Goal: Task Accomplishment & Management: Use online tool/utility

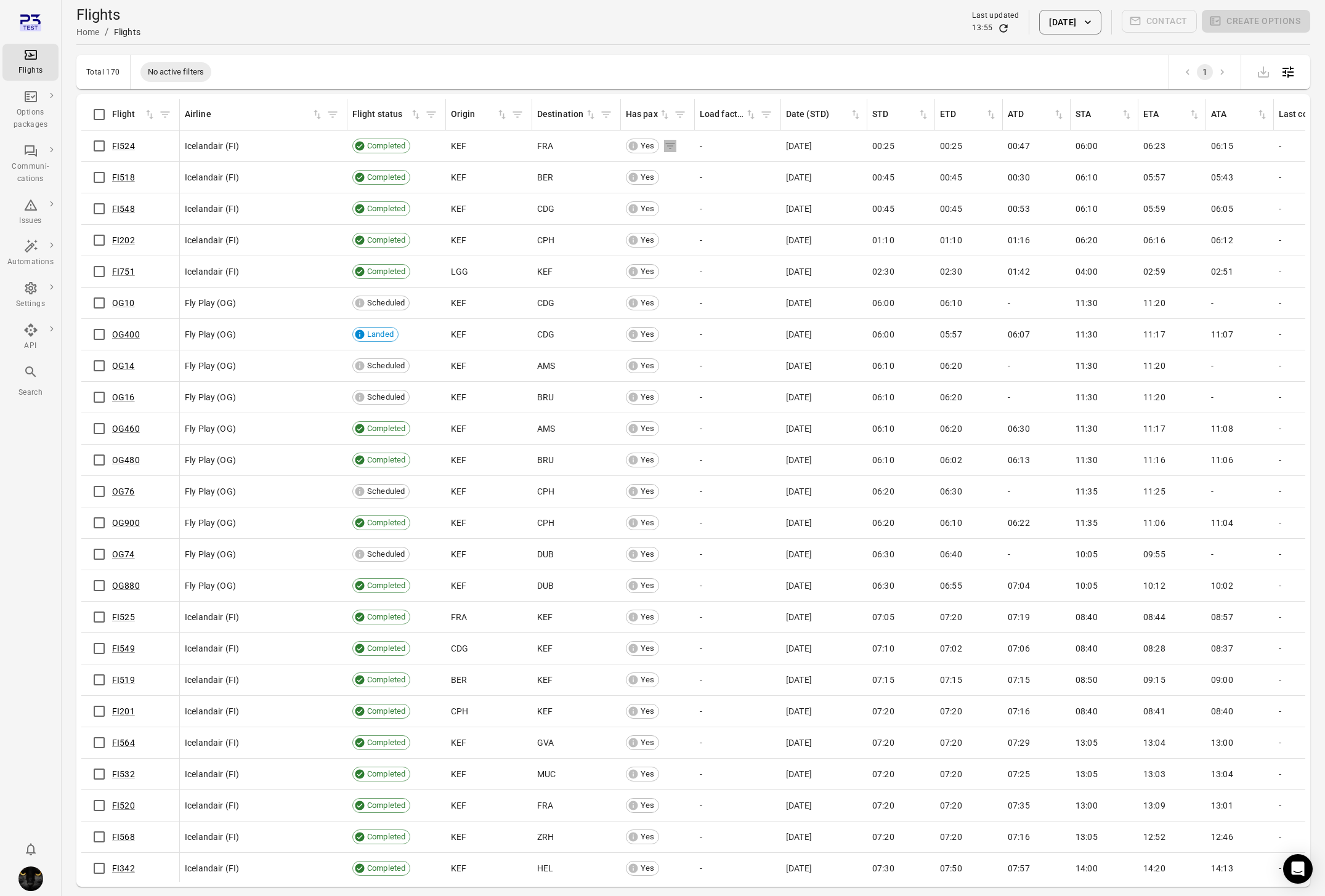
click at [150, 144] on icon "Flights information" at bounding box center [146, 146] width 9 height 6
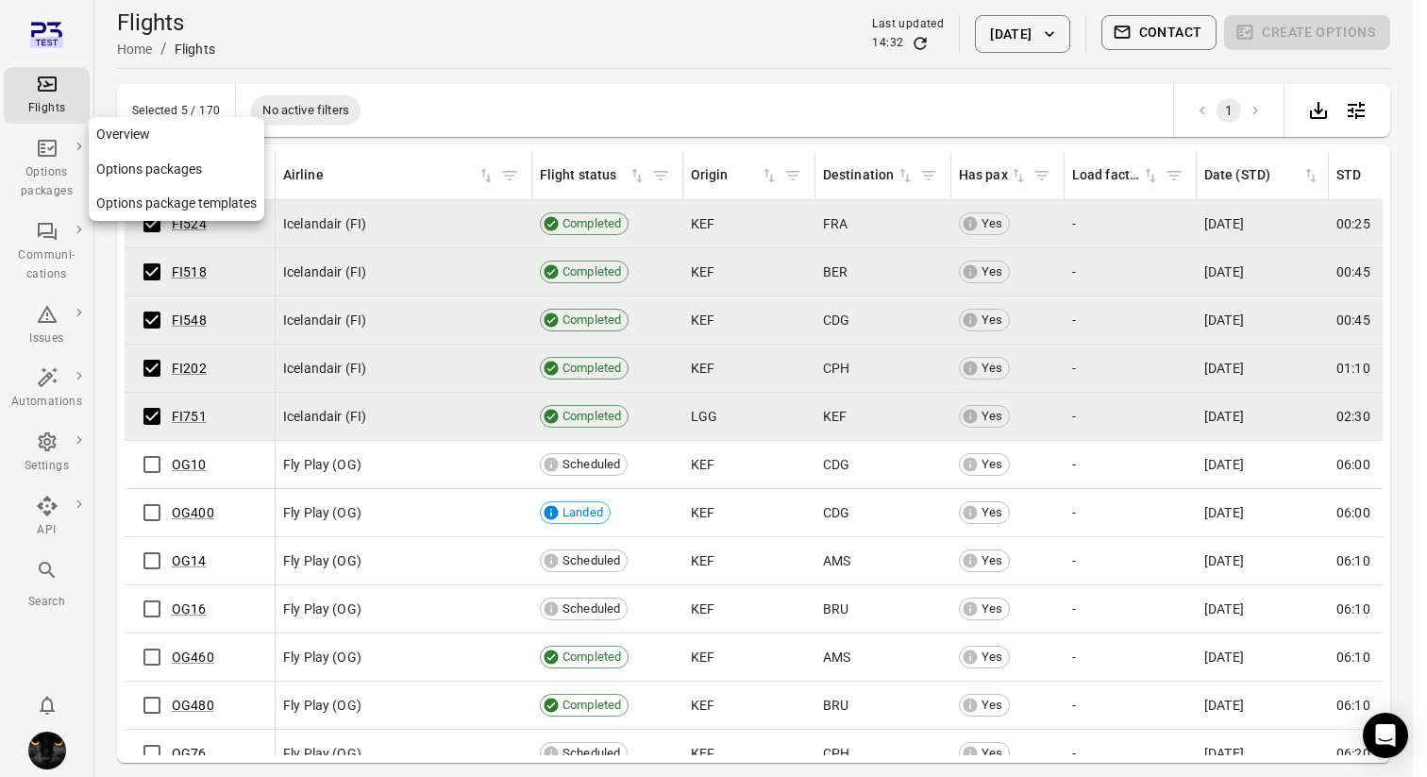
click at [28, 151] on div "Options packages" at bounding box center [46, 169] width 71 height 64
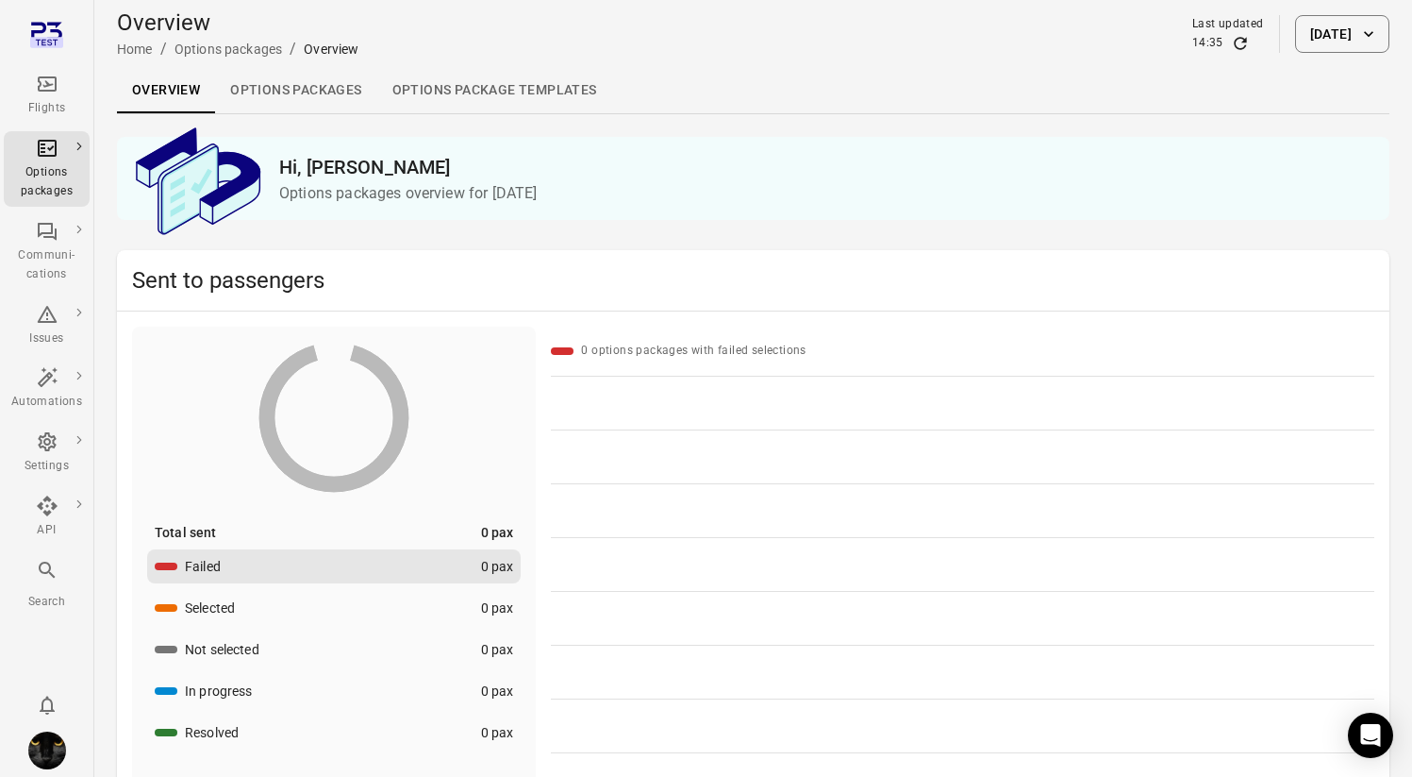
click at [44, 96] on div "Flights" at bounding box center [46, 95] width 71 height 45
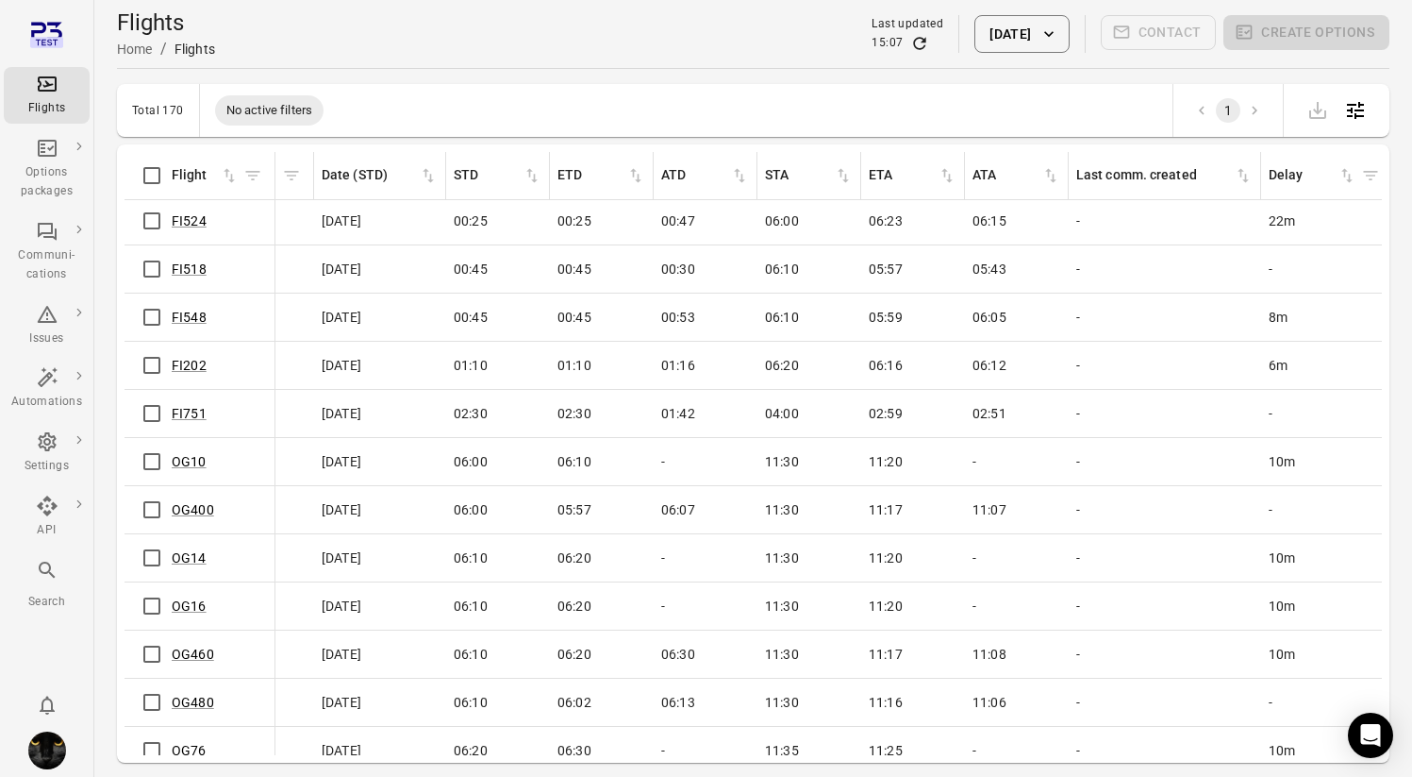
scroll to position [0, 882]
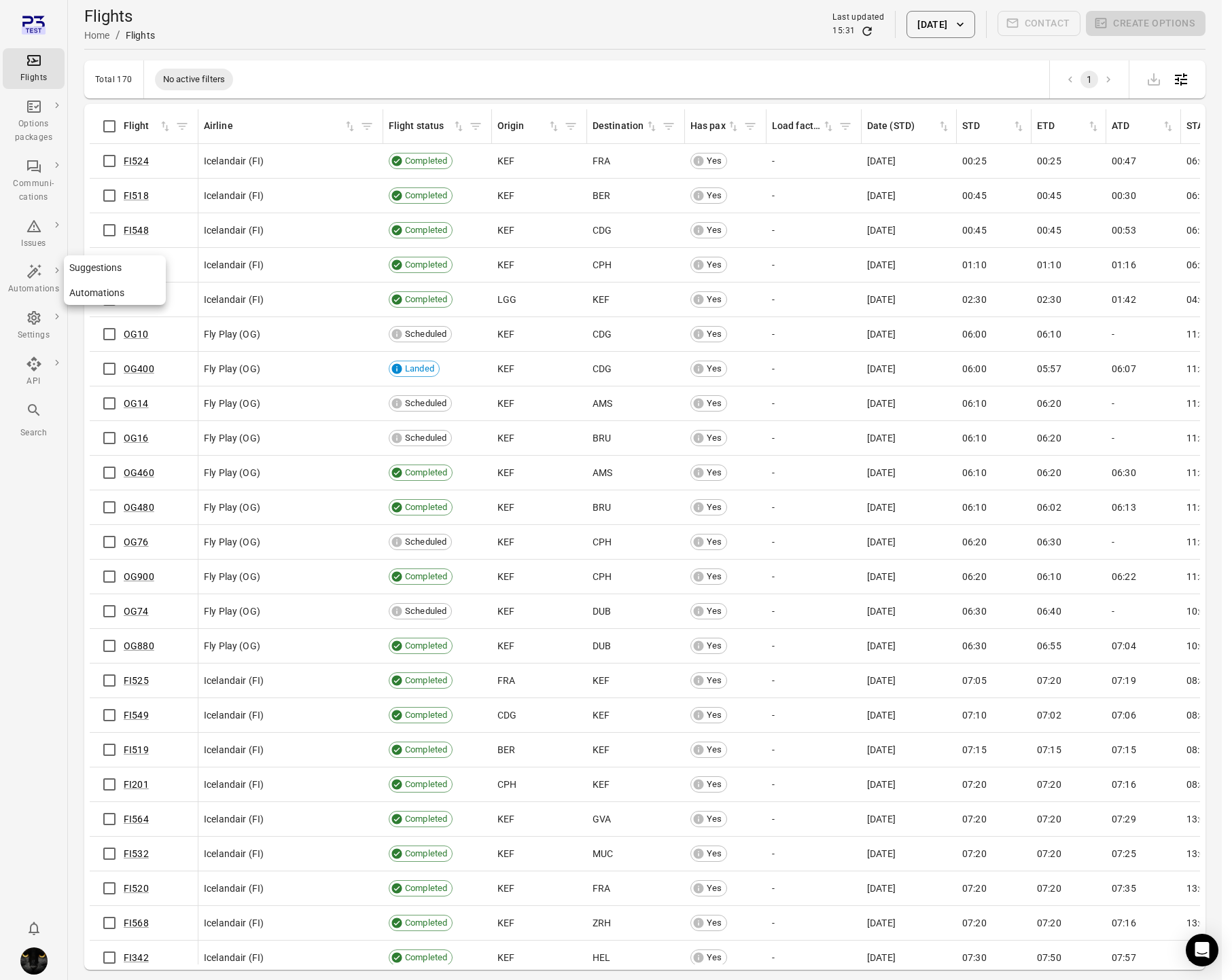
click at [35, 262] on link "Automations" at bounding box center [34, 279] width 62 height 41
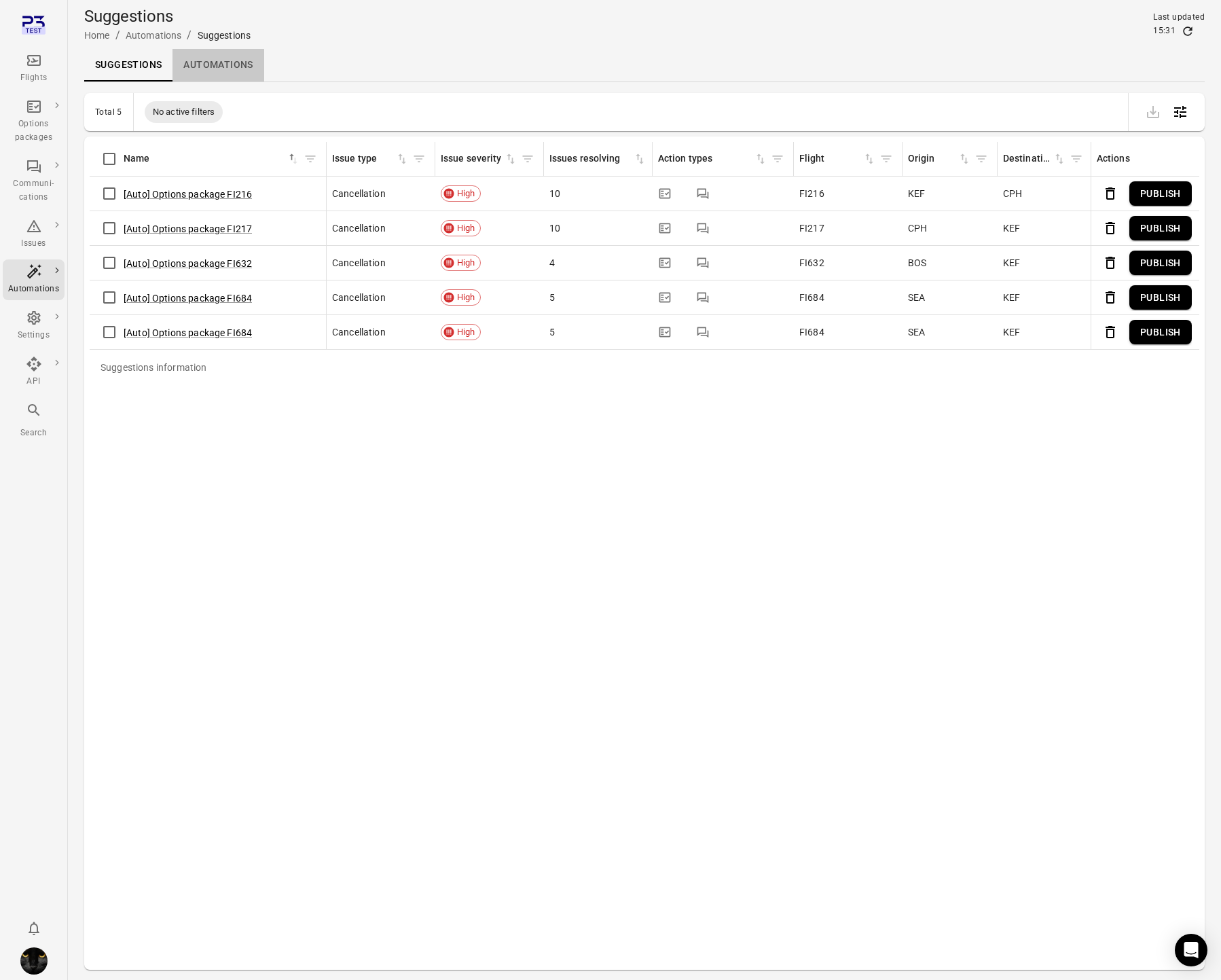
click at [205, 55] on link "Automations" at bounding box center [218, 65] width 91 height 32
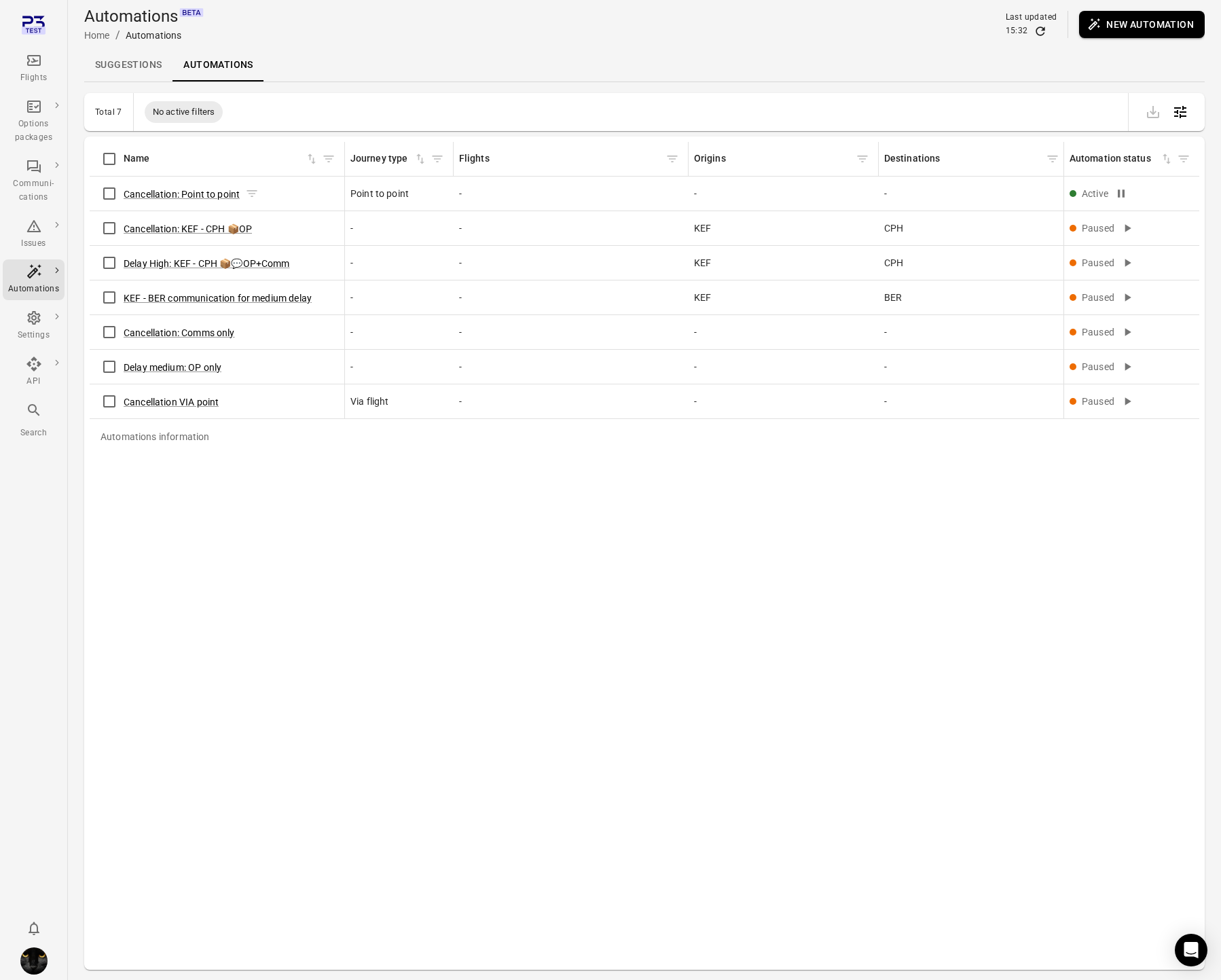
click at [250, 188] on icon "Automations information" at bounding box center [252, 193] width 14 height 14
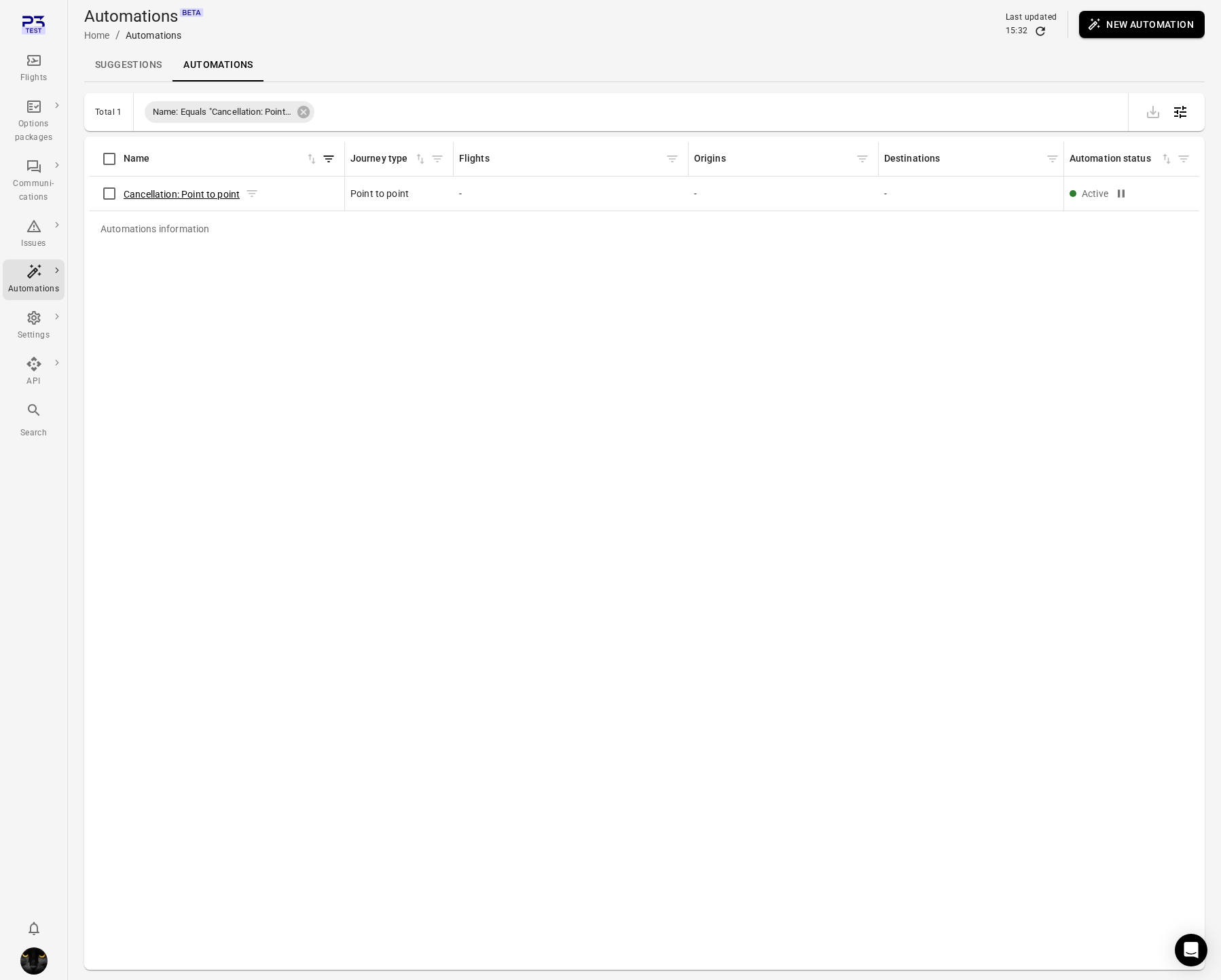
click at [212, 191] on button "Cancellation: Point to point" at bounding box center [181, 194] width 116 height 14
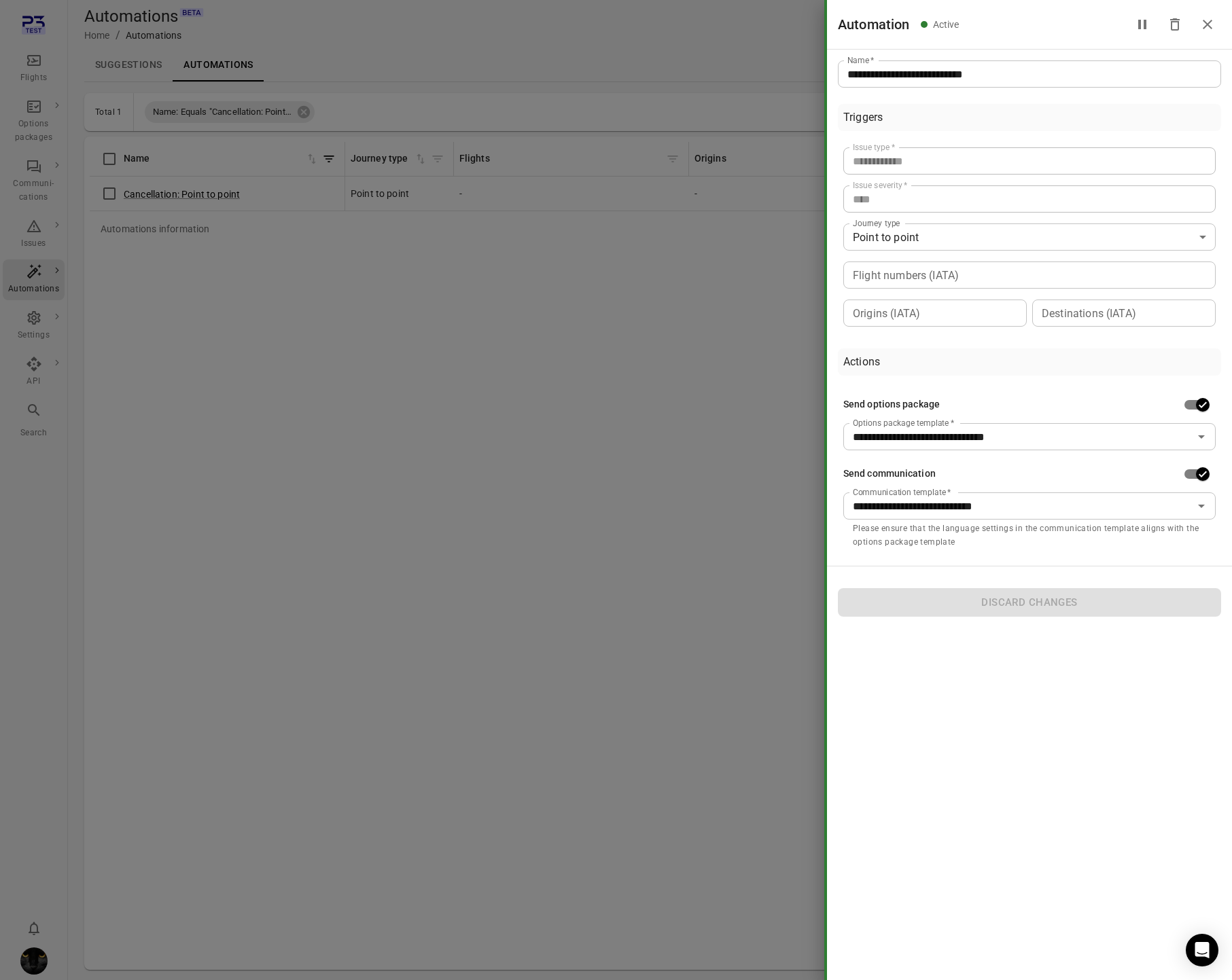
click at [206, 264] on div at bounding box center [616, 490] width 1232 height 980
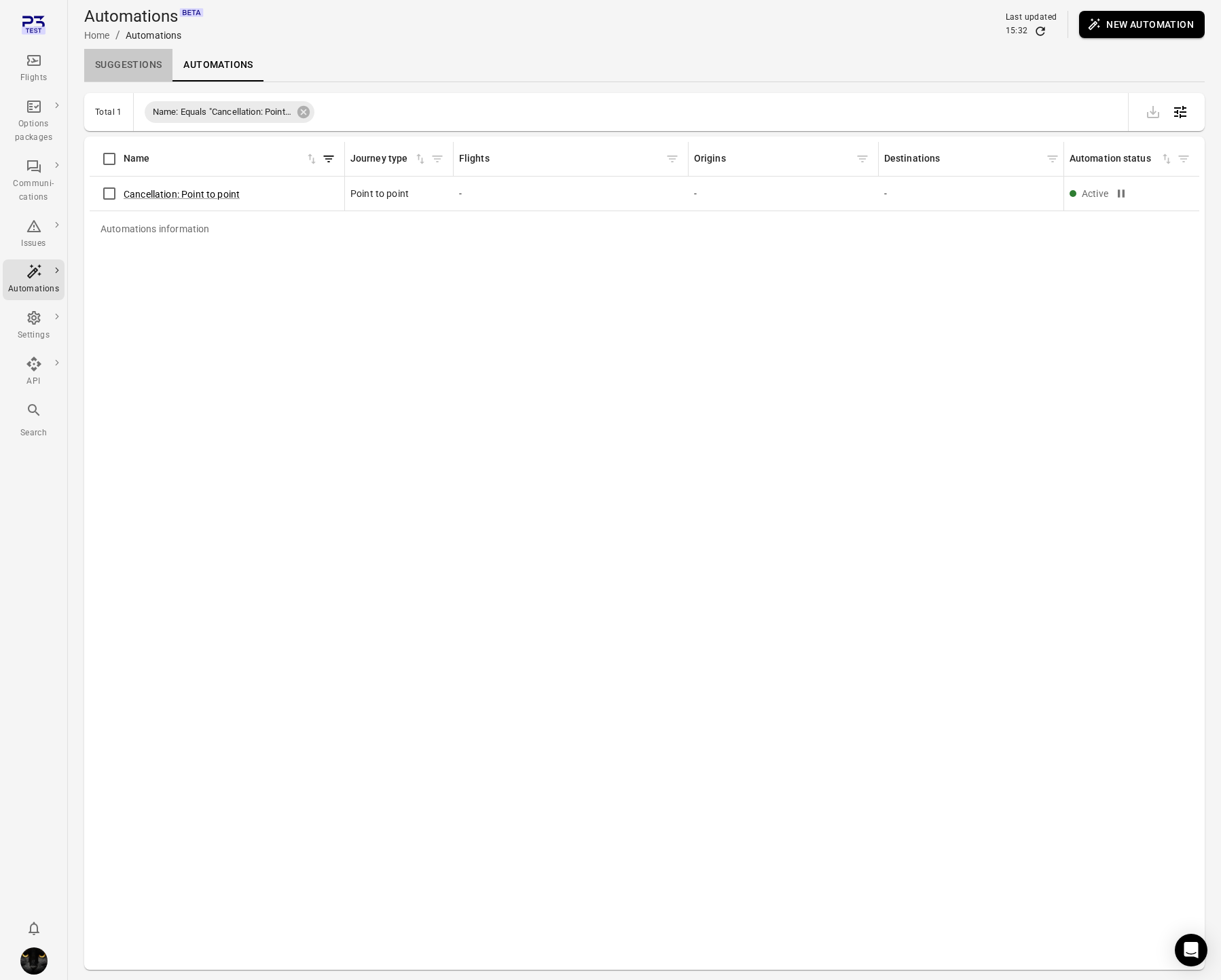
click at [138, 62] on link "Suggestions" at bounding box center [128, 65] width 89 height 32
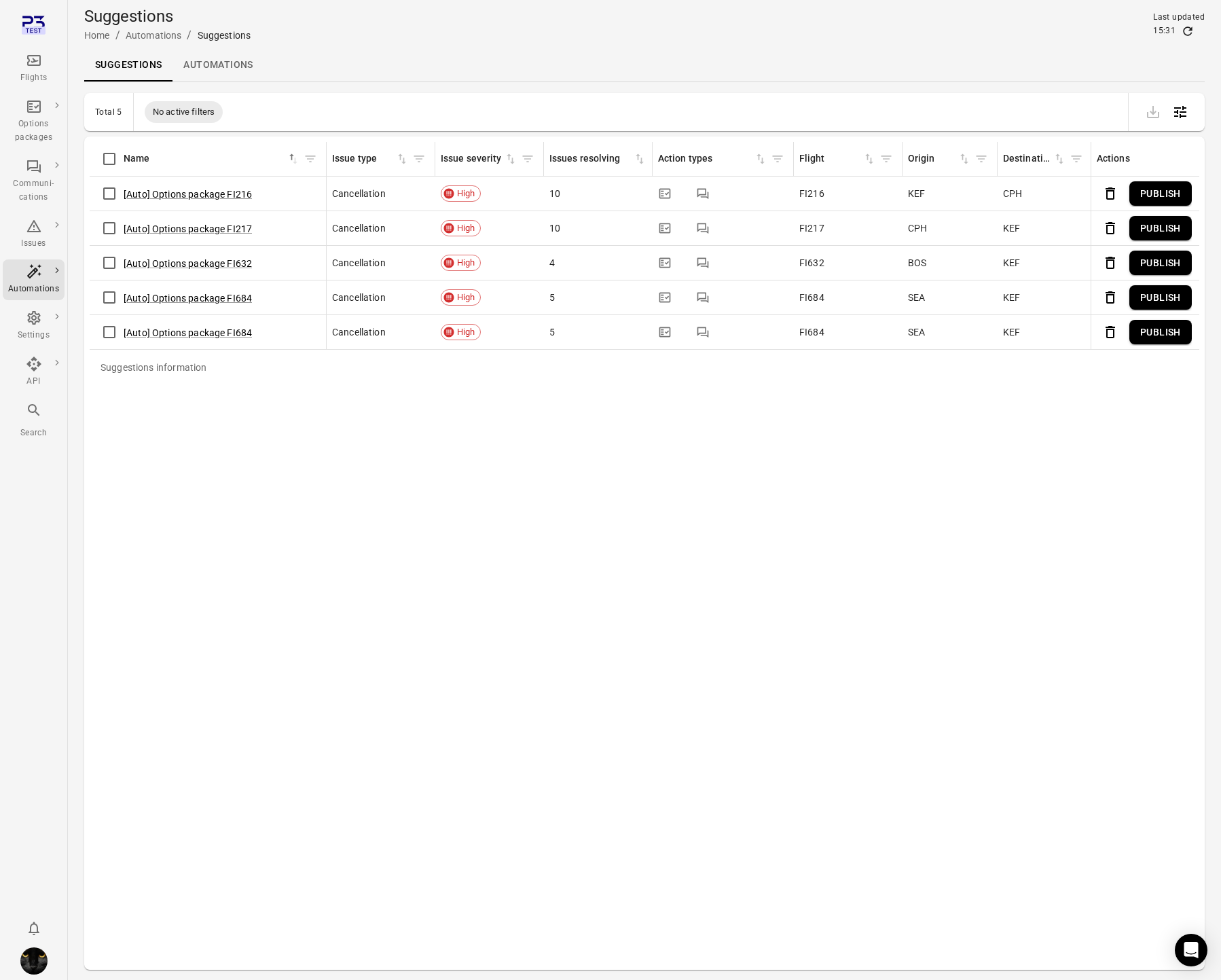
click at [204, 63] on link "Automations" at bounding box center [218, 65] width 91 height 32
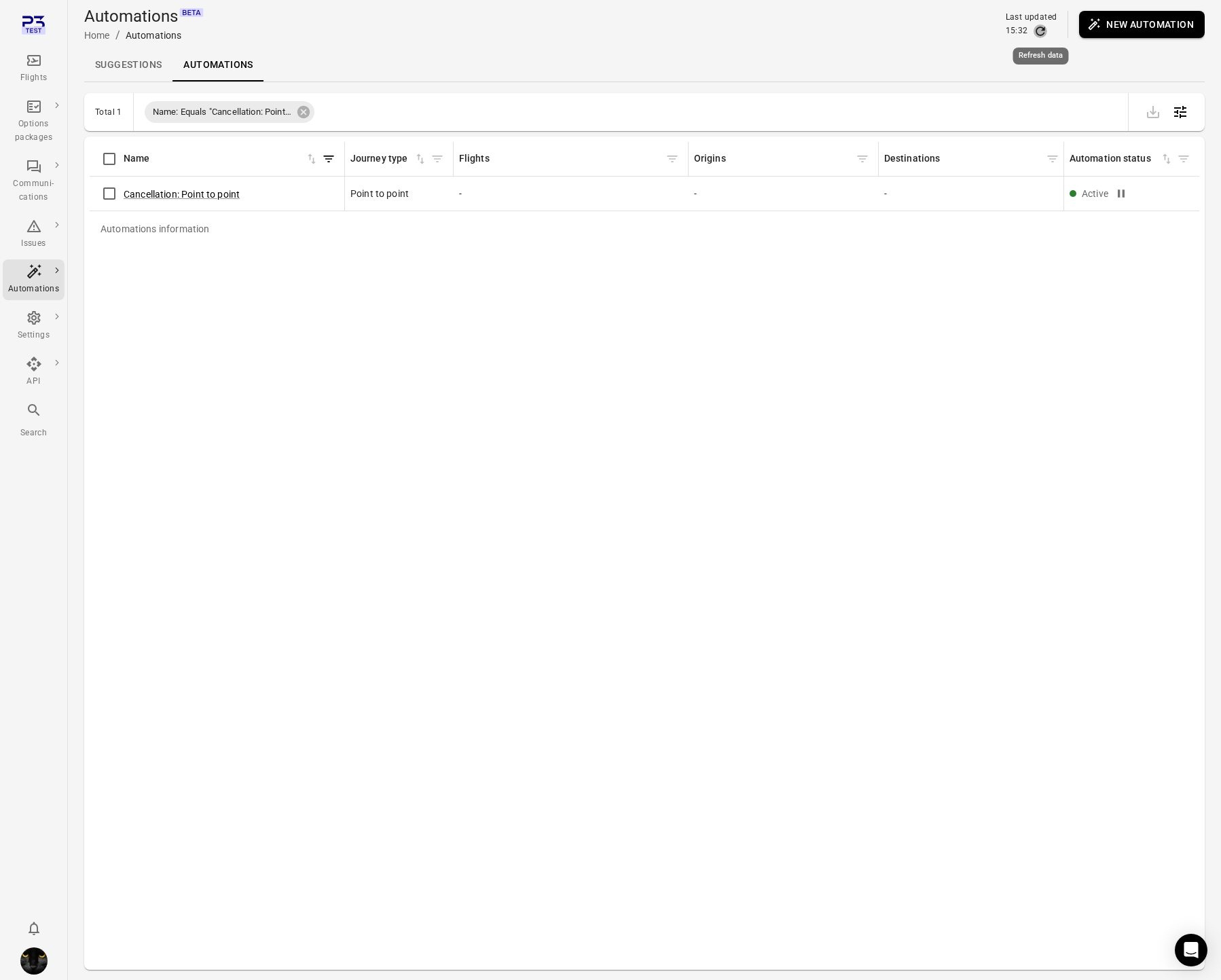
click at [1045, 30] on icon "Refresh data" at bounding box center [1040, 31] width 14 height 14
click at [1044, 31] on icon "Refresh data" at bounding box center [1040, 31] width 14 height 14
click at [119, 52] on link "Suggestions" at bounding box center [128, 65] width 89 height 32
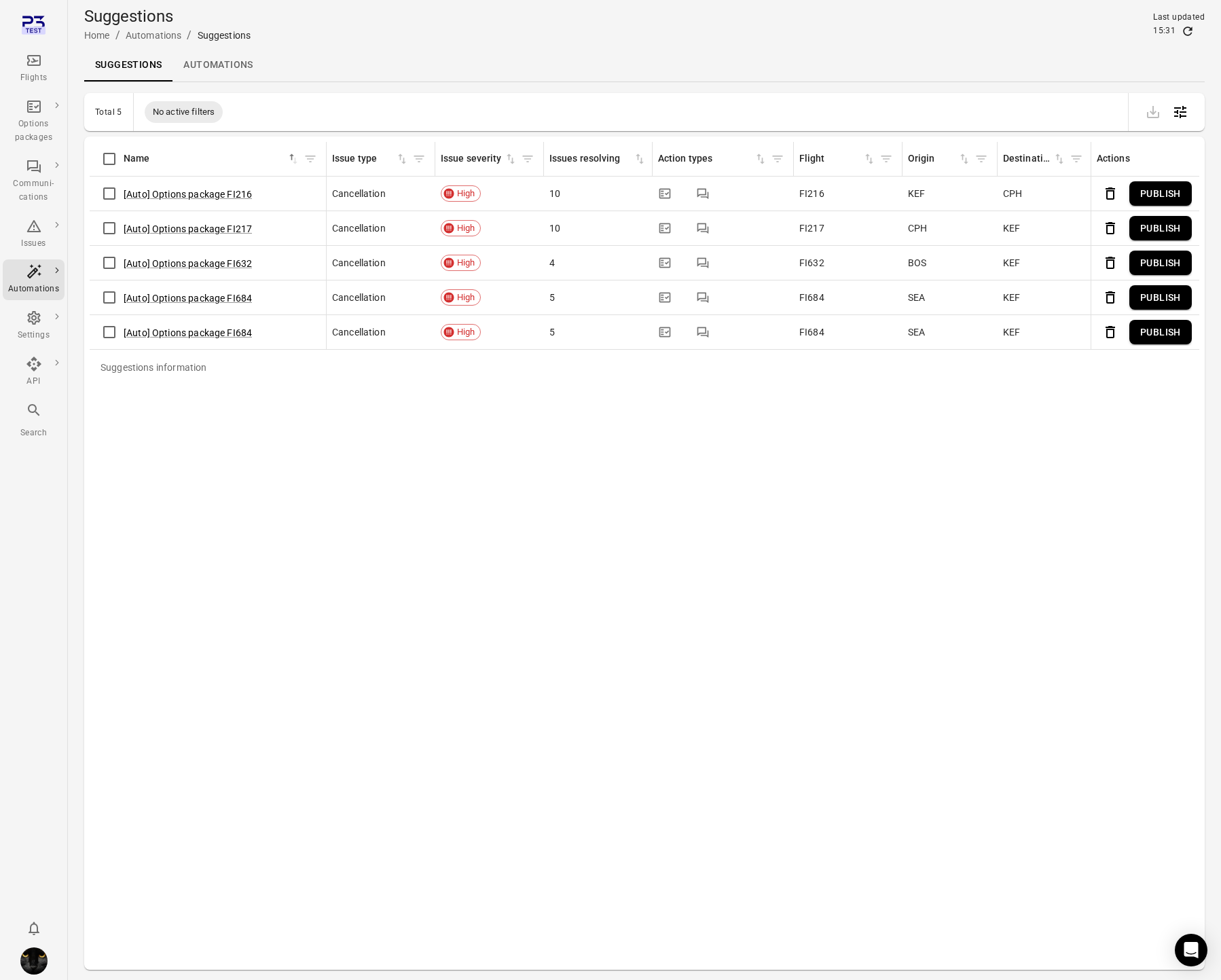
click at [1190, 30] on icon "Refresh data" at bounding box center [1189, 31] width 9 height 9
click at [225, 57] on link "Automations" at bounding box center [218, 65] width 91 height 32
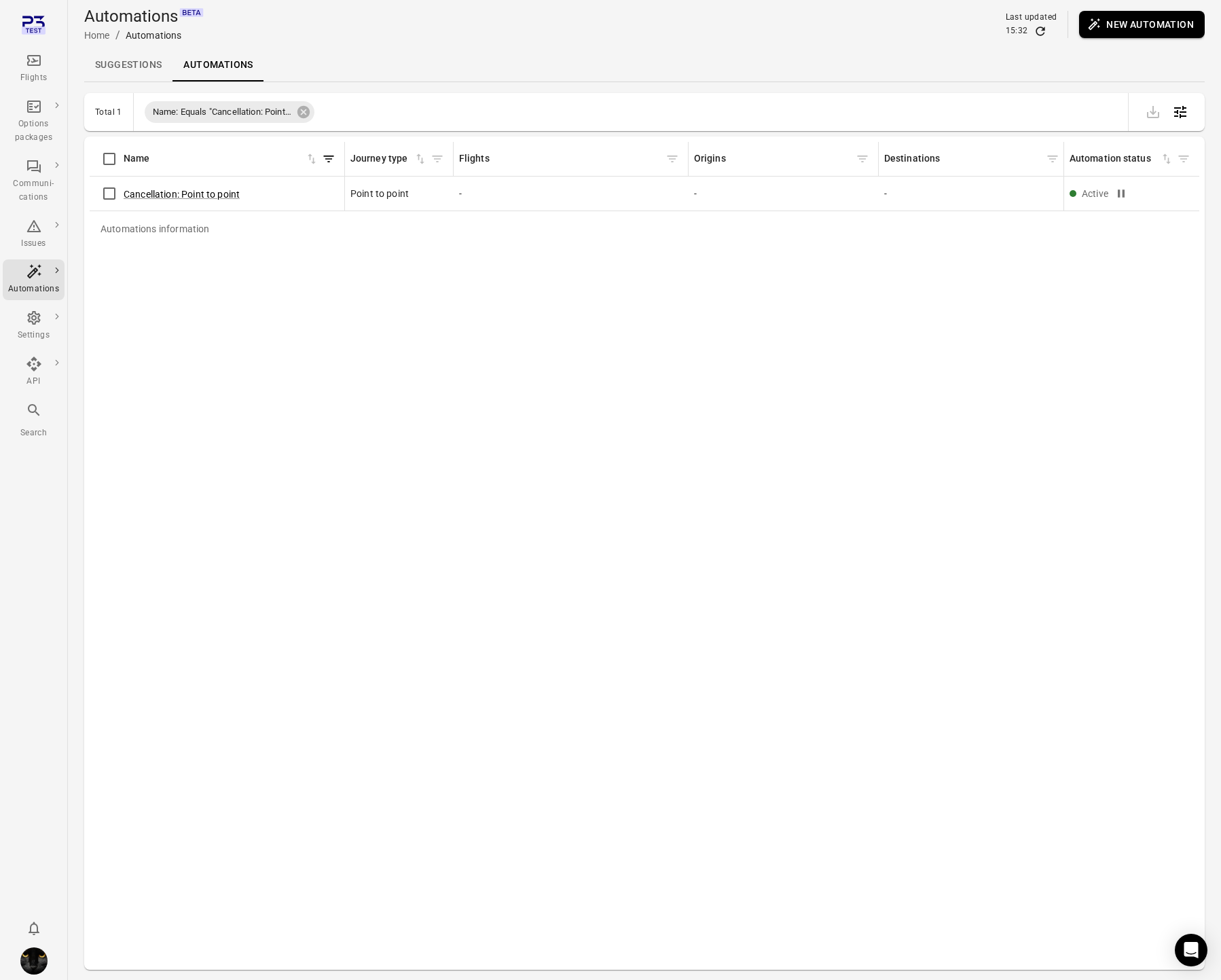
click at [1035, 30] on icon "Refresh data" at bounding box center [1040, 31] width 14 height 14
click at [189, 197] on button "Cancellation: Point to point" at bounding box center [181, 194] width 116 height 14
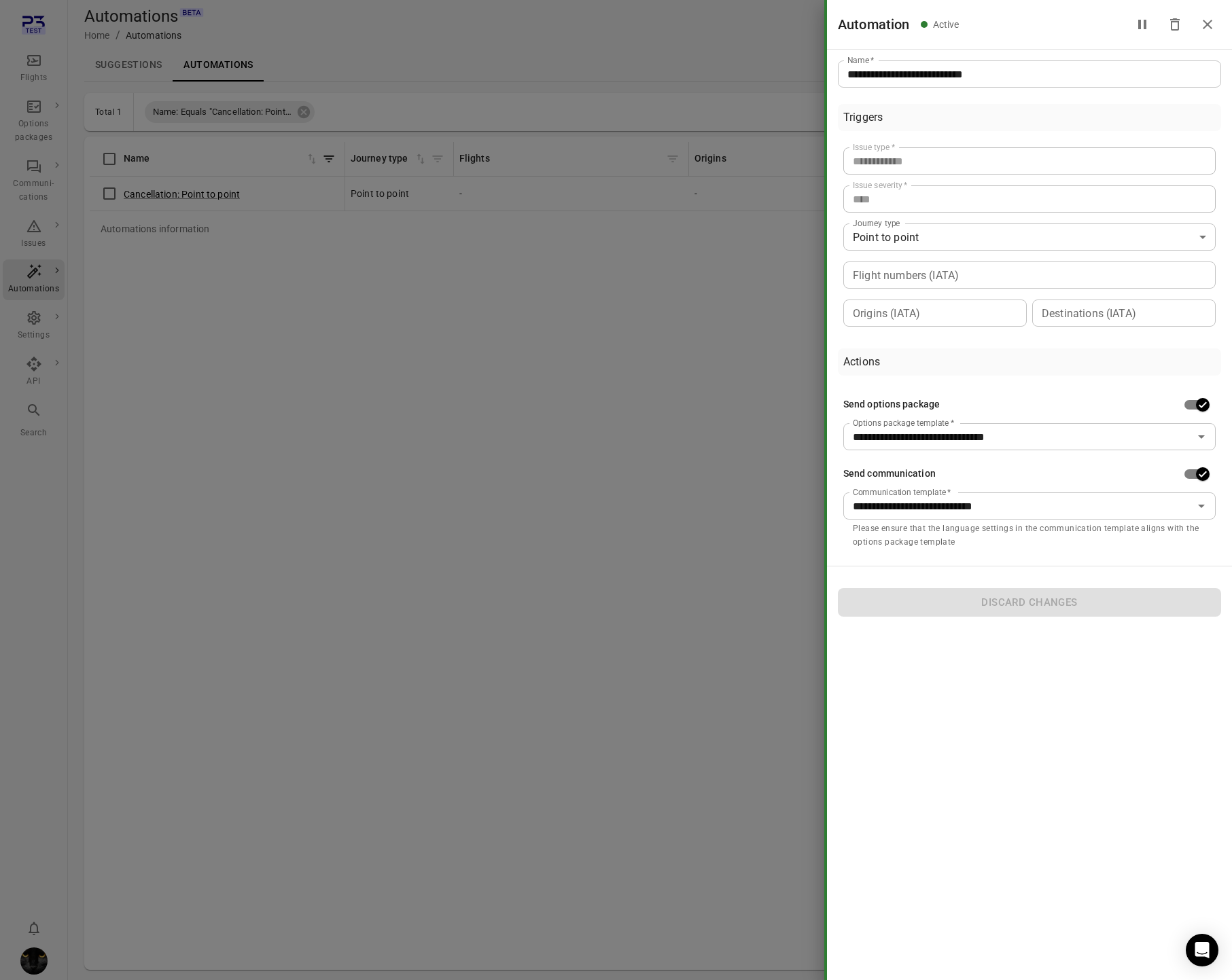
click at [346, 330] on div at bounding box center [616, 490] width 1232 height 980
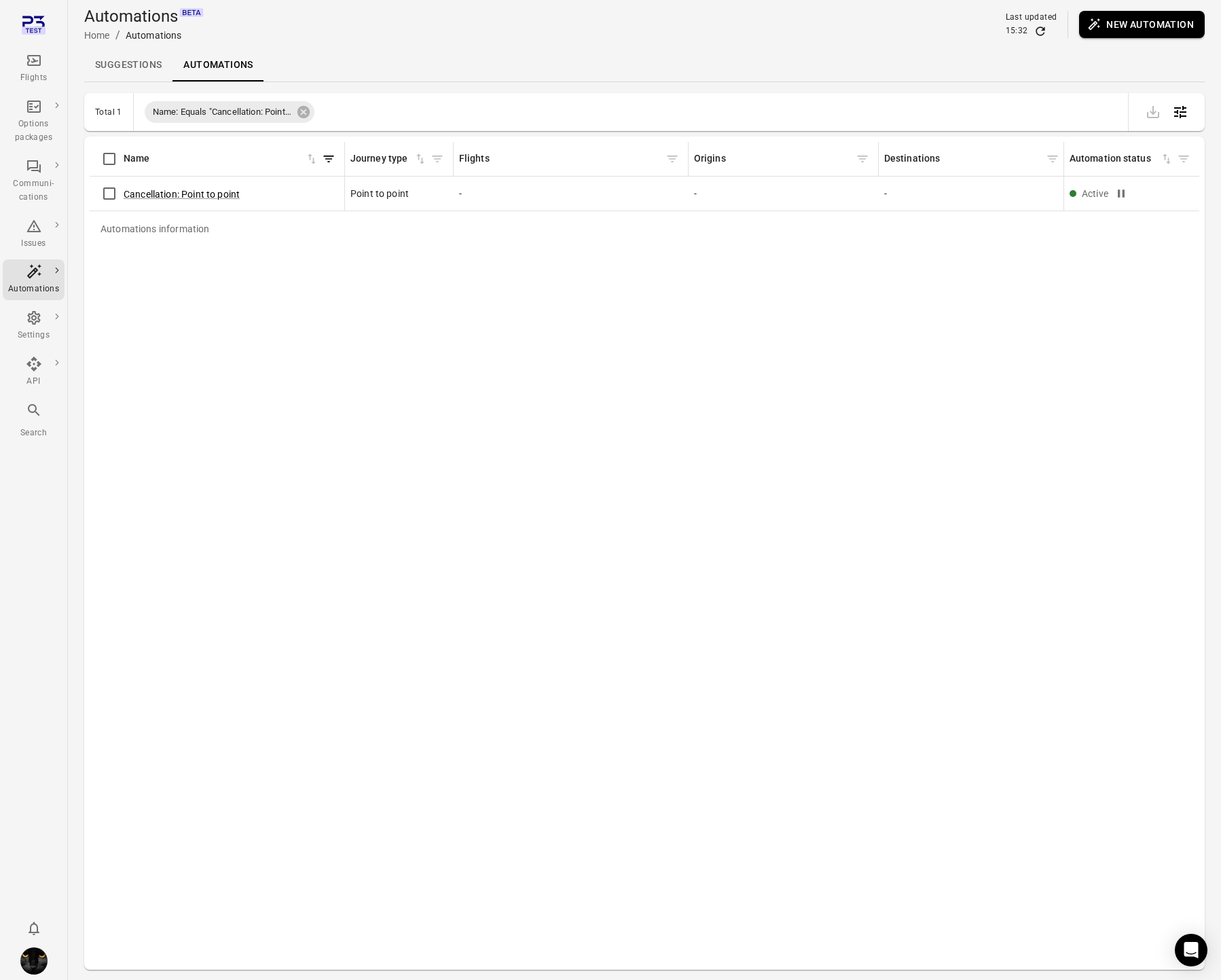
click at [485, 442] on div "Automations information Name Journey type Flights Origins Destinations Created …" at bounding box center [645, 553] width 1110 height 823
click at [335, 297] on div "Automations information Name Journey type Flights Origins Destinations Created …" at bounding box center [645, 553] width 1110 height 823
click at [305, 117] on icon at bounding box center [303, 112] width 12 height 12
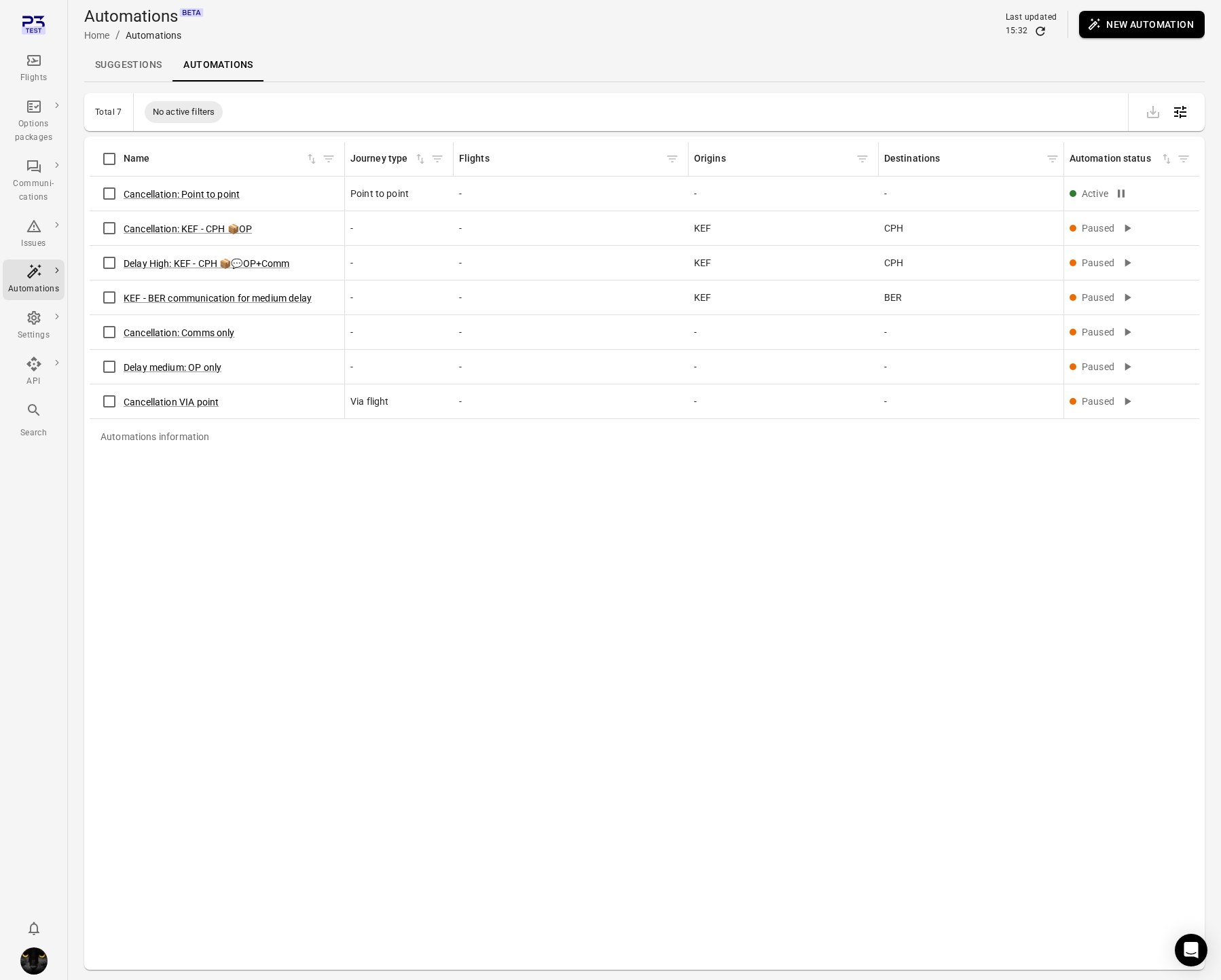
click at [350, 552] on div "Automations information Name Journey type Flights Origins Destinations Created …" at bounding box center [645, 553] width 1110 height 823
click at [1037, 31] on icon "Refresh data" at bounding box center [1040, 31] width 9 height 9
click at [122, 59] on link "Suggestions" at bounding box center [128, 65] width 89 height 32
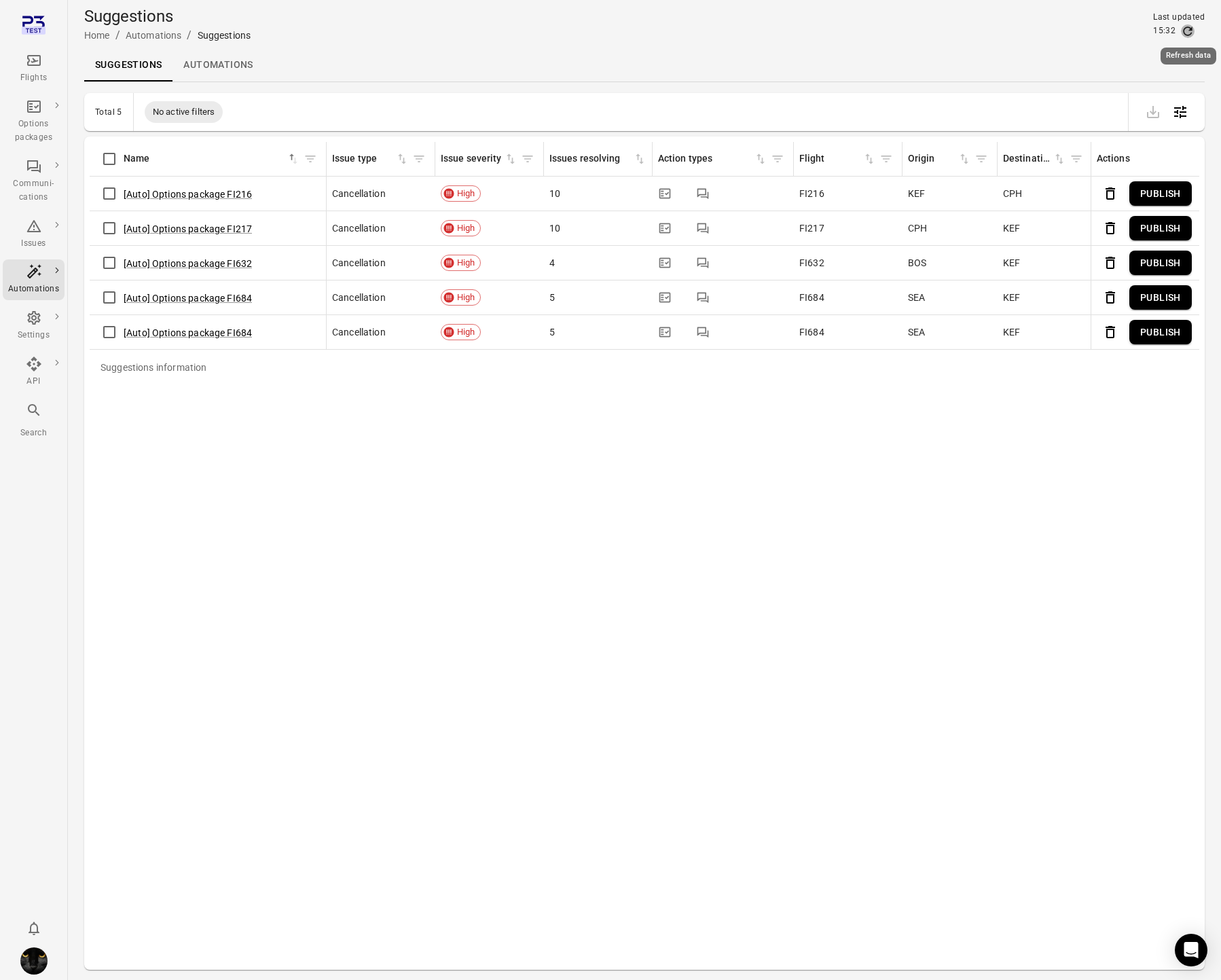
click at [1191, 30] on icon "Refresh data" at bounding box center [1188, 31] width 14 height 14
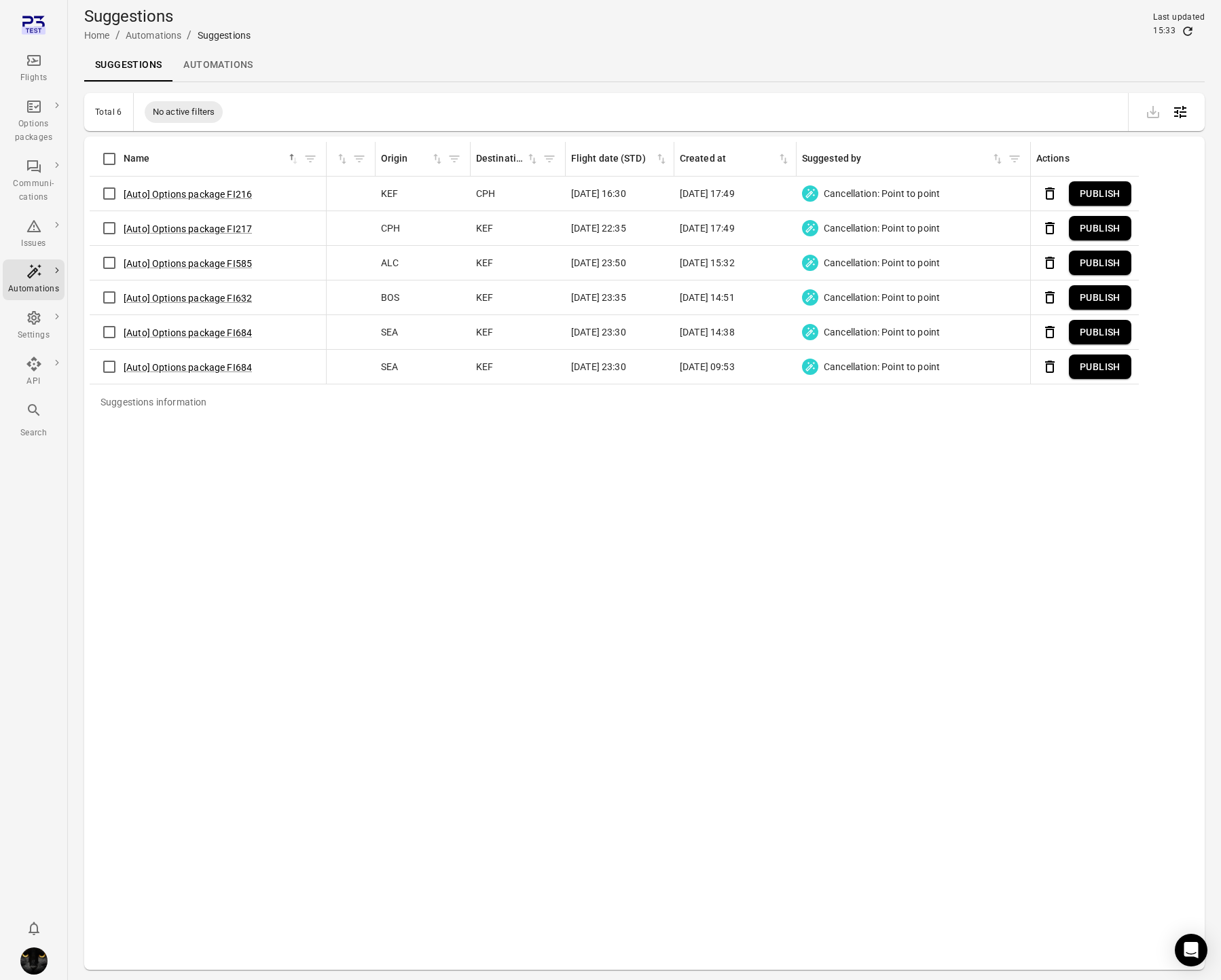
scroll to position [0, 535]
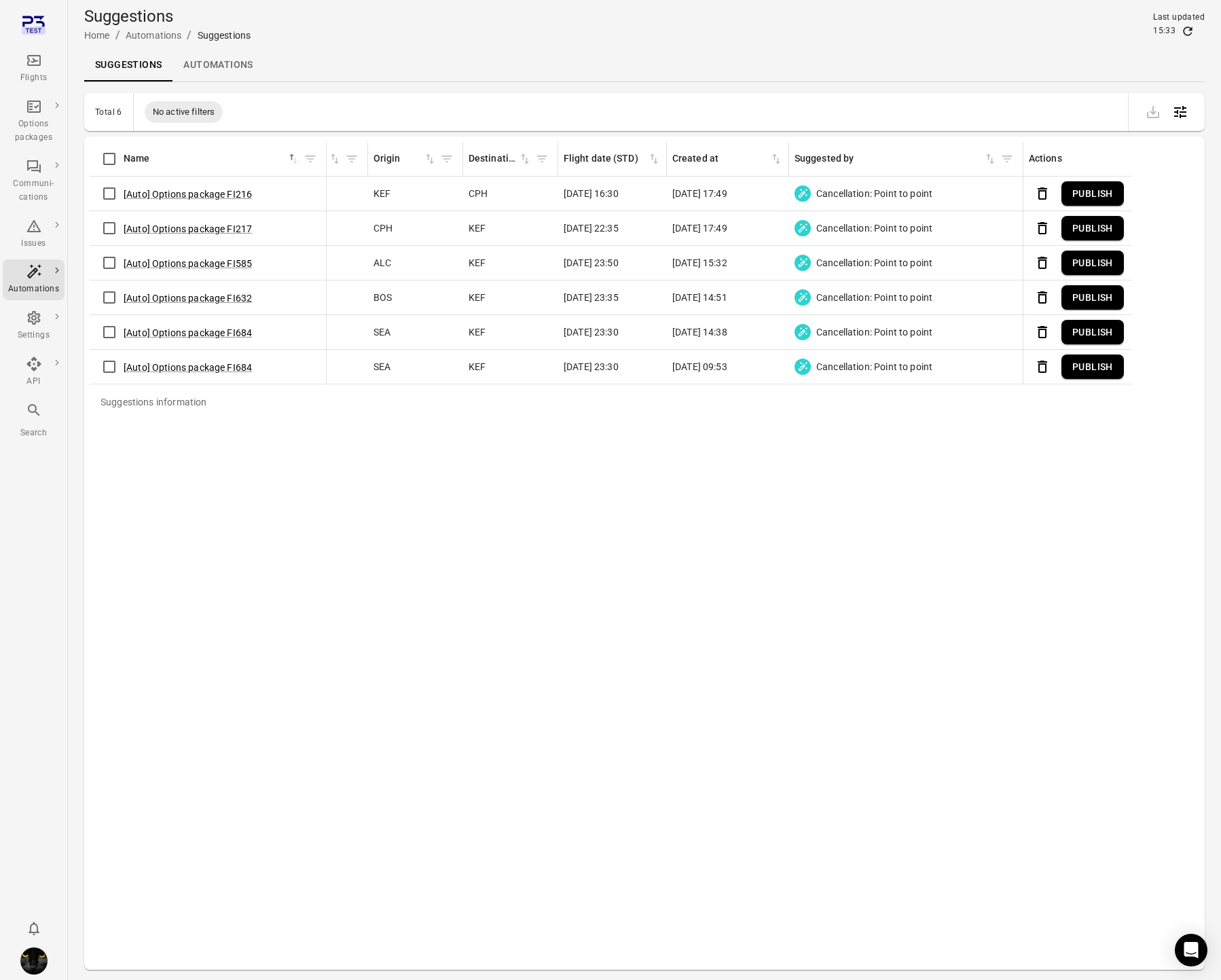
click at [728, 265] on span "[DATE] 15:32" at bounding box center [700, 263] width 55 height 14
drag, startPoint x: 671, startPoint y: 260, endPoint x: 763, endPoint y: 261, distance: 92.0
click at [754, 260] on td "[DATE] 15:32" at bounding box center [729, 264] width 122 height 35
click at [1088, 259] on button "Publish" at bounding box center [1093, 263] width 63 height 25
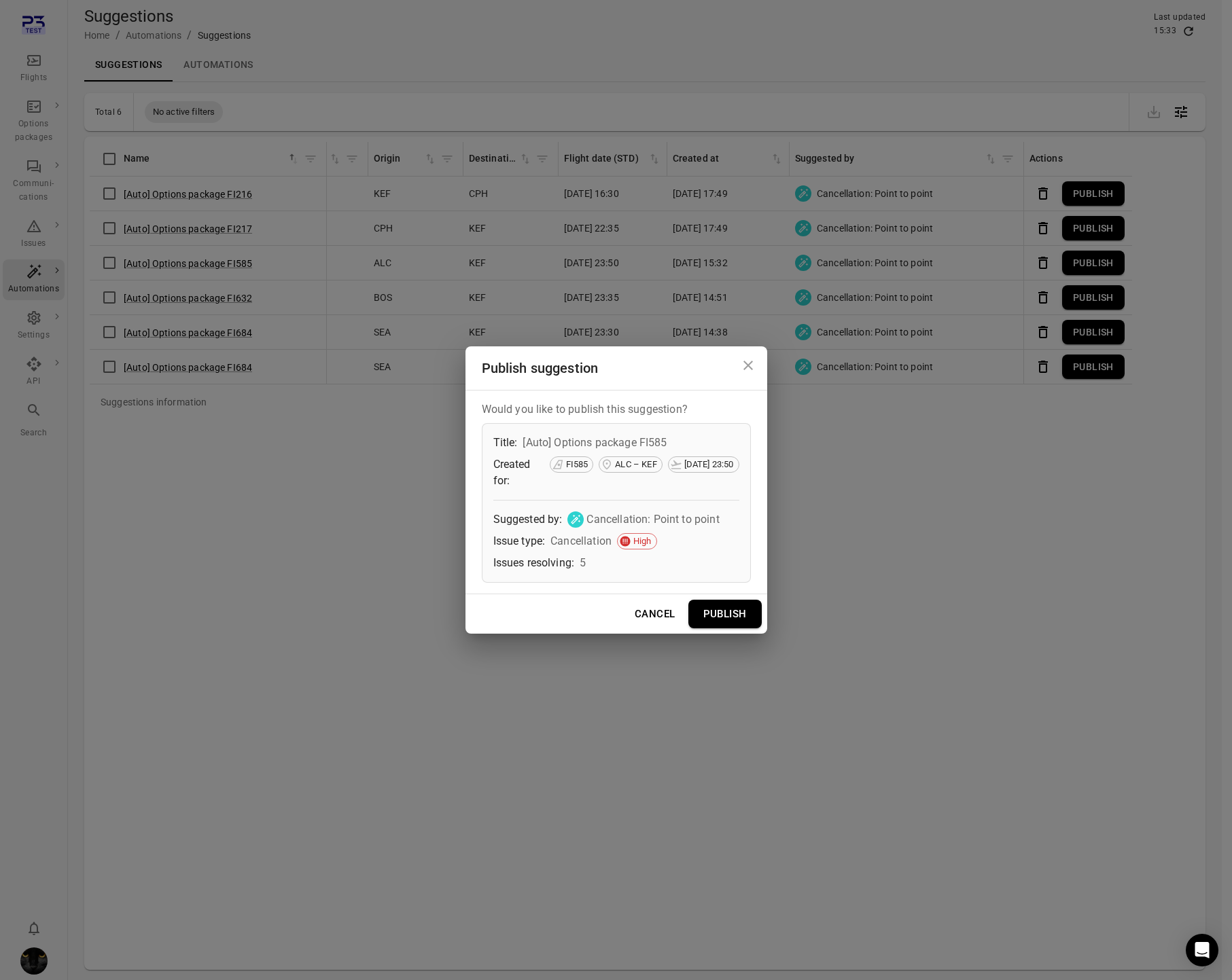
click at [747, 621] on button "Publish" at bounding box center [725, 614] width 73 height 29
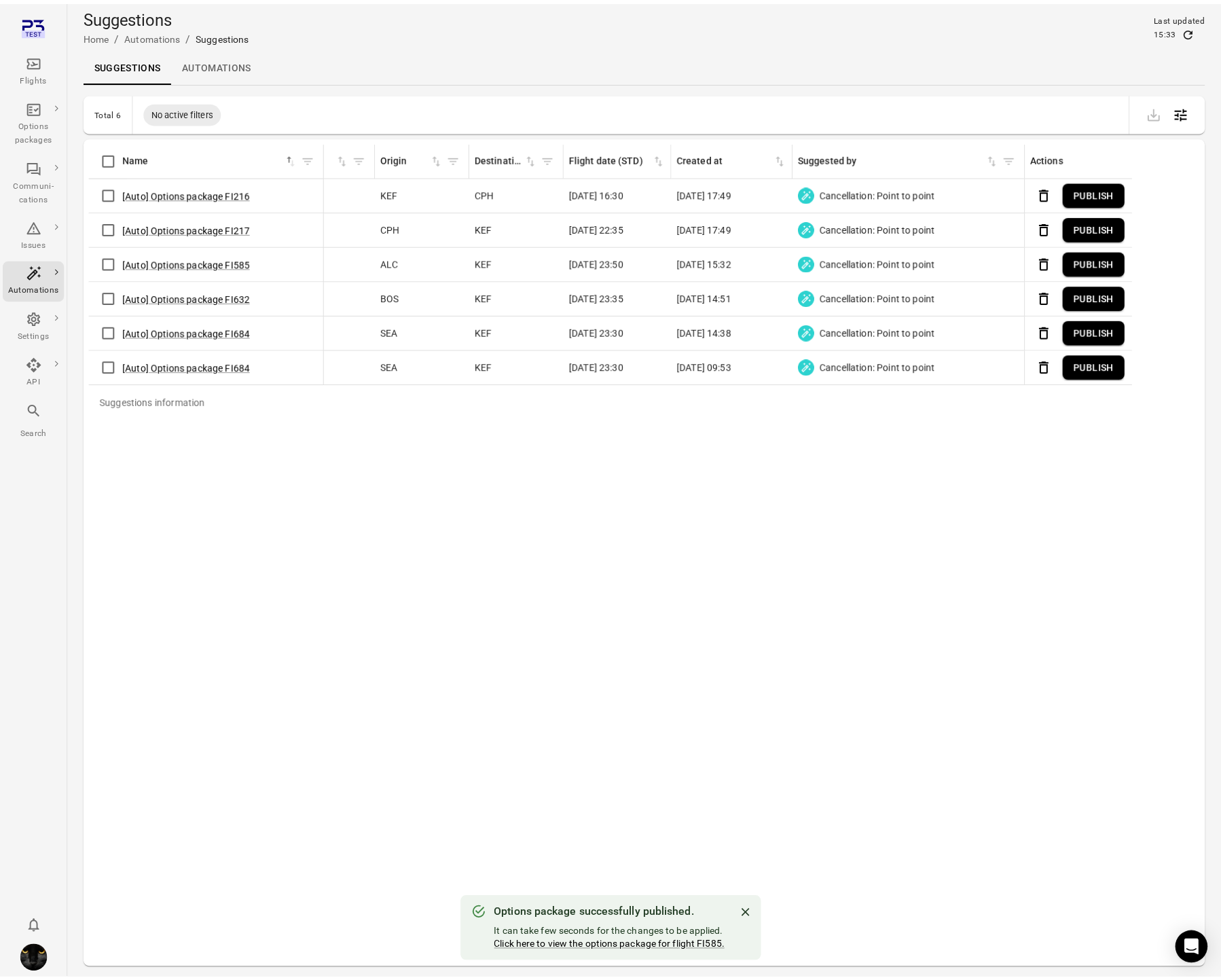
scroll to position [0, 524]
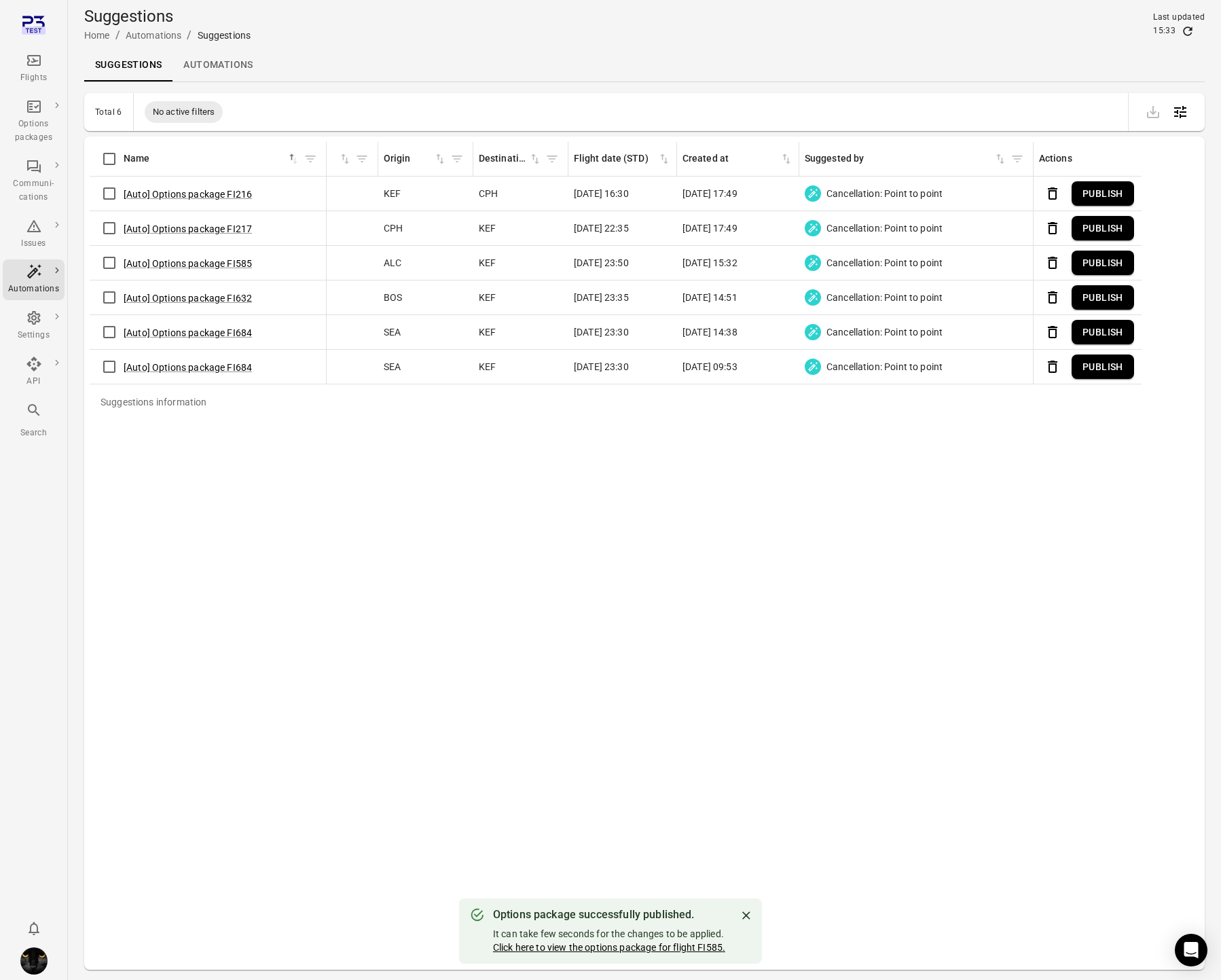
click at [587, 949] on link "Click here to view the options package for flight FI585." at bounding box center [609, 948] width 233 height 11
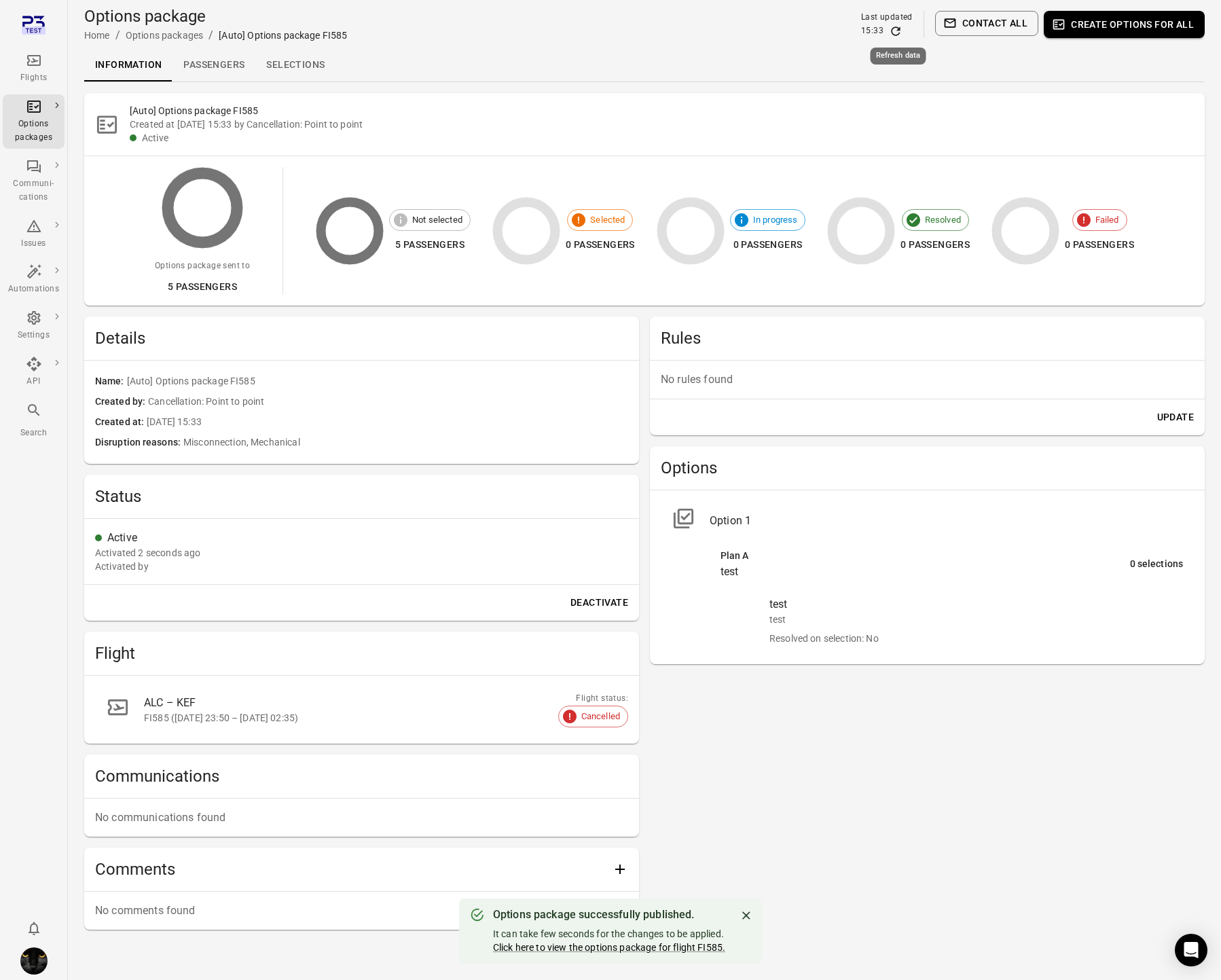
click at [896, 30] on icon "Refresh data" at bounding box center [896, 31] width 14 height 14
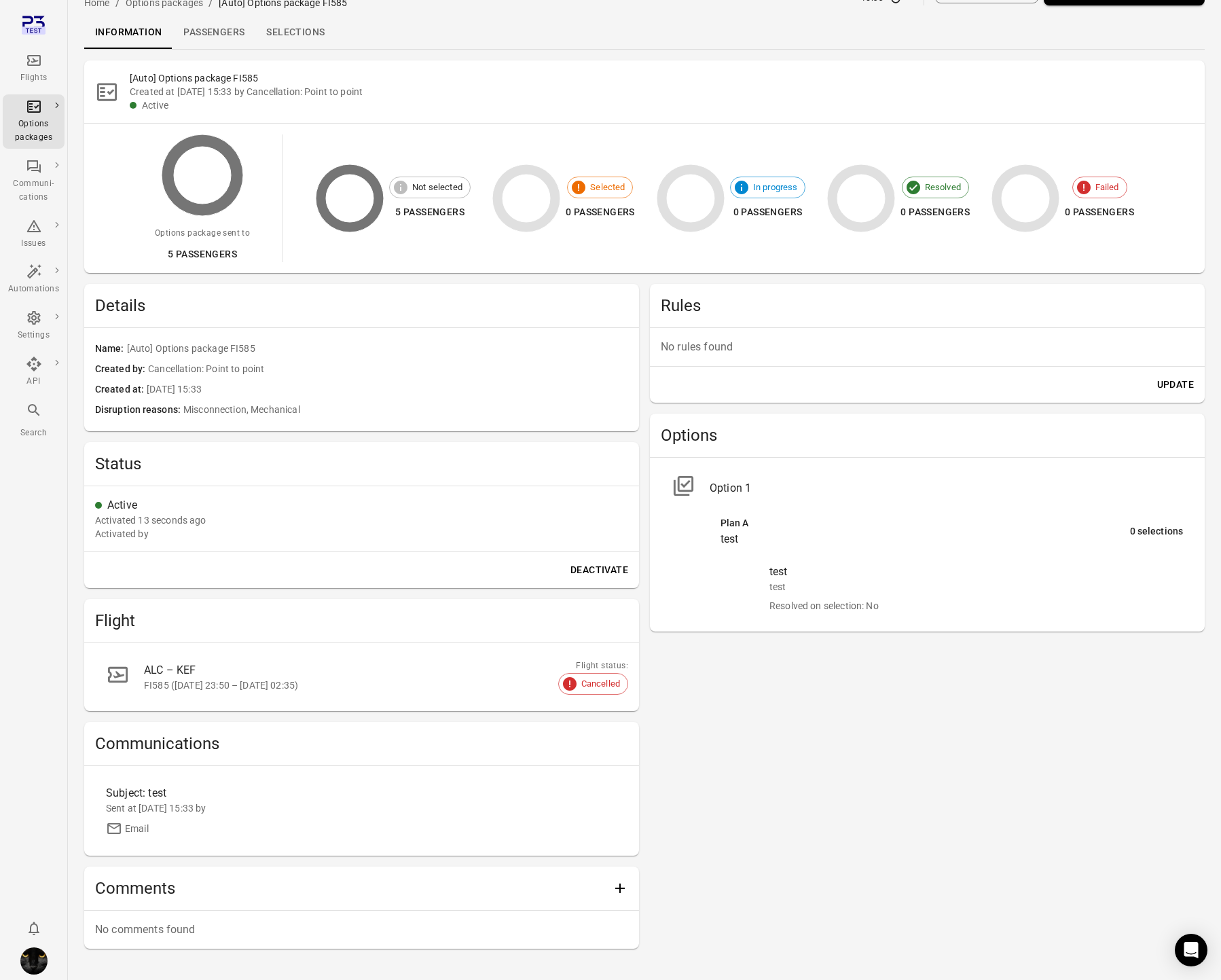
scroll to position [78, 0]
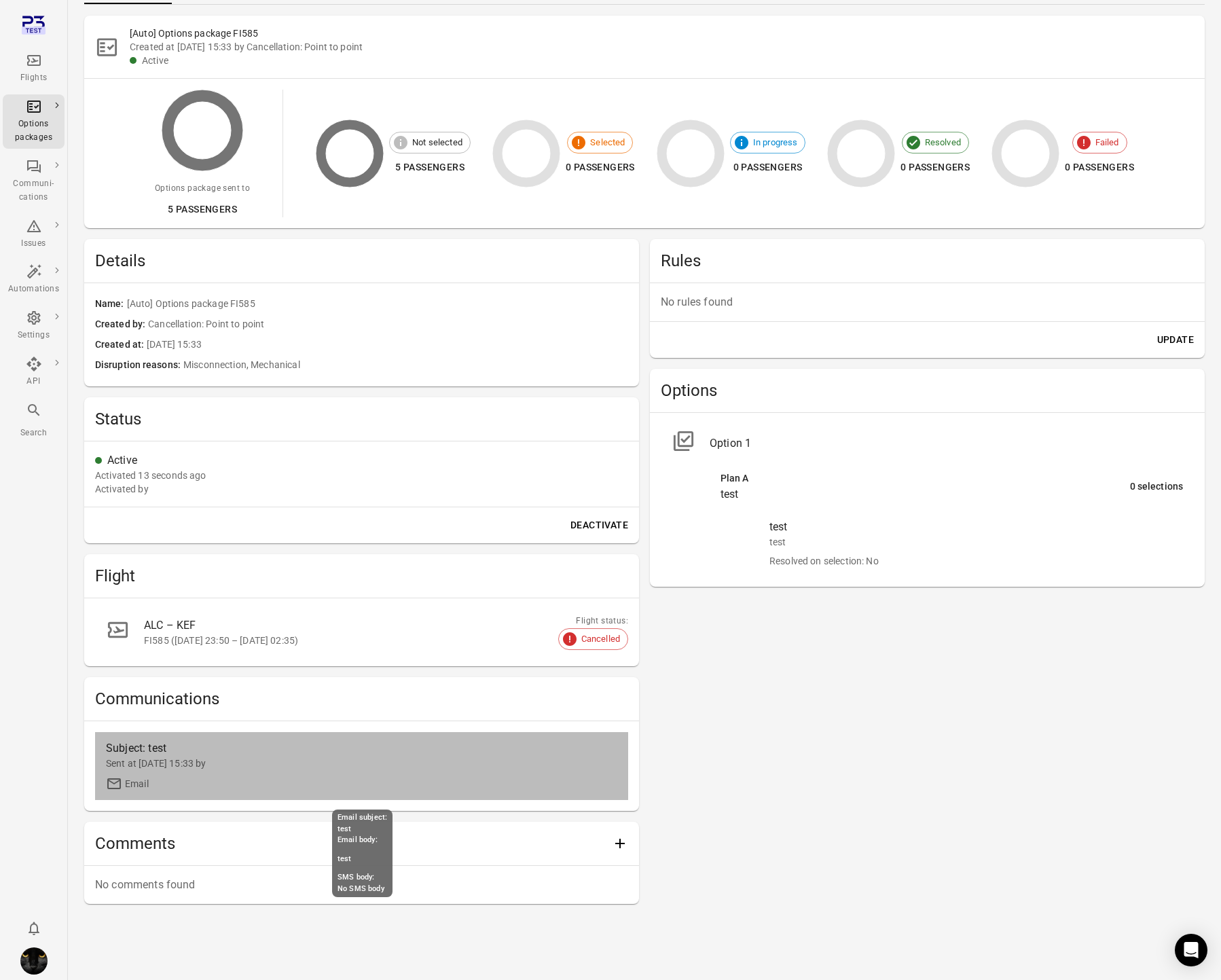
click at [166, 753] on div "Subject: test" at bounding box center [297, 748] width 384 height 17
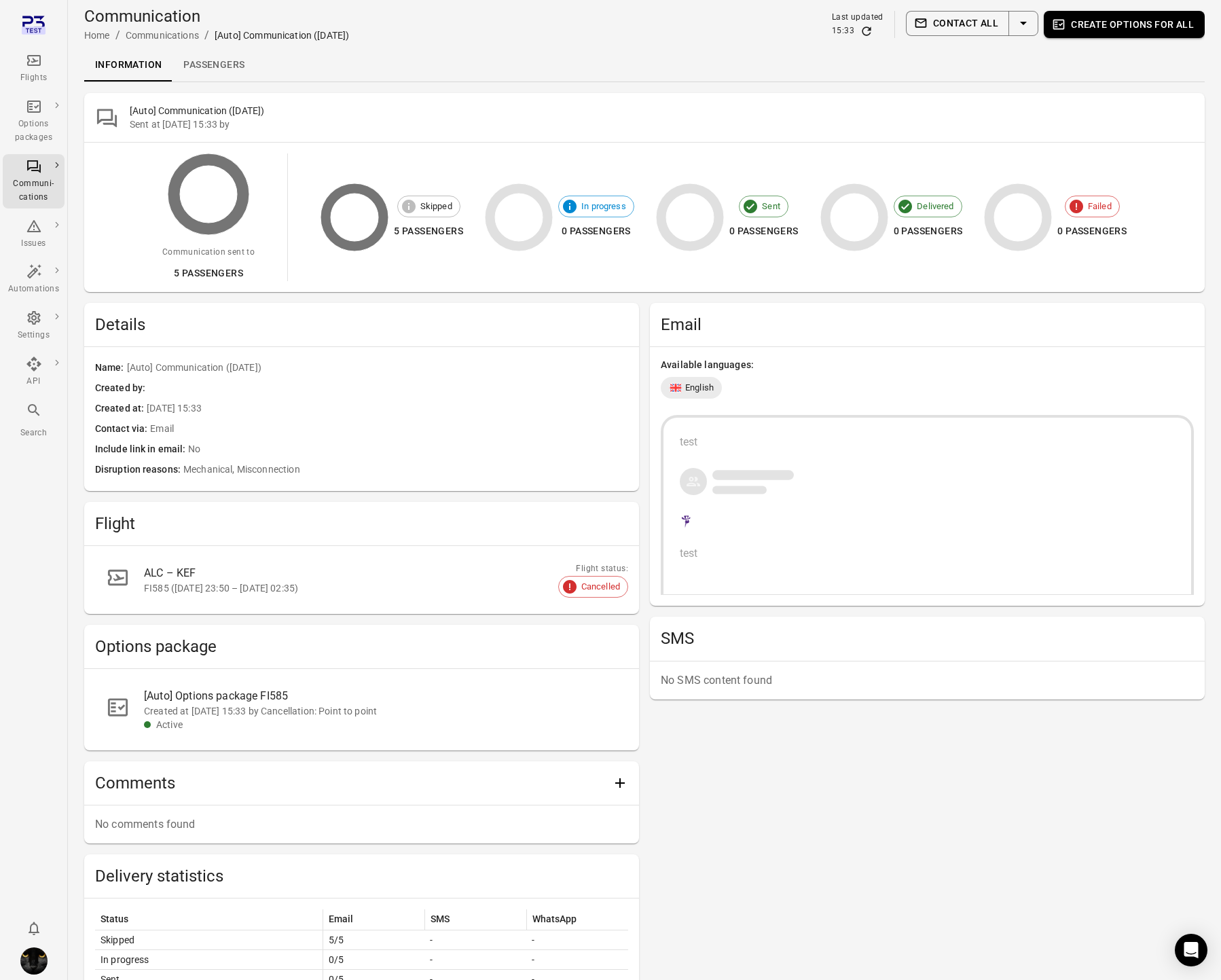
click at [870, 30] on icon "Refresh data" at bounding box center [866, 31] width 14 height 14
click at [31, 50] on link "Flights" at bounding box center [34, 68] width 62 height 41
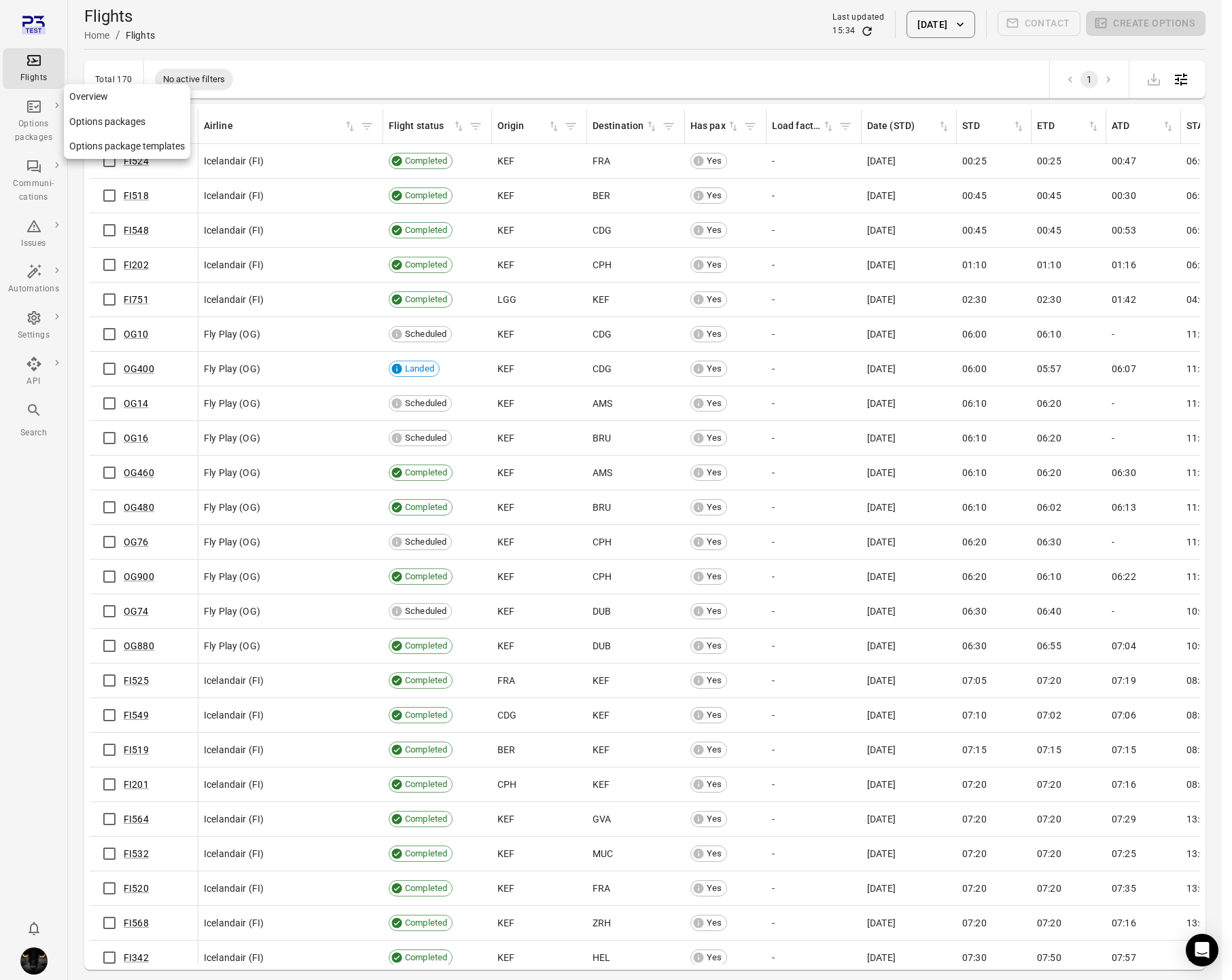
click at [33, 130] on div "Options packages" at bounding box center [33, 131] width 51 height 27
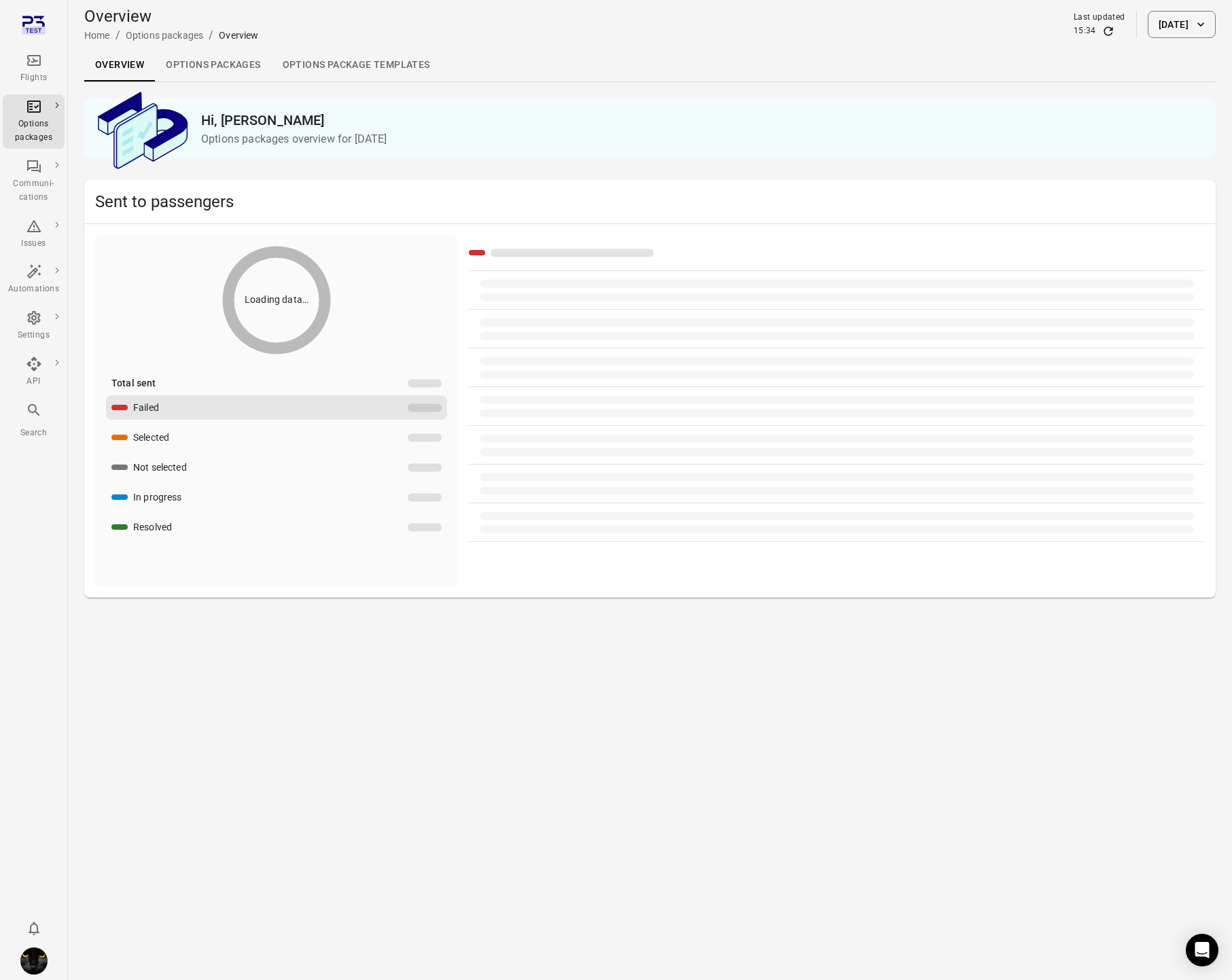
click at [382, 68] on link "Options package Templates" at bounding box center [356, 65] width 169 height 32
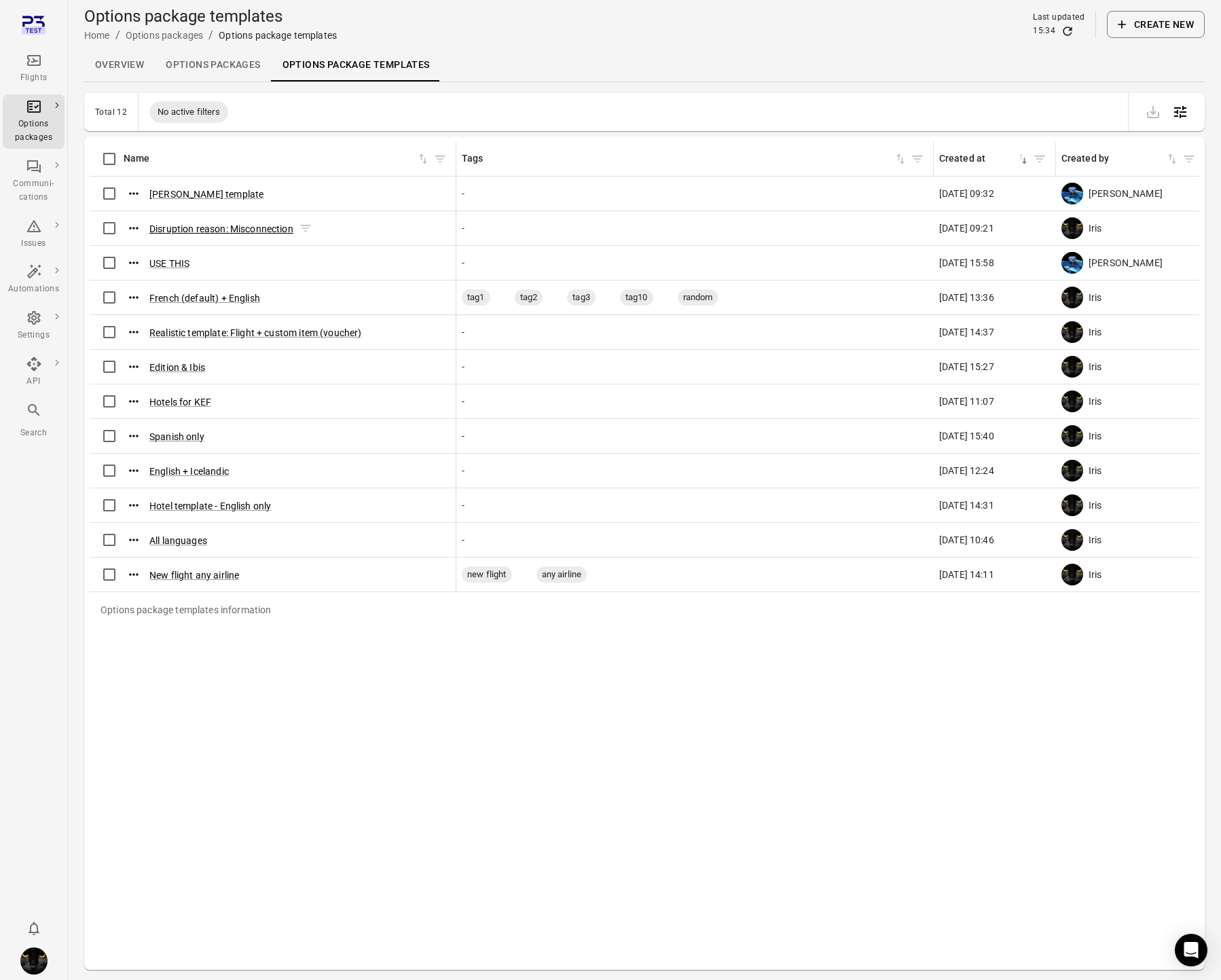
click at [263, 228] on button "Disruption reason: Misconnection" at bounding box center [222, 229] width 144 height 14
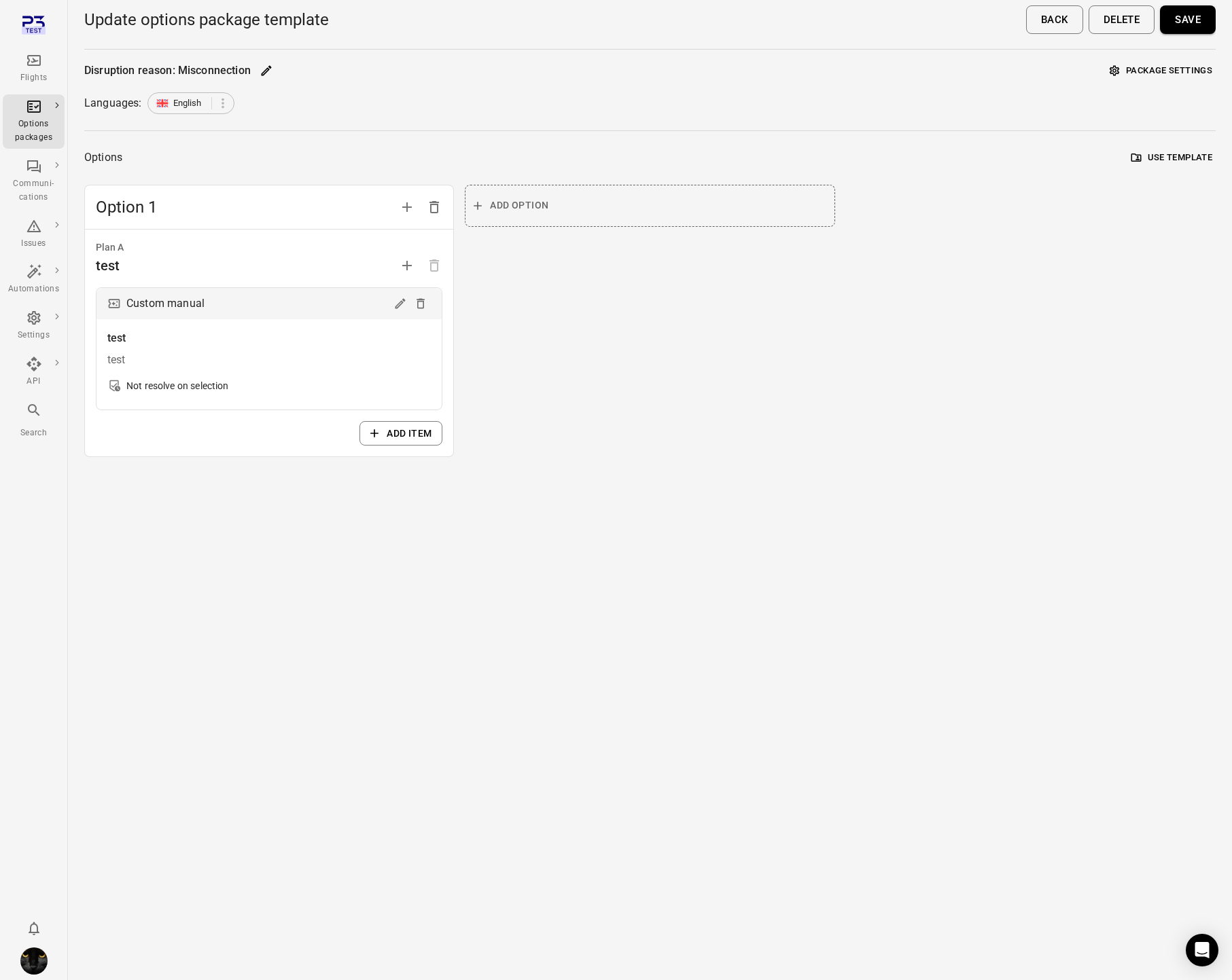
click at [47, 67] on div "Flights" at bounding box center [33, 68] width 51 height 32
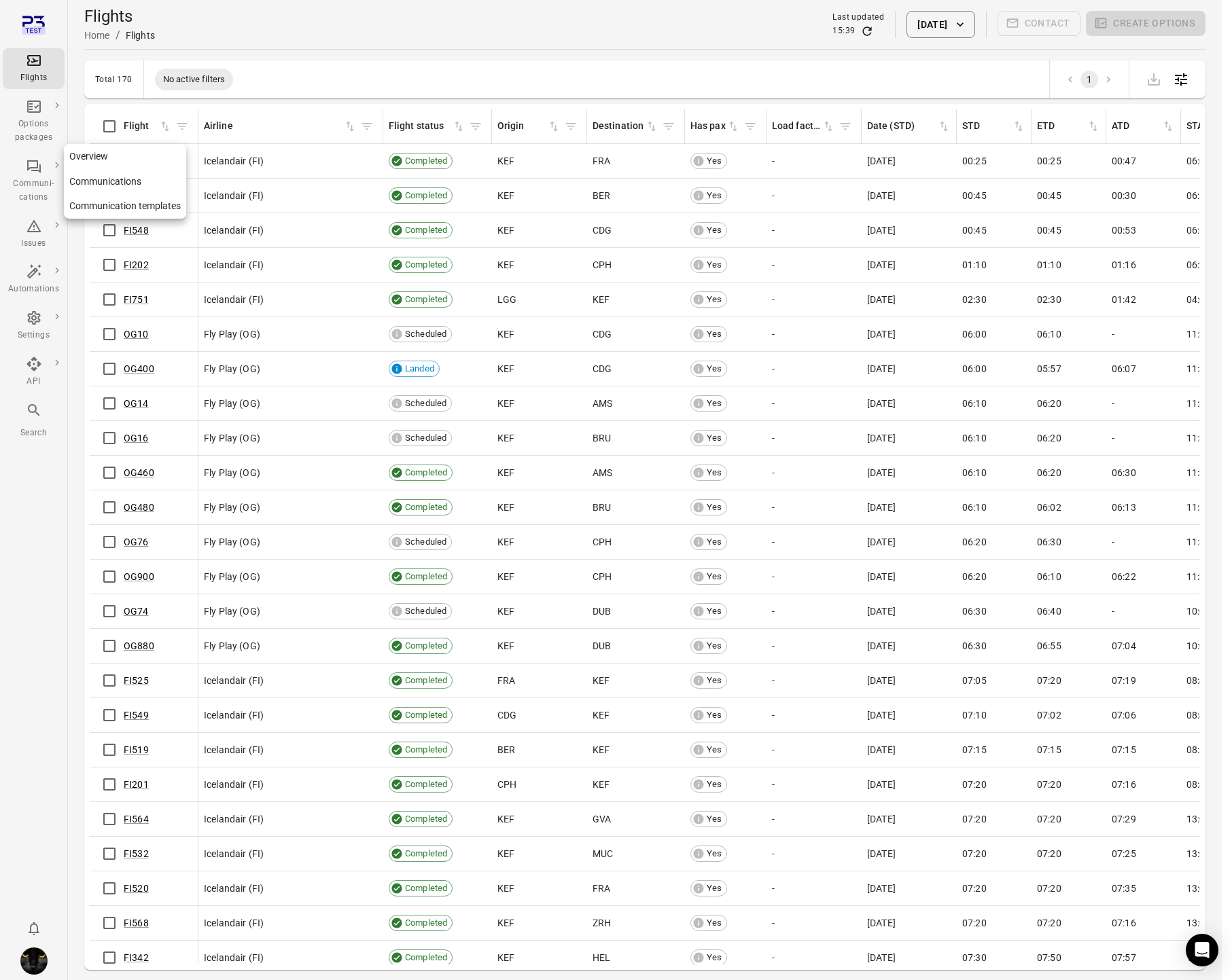
click at [30, 177] on div "Communi-cations" at bounding box center [33, 191] width 51 height 27
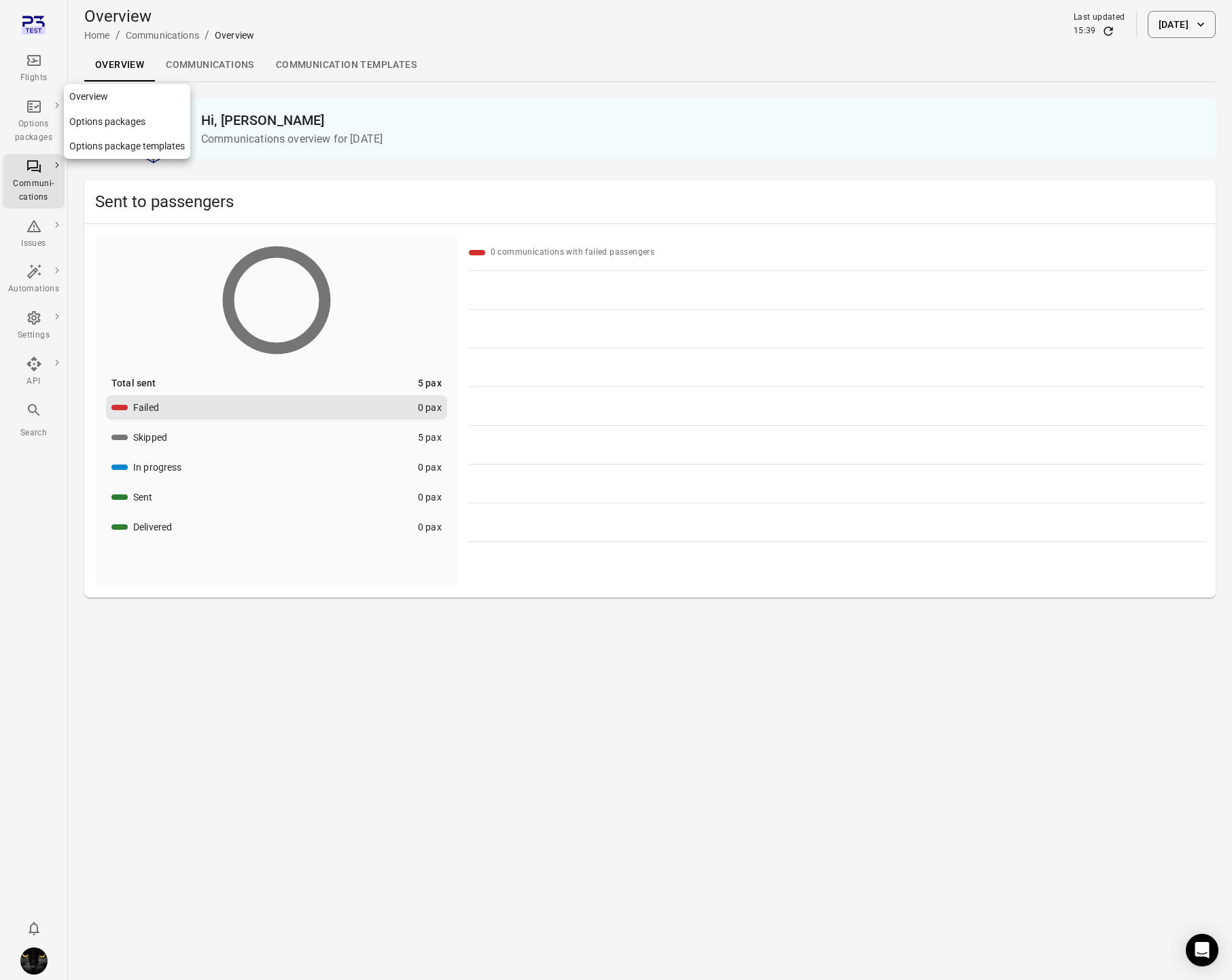
click at [34, 120] on div "Options packages" at bounding box center [33, 131] width 51 height 27
click at [386, 63] on link "Options package Templates" at bounding box center [356, 65] width 169 height 32
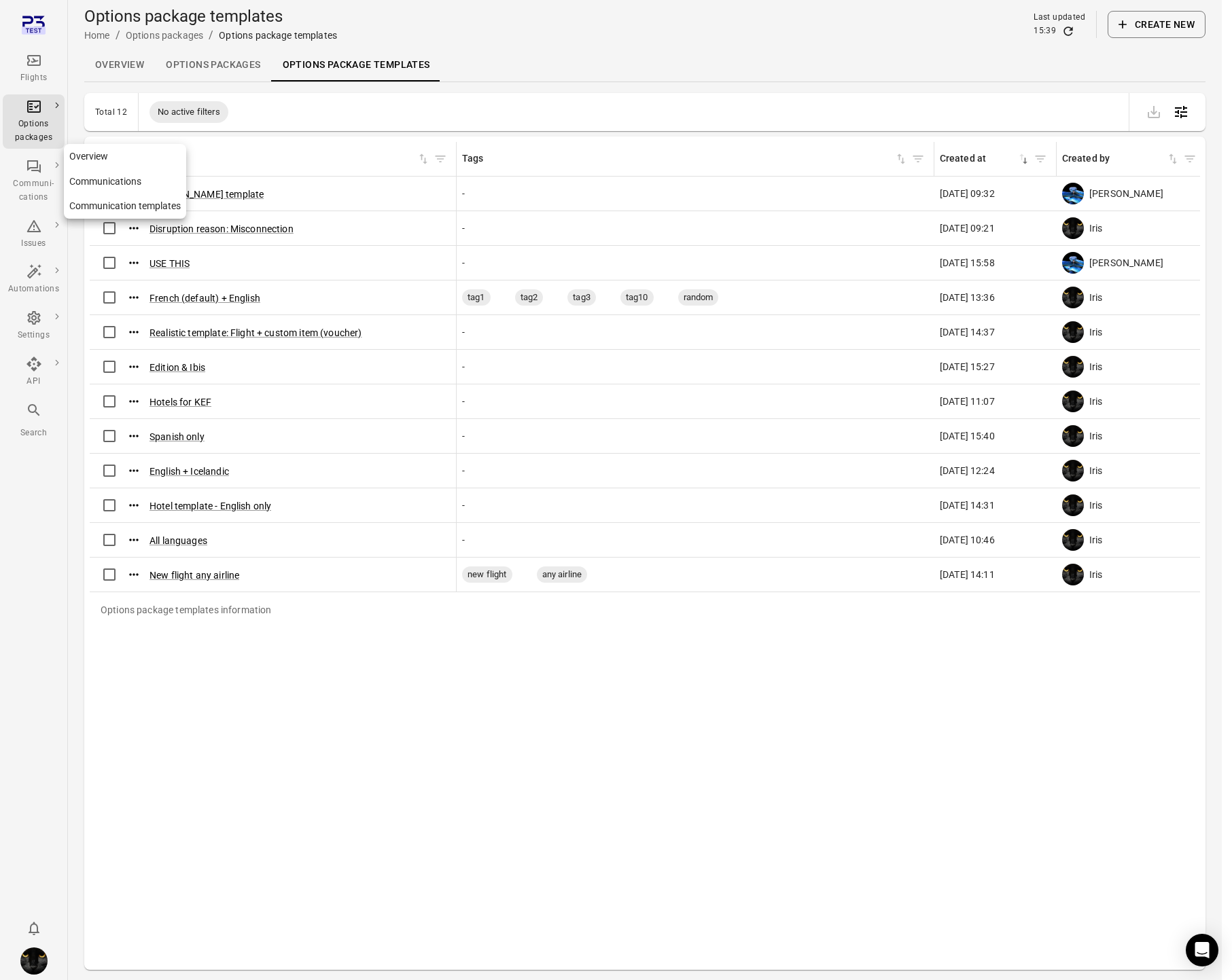
click at [32, 159] on icon "Main navigation" at bounding box center [34, 166] width 17 height 17
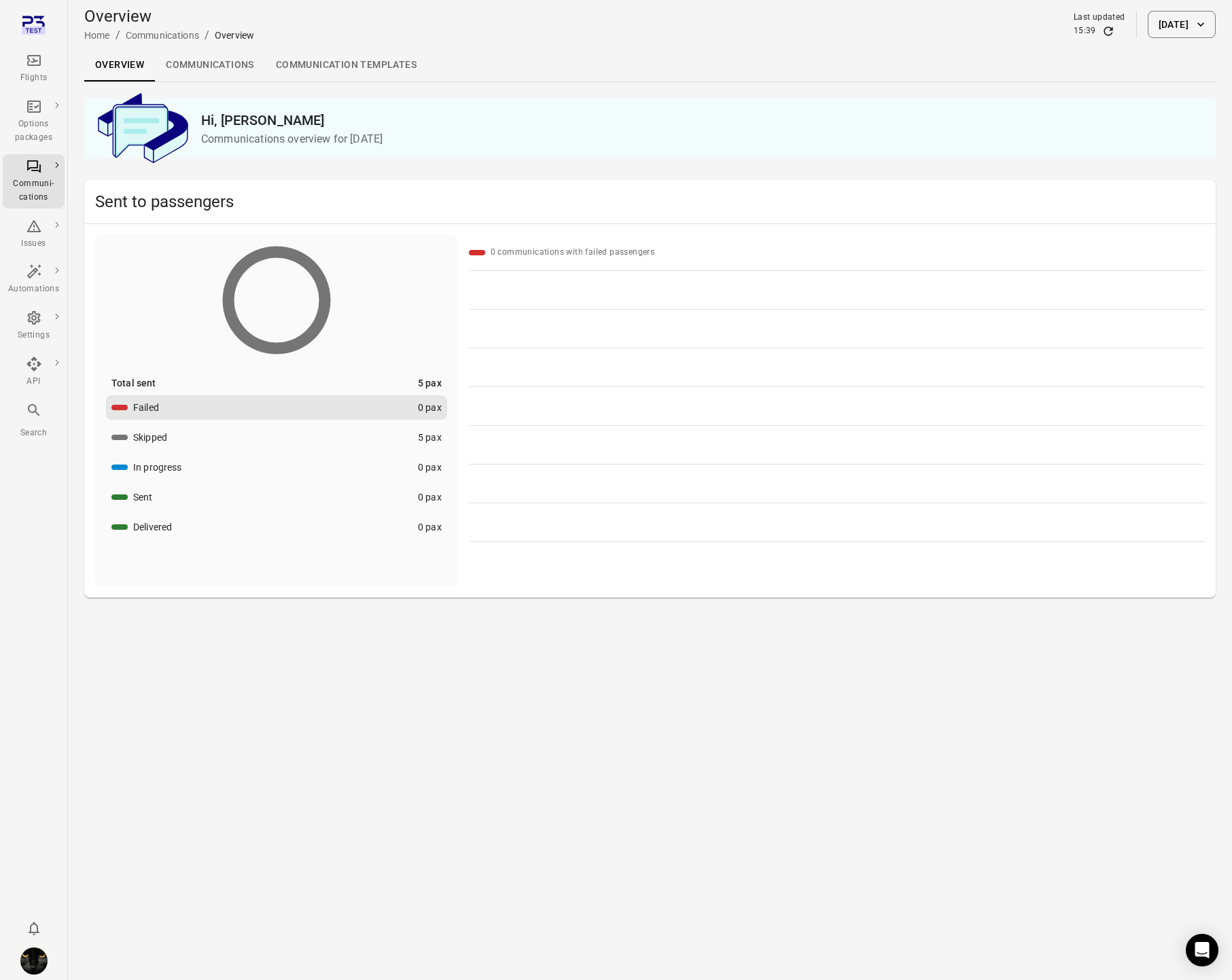
click at [381, 67] on link "Communication templates" at bounding box center [346, 65] width 163 height 32
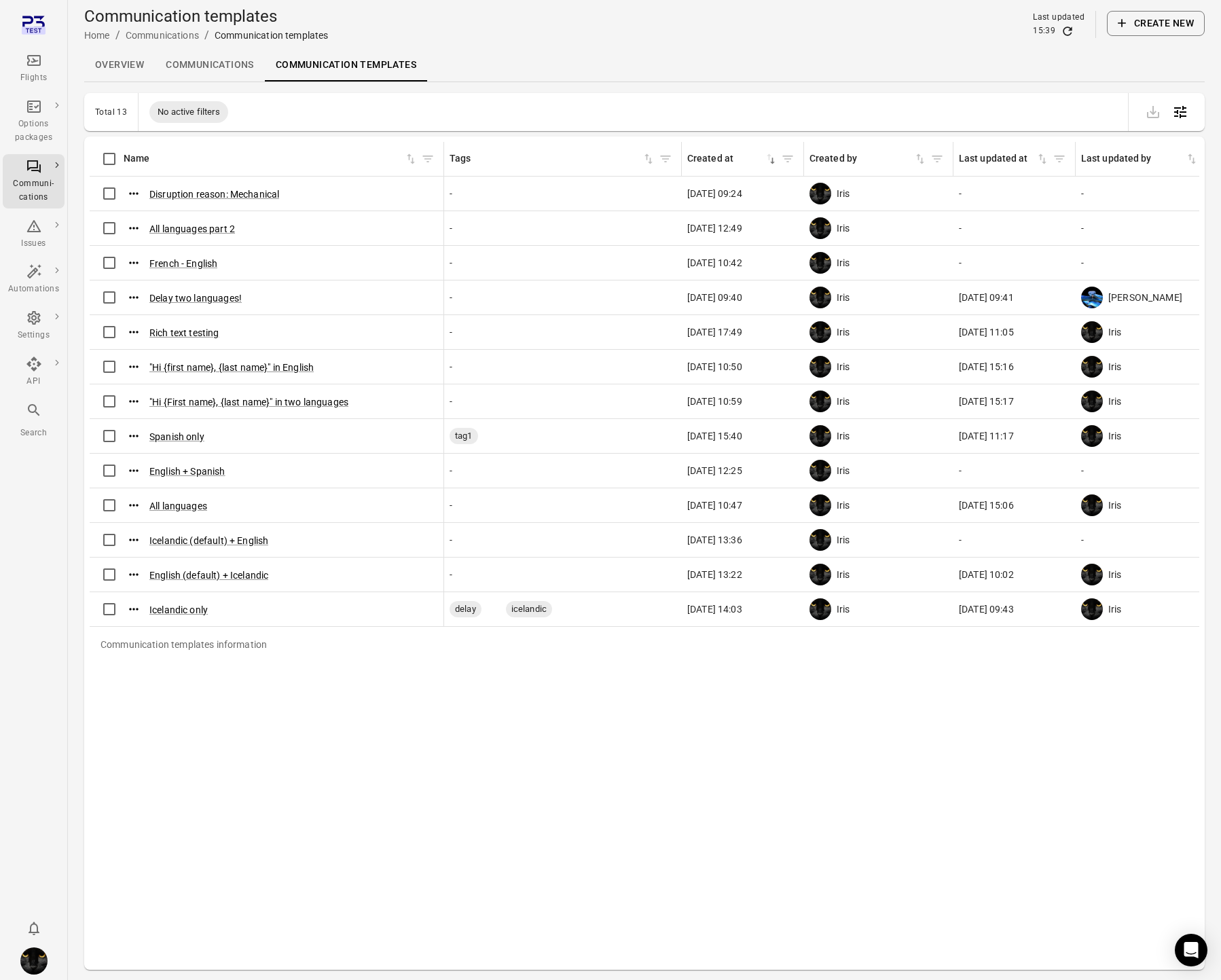
click at [1181, 31] on button "Create new" at bounding box center [1156, 23] width 98 height 25
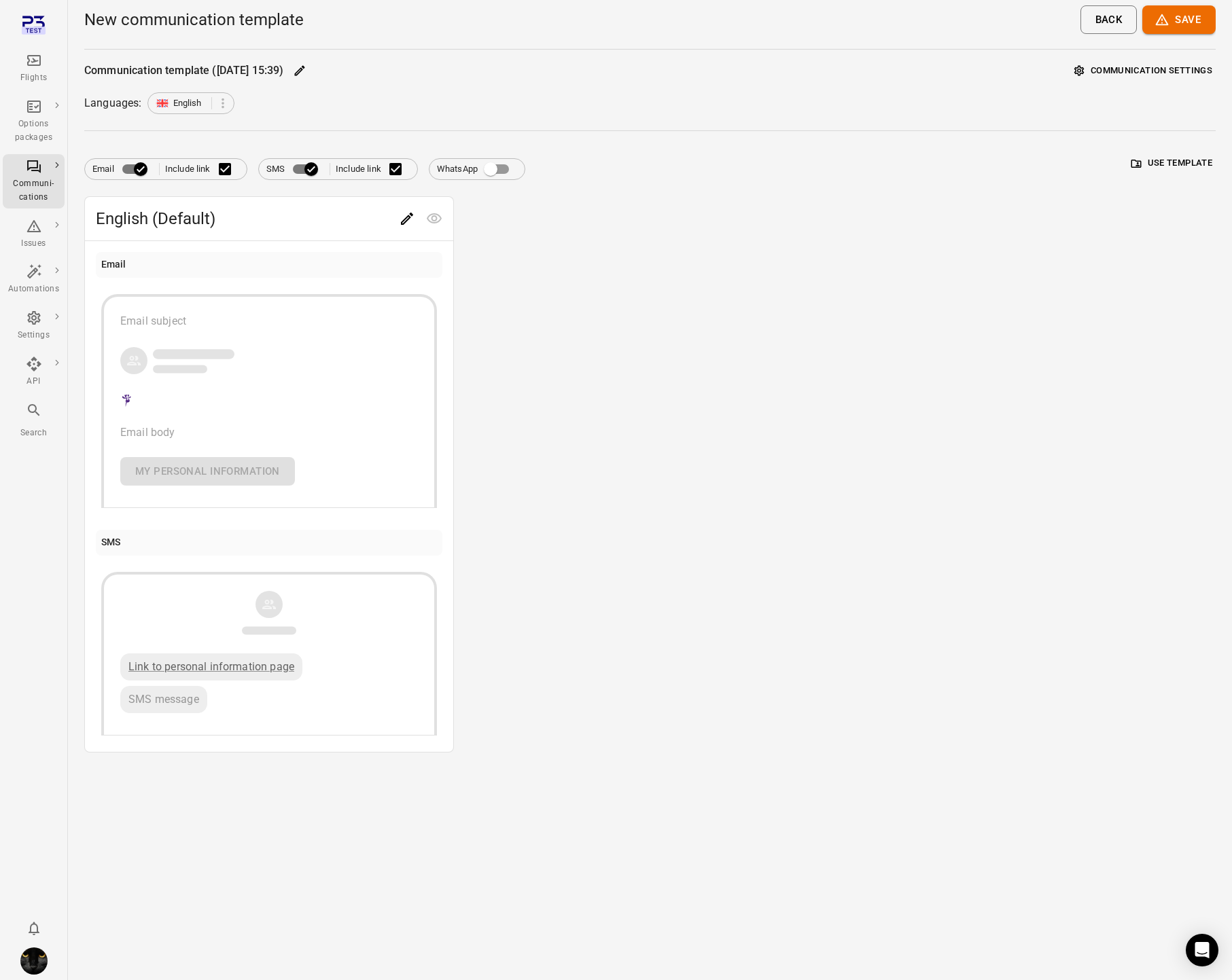
click at [1107, 70] on button "Communication settings" at bounding box center [1143, 71] width 145 height 21
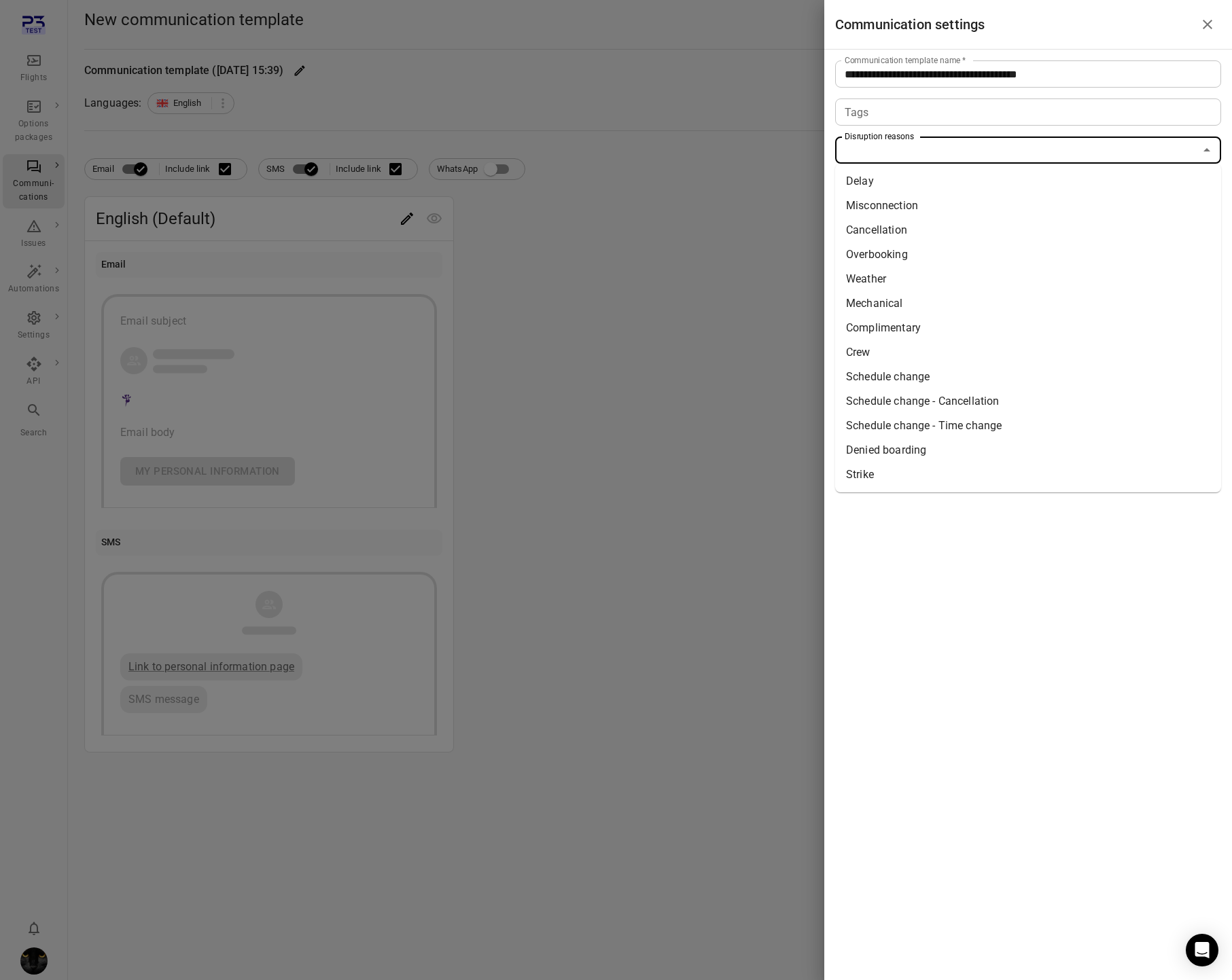
click at [945, 150] on input "Disruption reasons" at bounding box center [1016, 150] width 355 height 19
drag, startPoint x: 511, startPoint y: 163, endPoint x: 19, endPoint y: 186, distance: 492.5
click at [510, 163] on div at bounding box center [616, 490] width 1232 height 980
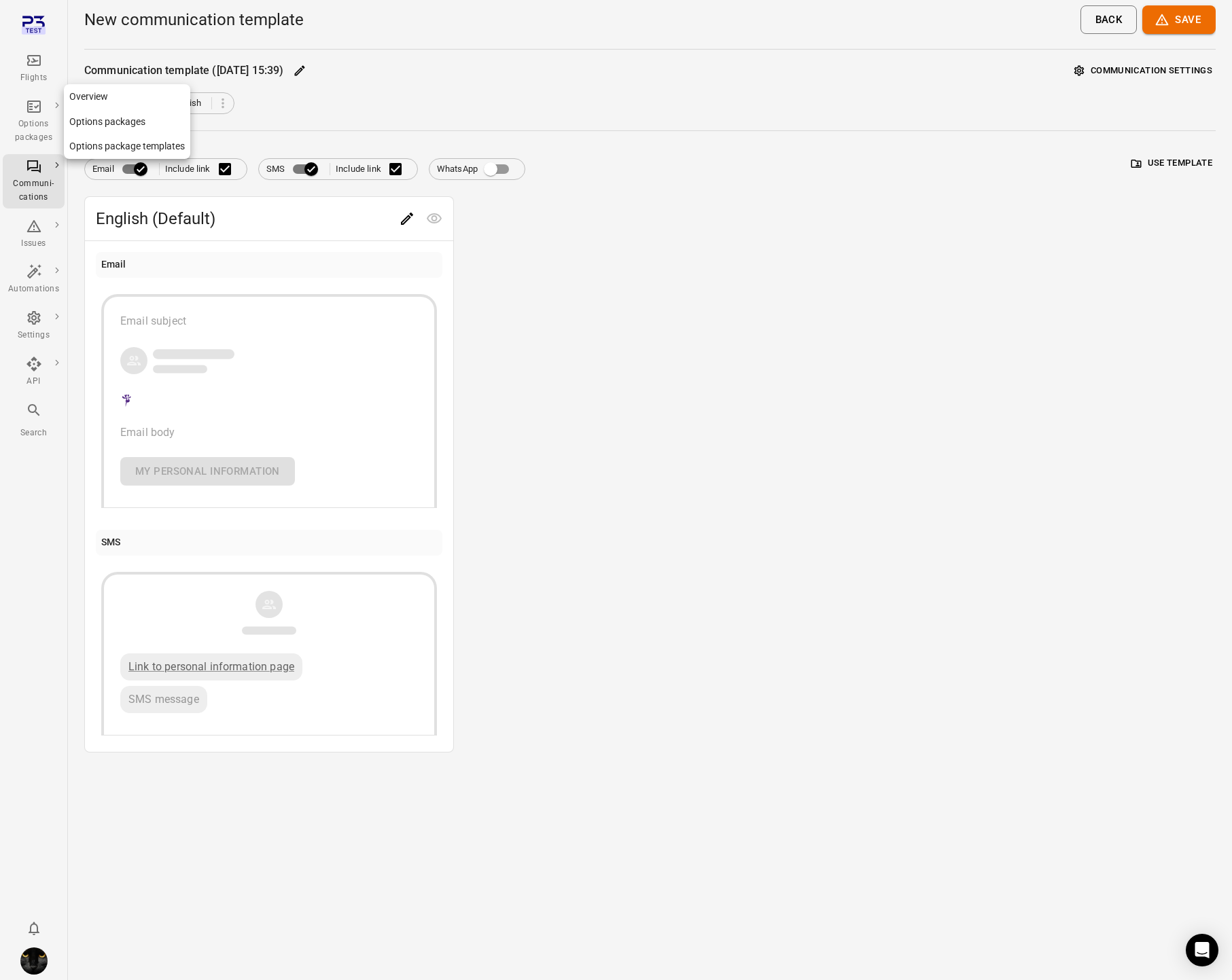
click at [42, 132] on div "Options packages" at bounding box center [33, 131] width 51 height 27
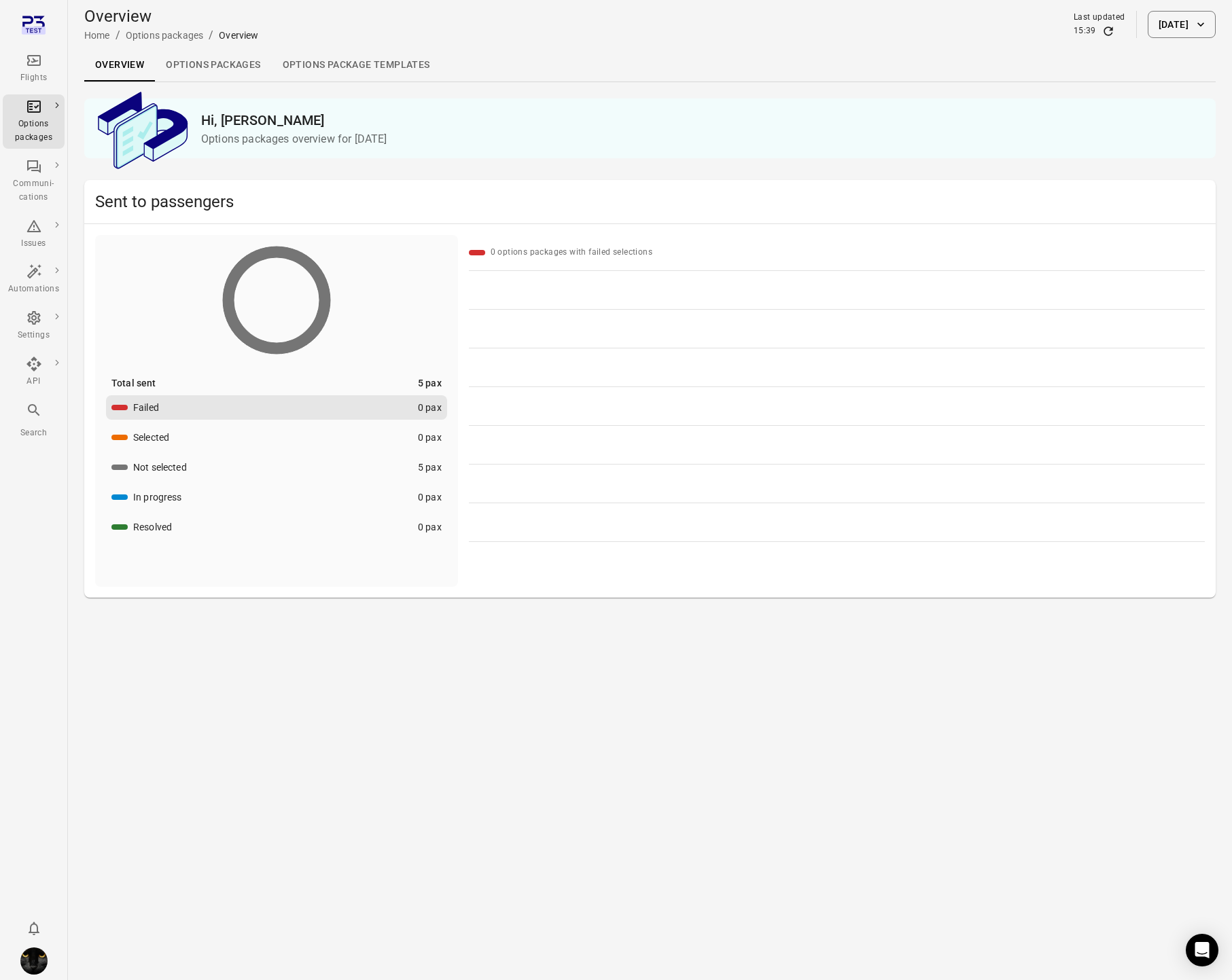
click at [346, 62] on link "Options package Templates" at bounding box center [356, 65] width 169 height 32
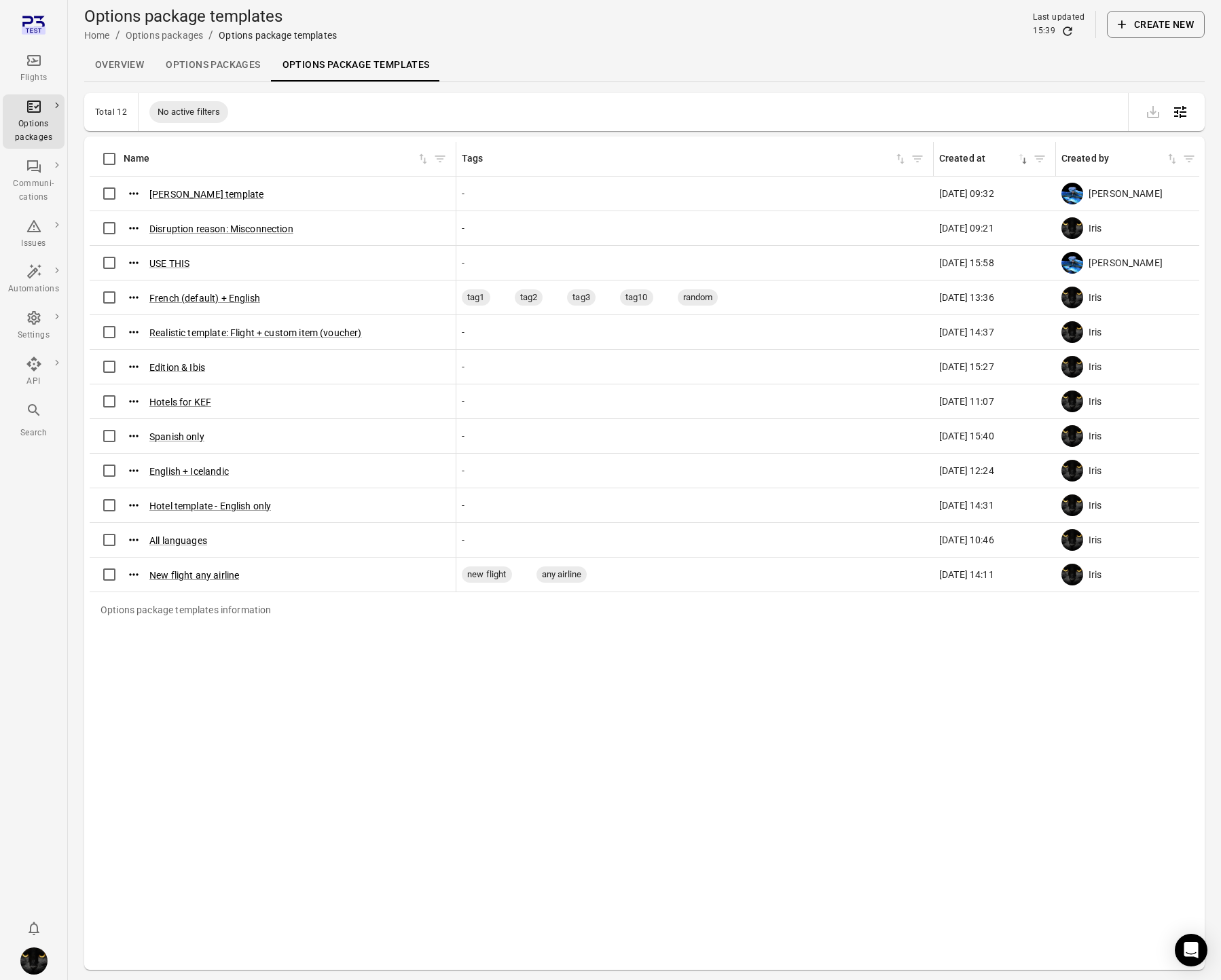
click at [194, 67] on link "Options packages" at bounding box center [212, 65] width 116 height 32
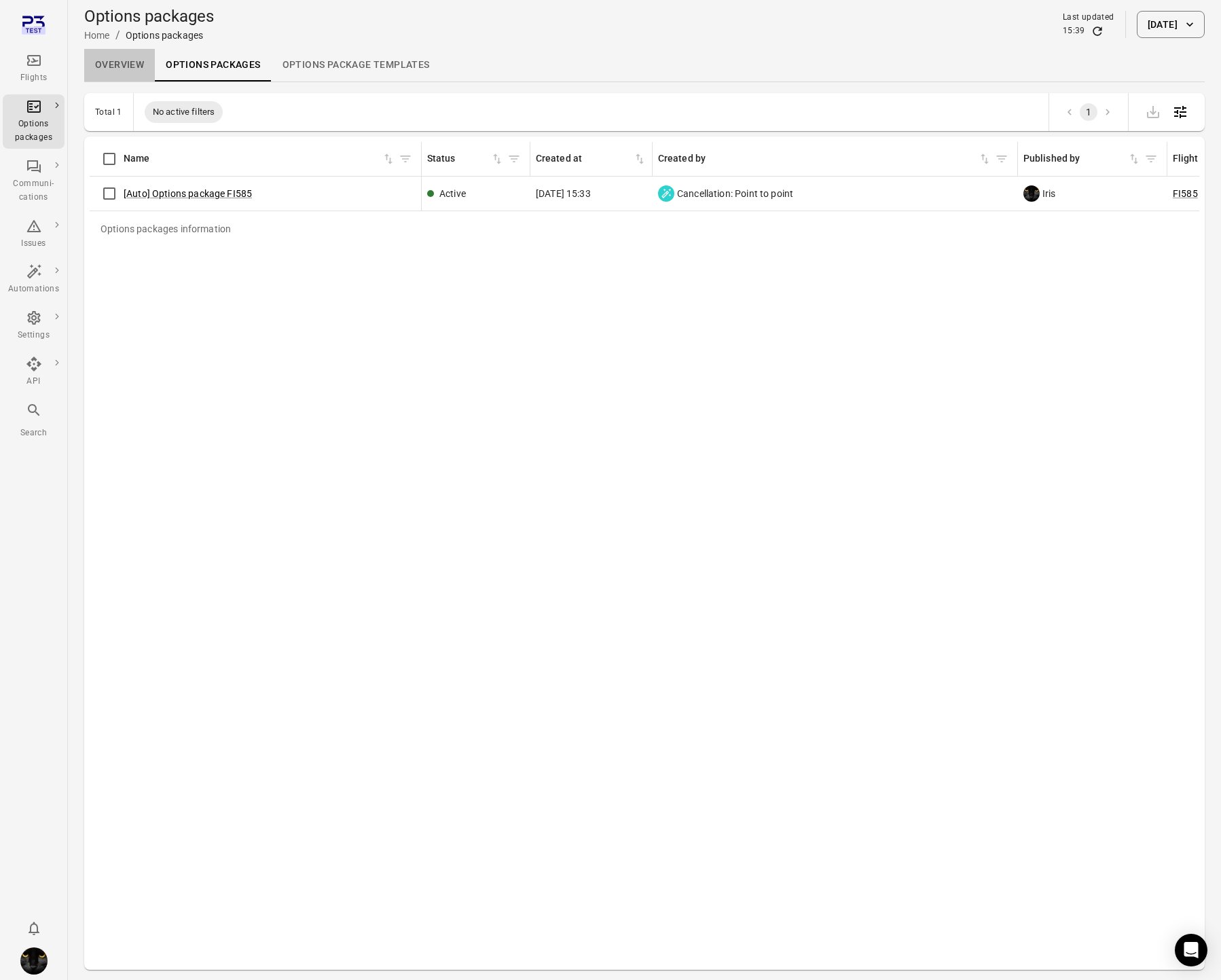
click at [120, 67] on link "Overview" at bounding box center [120, 65] width 71 height 32
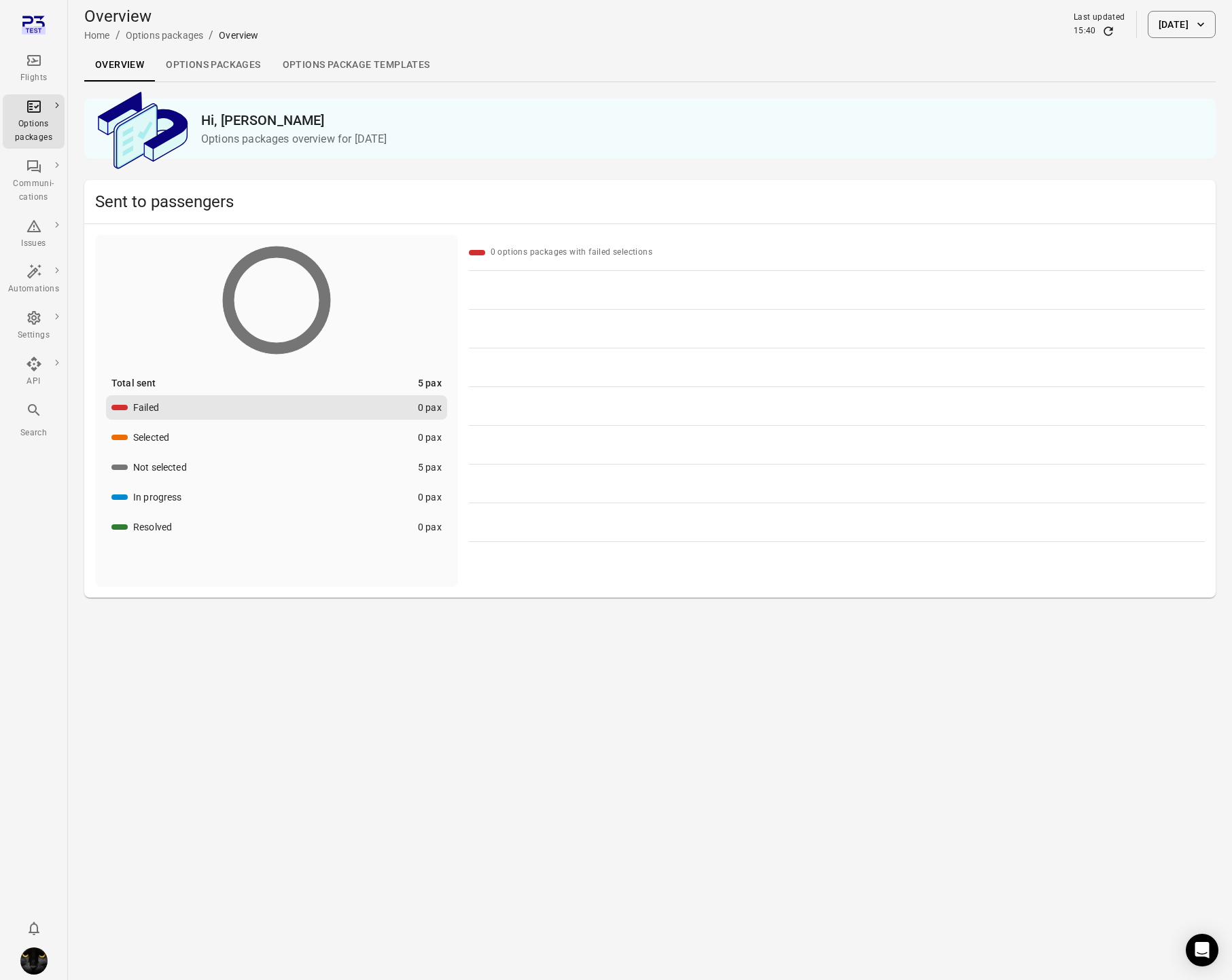
click at [369, 45] on div "Overview Home / Options packages / Overview Last updated 15:40 [DATE]" at bounding box center [649, 24] width 1131 height 49
click at [372, 57] on link "Options package Templates" at bounding box center [356, 65] width 169 height 32
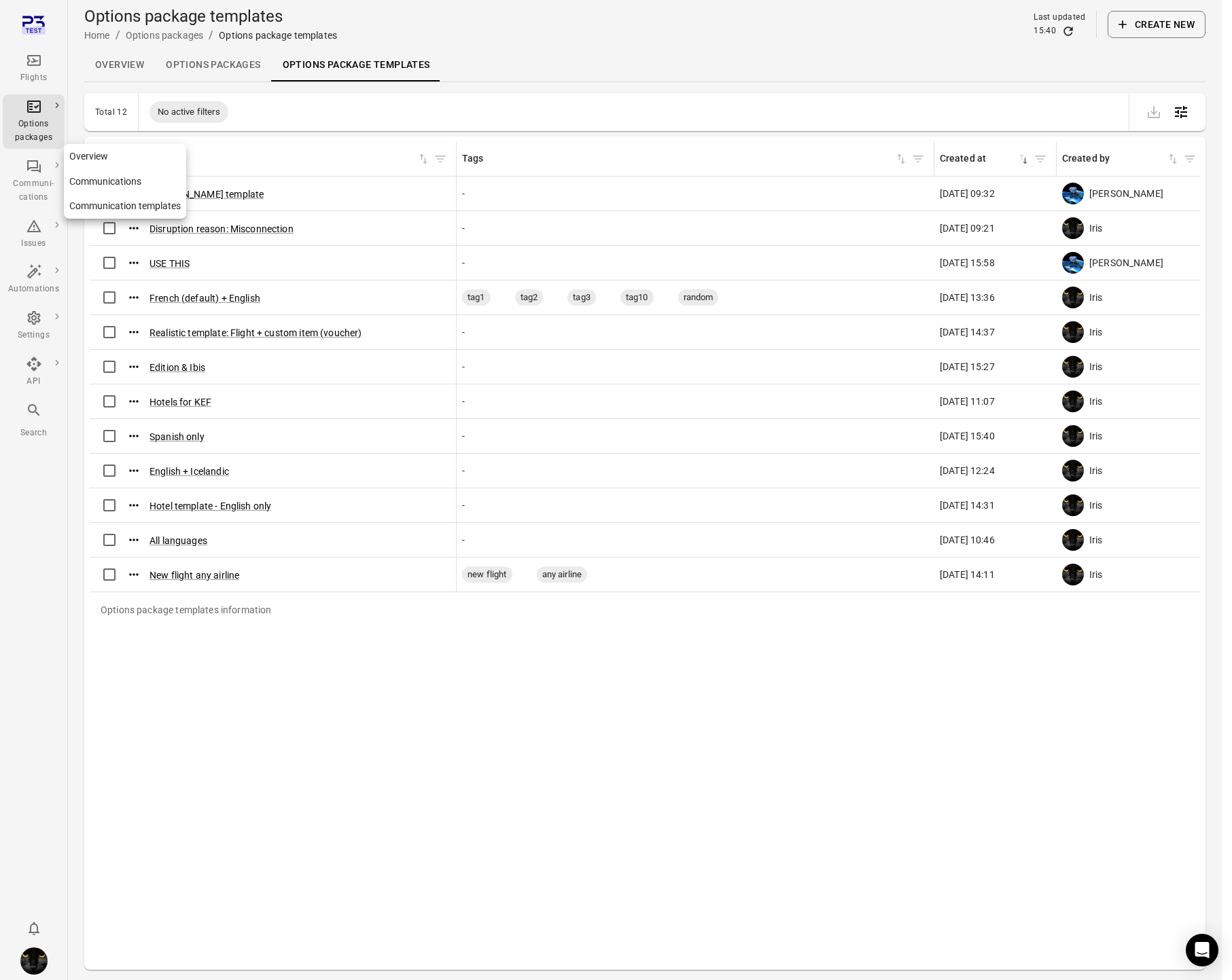
click at [29, 182] on div "Communi-cations" at bounding box center [33, 191] width 51 height 27
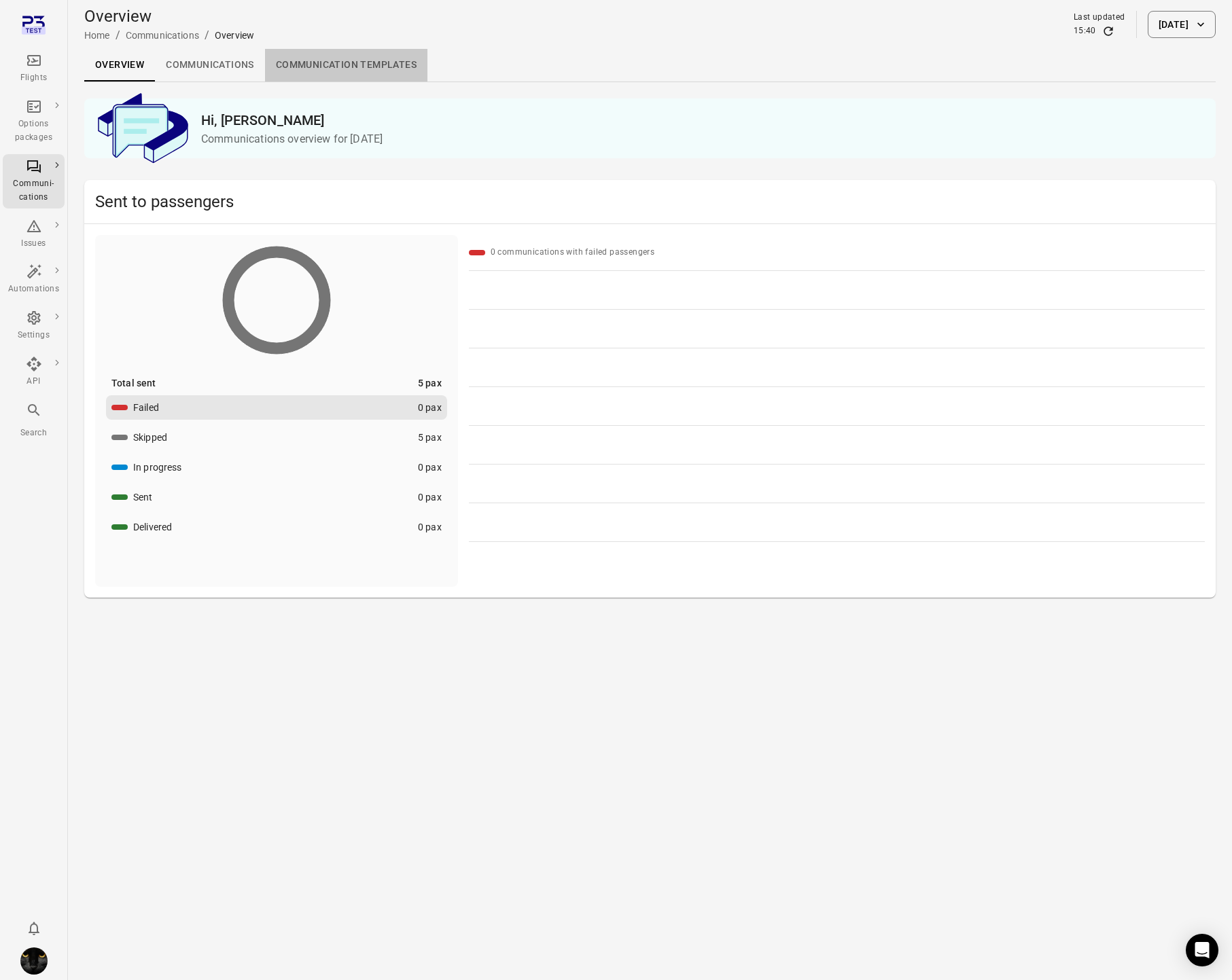
click at [377, 64] on link "Communication templates" at bounding box center [346, 65] width 163 height 32
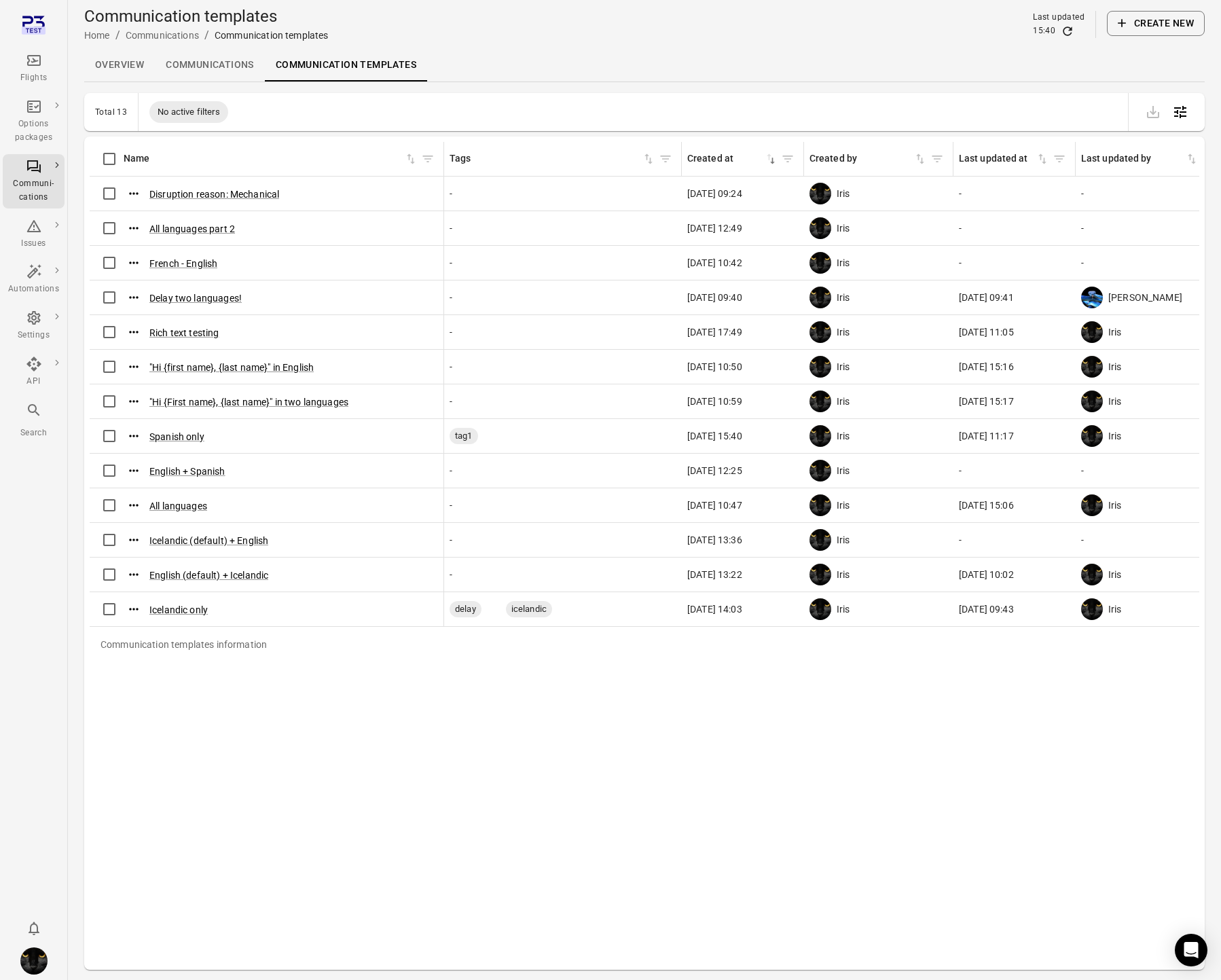
click at [1139, 19] on button "Create new" at bounding box center [1156, 23] width 98 height 25
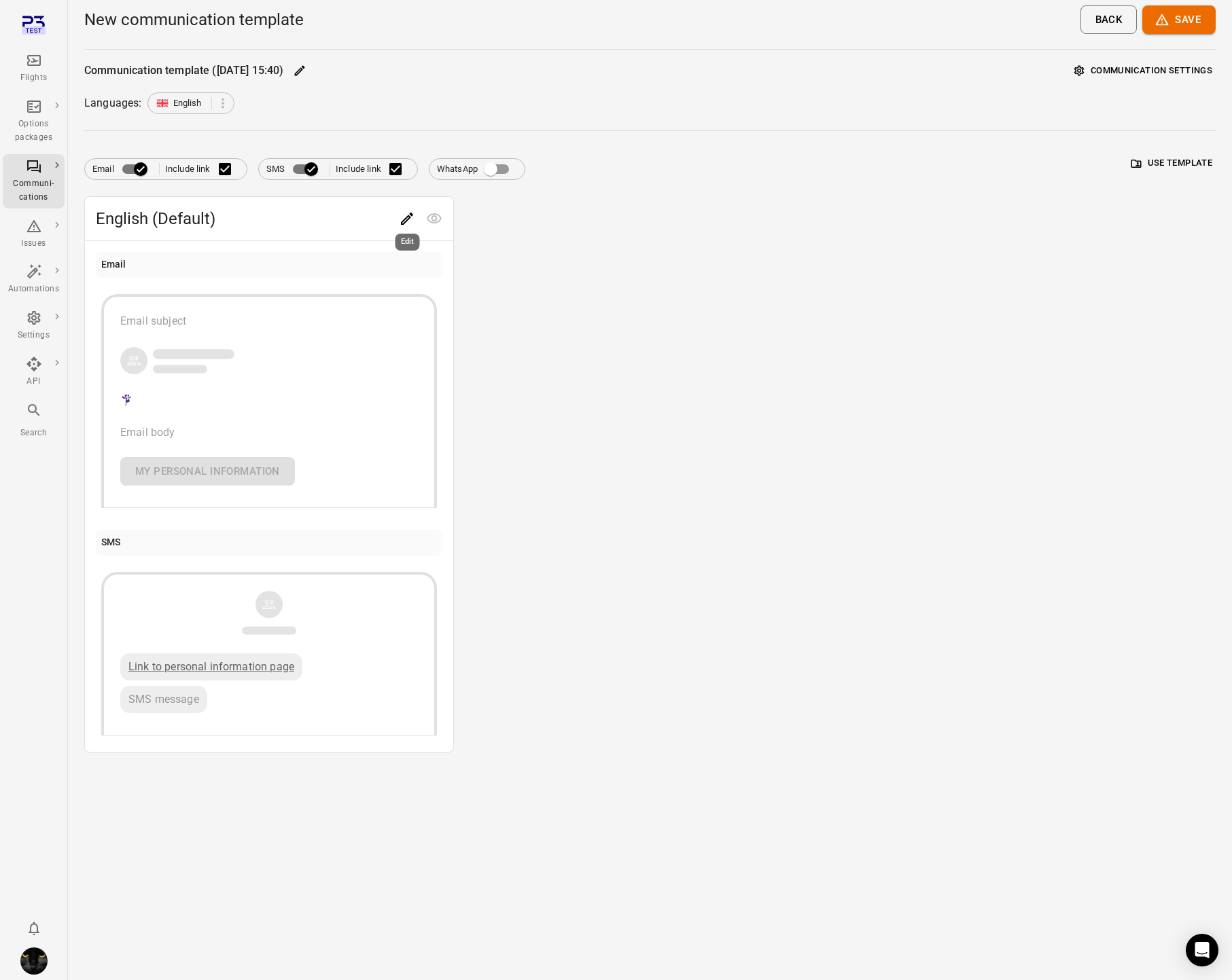
click at [398, 225] on div "Edit" at bounding box center [408, 238] width 27 height 28
click at [1150, 72] on button "Communication settings" at bounding box center [1143, 71] width 145 height 21
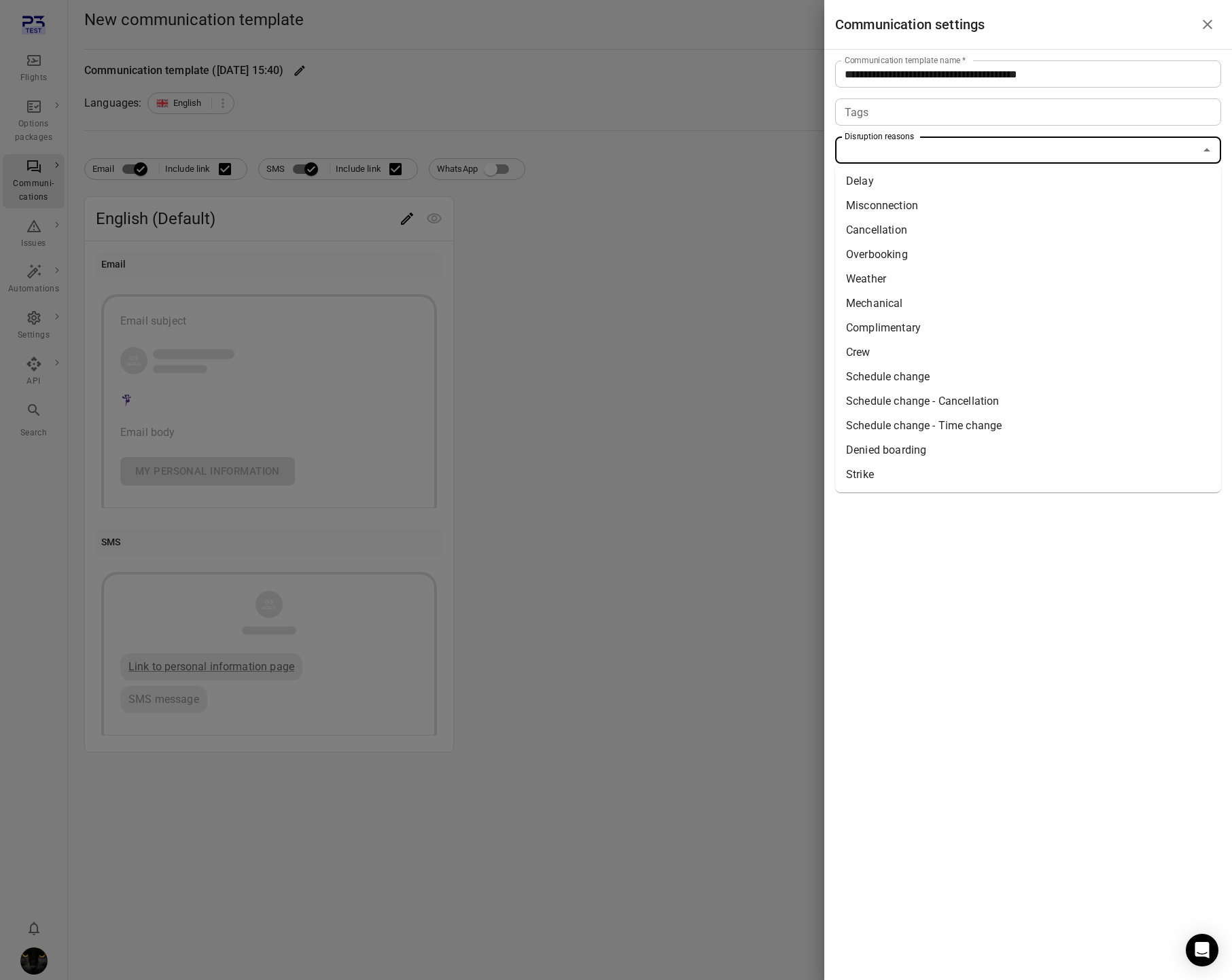
click at [962, 148] on input "Disruption reasons" at bounding box center [1016, 150] width 355 height 19
click at [922, 202] on li "Misconnection" at bounding box center [1028, 206] width 386 height 24
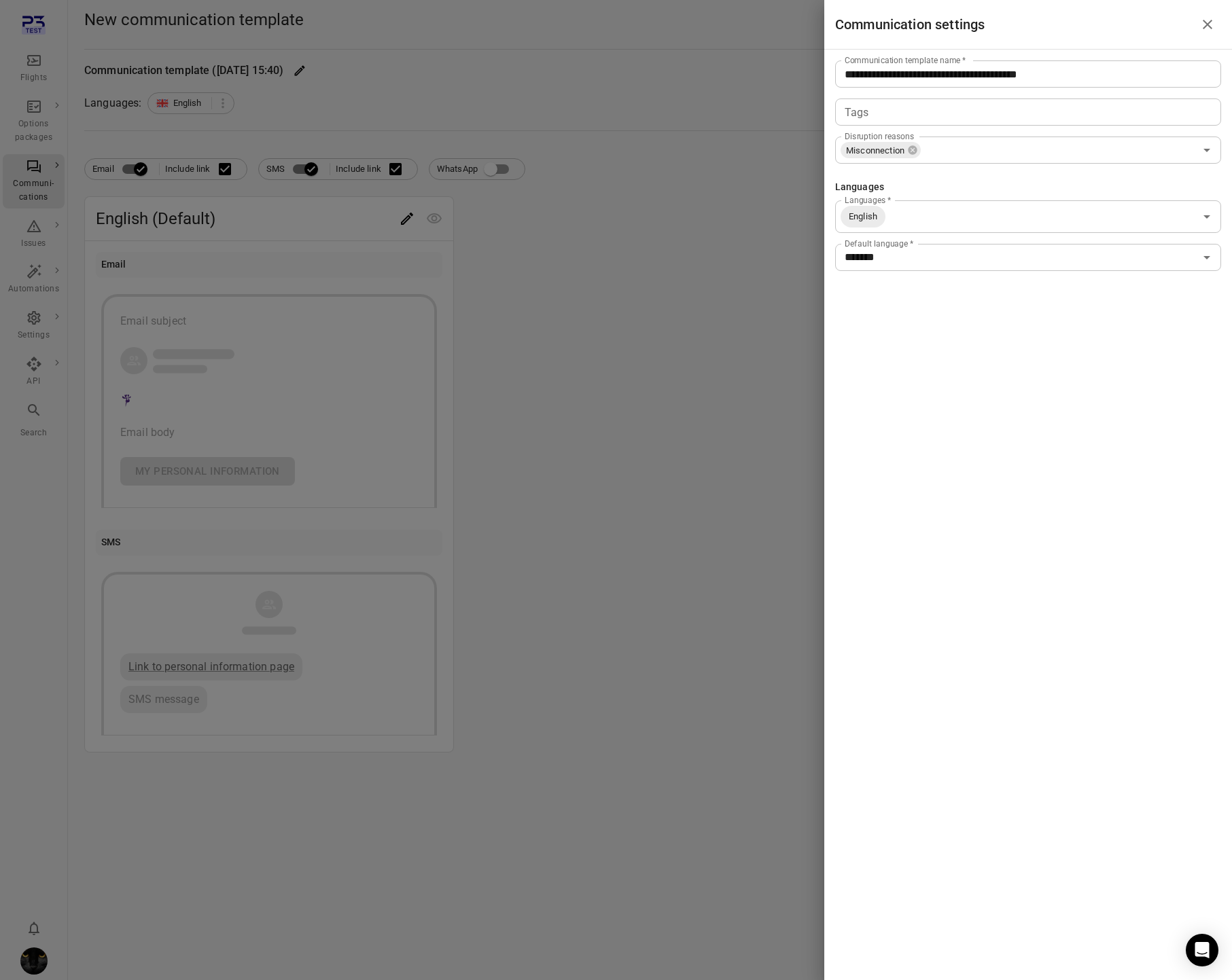
click at [346, 75] on div at bounding box center [616, 490] width 1232 height 980
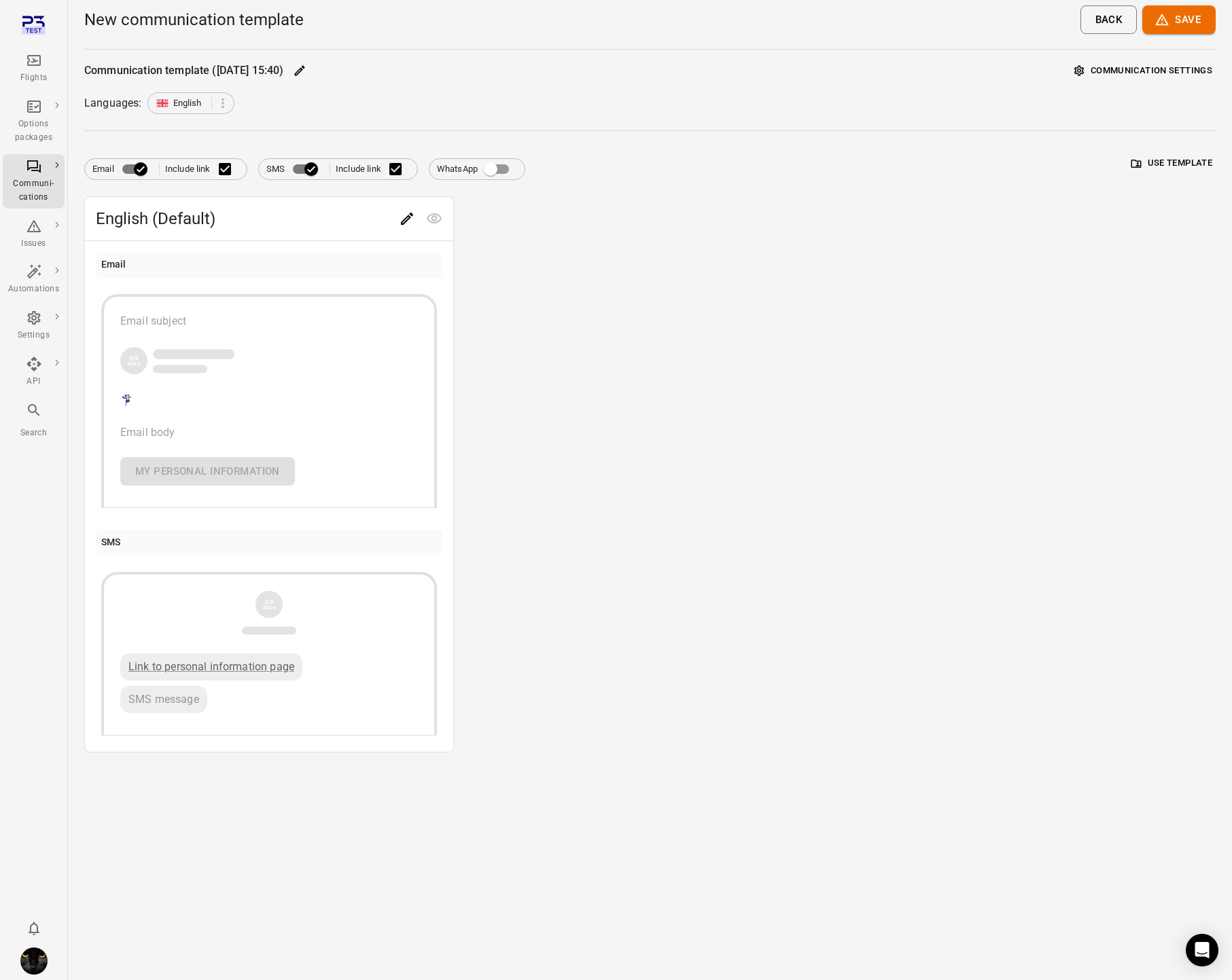
click at [305, 74] on icon "Edit" at bounding box center [300, 71] width 10 height 10
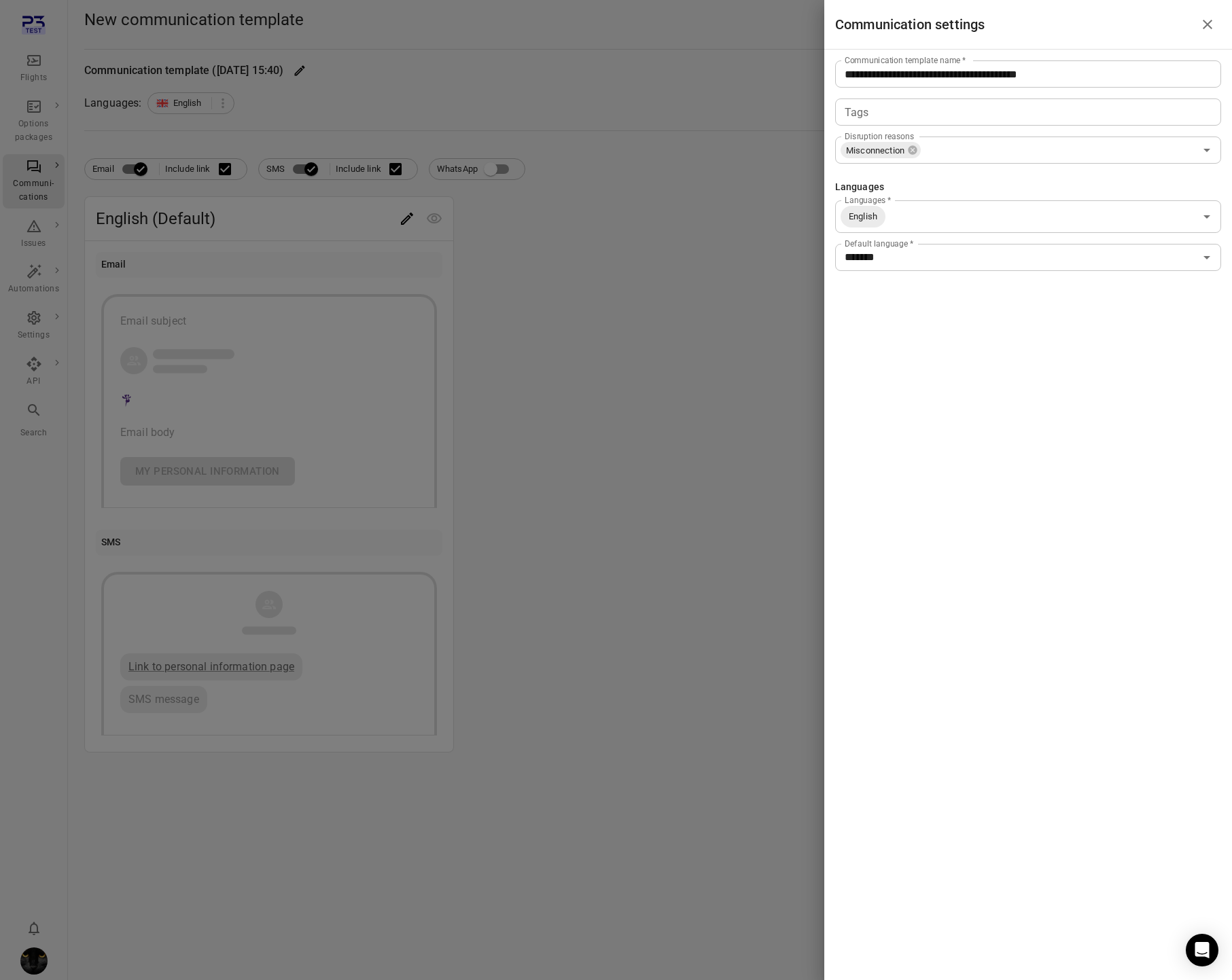
click at [995, 82] on input "**********" at bounding box center [1028, 74] width 386 height 27
type input "**********"
click at [466, 349] on div at bounding box center [616, 490] width 1232 height 980
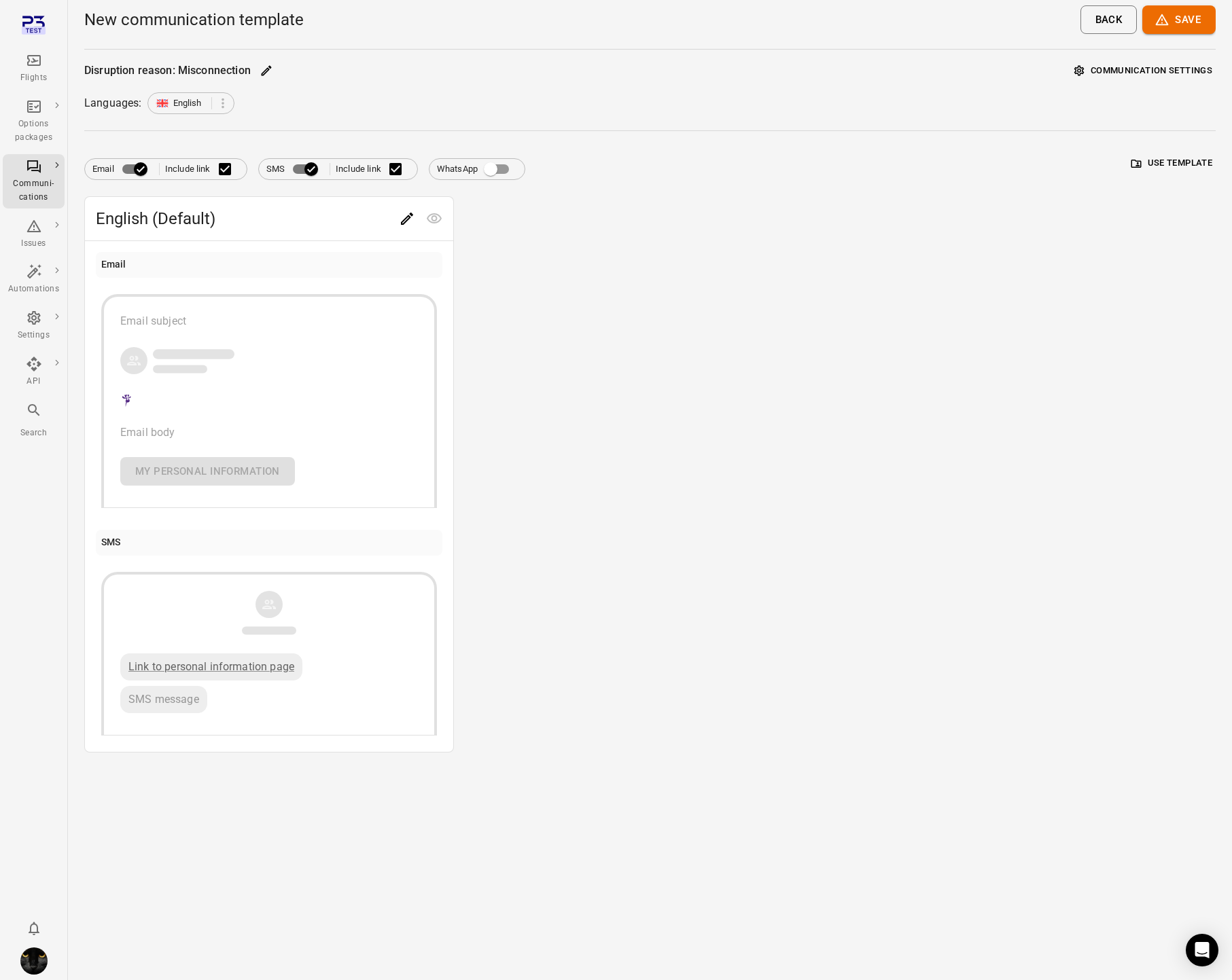
click at [402, 221] on icon "Edit" at bounding box center [407, 218] width 17 height 17
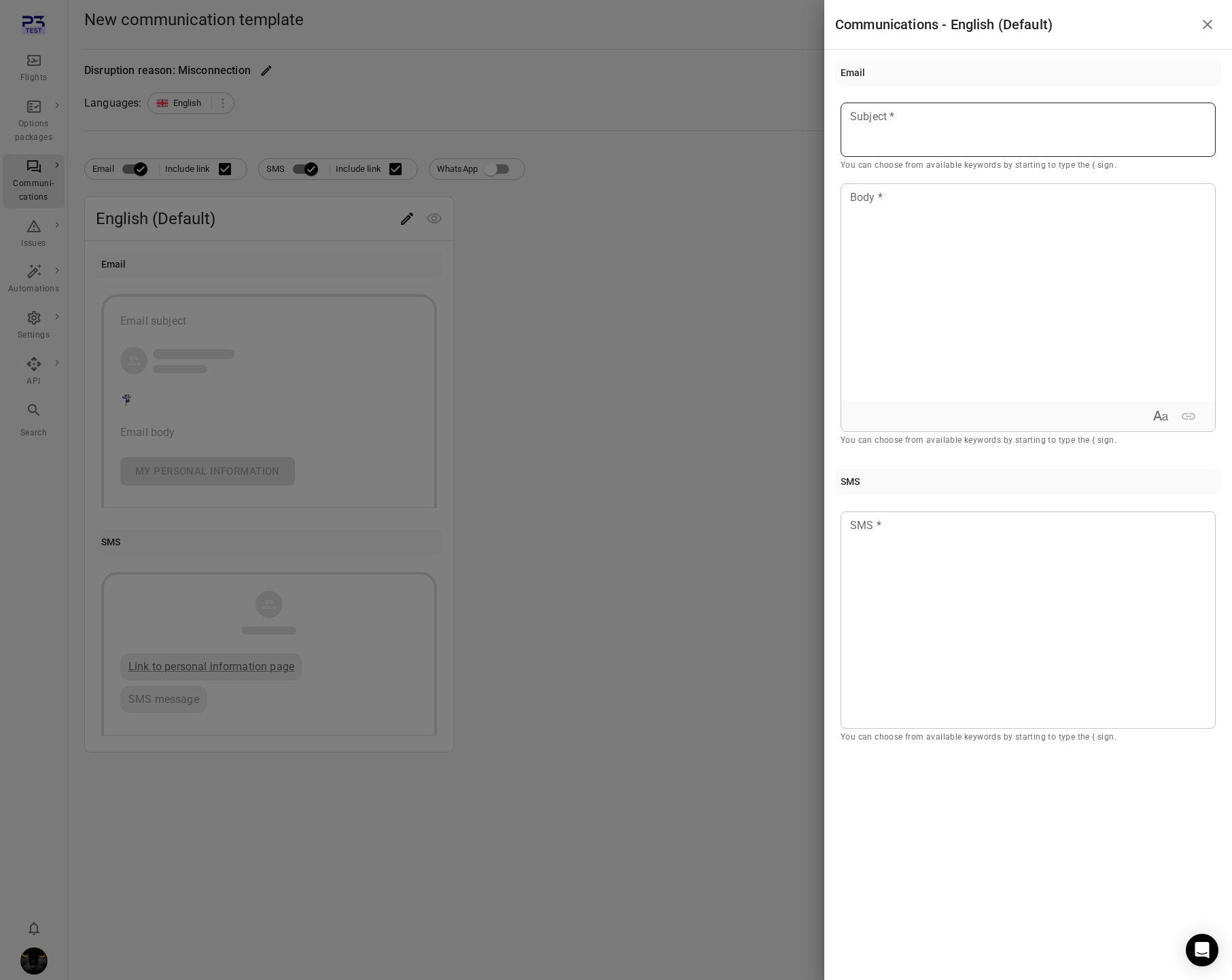
click at [970, 119] on p at bounding box center [1028, 117] width 355 height 17
click at [949, 210] on div at bounding box center [1028, 293] width 374 height 217
drag, startPoint x: 516, startPoint y: 302, endPoint x: 342, endPoint y: 217, distance: 193.7
click at [515, 300] on div at bounding box center [616, 490] width 1232 height 980
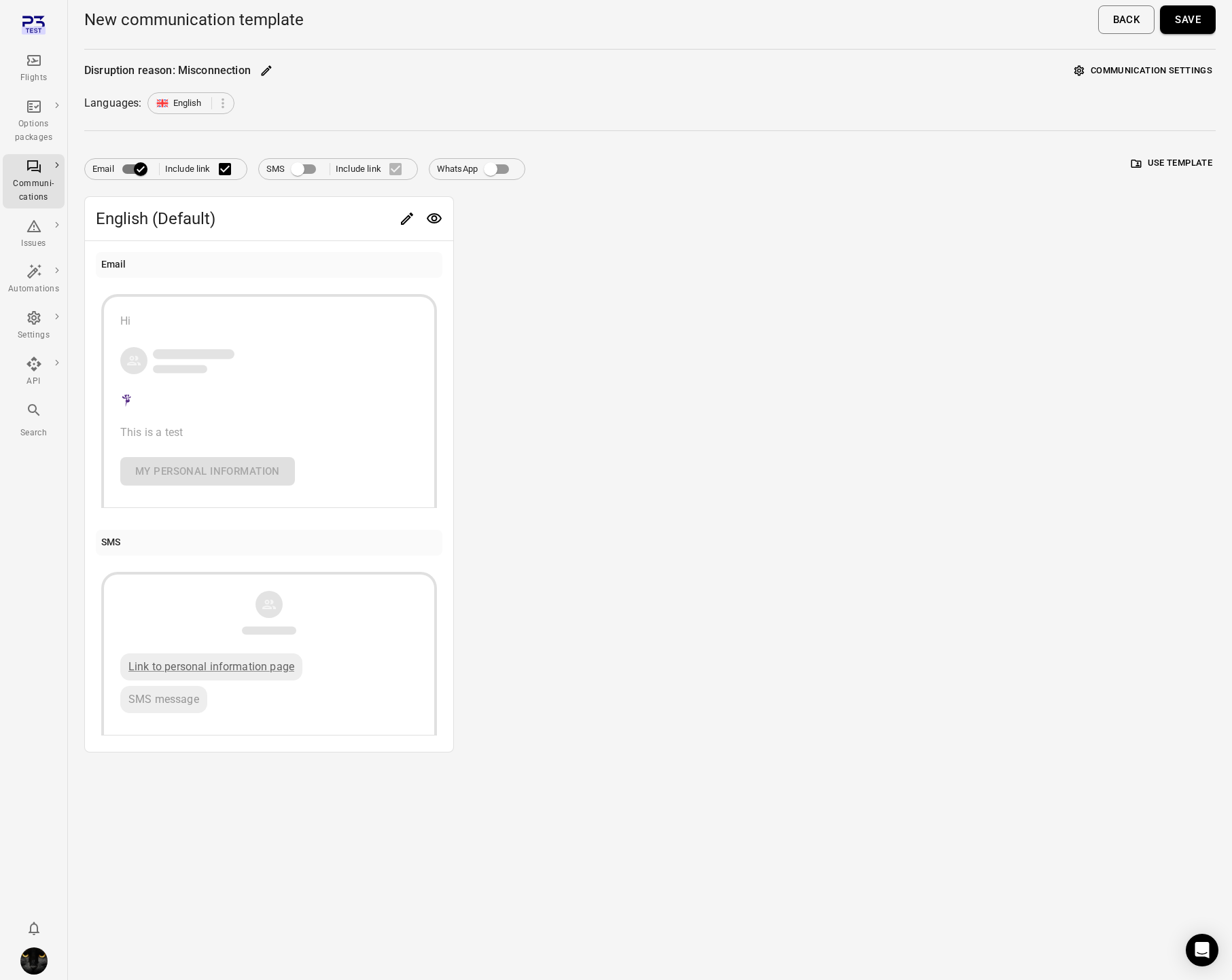
click at [1202, 15] on button "Save" at bounding box center [1187, 20] width 55 height 29
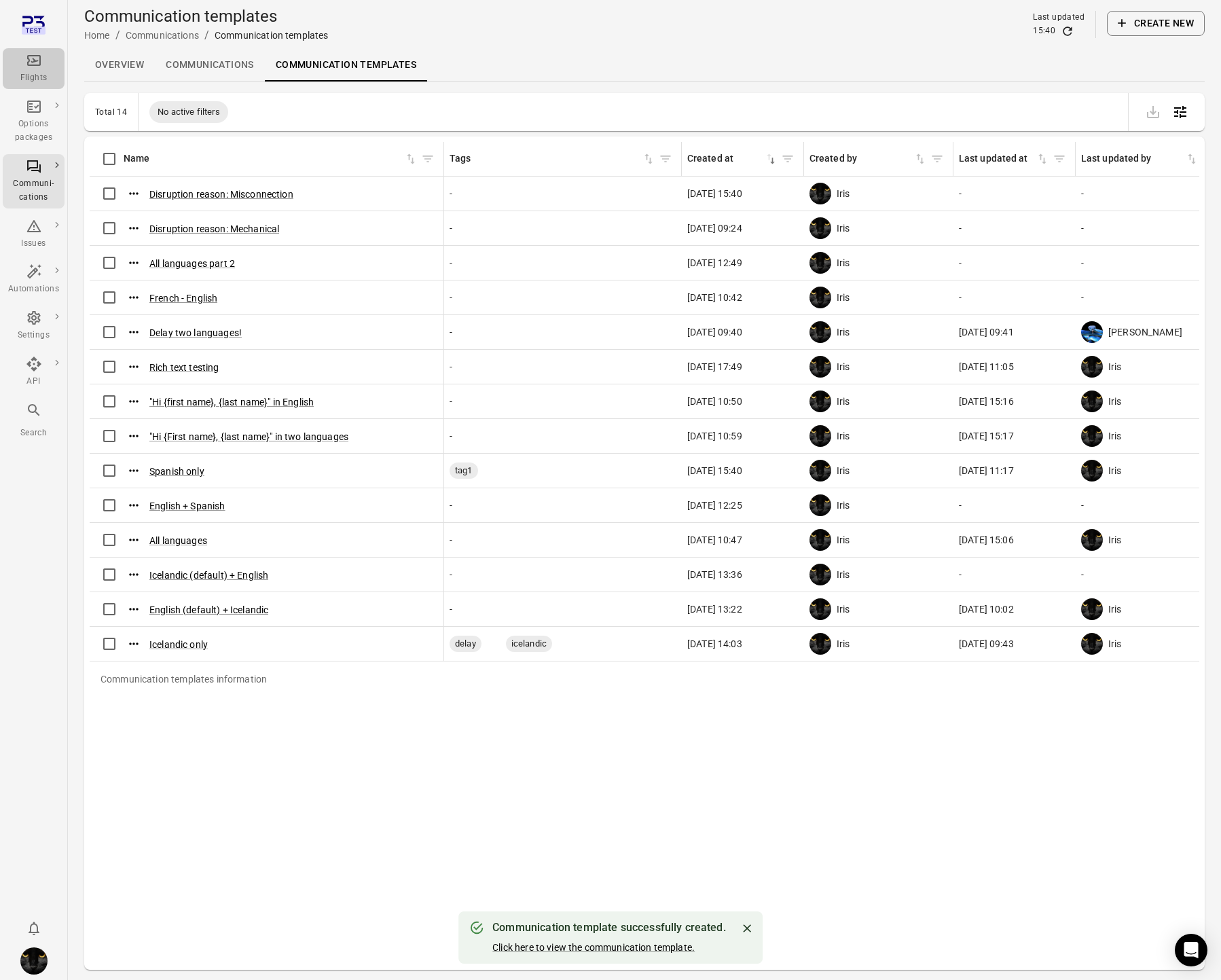
click at [42, 72] on div "Flights" at bounding box center [33, 78] width 51 height 14
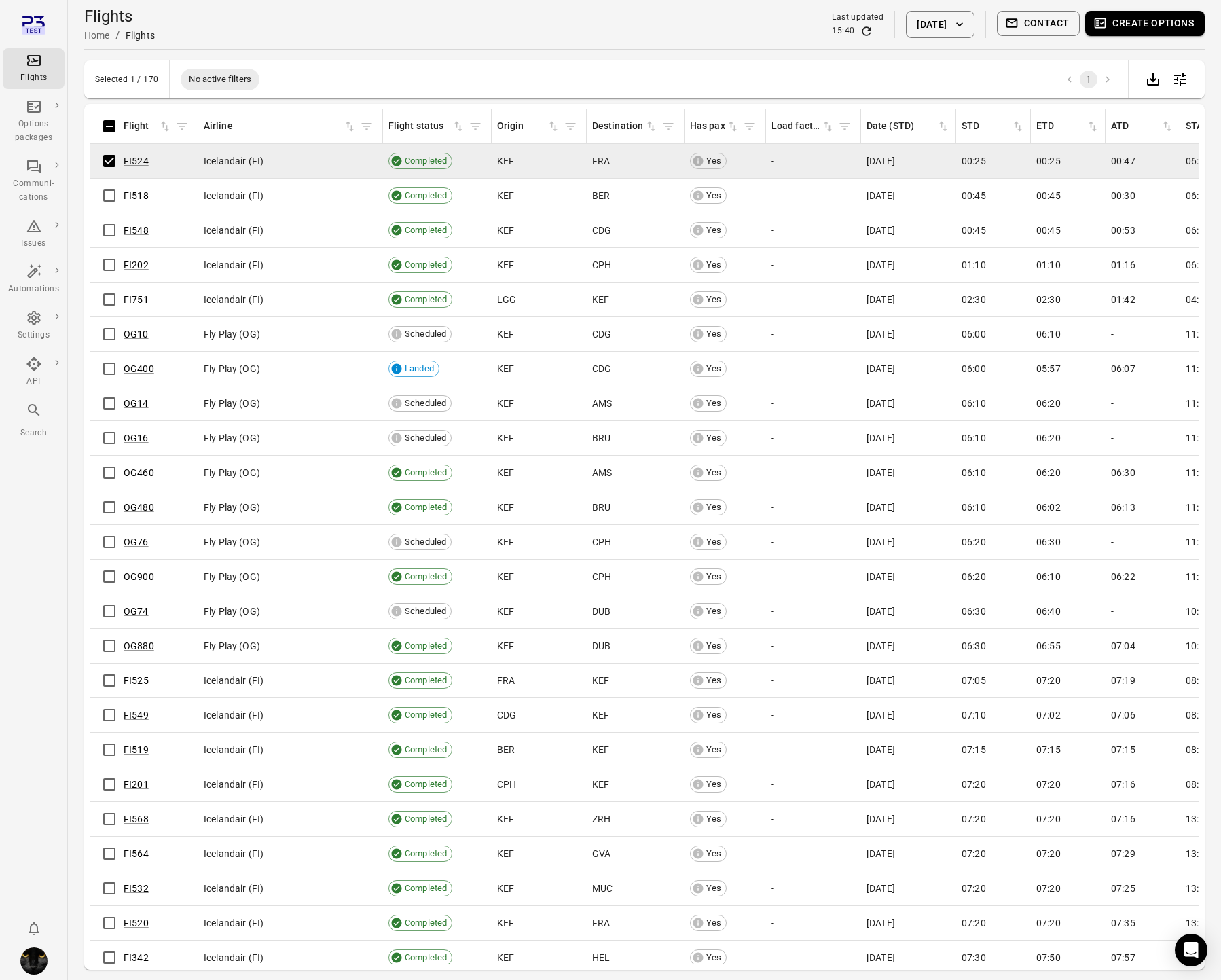
click at [1136, 19] on button "Create options" at bounding box center [1145, 23] width 120 height 25
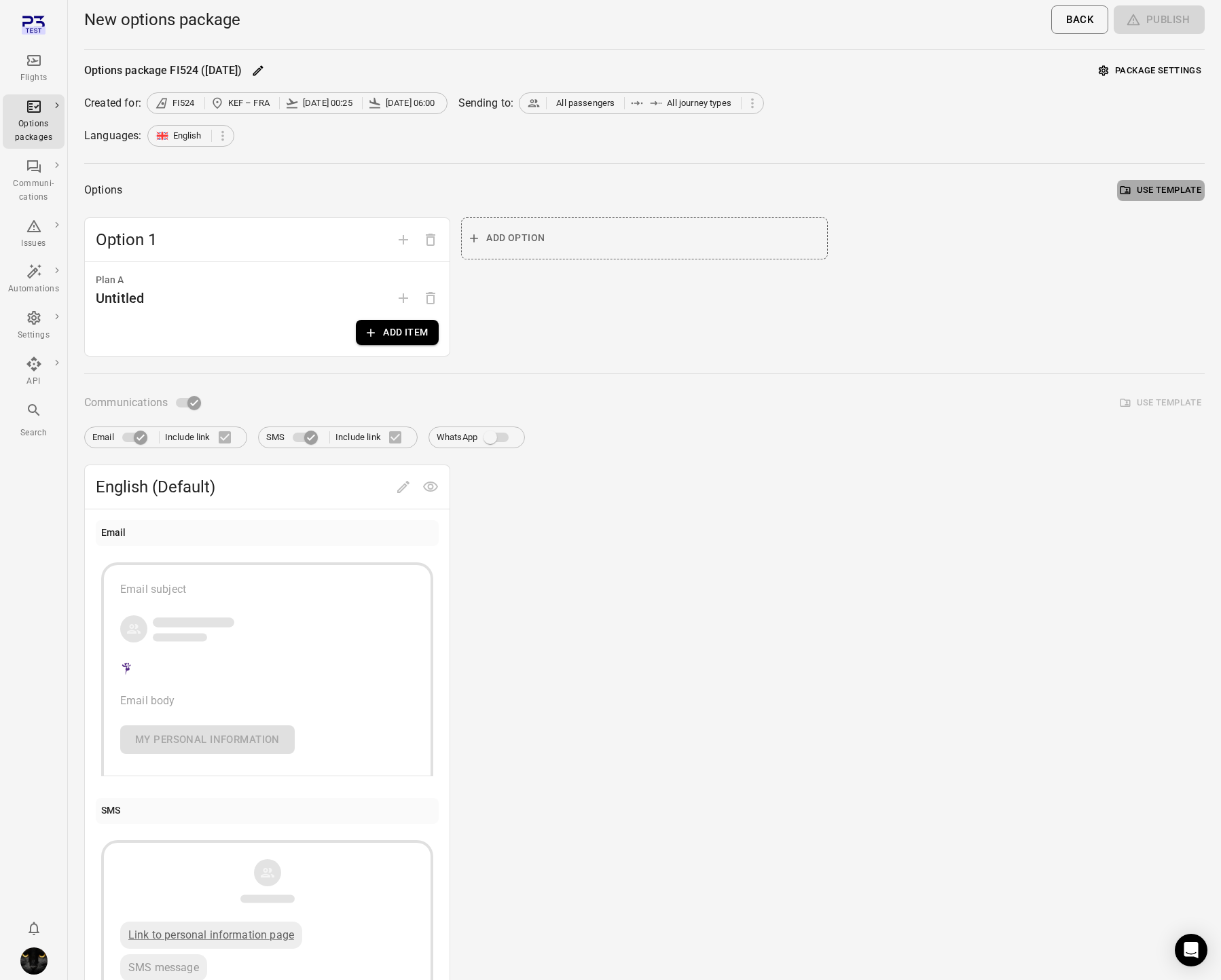
click at [1151, 186] on button "Use template" at bounding box center [1161, 190] width 88 height 21
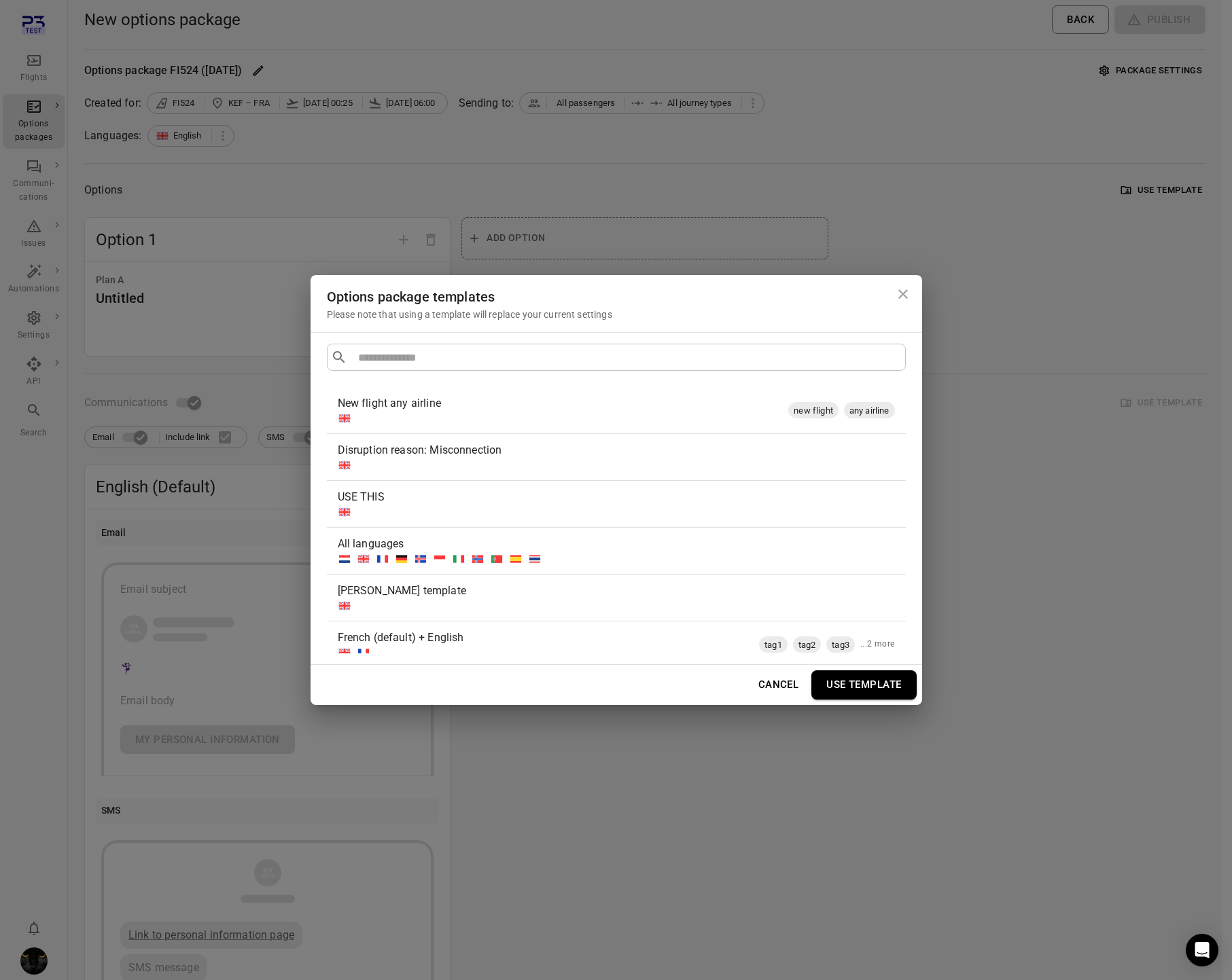
click at [605, 449] on div "Disruption reason: Misconnection" at bounding box center [613, 450] width 552 height 17
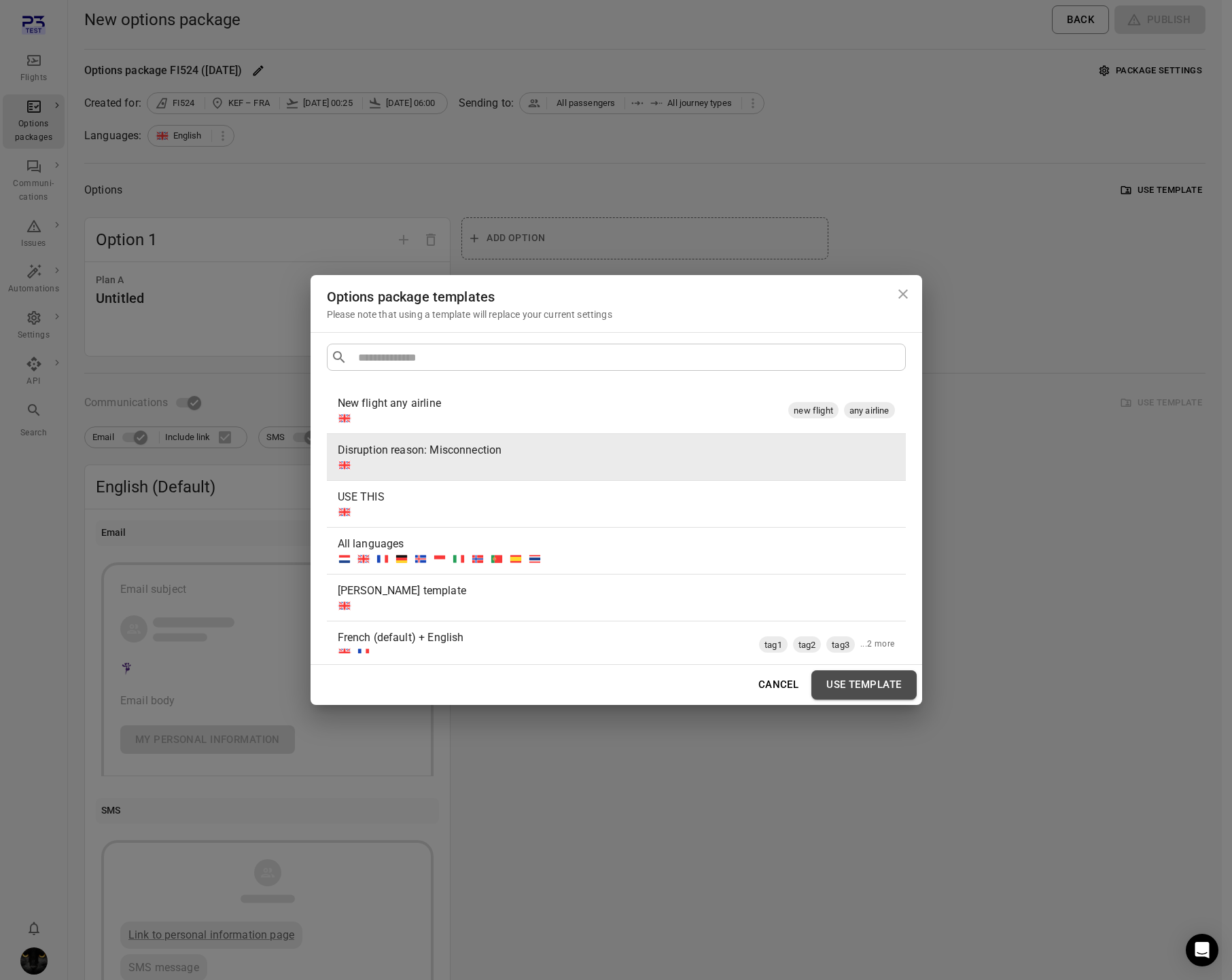
drag, startPoint x: 901, startPoint y: 686, endPoint x: 1038, endPoint y: 488, distance: 240.8
click at [901, 686] on button "Use template" at bounding box center [863, 685] width 104 height 29
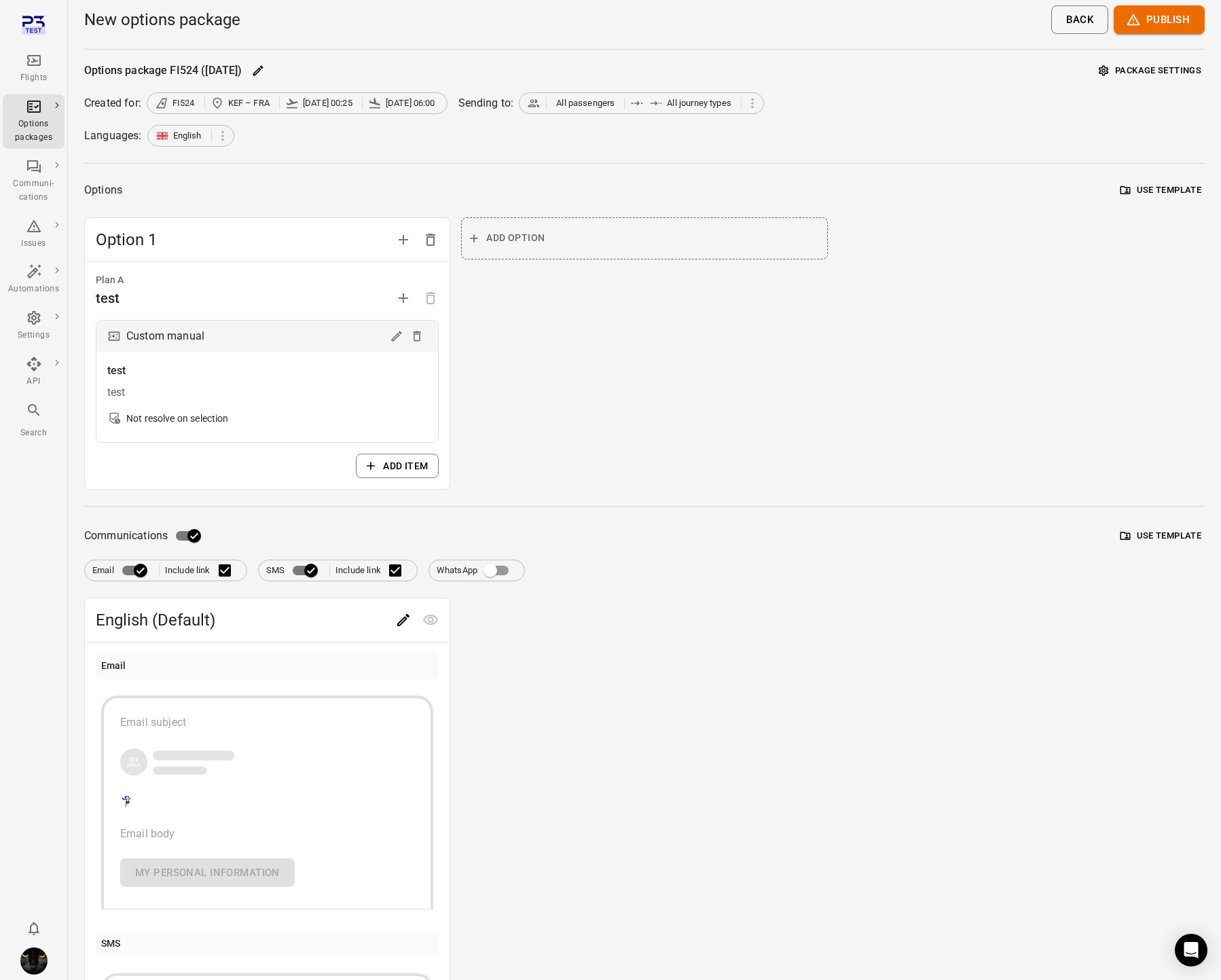
click at [1152, 535] on button "Use template" at bounding box center [1161, 536] width 88 height 21
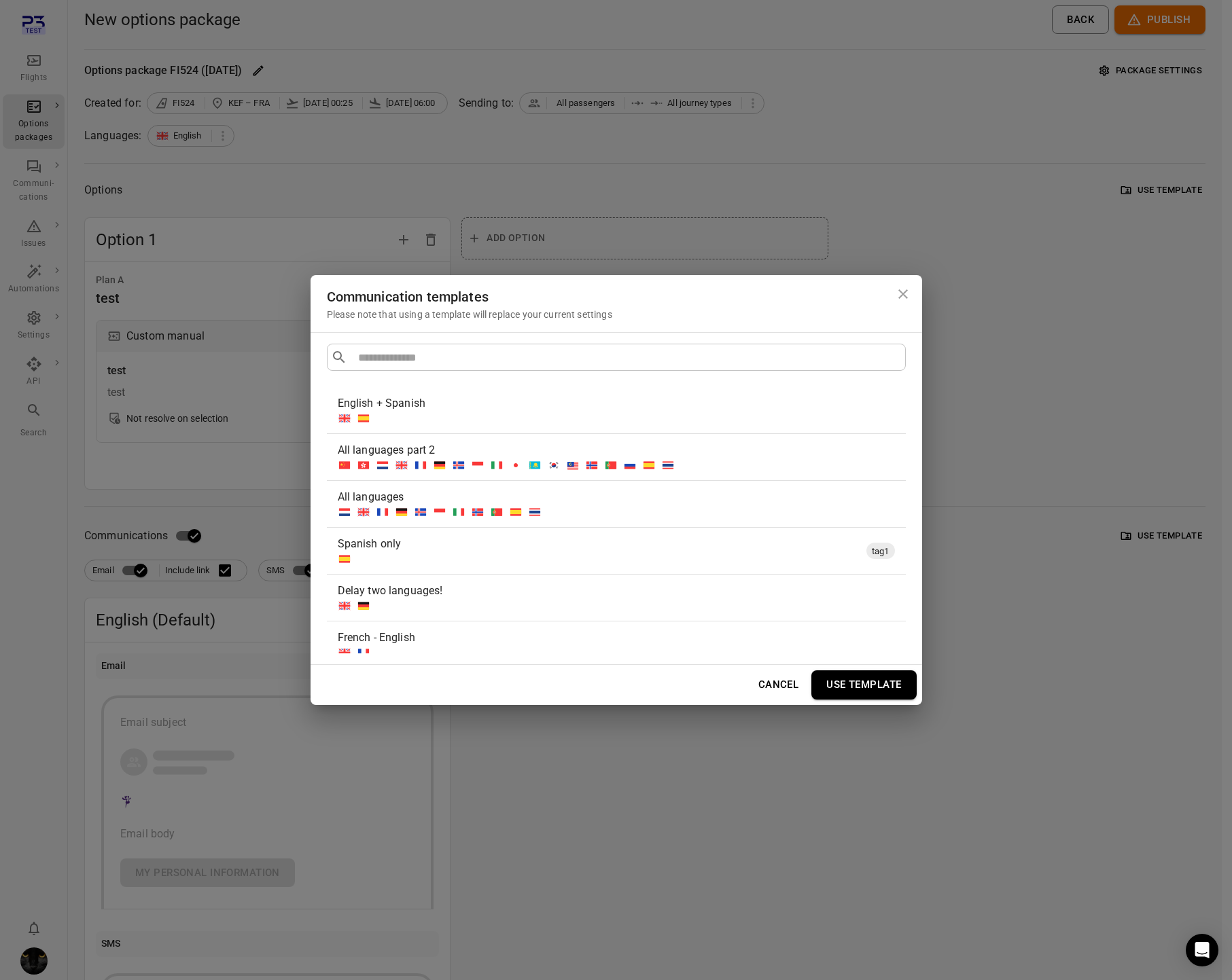
click at [402, 351] on input "text" at bounding box center [626, 357] width 547 height 19
type input "******"
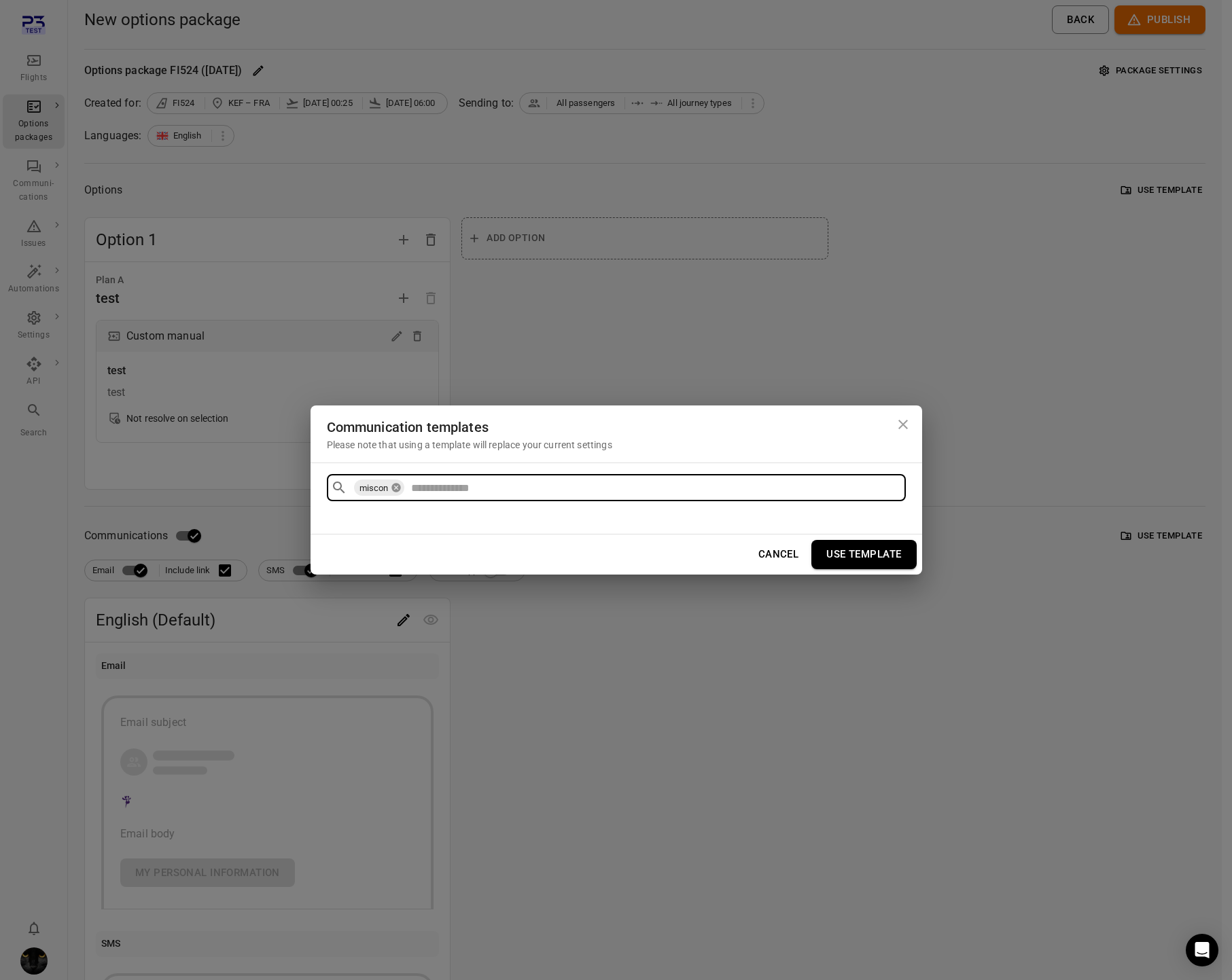
click at [398, 490] on icon at bounding box center [396, 488] width 9 height 9
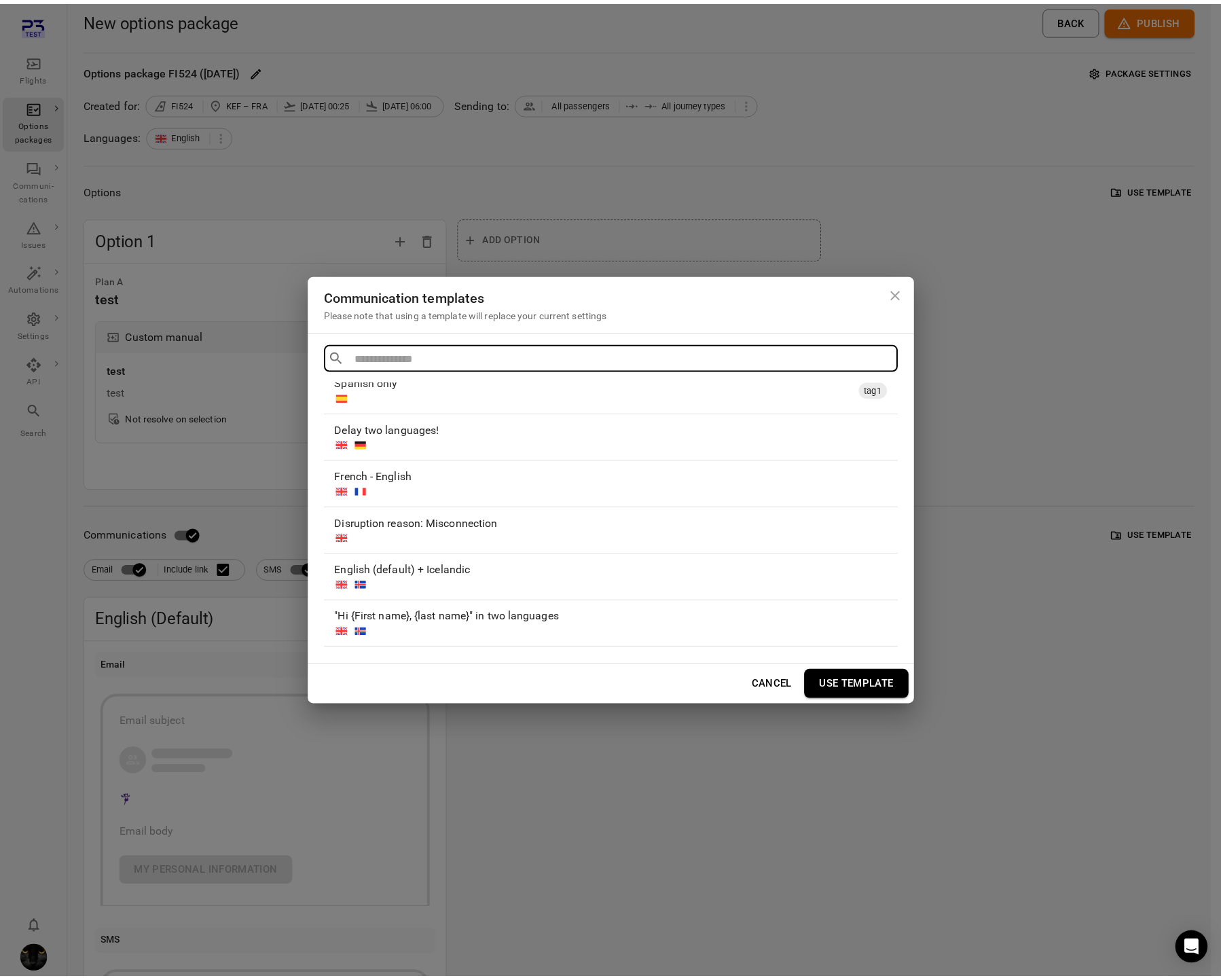
scroll to position [162, 0]
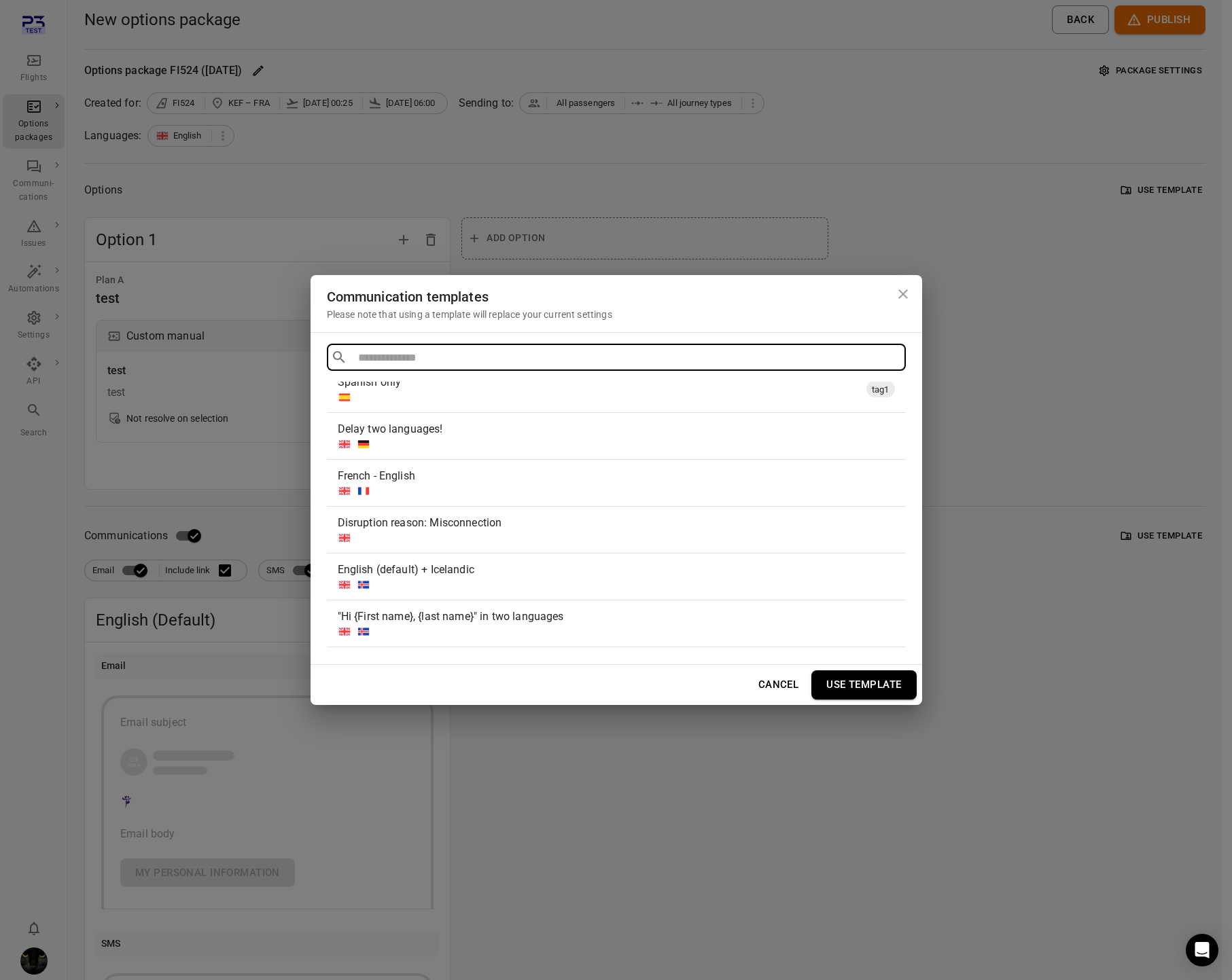
click at [503, 535] on div at bounding box center [613, 538] width 552 height 14
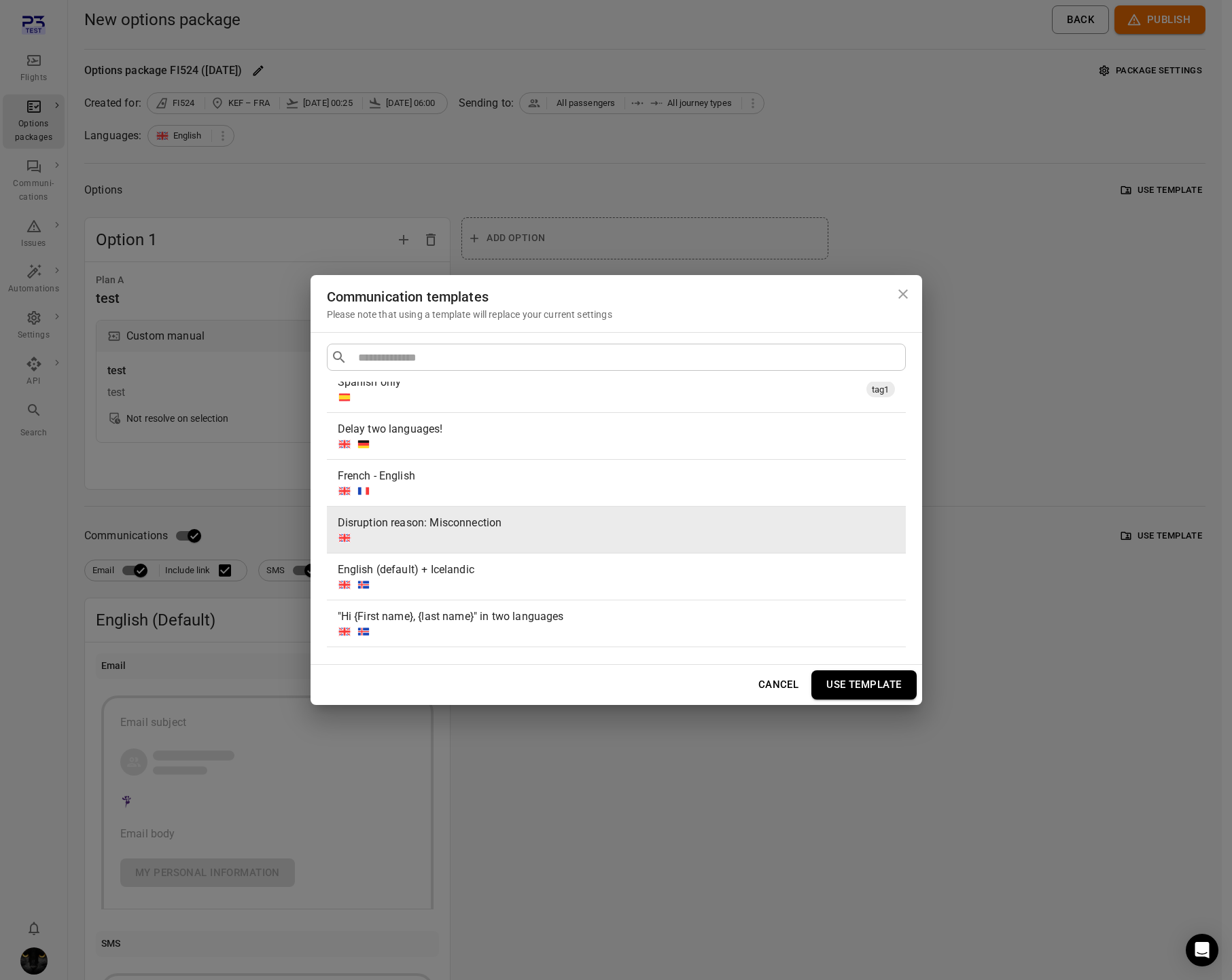
click at [879, 688] on button "Use template" at bounding box center [863, 685] width 104 height 29
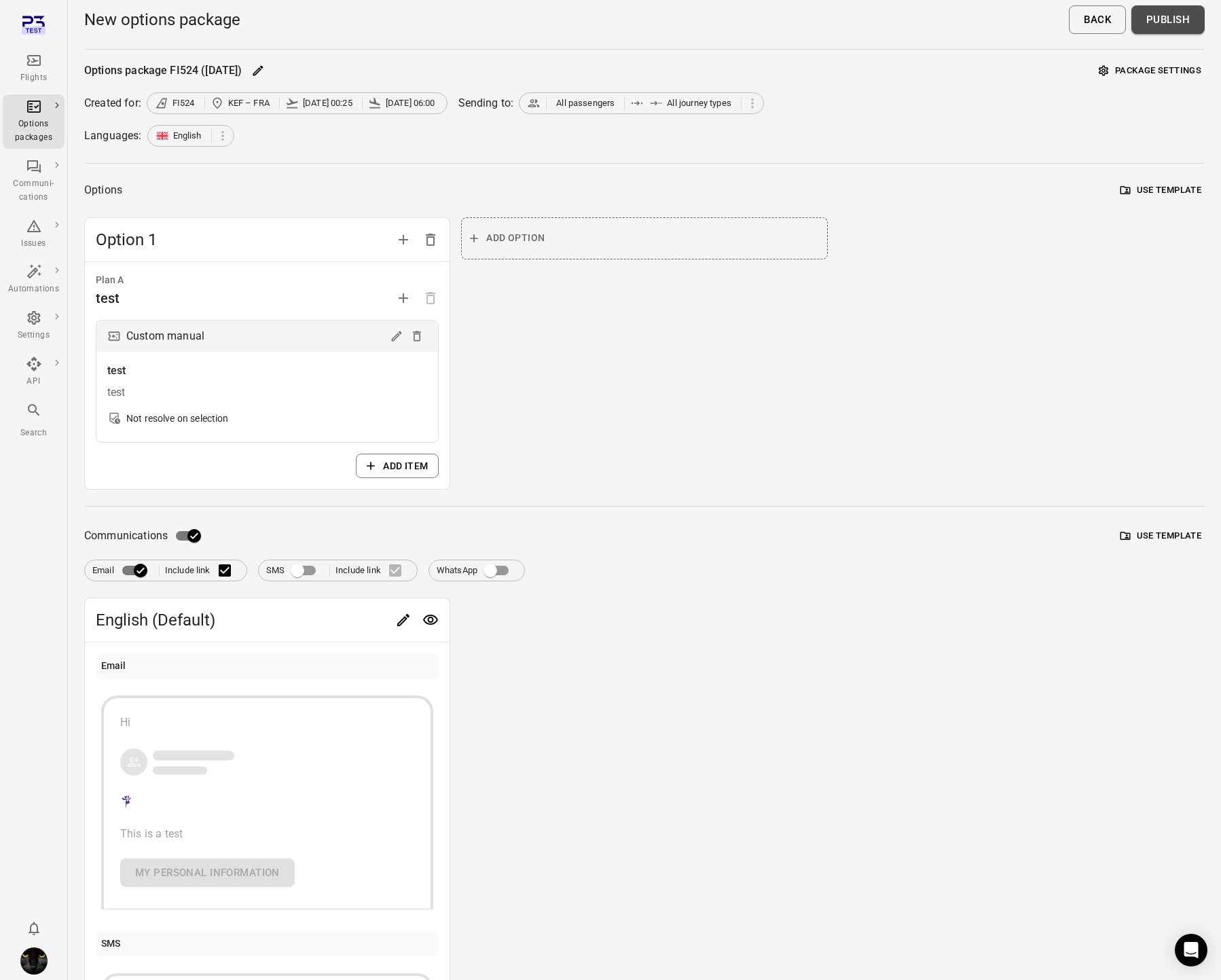
click at [1161, 17] on button "Publish" at bounding box center [1168, 20] width 73 height 29
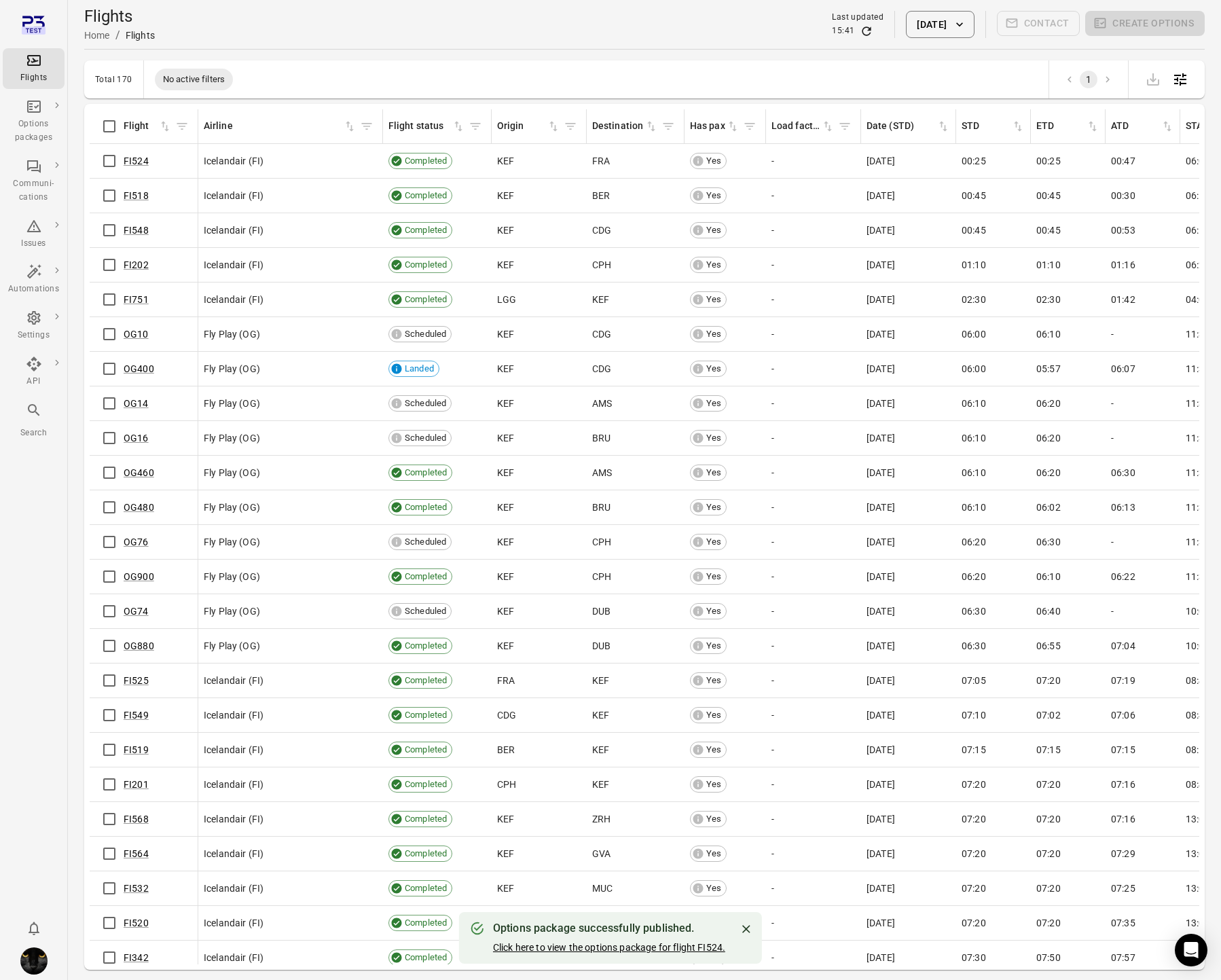
click at [575, 943] on link "Click here to view the options package for flight FI524." at bounding box center [609, 948] width 233 height 11
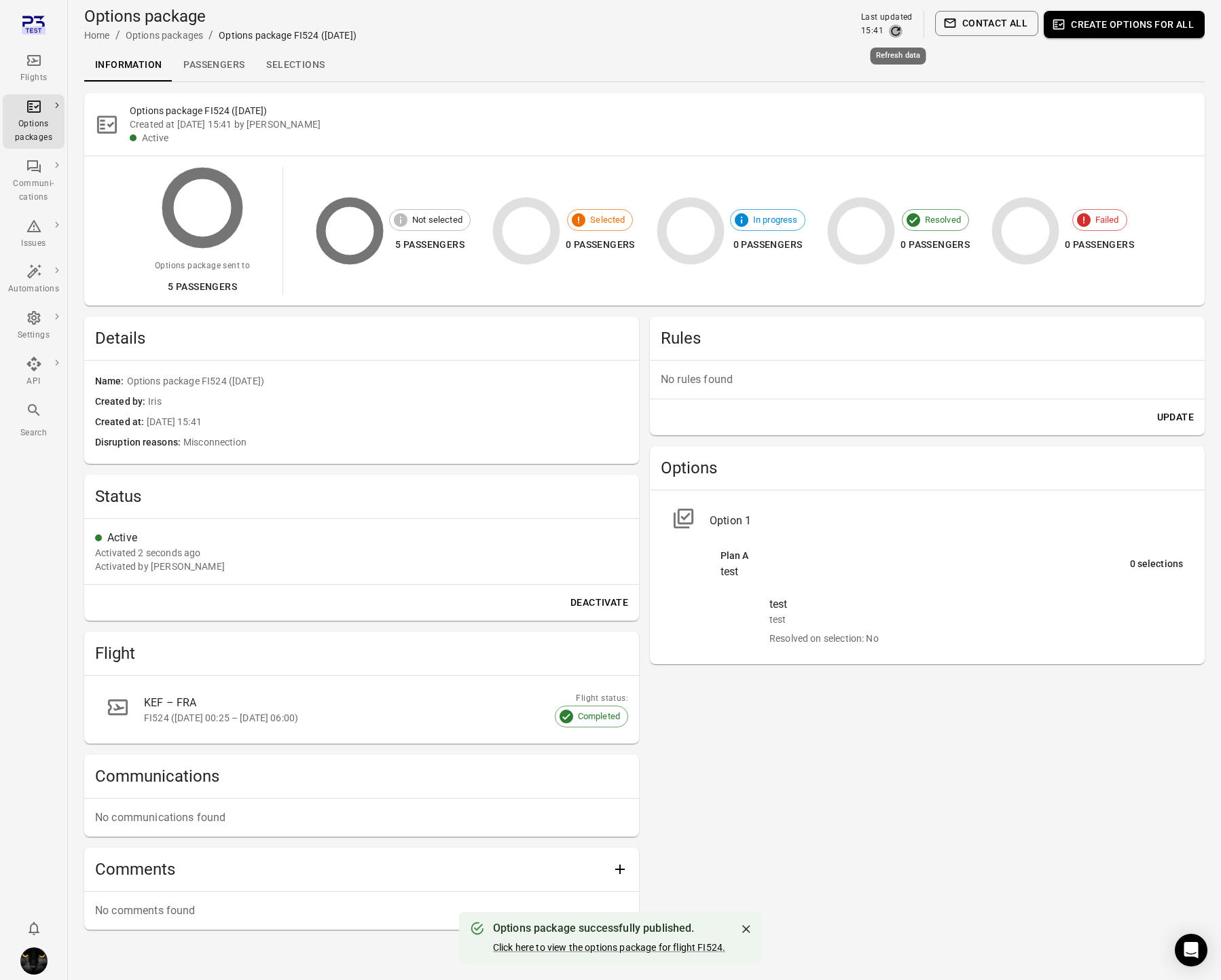
click at [896, 29] on icon "Refresh data" at bounding box center [896, 31] width 14 height 14
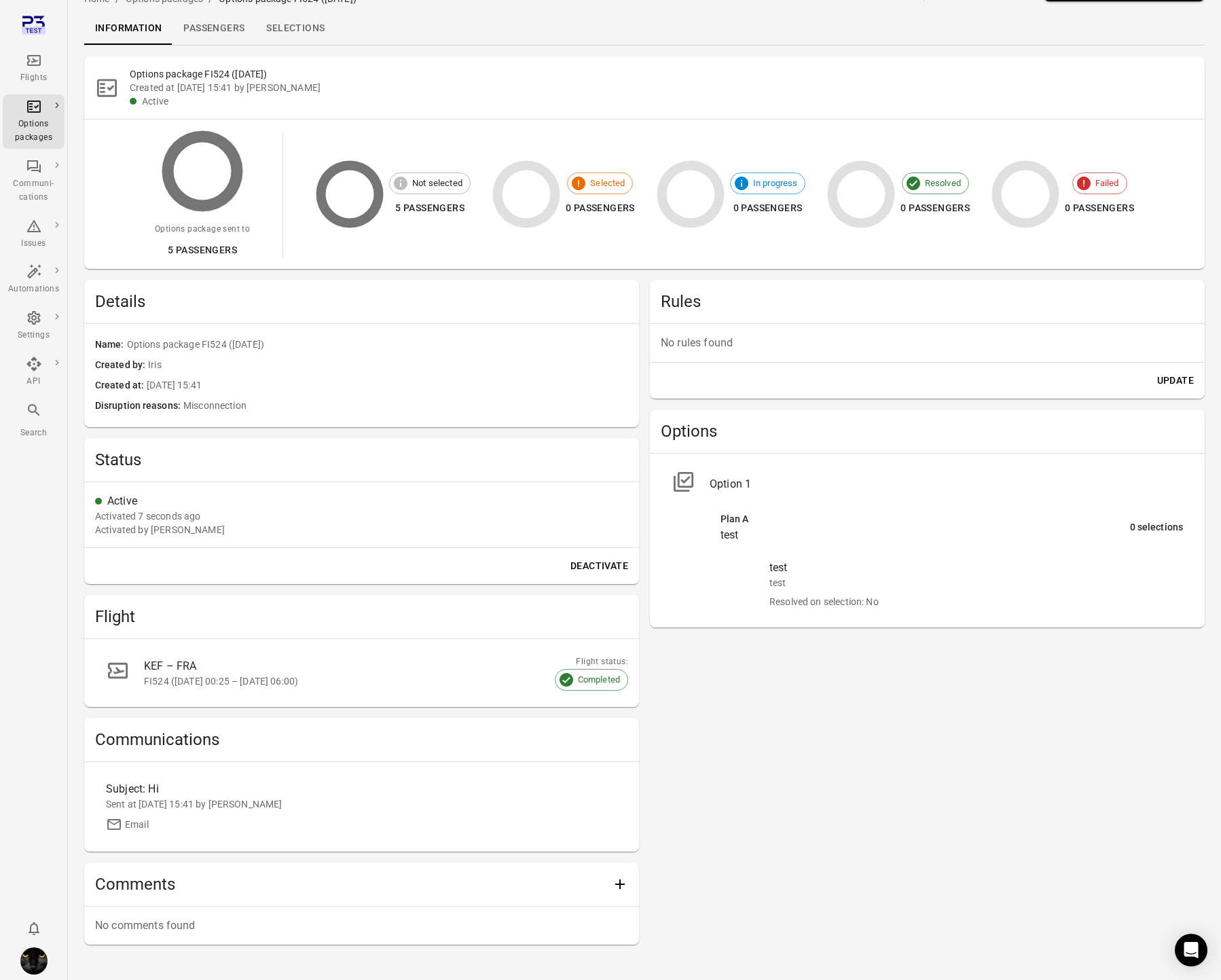
scroll to position [78, 0]
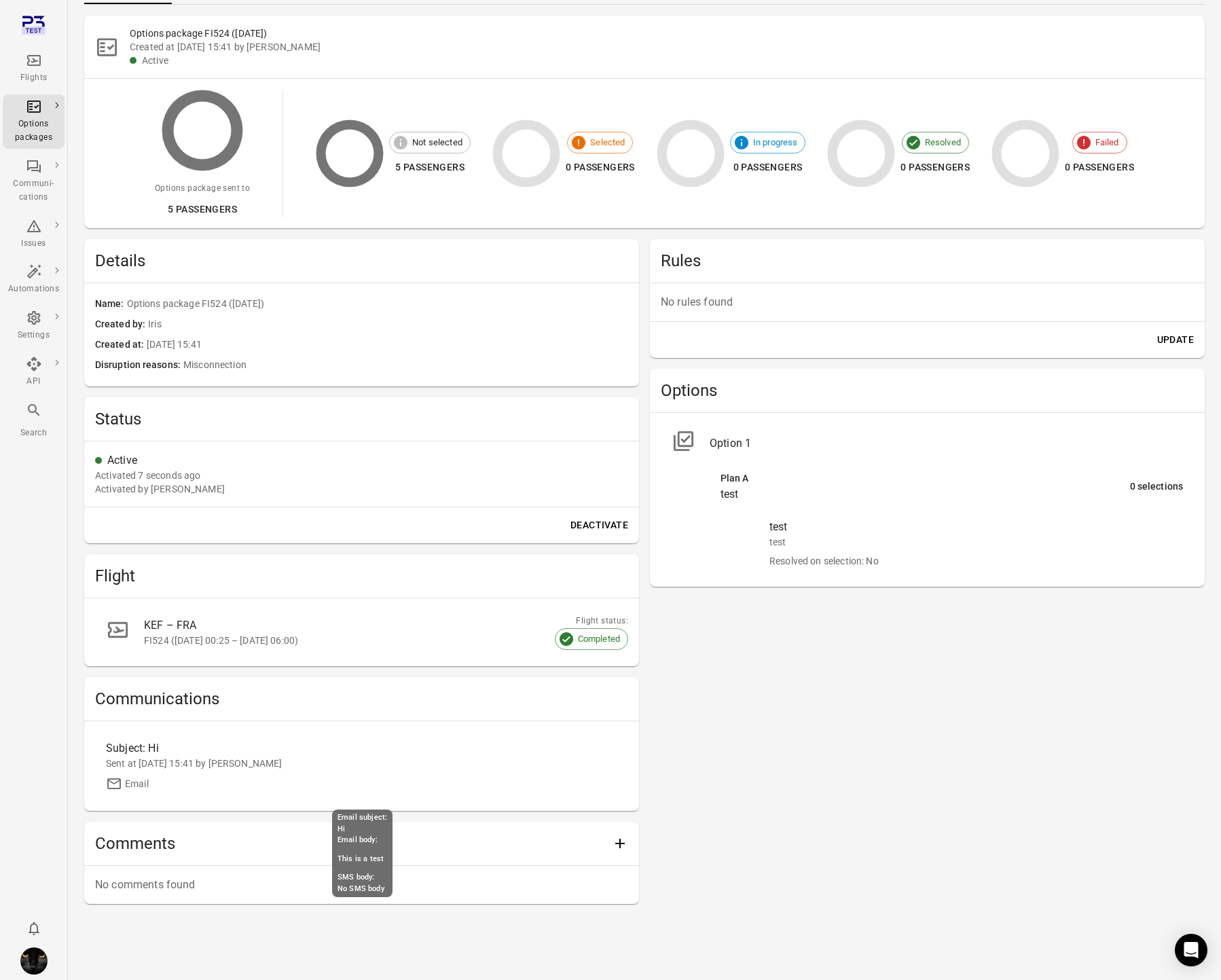
click at [195, 757] on div "Sent at [DATE] 15:41 by [PERSON_NAME]" at bounding box center [361, 763] width 511 height 14
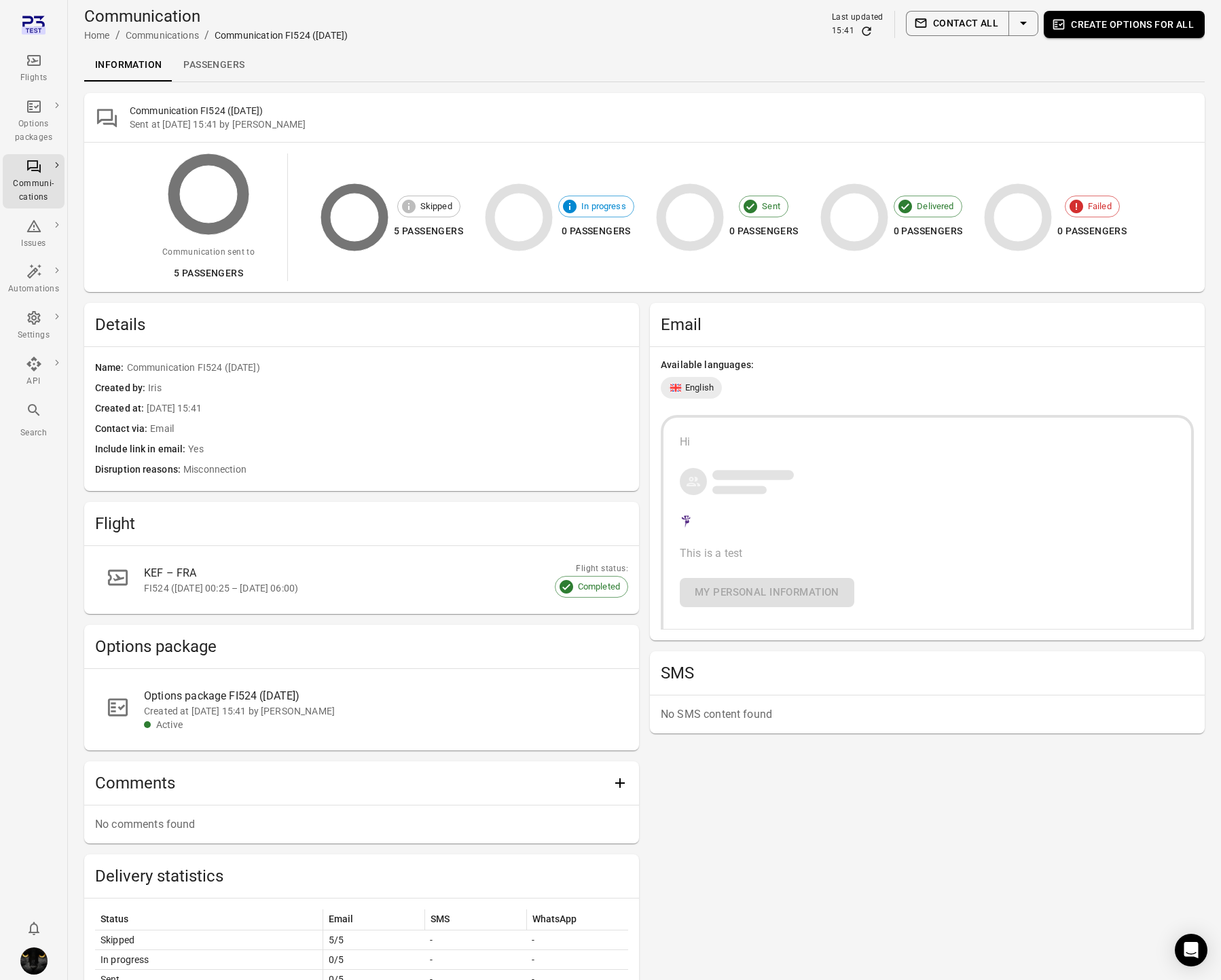
click at [30, 54] on icon "Main navigation" at bounding box center [34, 60] width 17 height 17
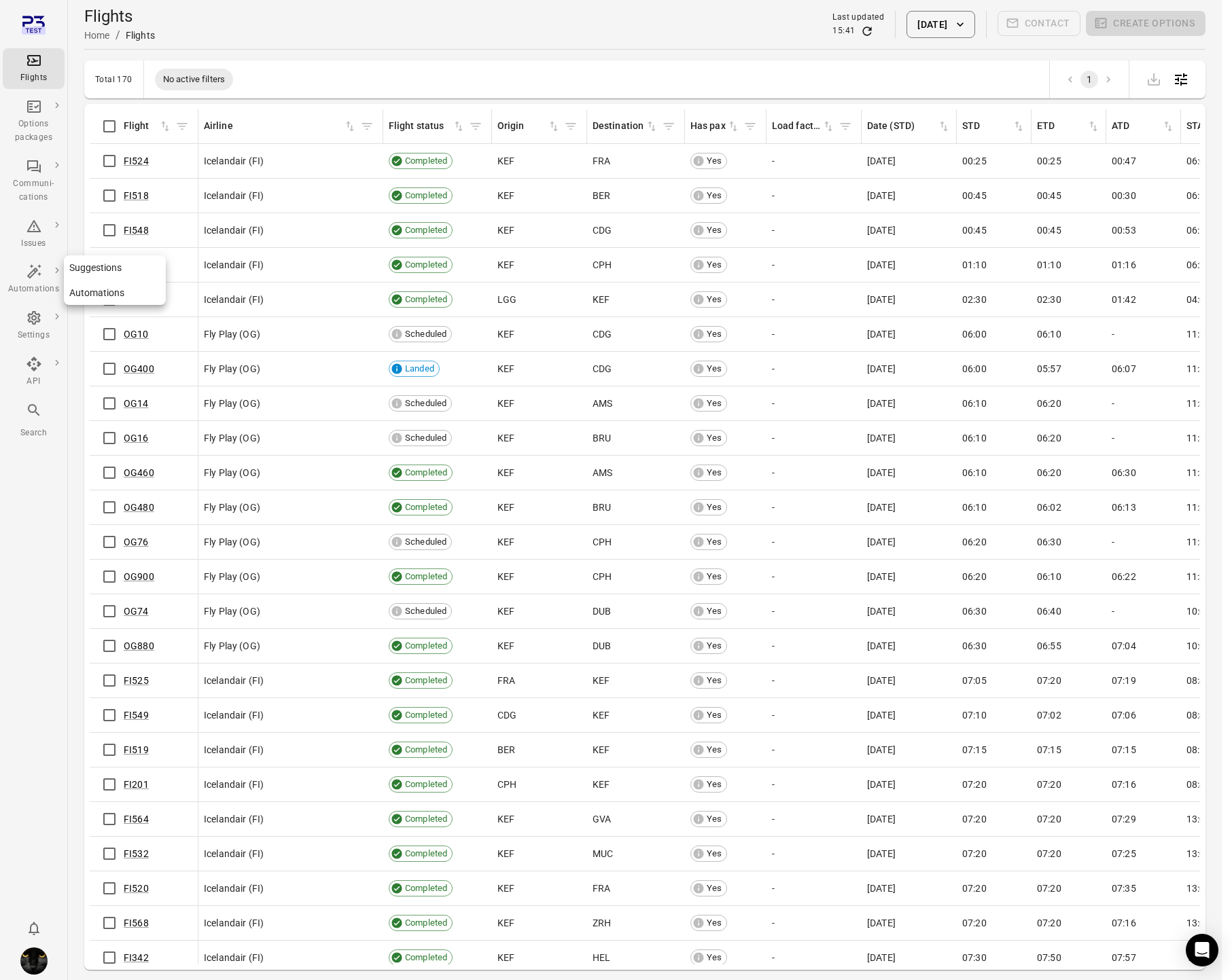
click at [35, 280] on div "Automations" at bounding box center [33, 279] width 51 height 32
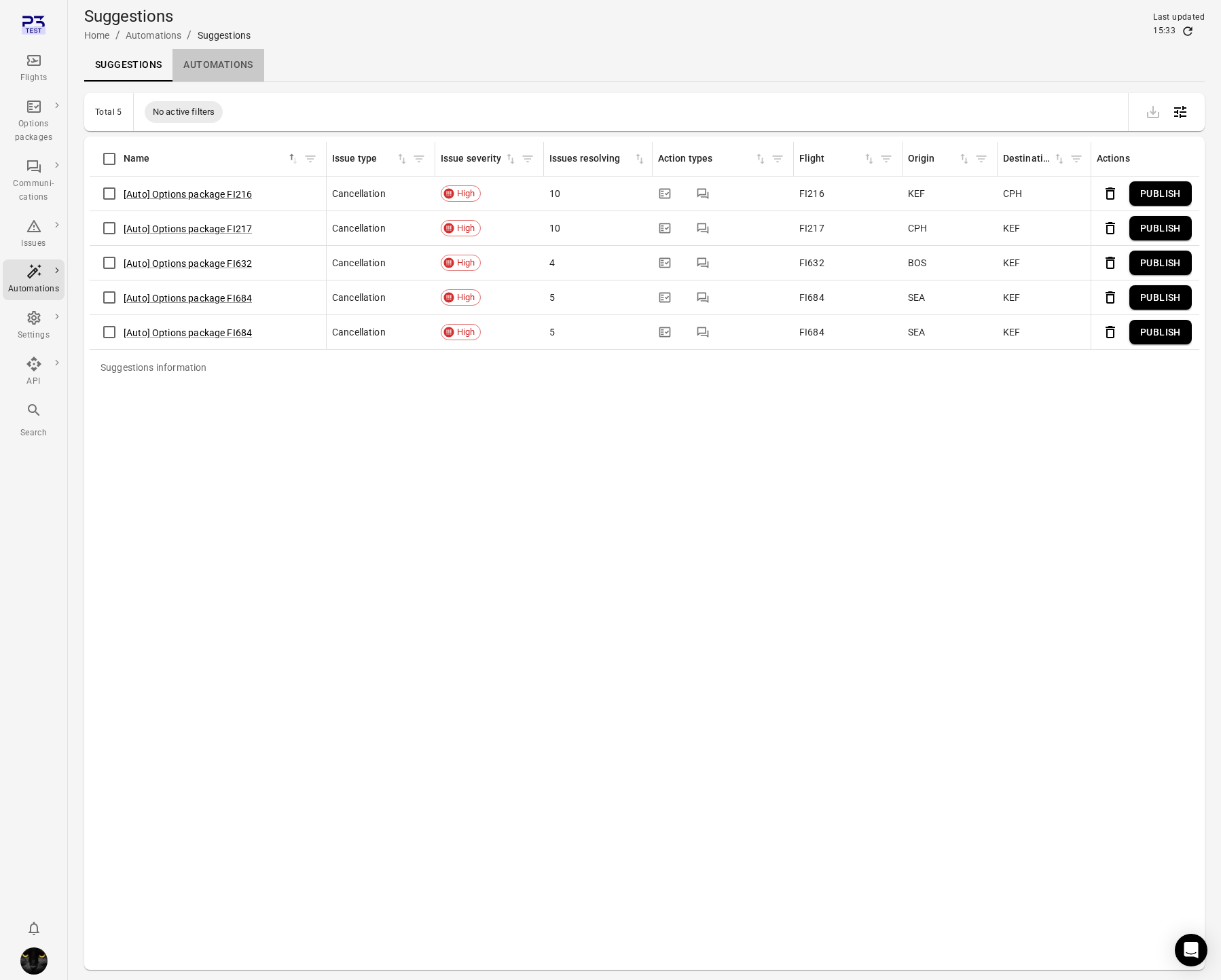
click at [199, 61] on link "Automations" at bounding box center [218, 65] width 91 height 32
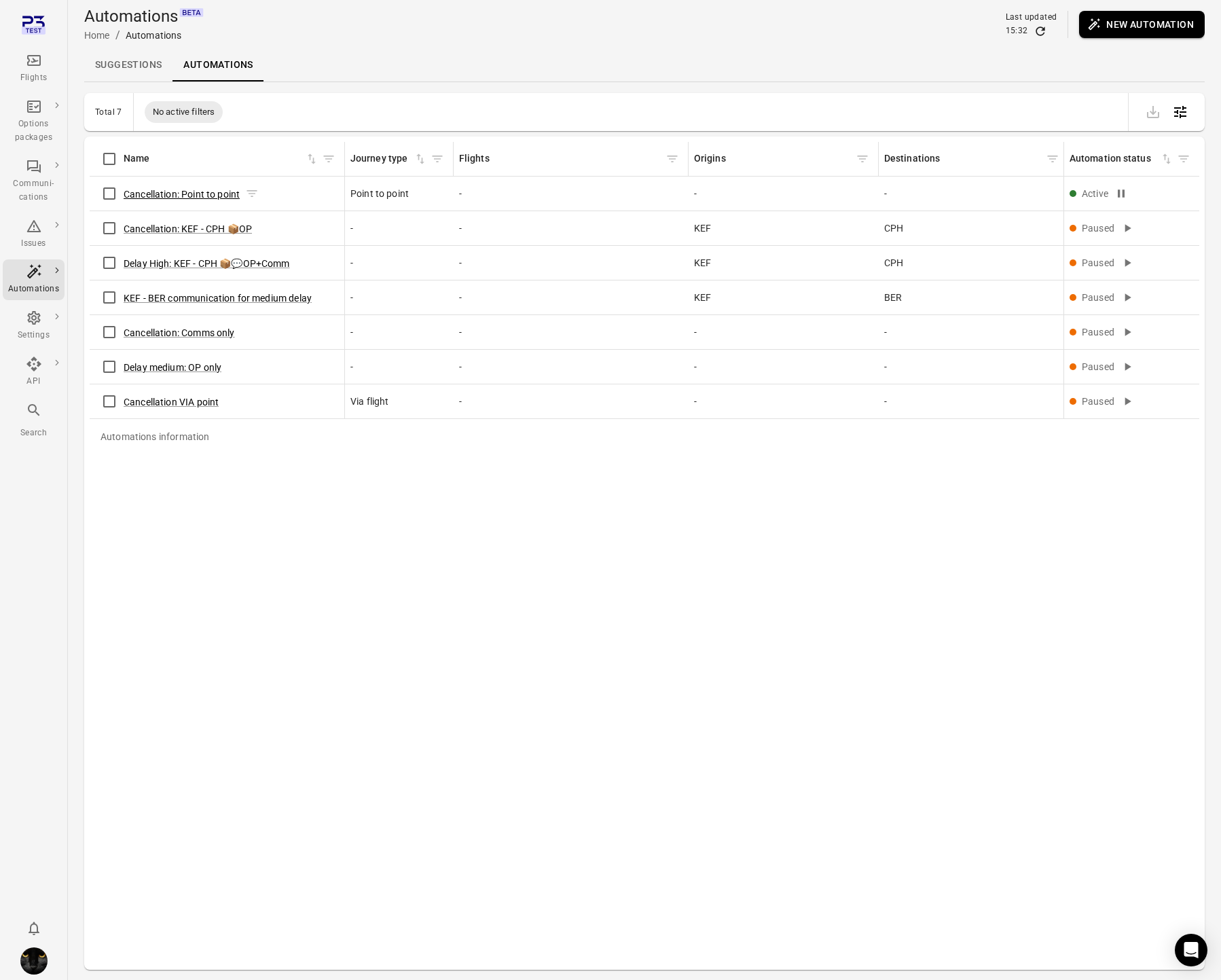
click at [174, 199] on button "Cancellation: Point to point" at bounding box center [181, 194] width 116 height 14
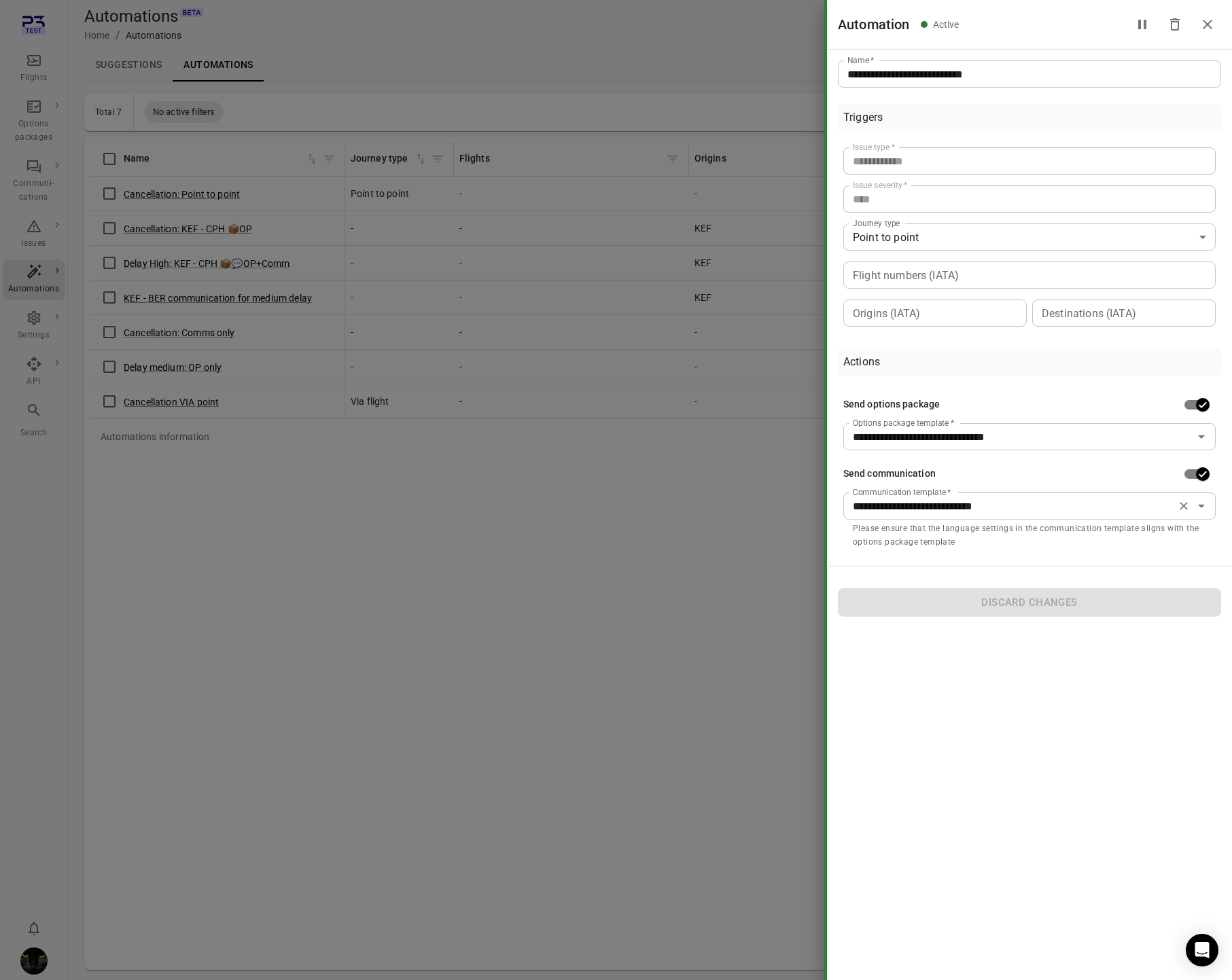
drag, startPoint x: 1184, startPoint y: 511, endPoint x: 1196, endPoint y: 511, distance: 12.0
click at [1185, 511] on icon "Clear" at bounding box center [1183, 505] width 14 height 14
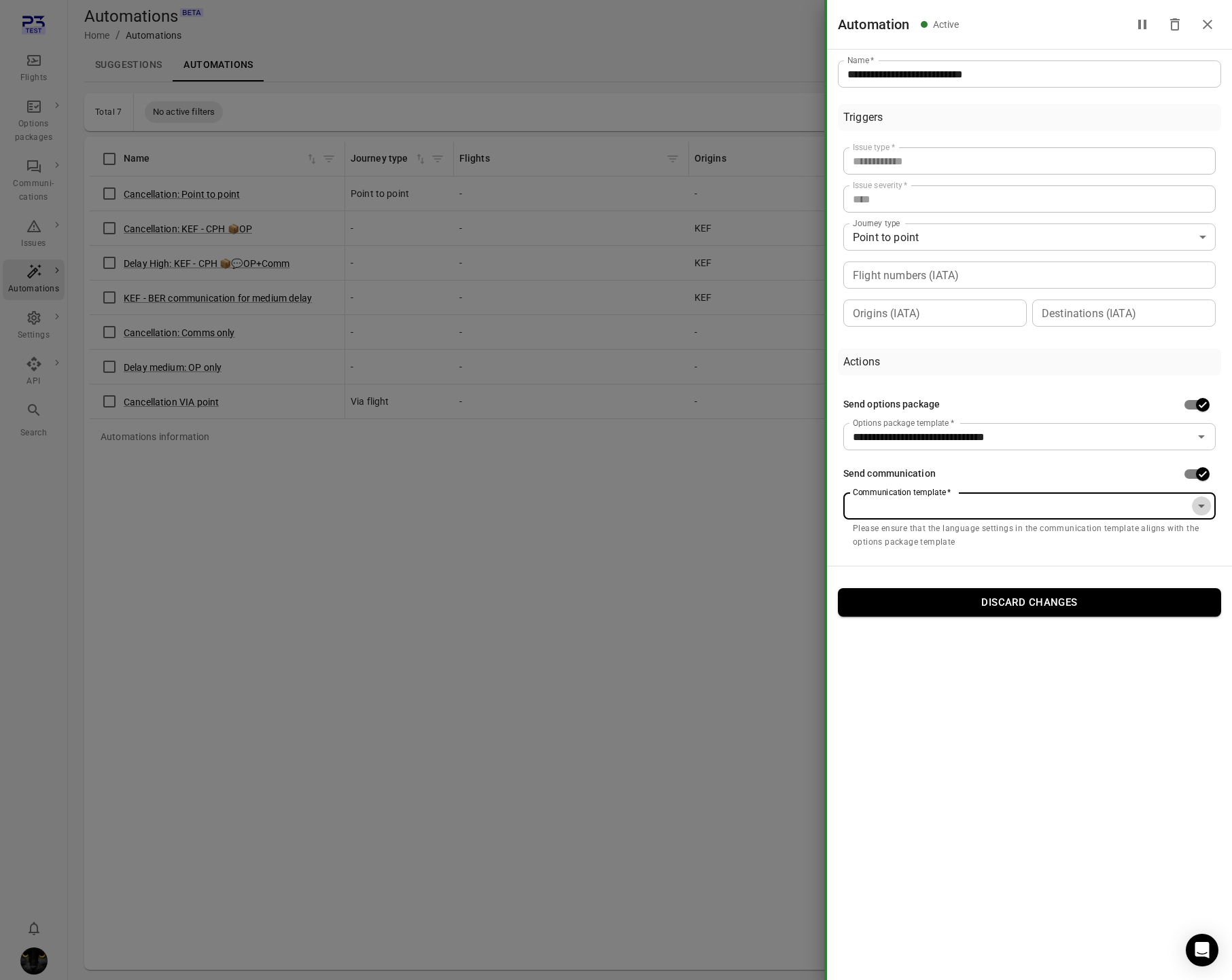
click at [1205, 511] on icon "Open" at bounding box center [1201, 506] width 17 height 17
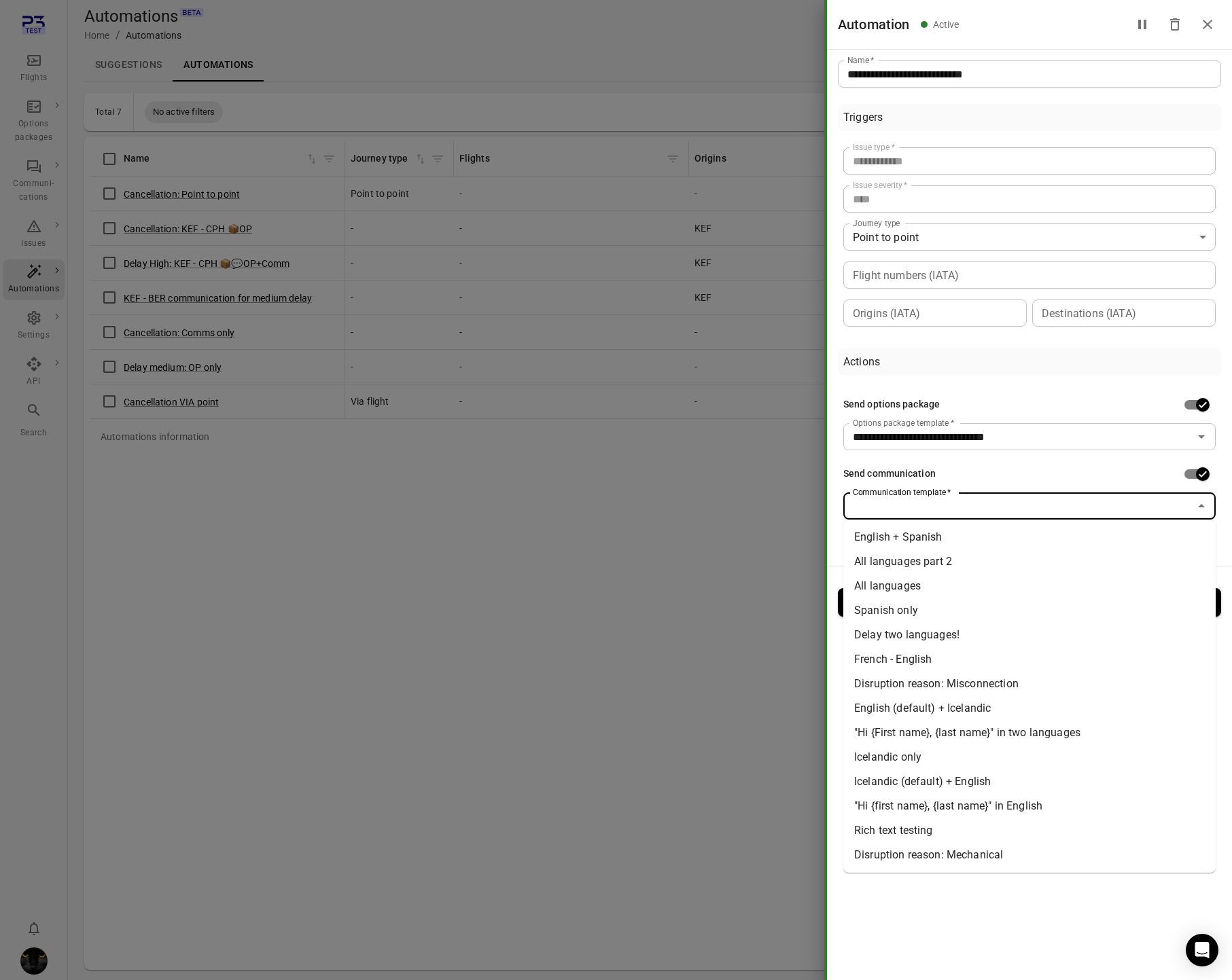
click at [1028, 680] on li "Disruption reason: Misconnection" at bounding box center [1029, 684] width 372 height 24
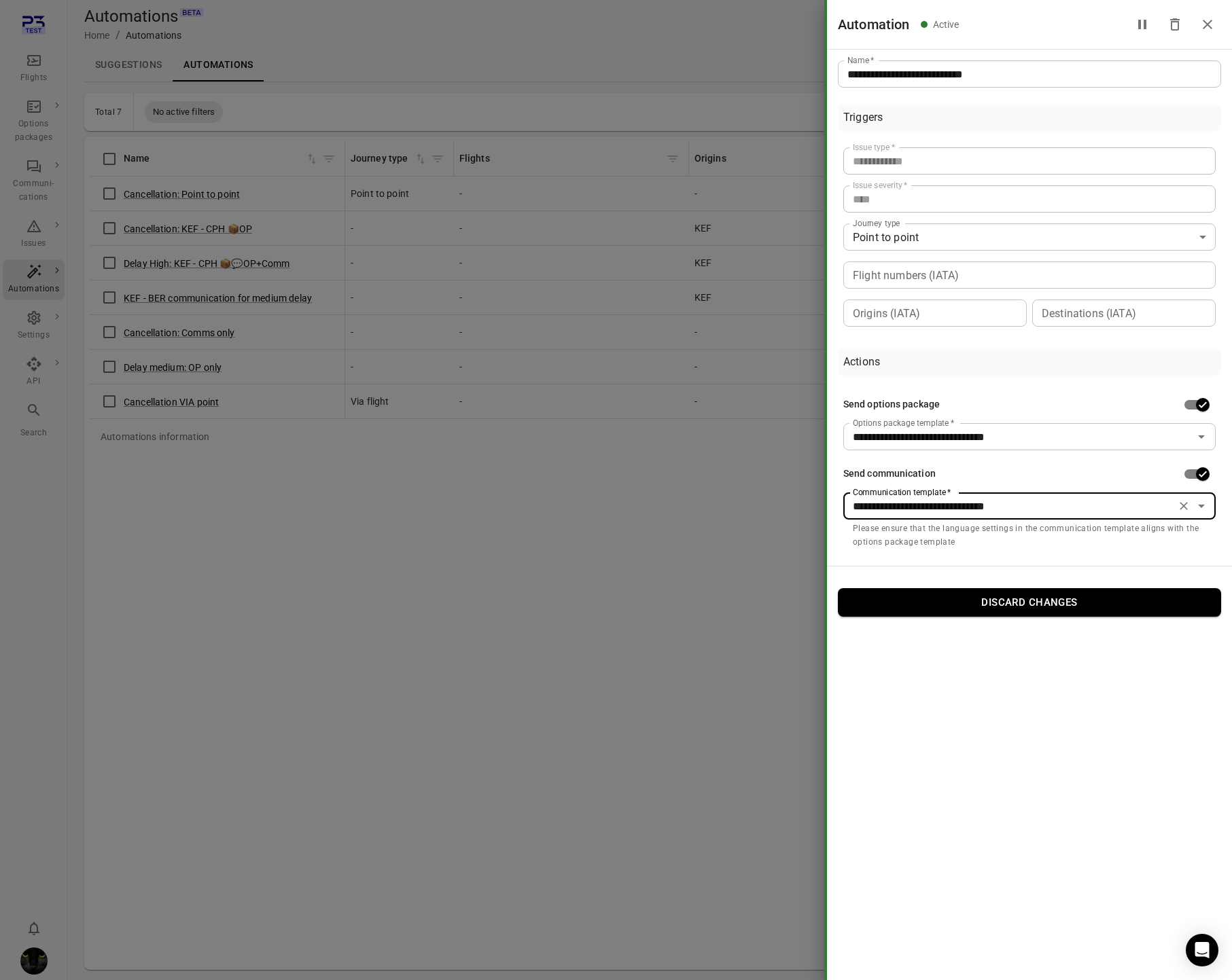
click at [1028, 601] on button "Discard changes" at bounding box center [1029, 603] width 383 height 29
type input "**********"
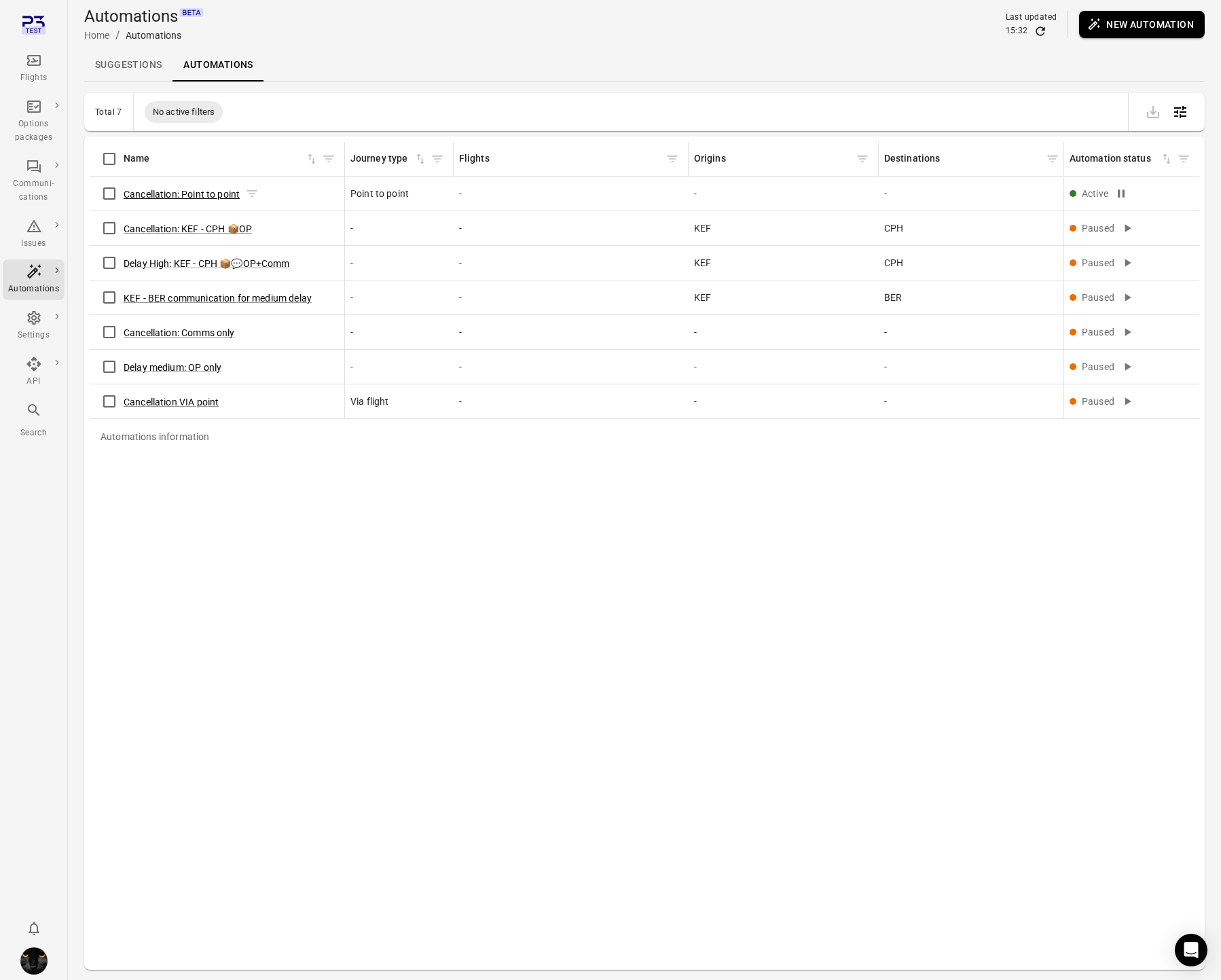
click at [143, 189] on button "Cancellation: Point to point" at bounding box center [181, 194] width 116 height 14
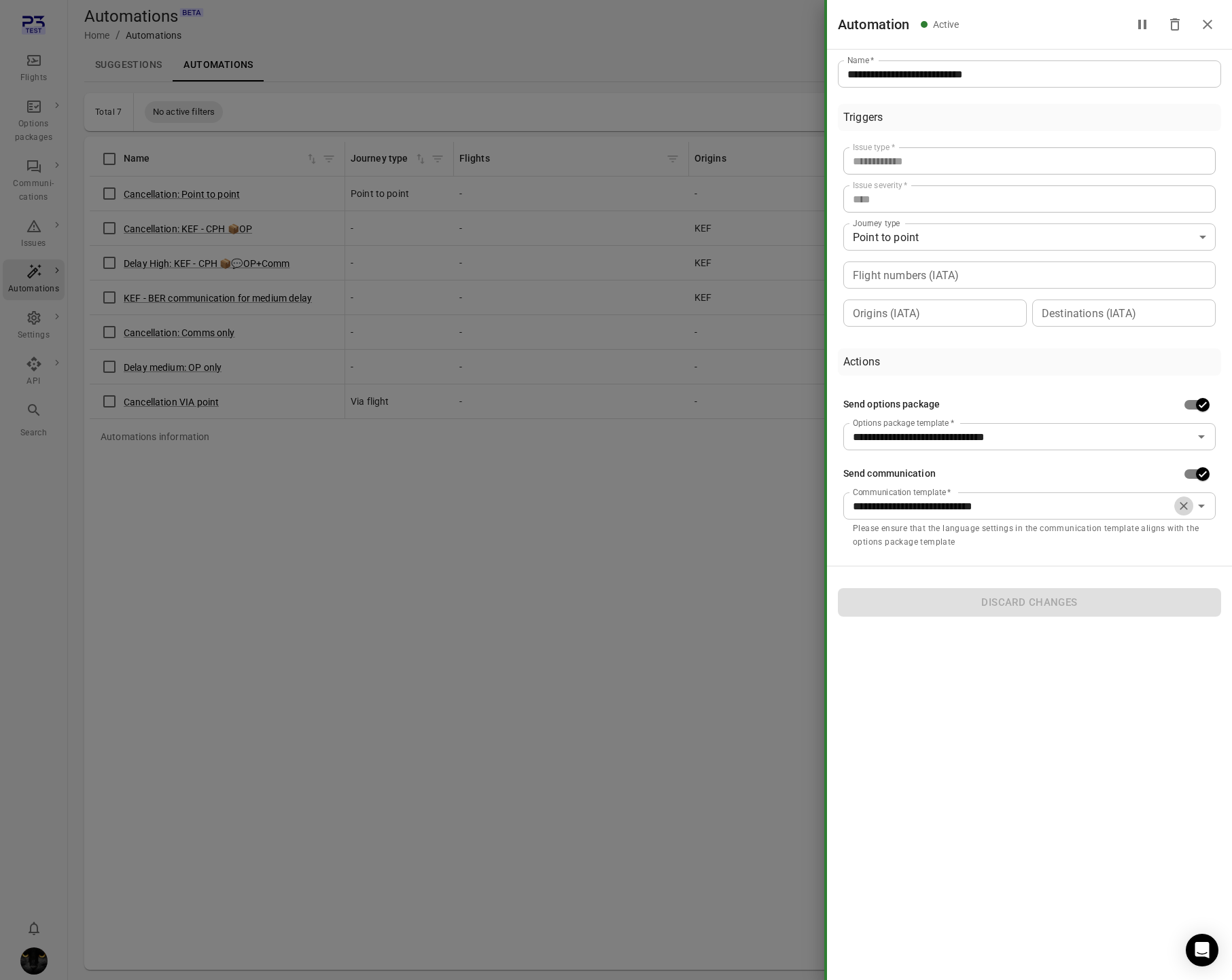
click at [1184, 511] on icon "Clear" at bounding box center [1183, 505] width 14 height 14
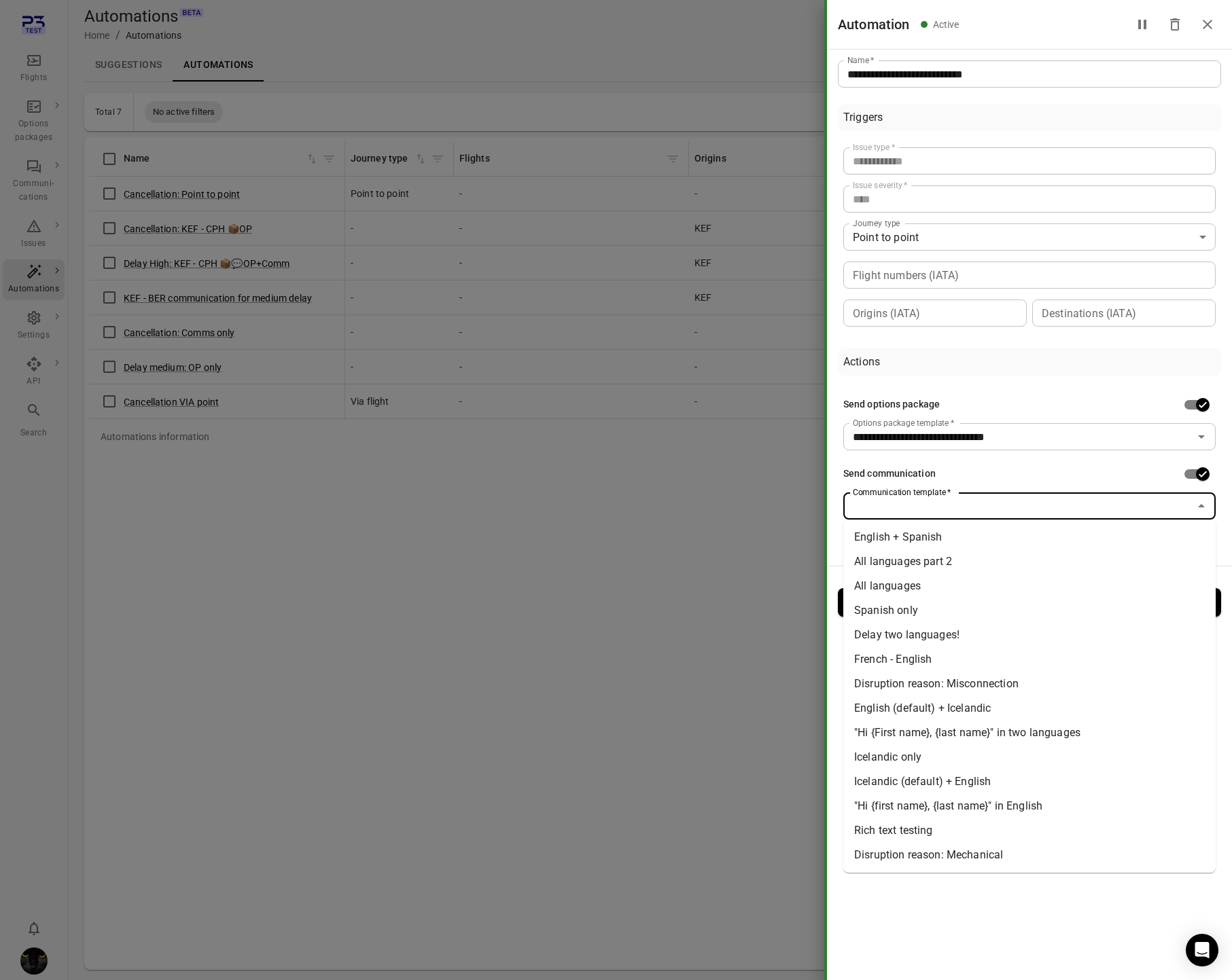
click at [1024, 511] on input "Communication template   *" at bounding box center [1018, 506] width 342 height 19
click at [979, 680] on li "Disruption reason: Misconnection" at bounding box center [1029, 684] width 372 height 24
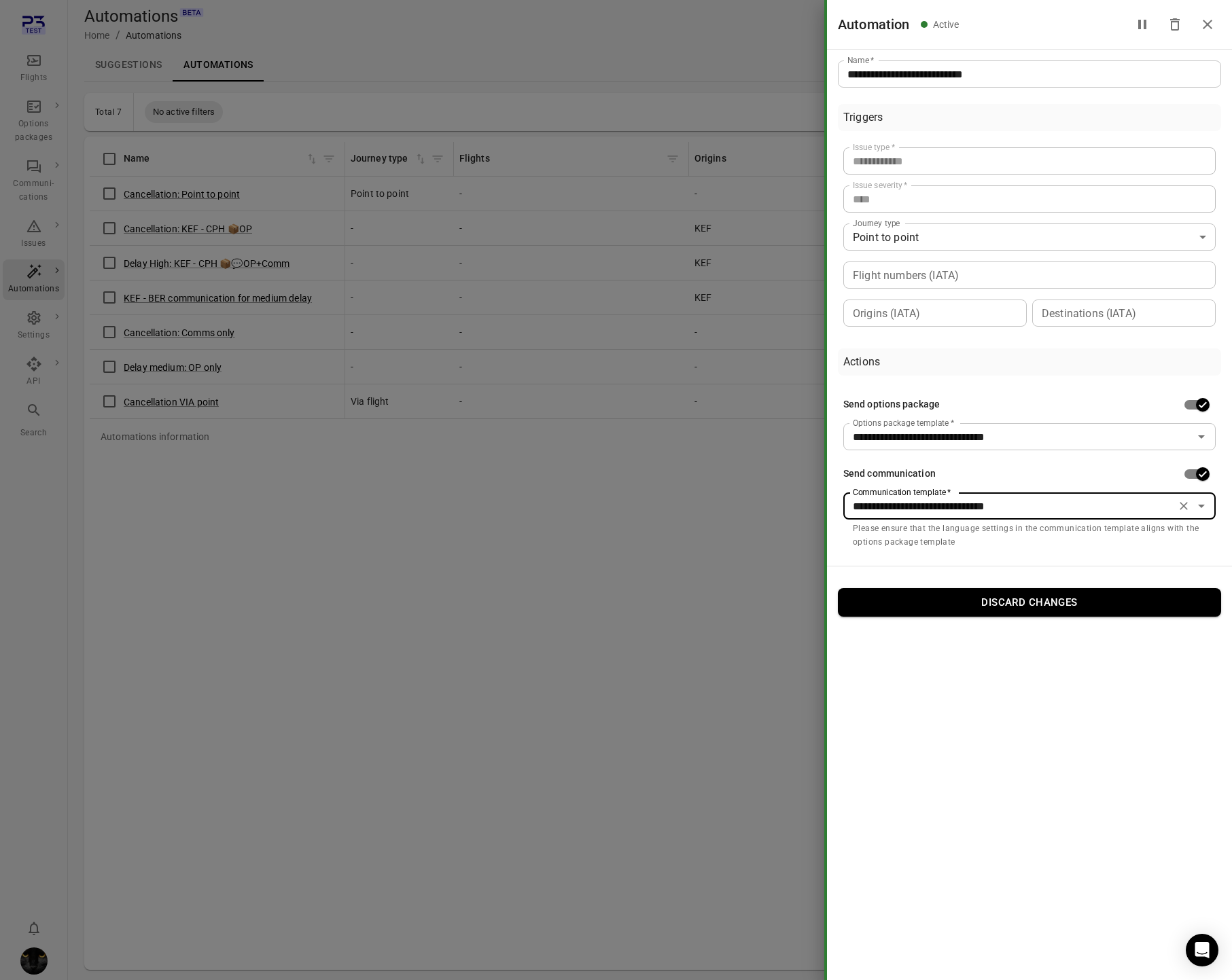
click at [1209, 22] on icon "Close drawer" at bounding box center [1207, 24] width 9 height 9
type input "**********"
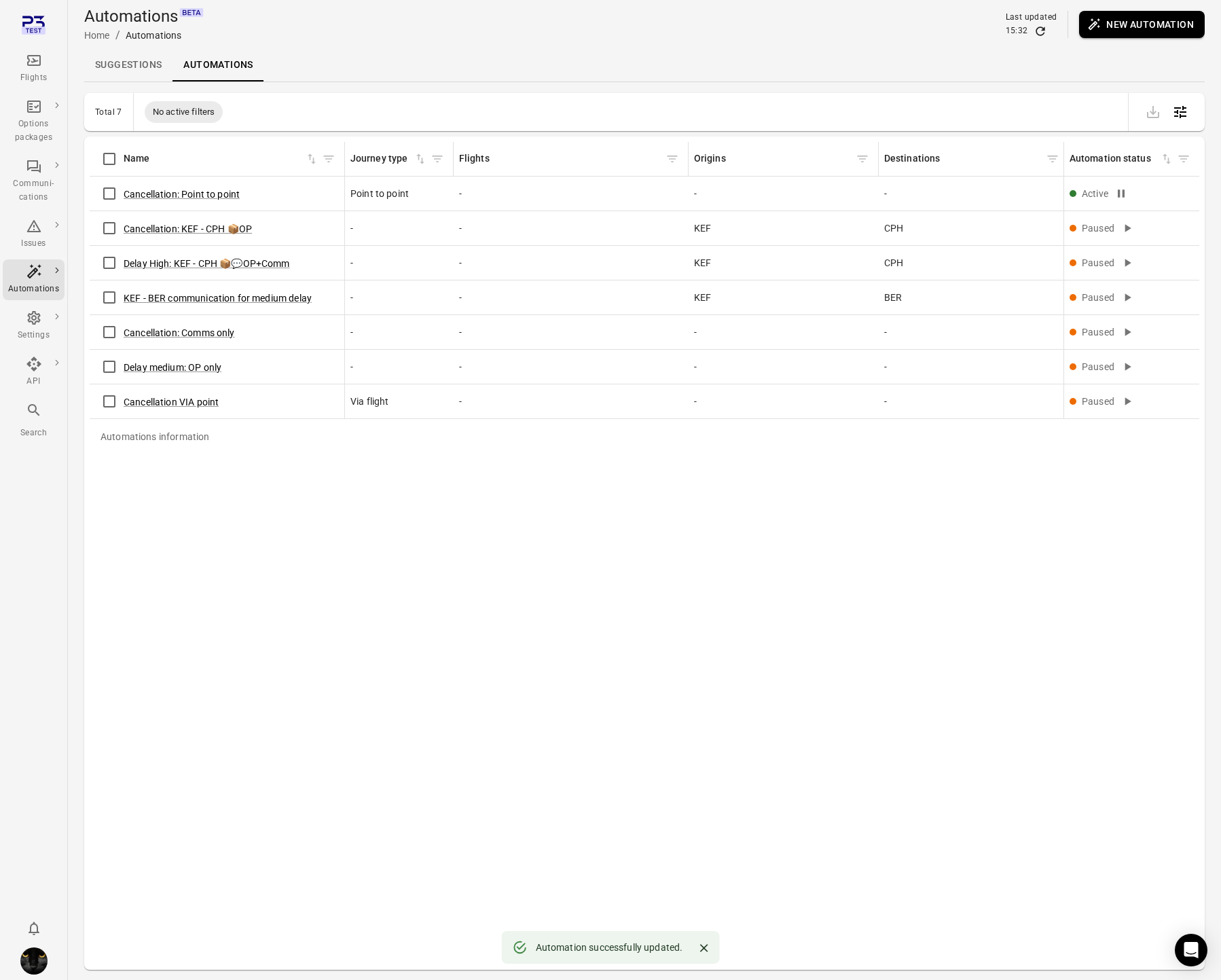
click at [387, 658] on div "Automations information Name Journey type Flights Origins Destinations Created …" at bounding box center [645, 553] width 1110 height 823
click at [146, 72] on link "Suggestions" at bounding box center [128, 65] width 89 height 32
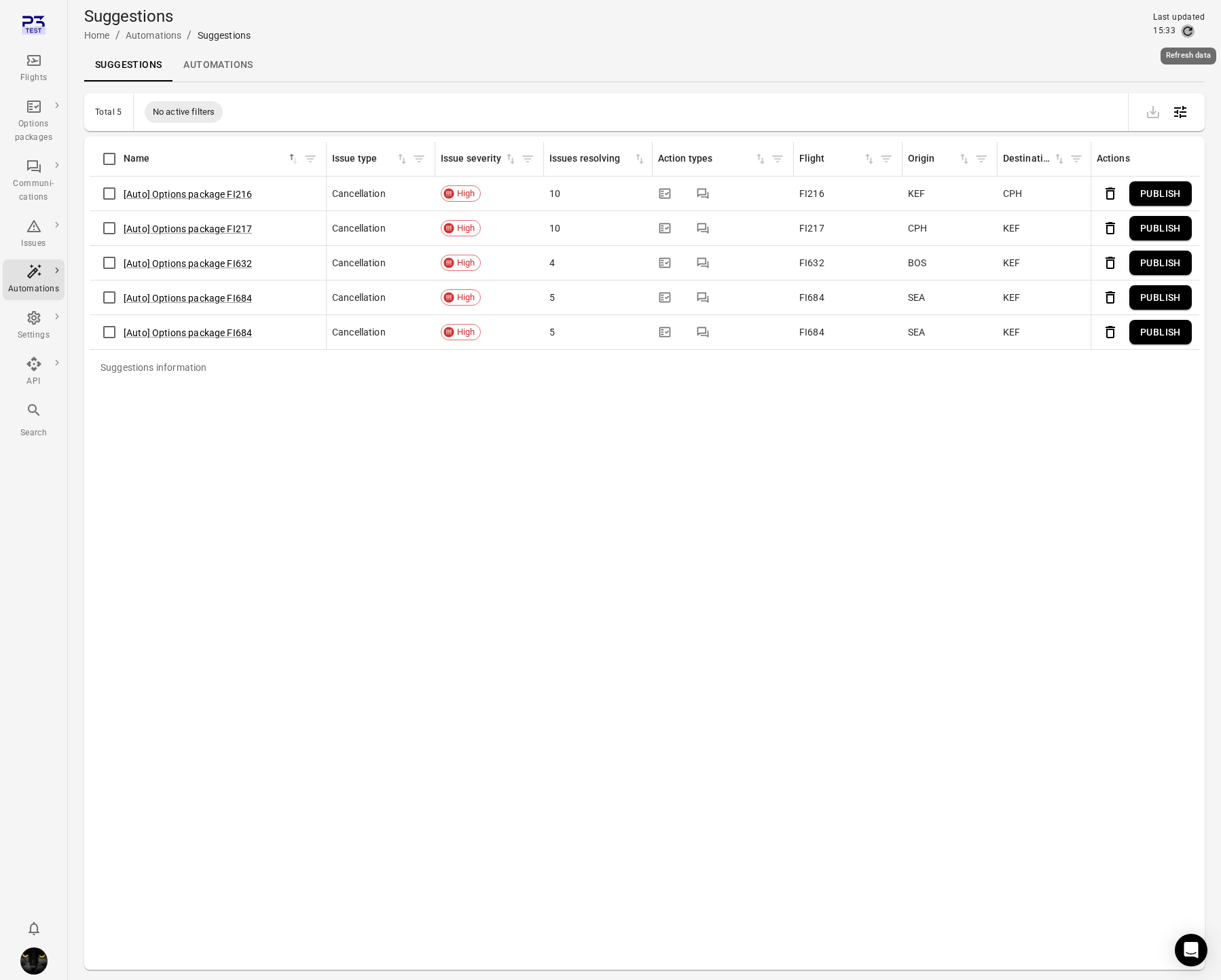
click at [1190, 31] on icon "Refresh data" at bounding box center [1188, 31] width 14 height 14
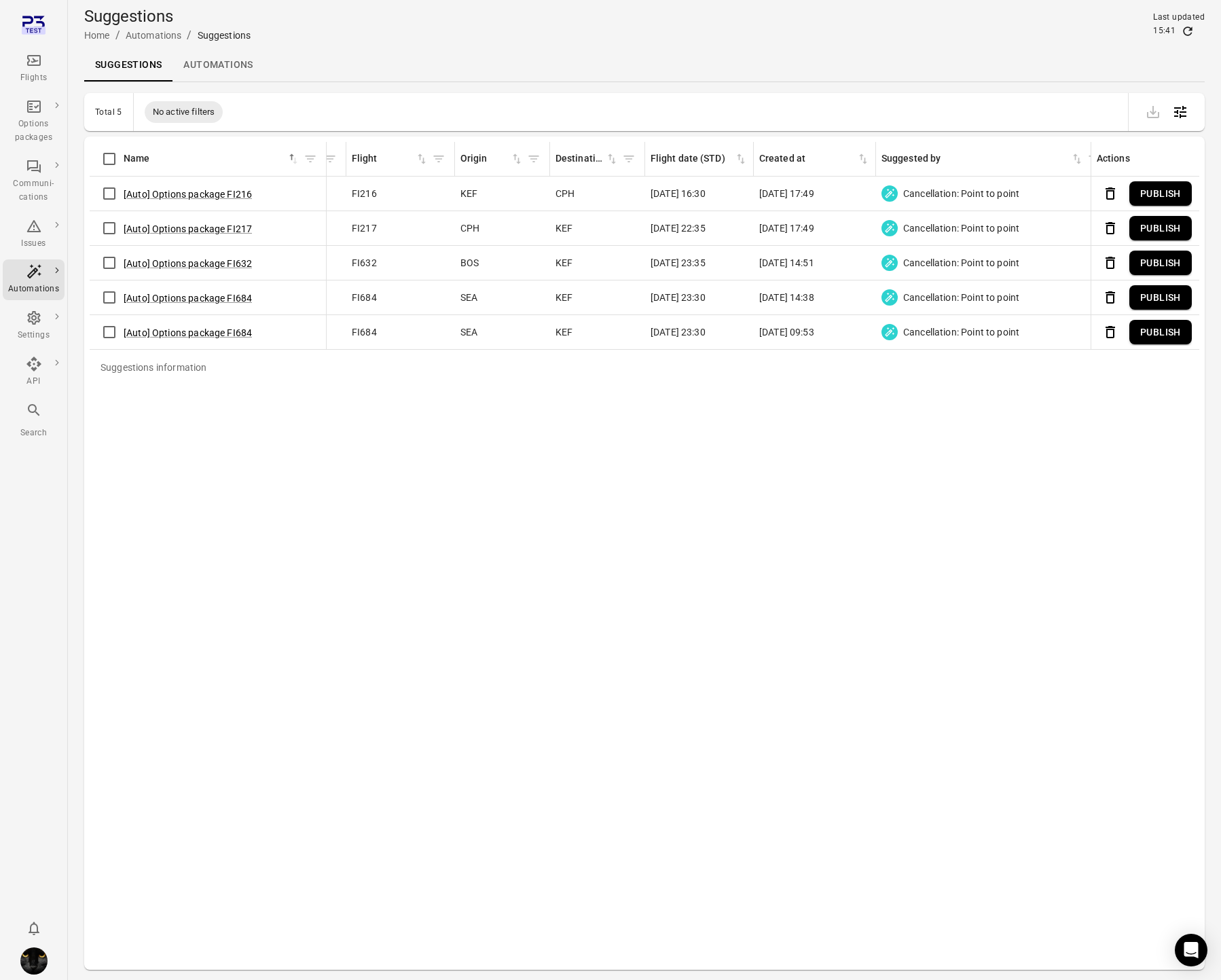
scroll to position [0, 454]
click at [1191, 30] on icon "Refresh data" at bounding box center [1189, 31] width 9 height 9
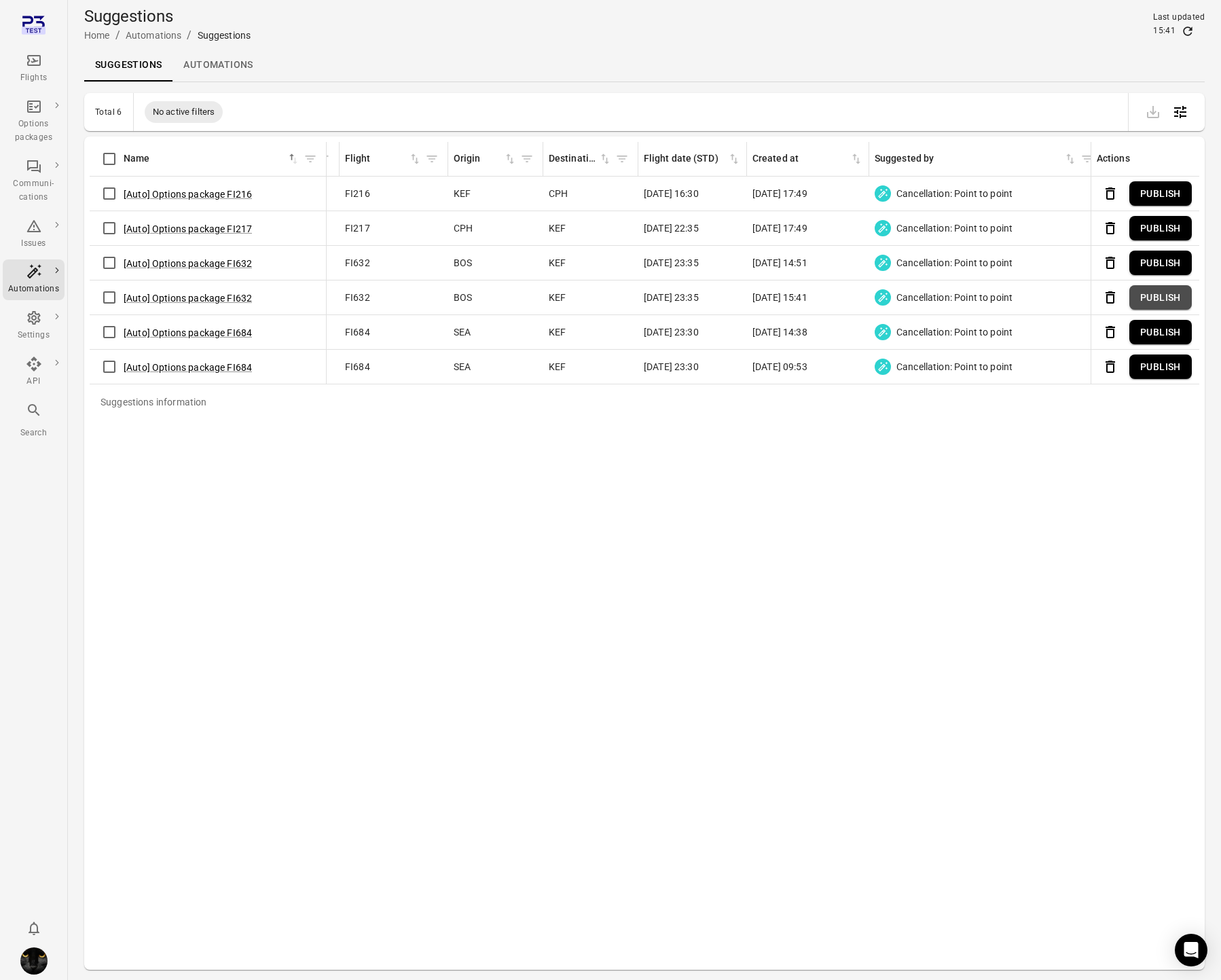
click at [1159, 295] on button "Publish" at bounding box center [1161, 297] width 63 height 25
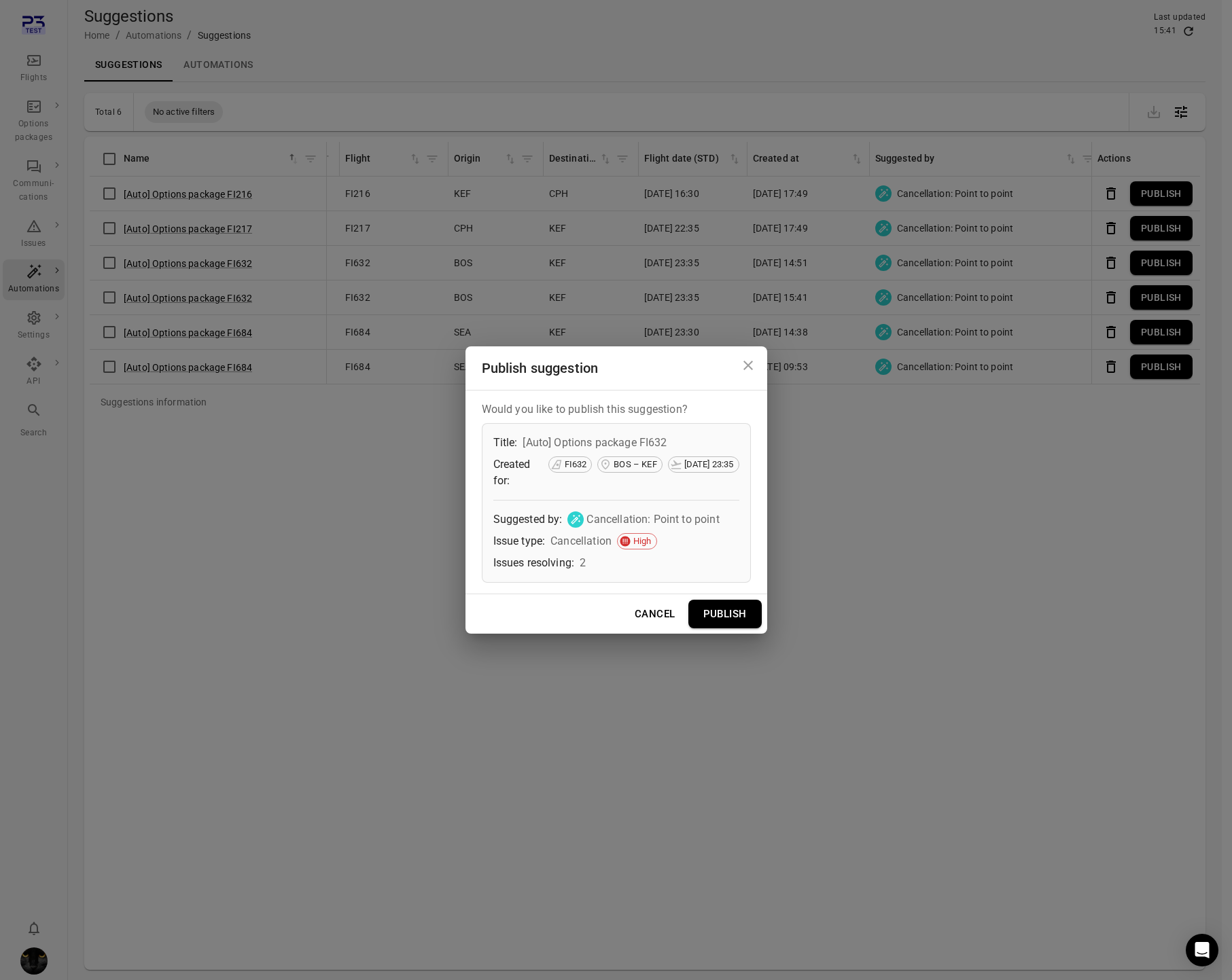
click at [713, 611] on button "Publish" at bounding box center [725, 614] width 73 height 29
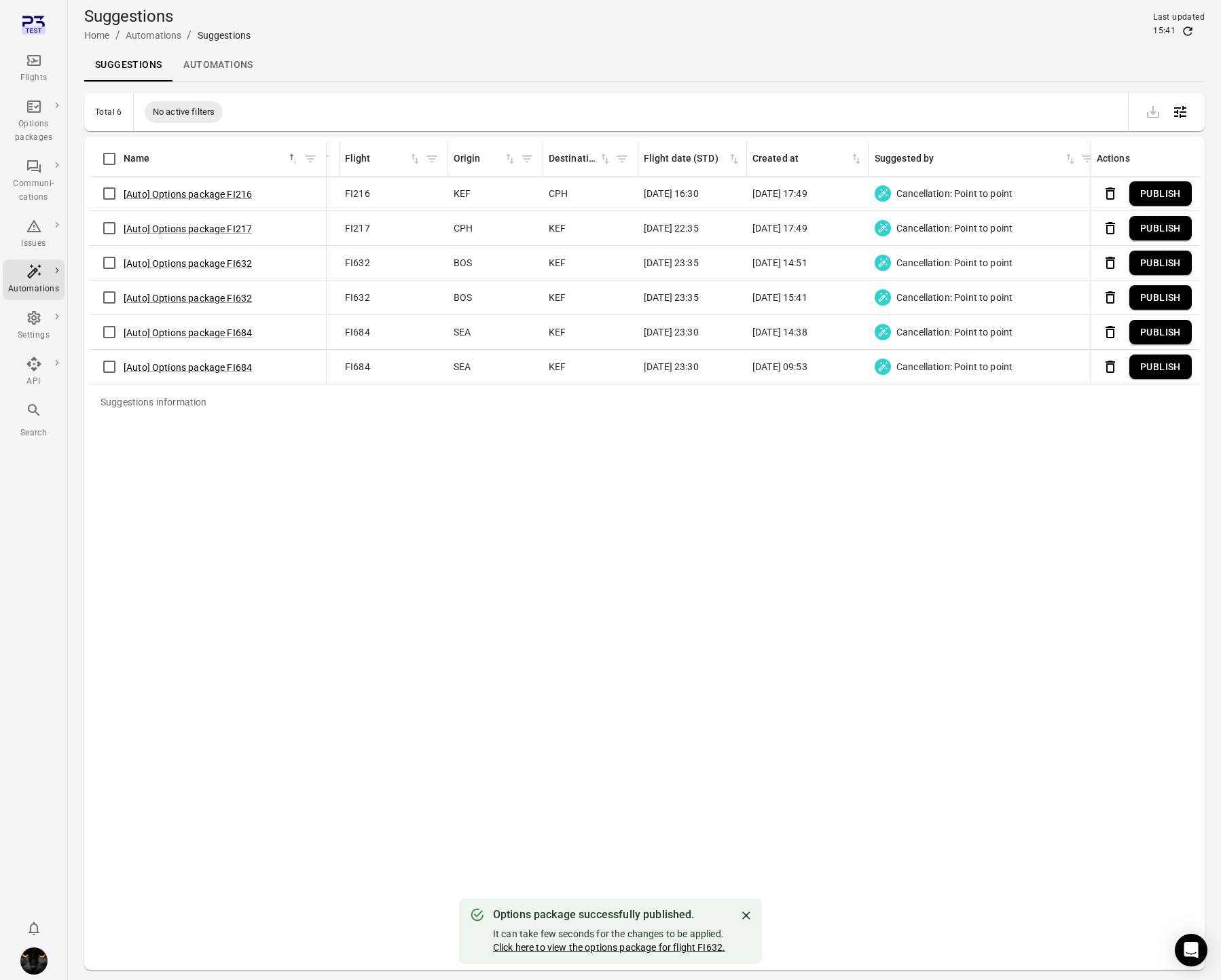
click at [547, 943] on link "Click here to view the options package for flight FI632." at bounding box center [609, 948] width 233 height 11
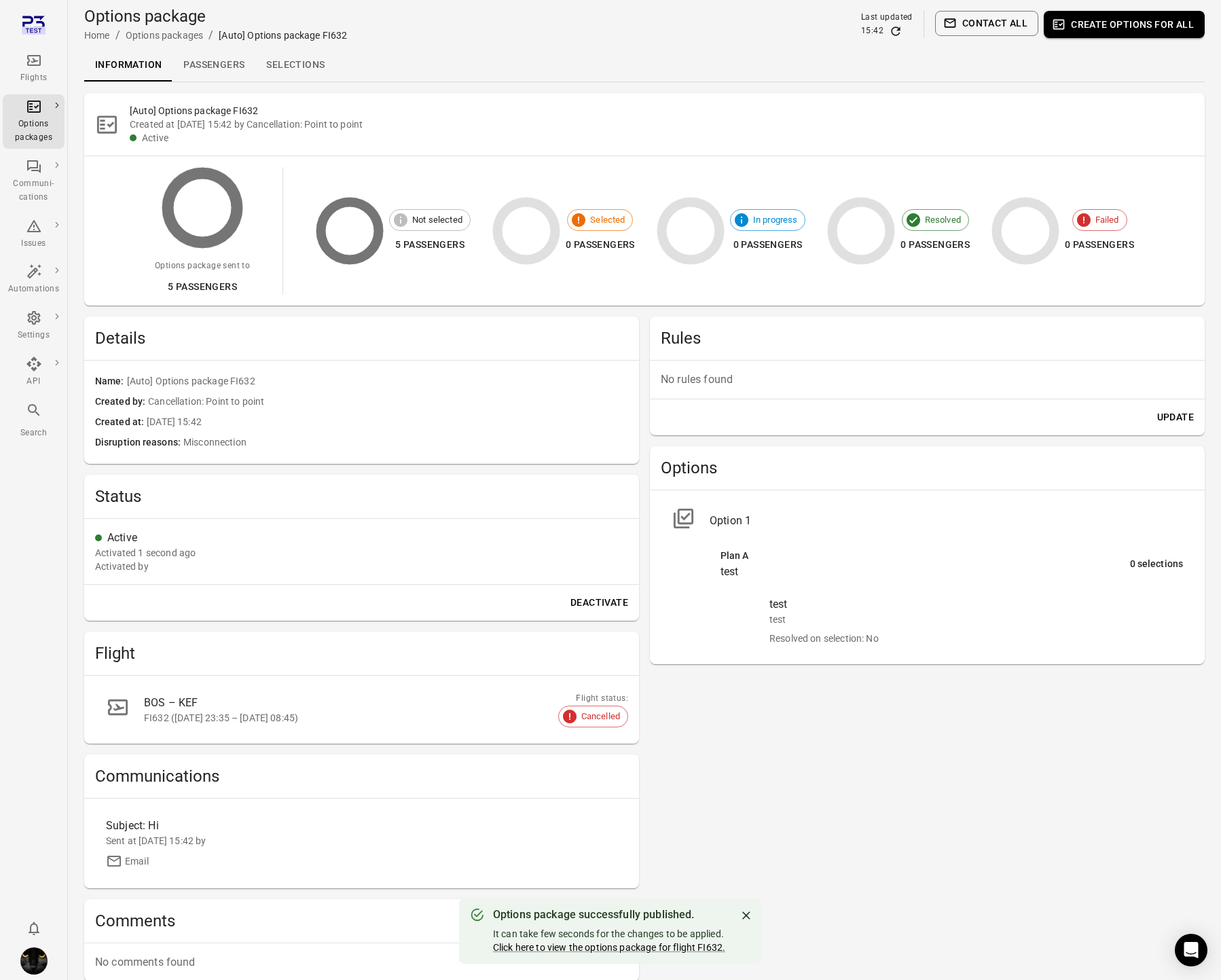
click at [896, 33] on icon "Refresh data" at bounding box center [896, 31] width 14 height 14
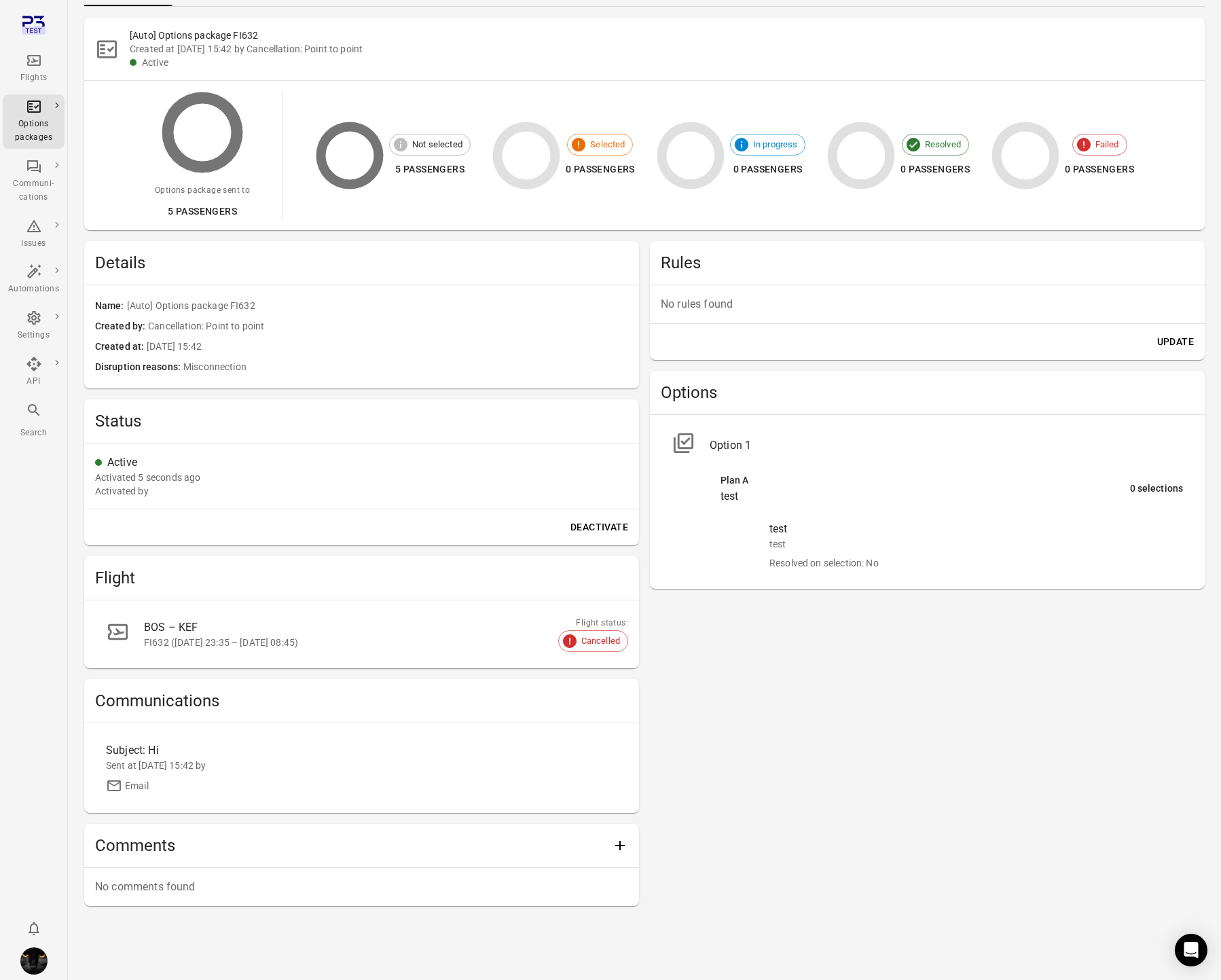
scroll to position [78, 0]
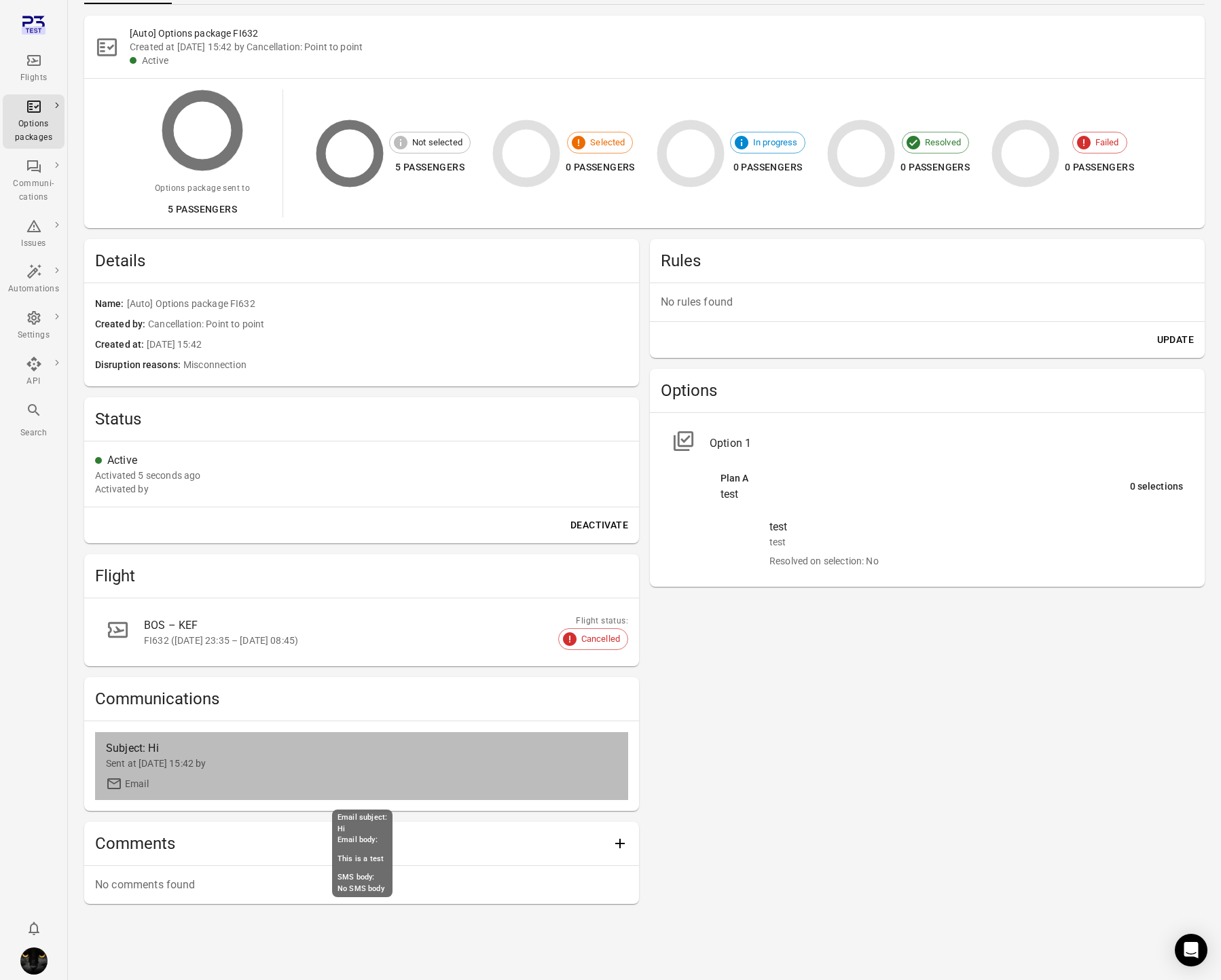
click at [183, 773] on div "Subject: Hi Sent at [DATE] 15:42 by Email" at bounding box center [361, 766] width 511 height 52
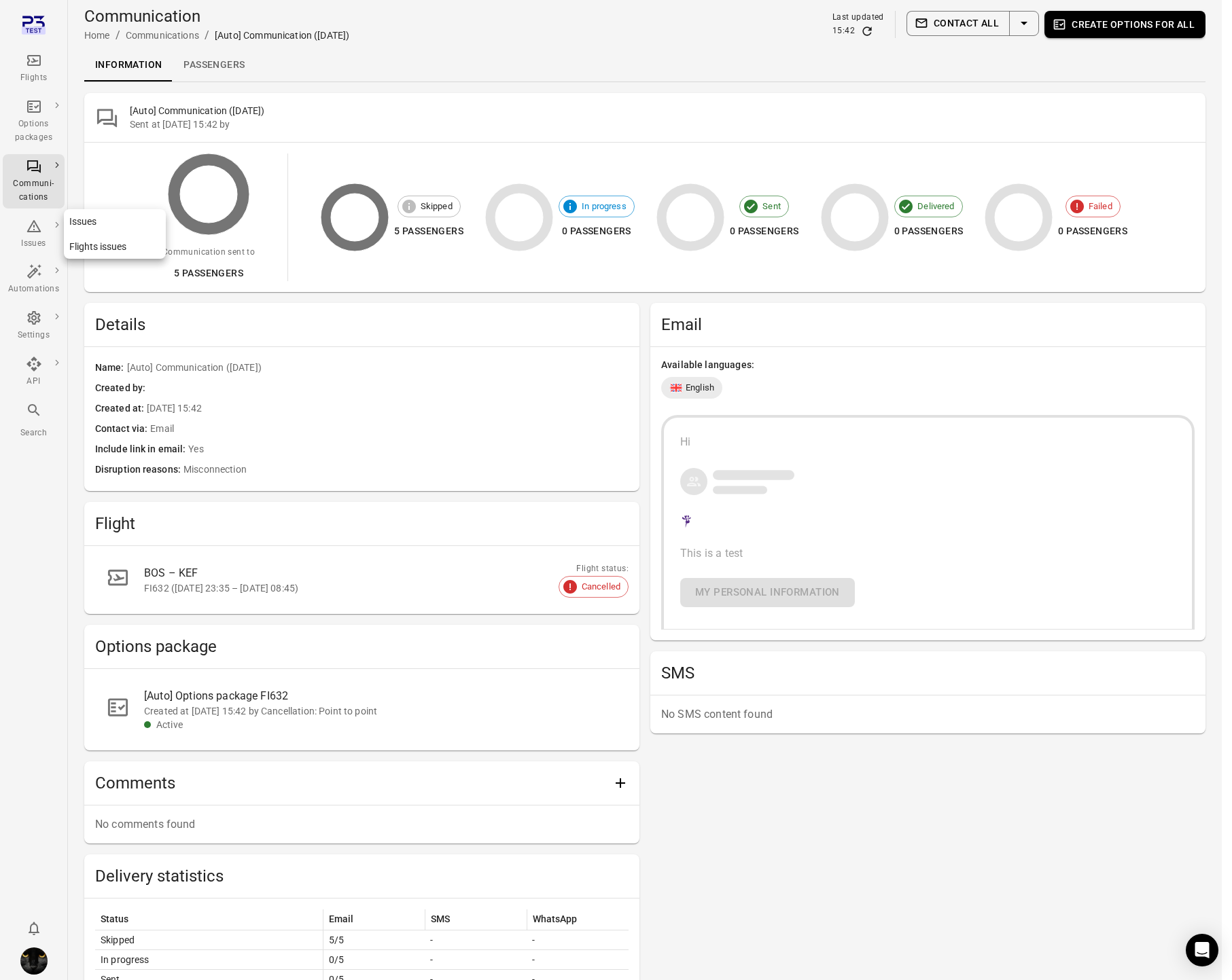
click at [40, 235] on div "Issues" at bounding box center [33, 234] width 51 height 32
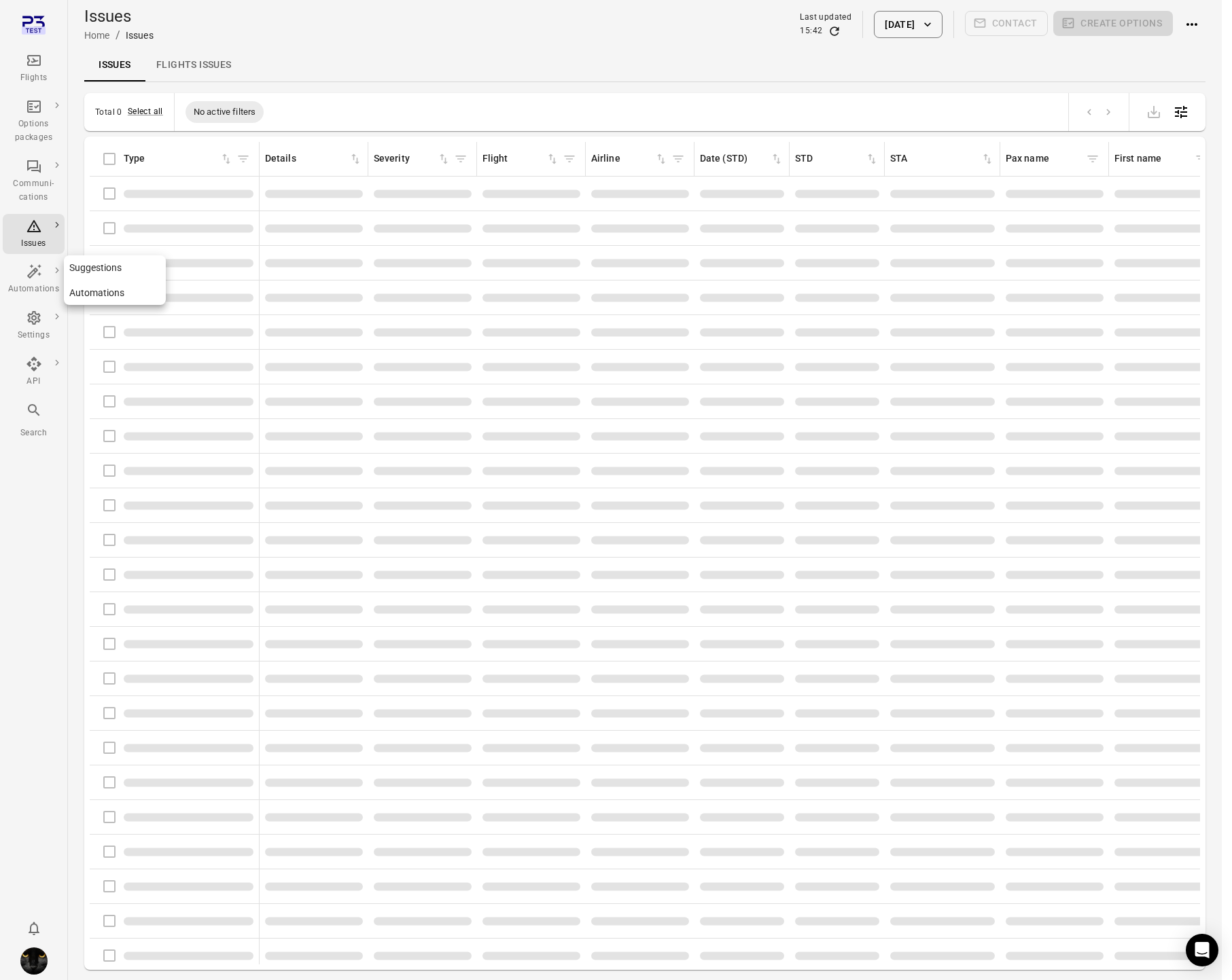
click at [42, 286] on div "Automations" at bounding box center [33, 289] width 51 height 14
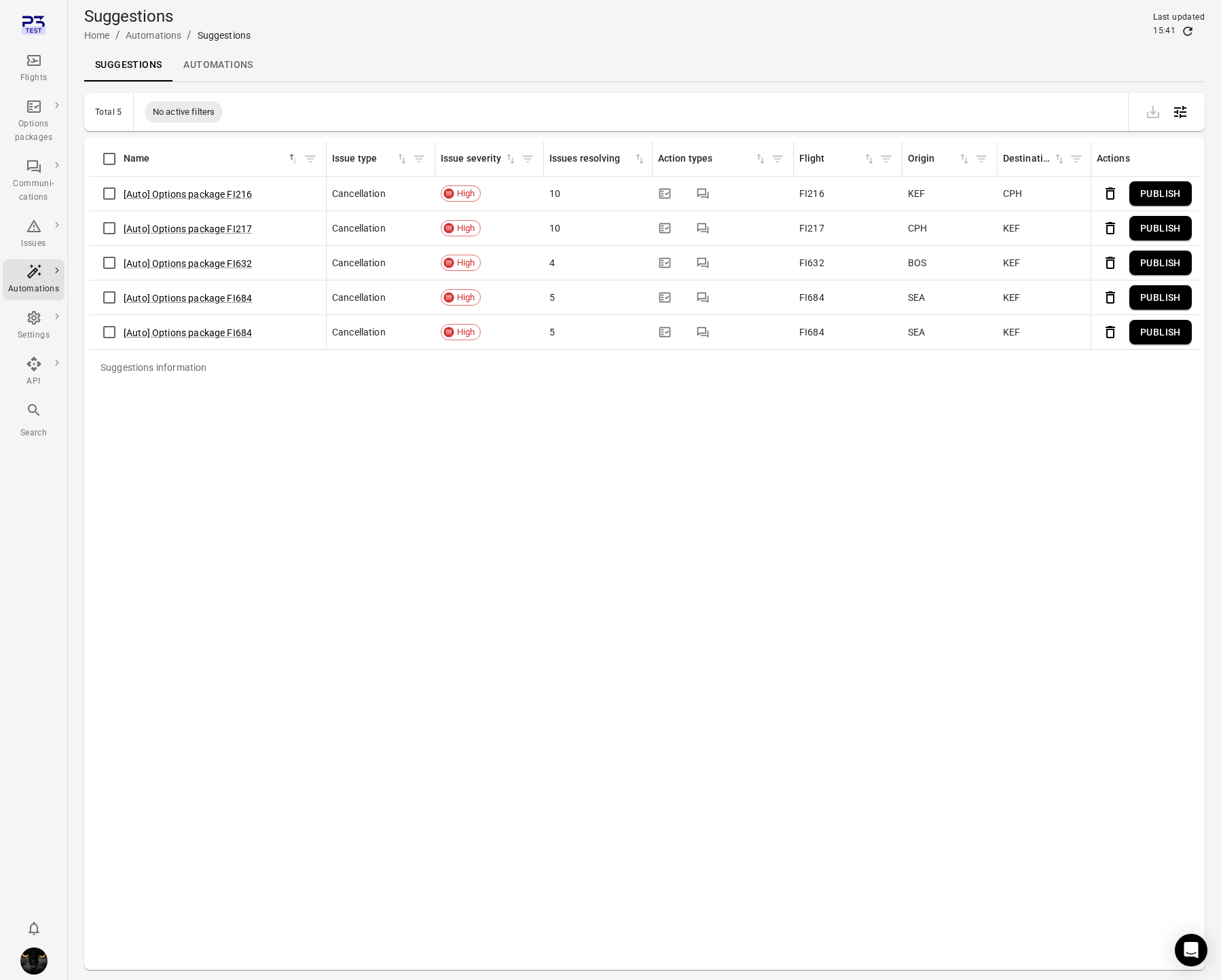
click at [223, 63] on link "Automations" at bounding box center [218, 65] width 91 height 32
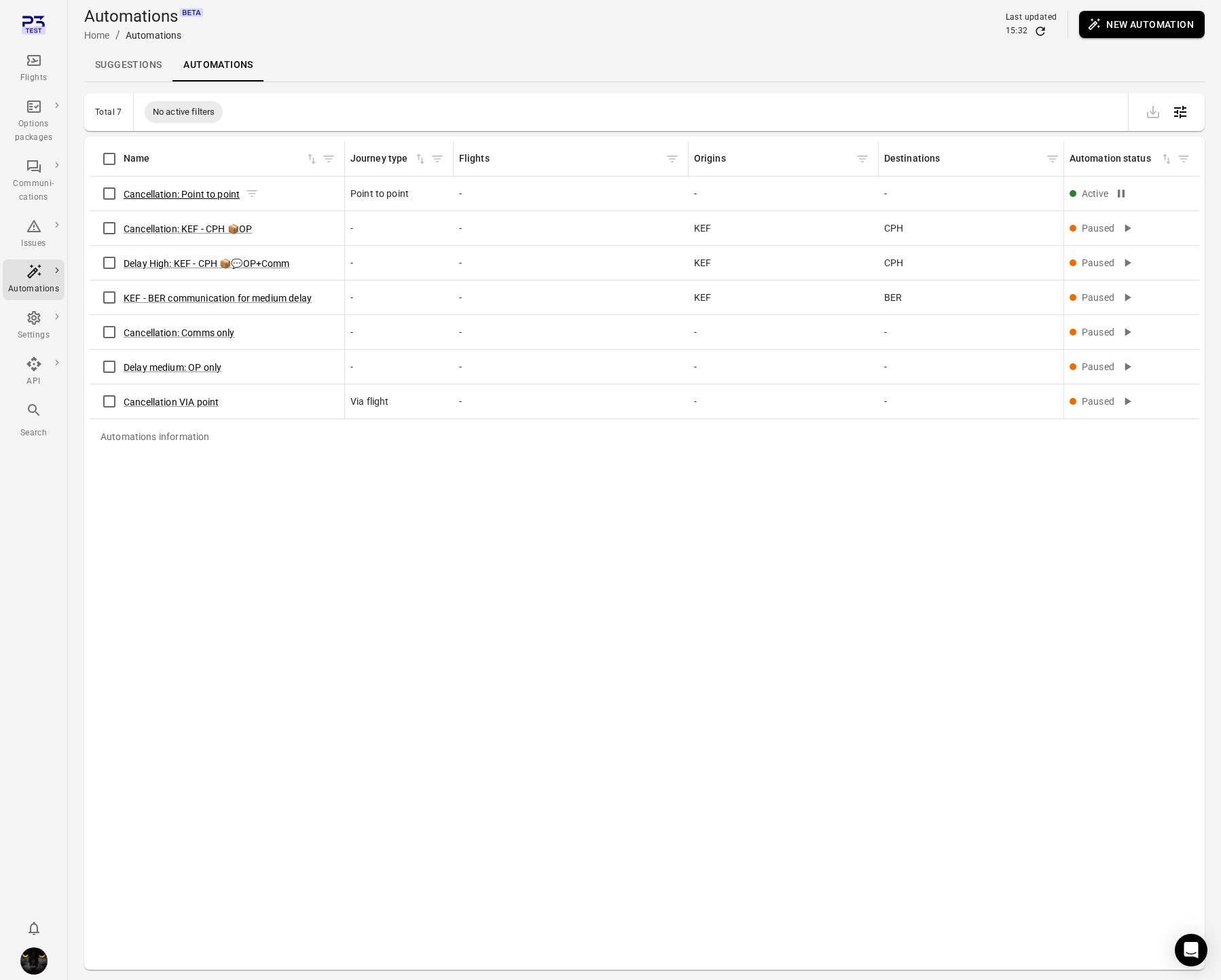
click at [210, 193] on button "Cancellation: Point to point" at bounding box center [181, 194] width 116 height 14
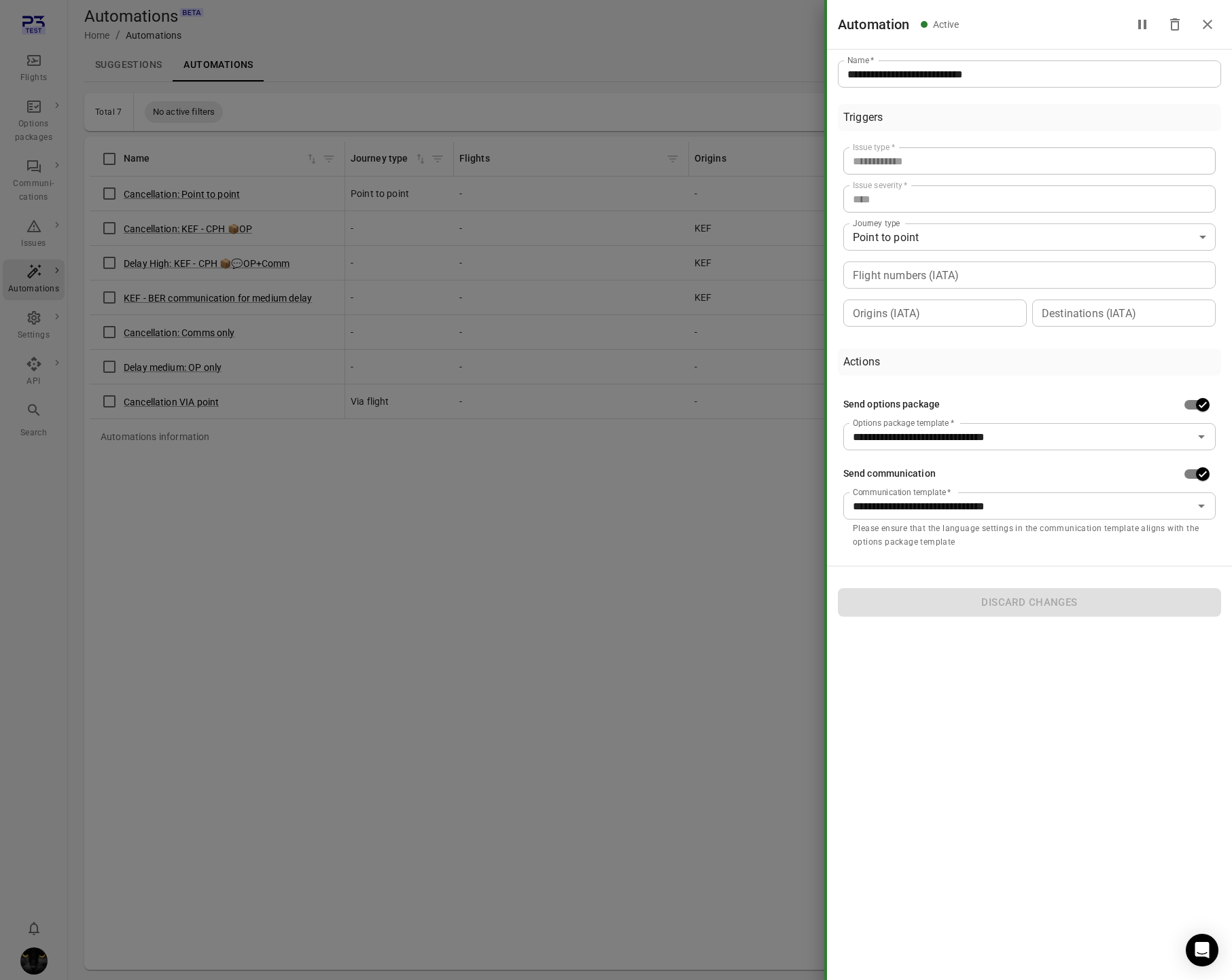
click at [469, 471] on div at bounding box center [616, 490] width 1232 height 980
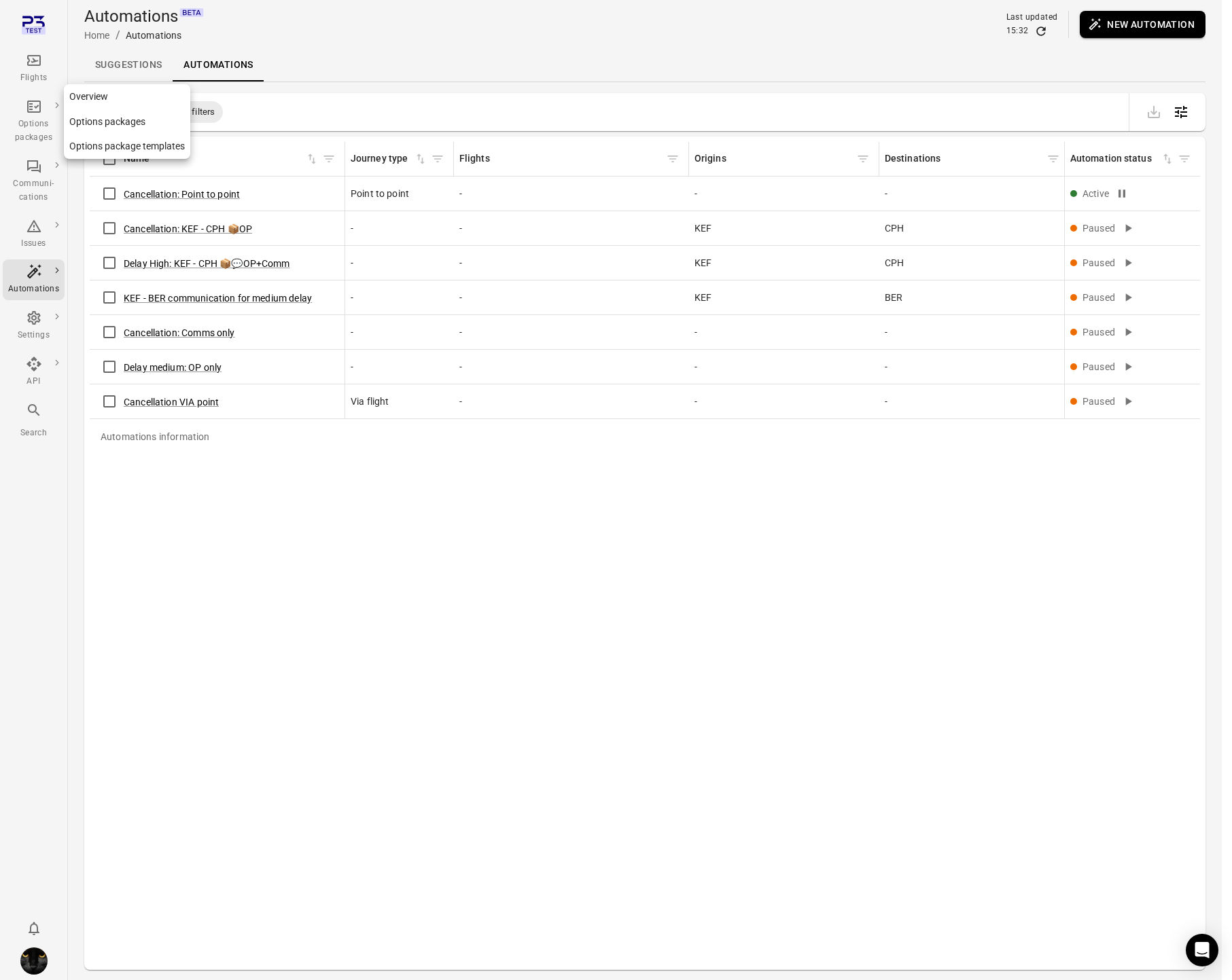
click at [30, 123] on div "Options packages" at bounding box center [33, 131] width 51 height 27
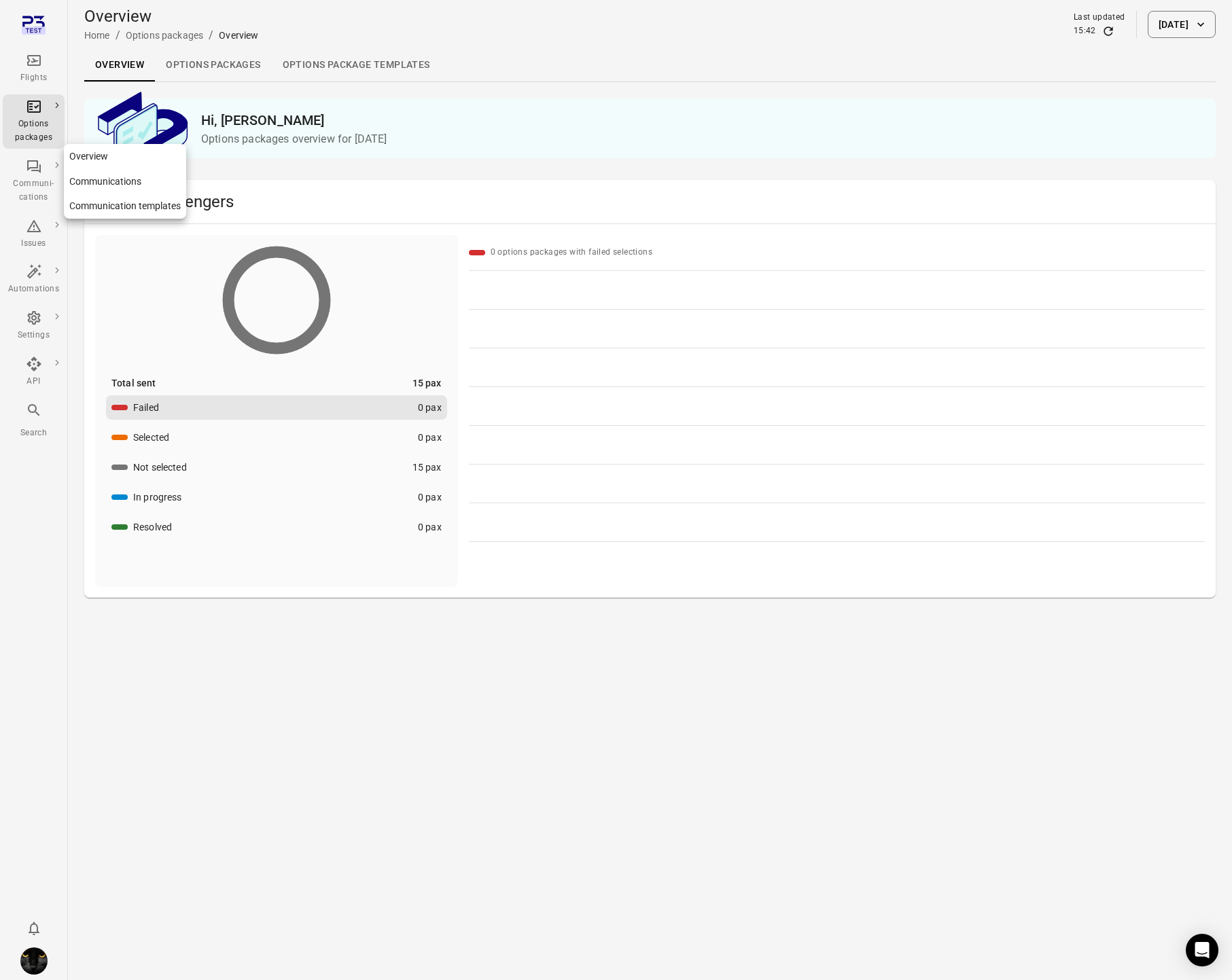
click at [30, 180] on div "Communi-cations" at bounding box center [33, 191] width 51 height 27
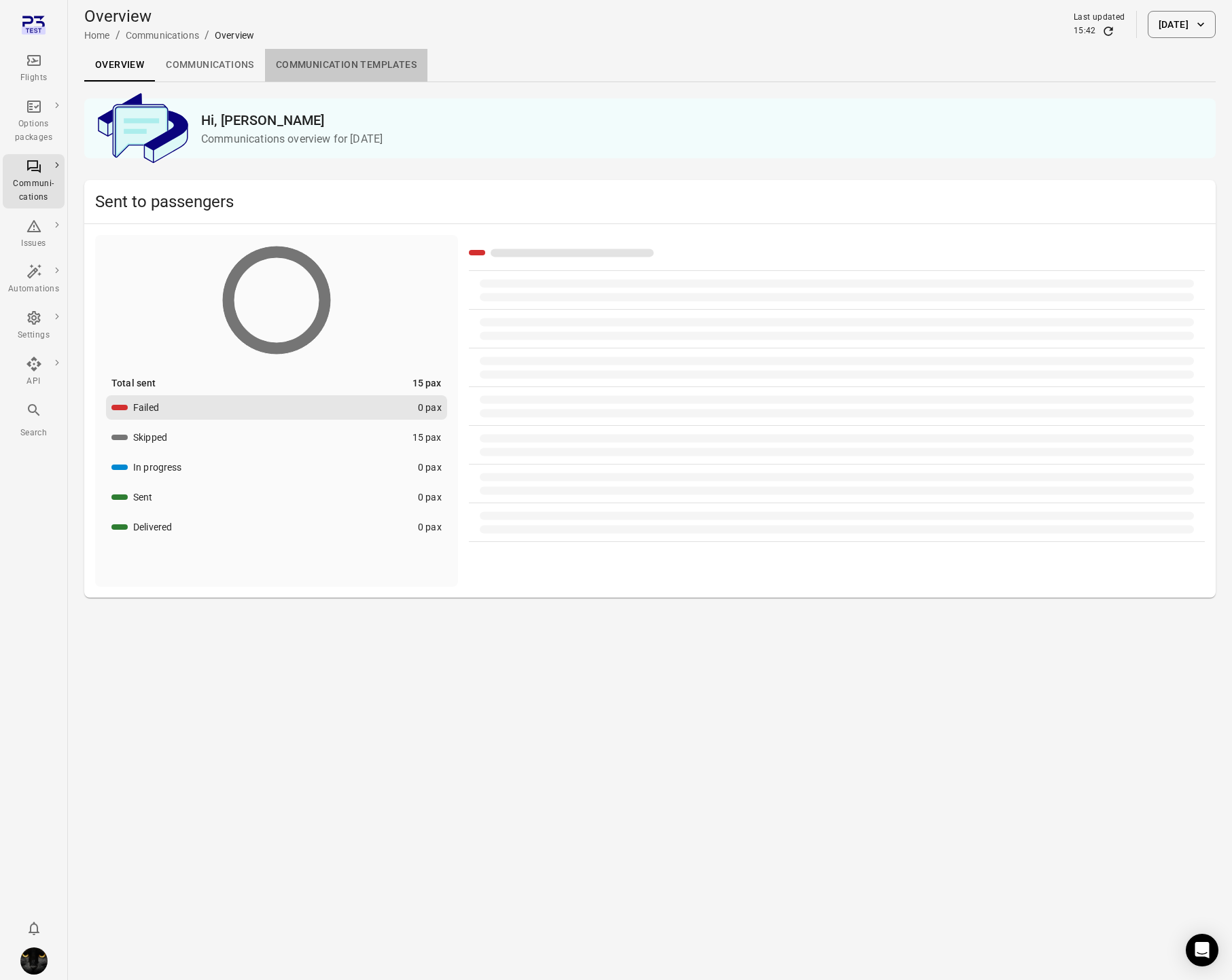
click at [326, 59] on link "Communication templates" at bounding box center [346, 65] width 163 height 32
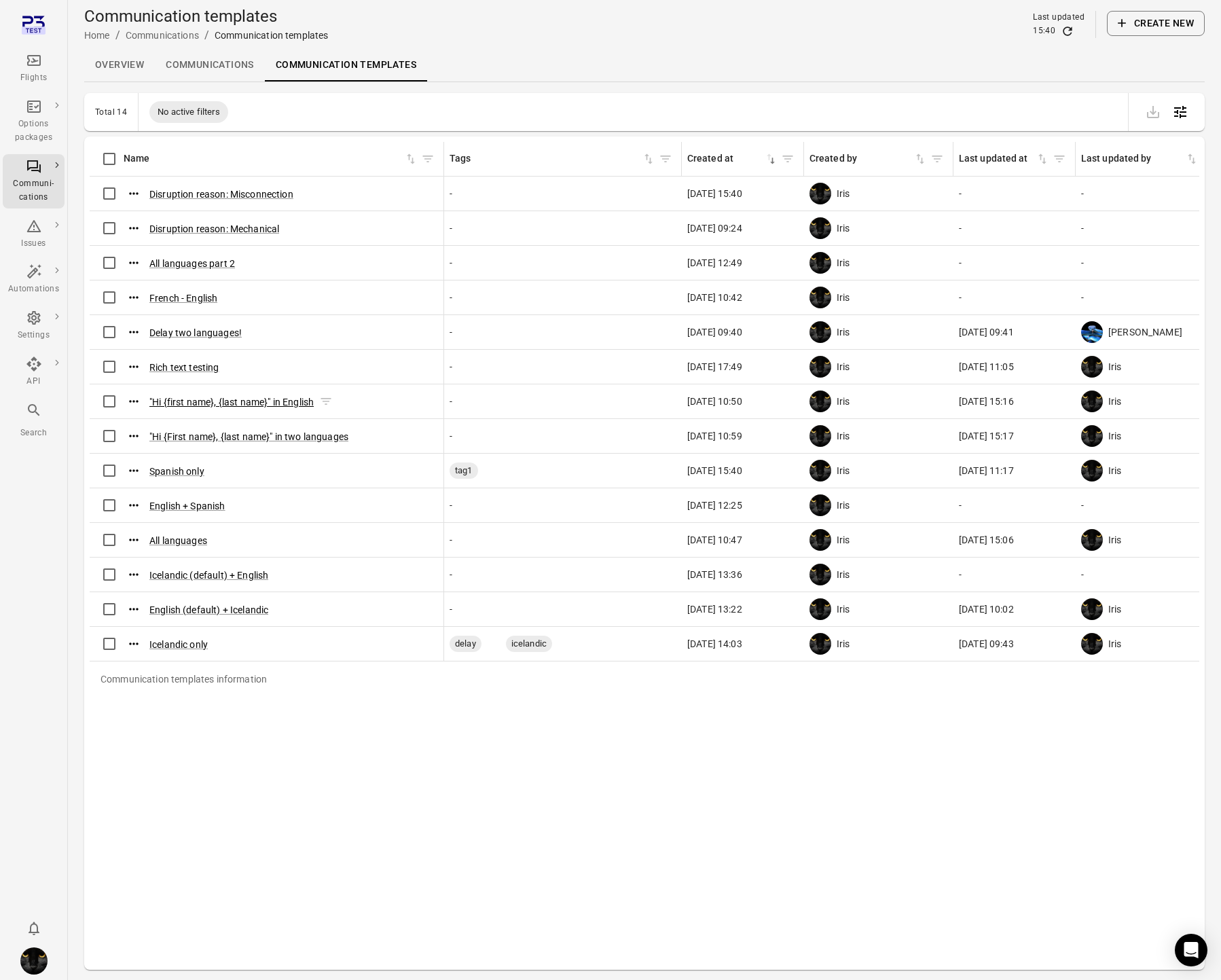
click at [196, 403] on button ""Hi {first name}, {last name}" in English" at bounding box center [232, 402] width 164 height 14
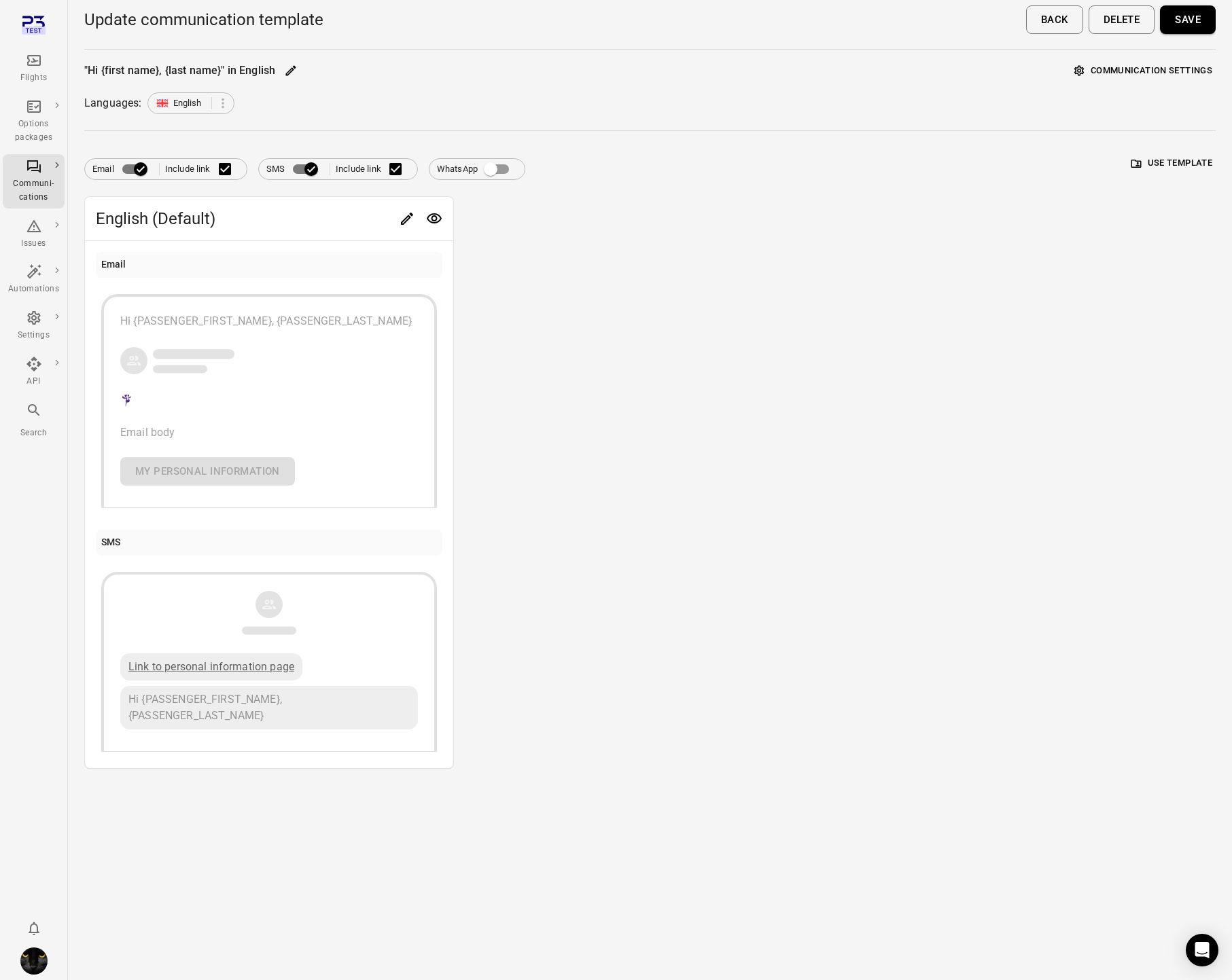
click at [1172, 78] on button "Communication settings" at bounding box center [1143, 71] width 145 height 21
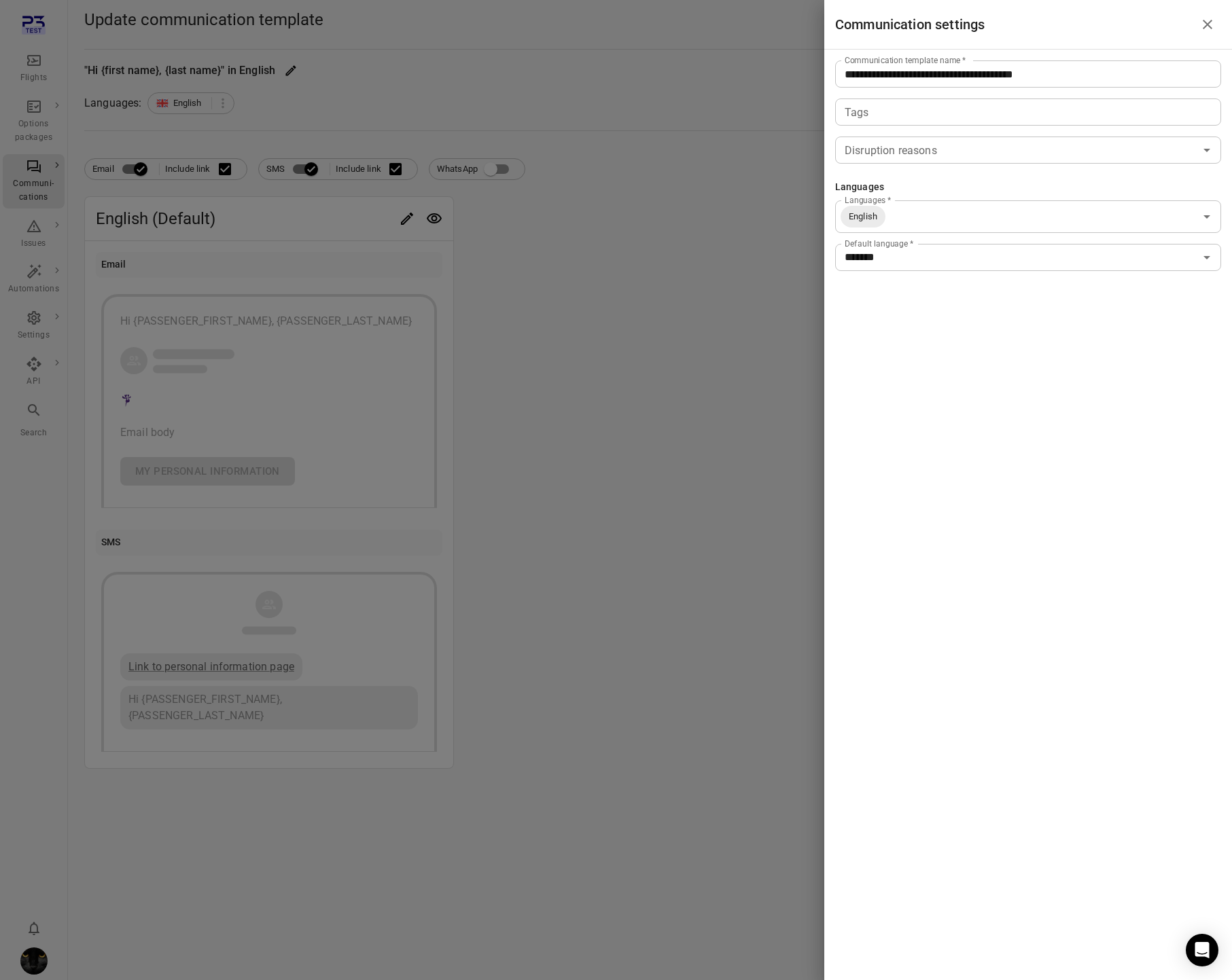
click at [701, 278] on div at bounding box center [616, 490] width 1232 height 980
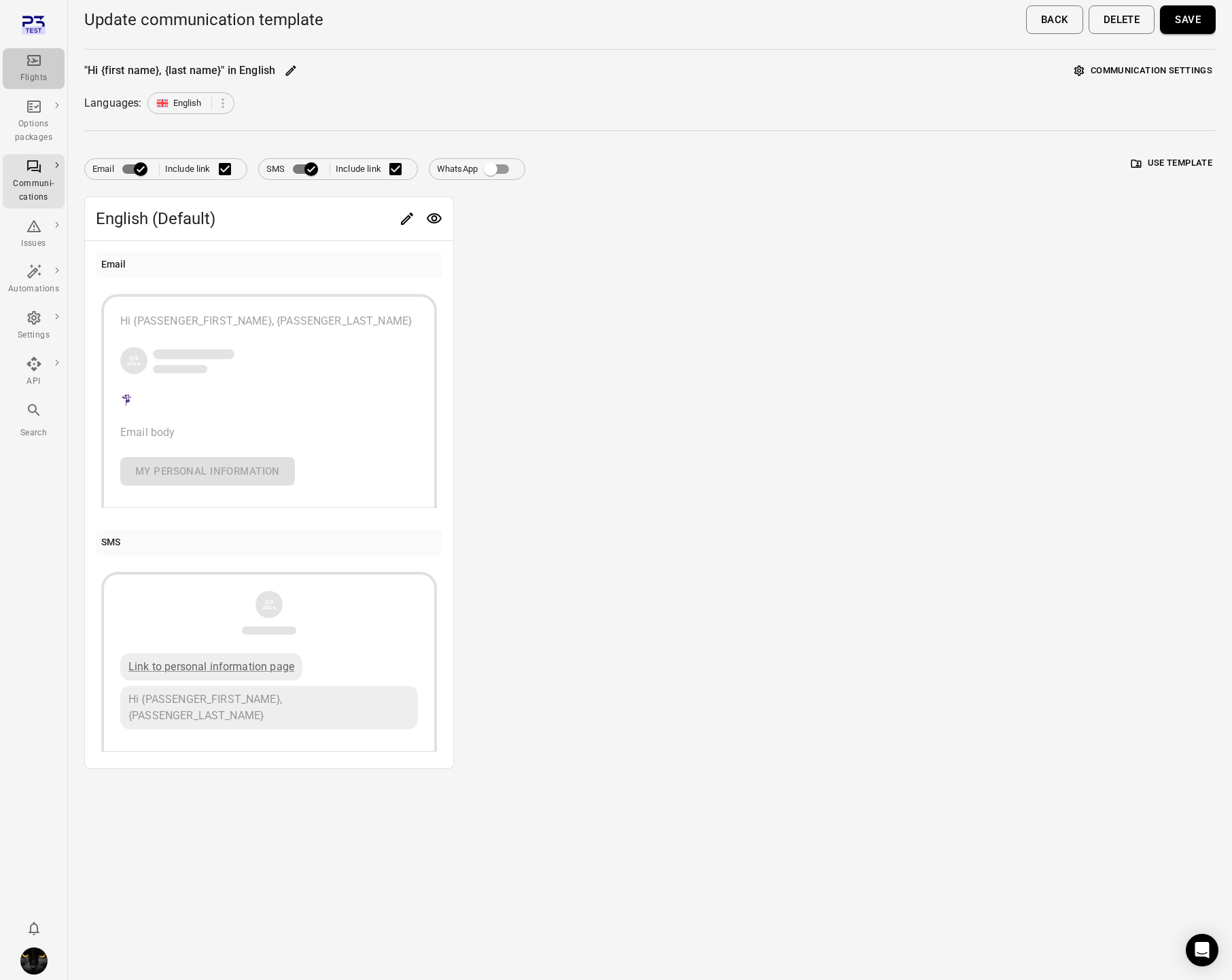
click at [19, 75] on div "Flights" at bounding box center [33, 78] width 51 height 14
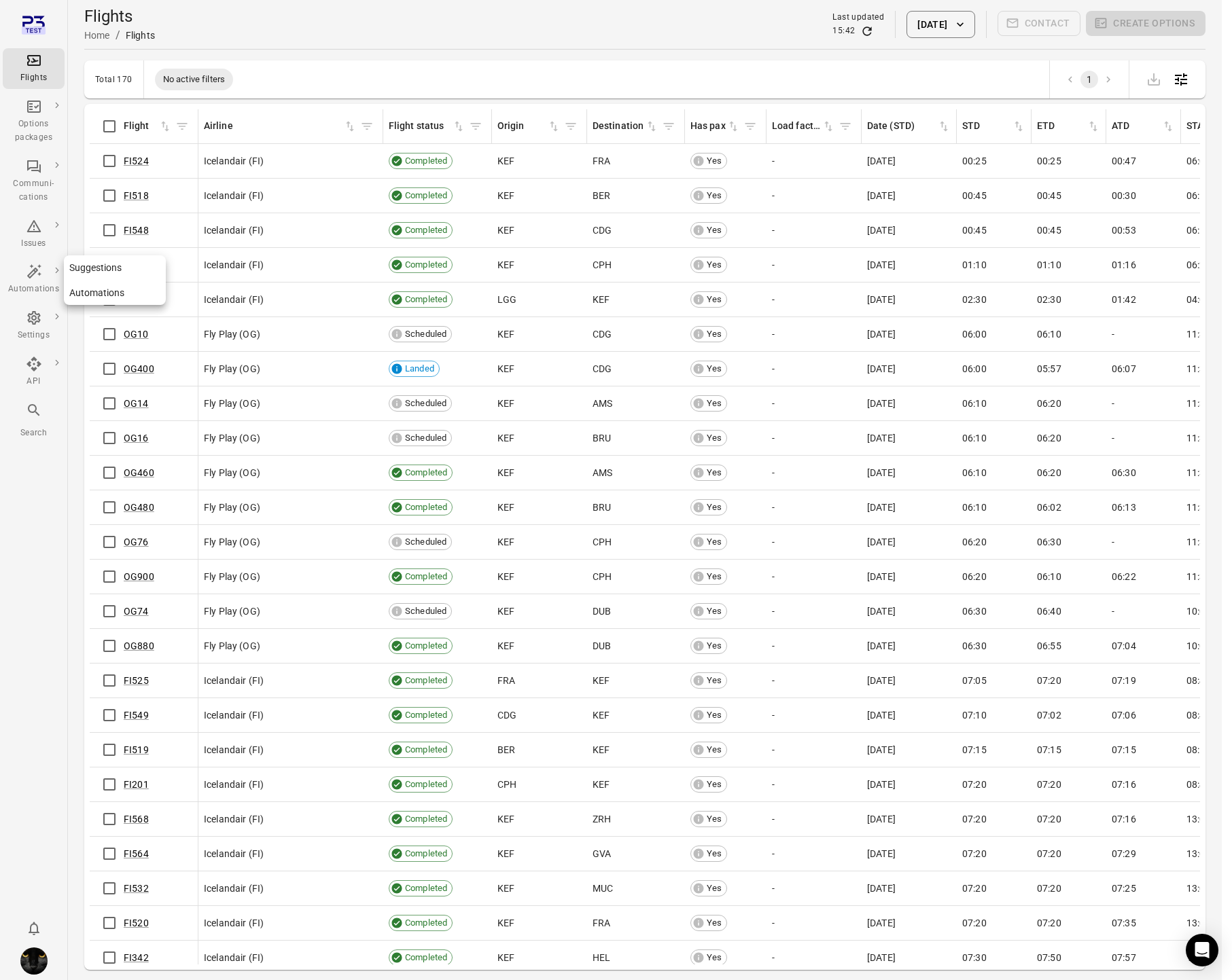
click at [31, 277] on icon "Main navigation" at bounding box center [34, 271] width 17 height 17
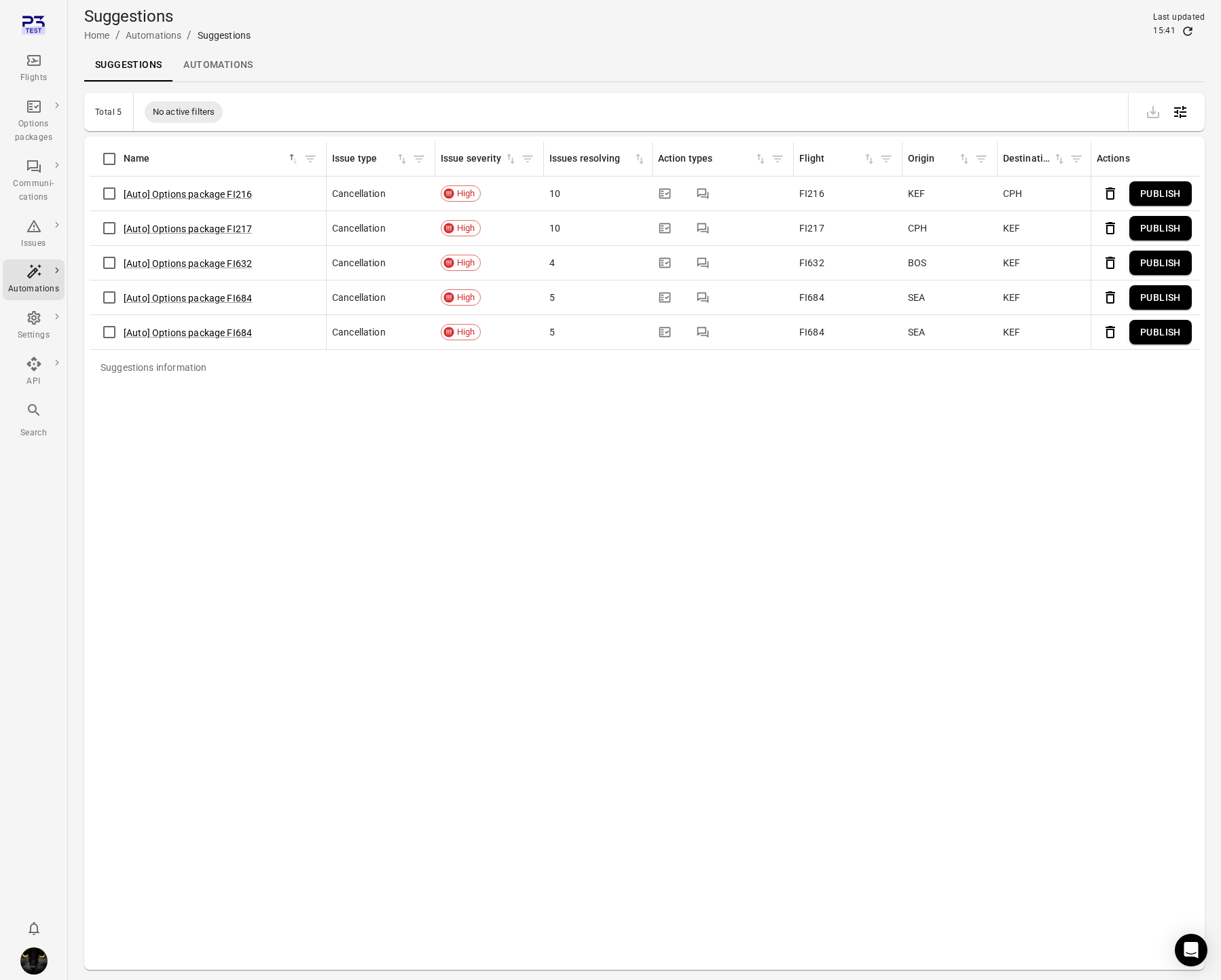
click at [230, 64] on link "Automations" at bounding box center [218, 65] width 91 height 32
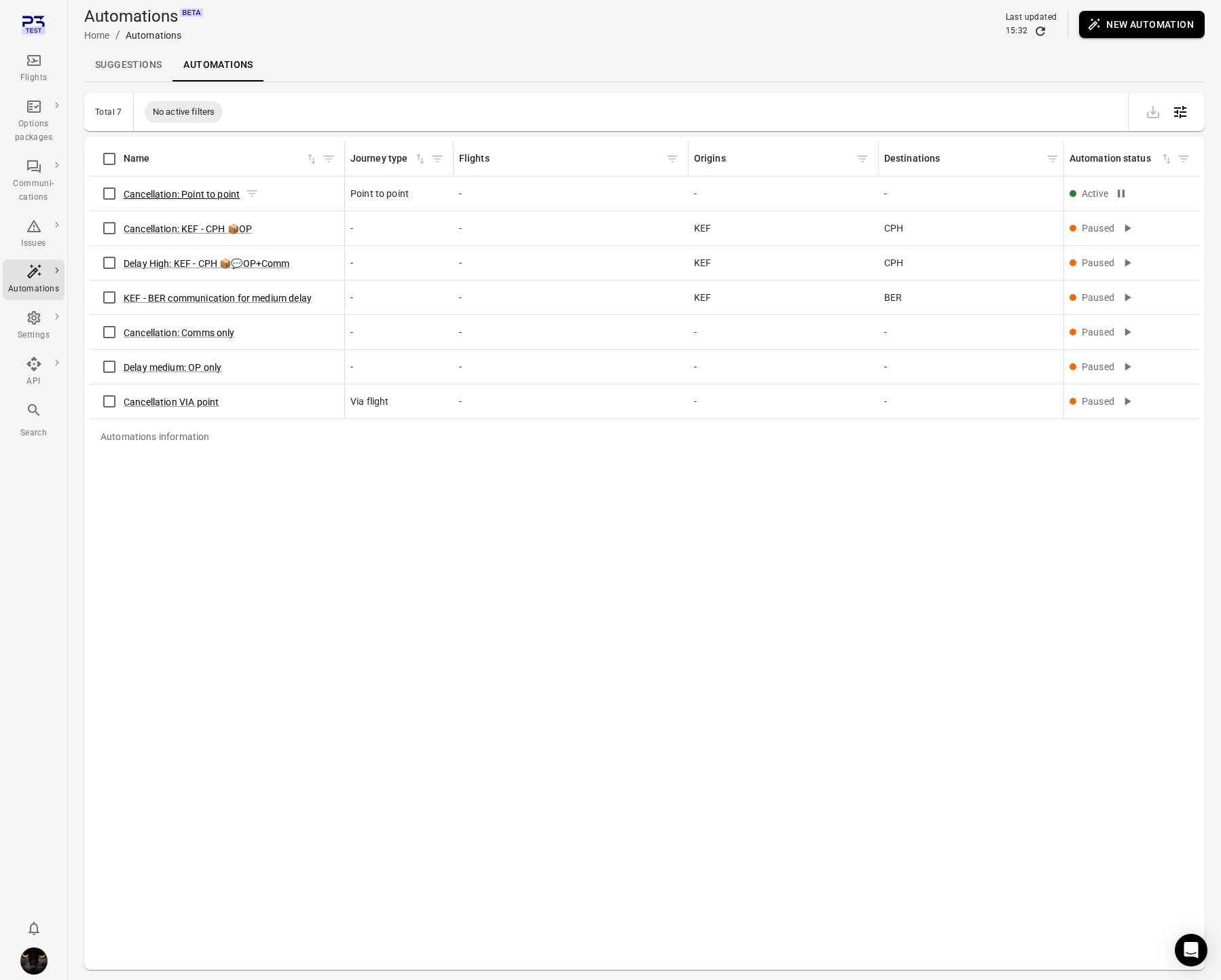
click at [172, 191] on button "Cancellation: Point to point" at bounding box center [181, 194] width 116 height 14
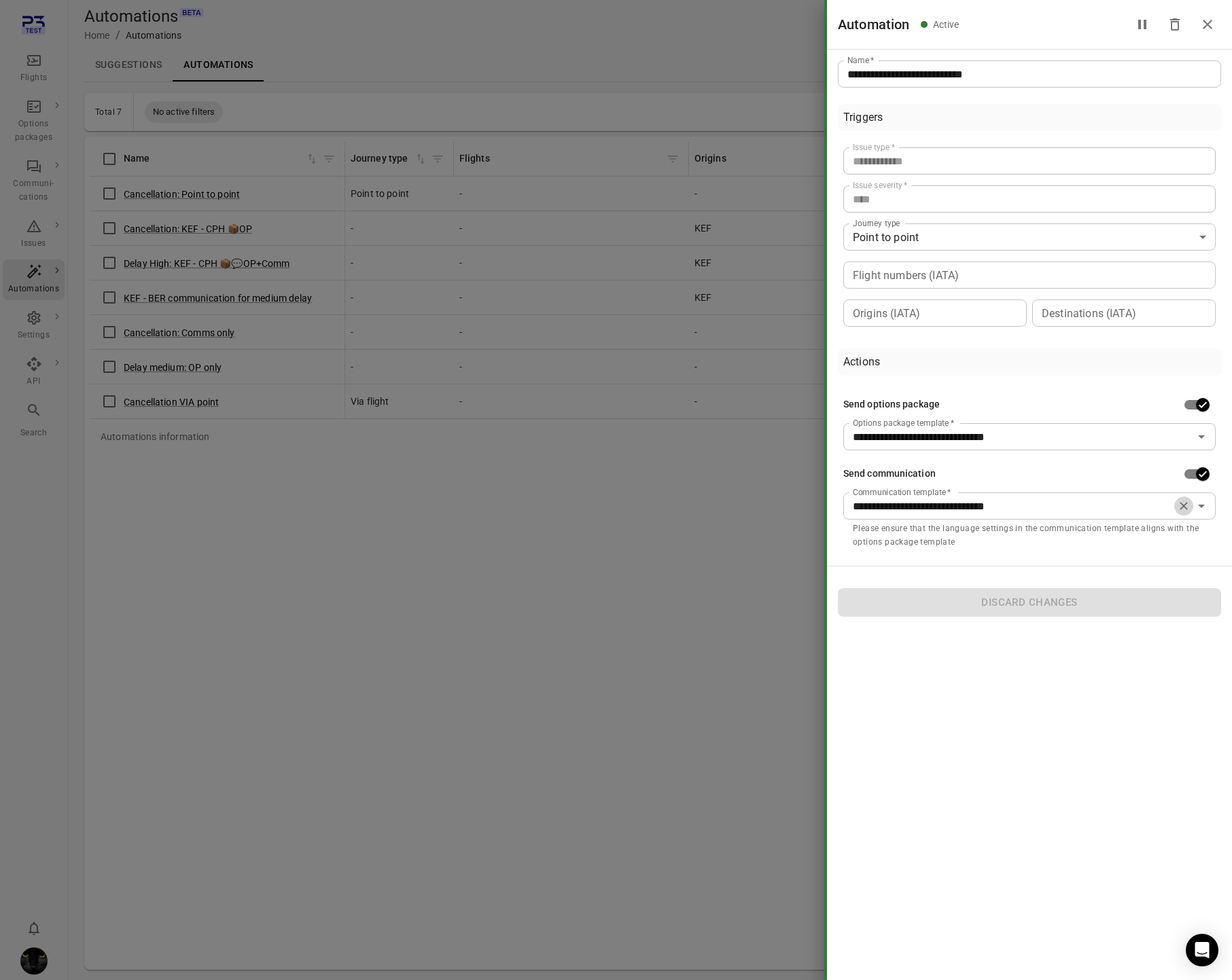
click at [1182, 508] on icon "Clear" at bounding box center [1183, 505] width 14 height 14
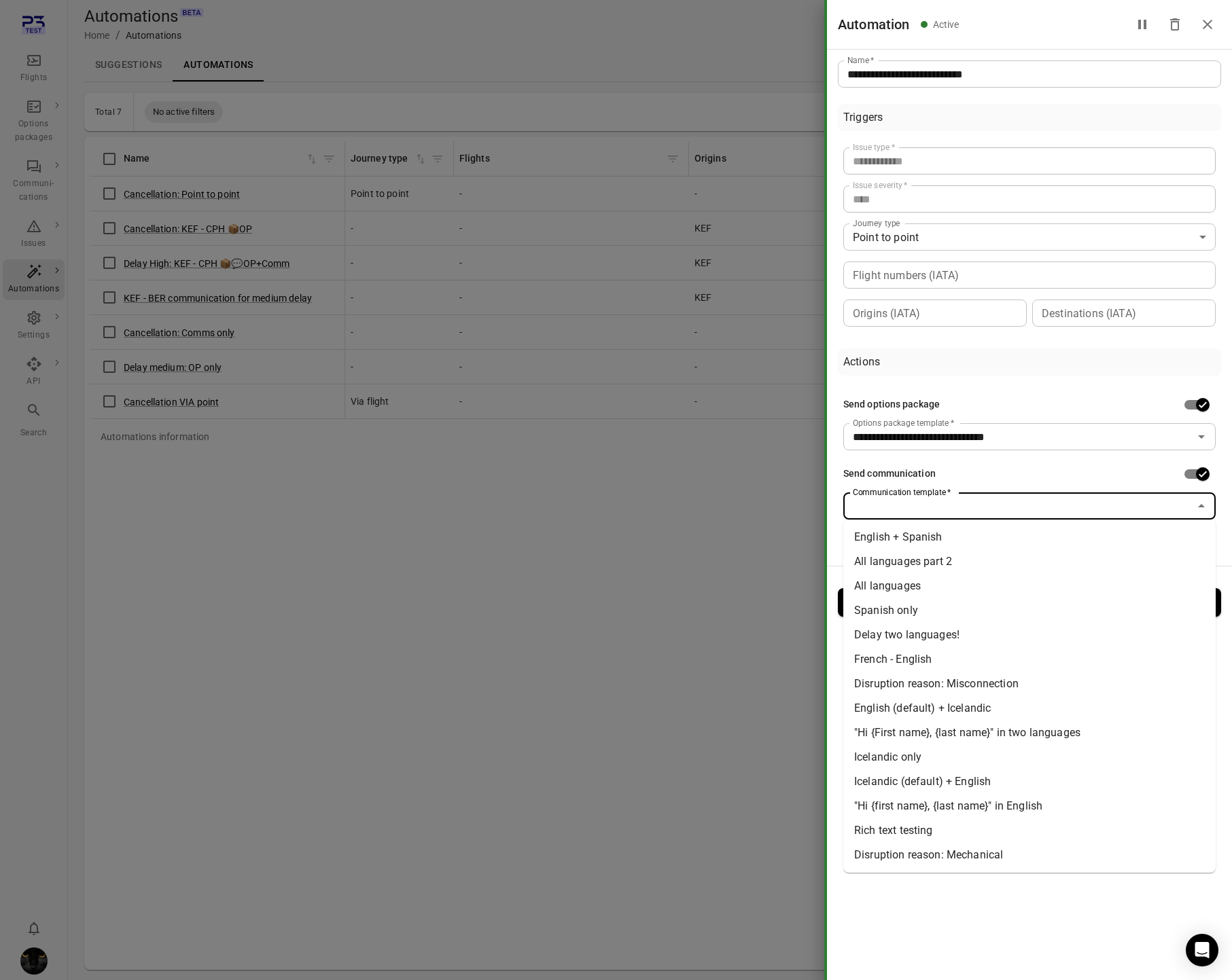
click at [1183, 508] on input "Communication template   *" at bounding box center [1018, 506] width 342 height 19
click at [979, 804] on li ""Hi {first name}, {last name}" in English" at bounding box center [1029, 806] width 372 height 24
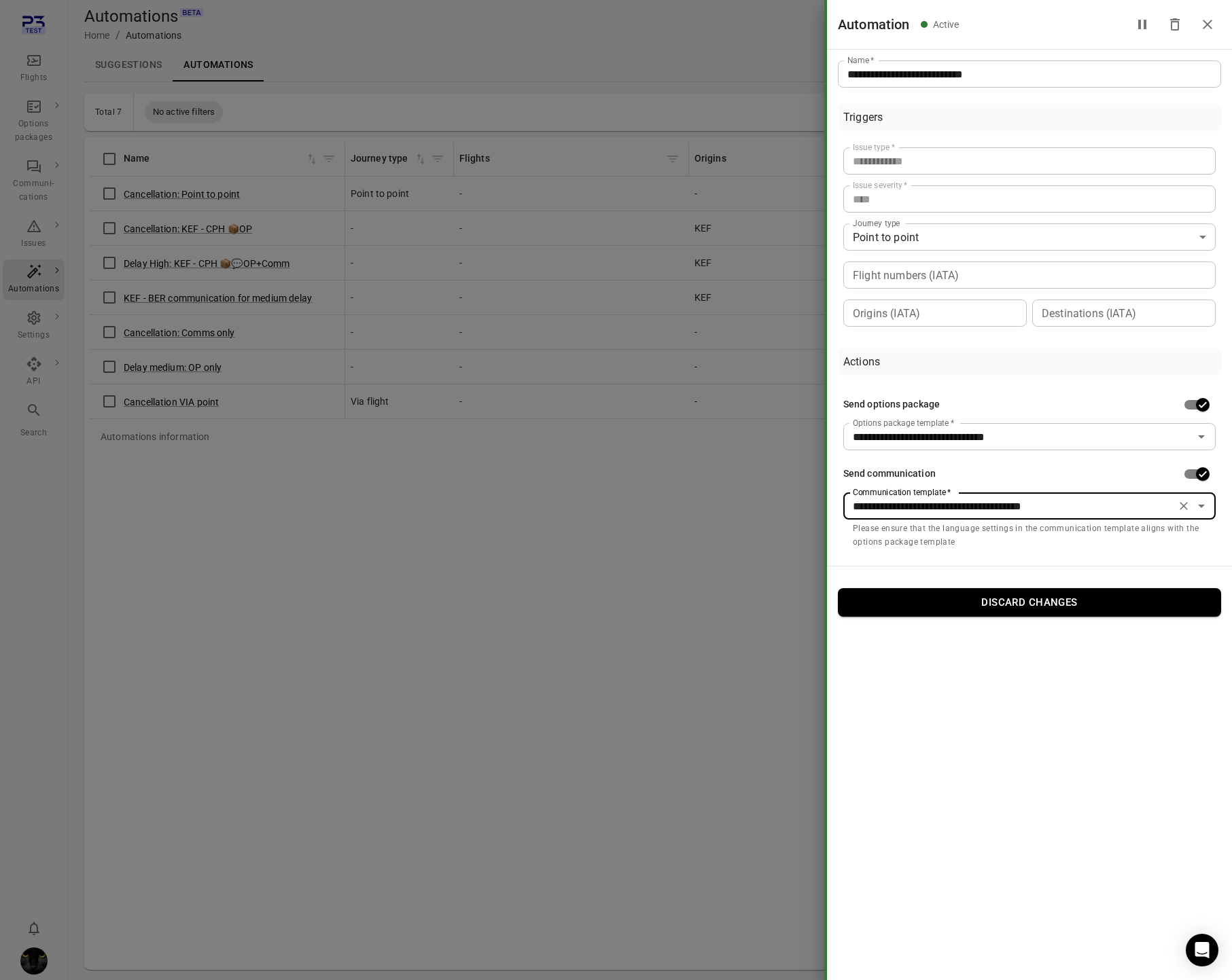
click at [664, 644] on div at bounding box center [616, 490] width 1232 height 980
type input "**********"
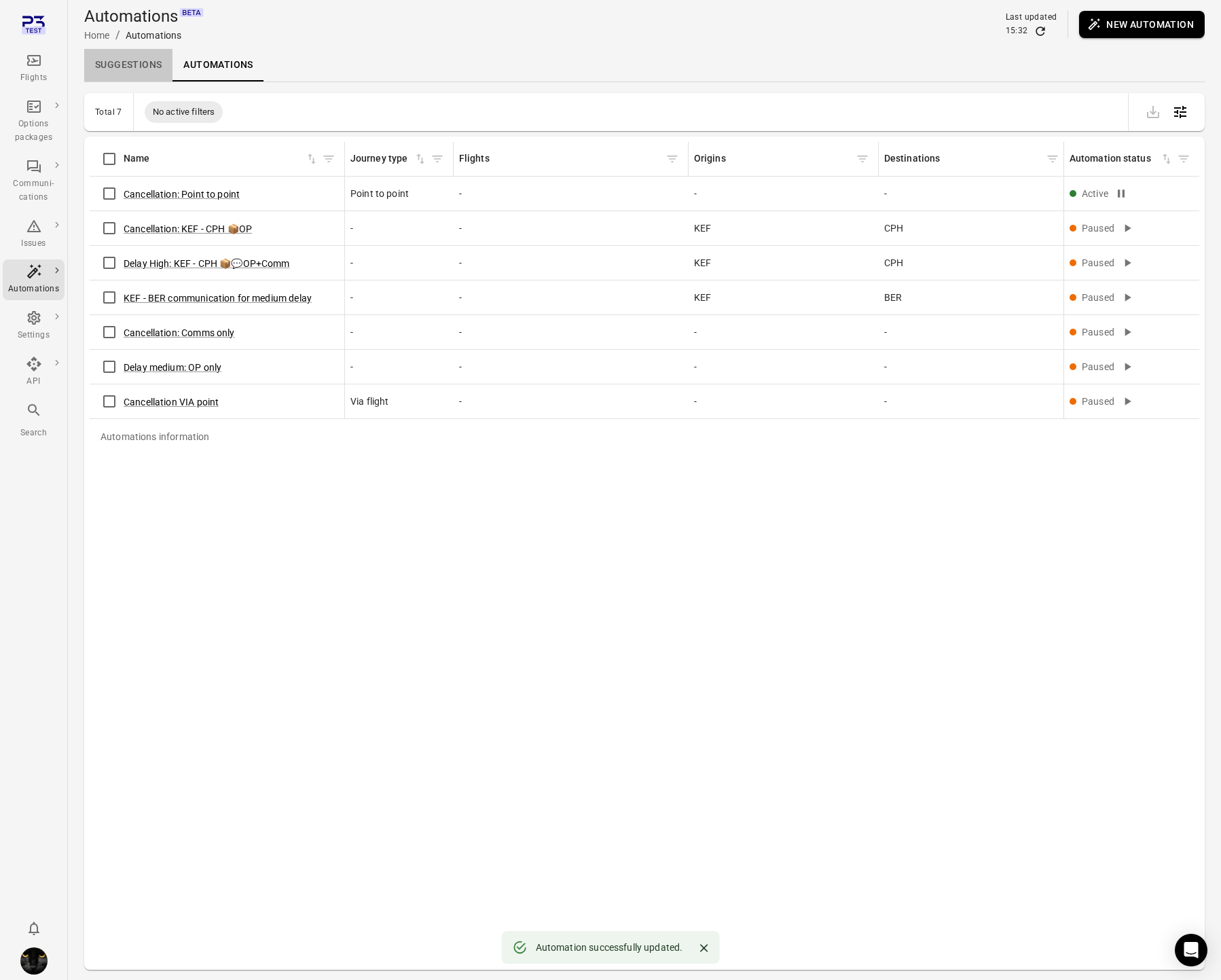
click at [126, 66] on link "Suggestions" at bounding box center [128, 65] width 89 height 32
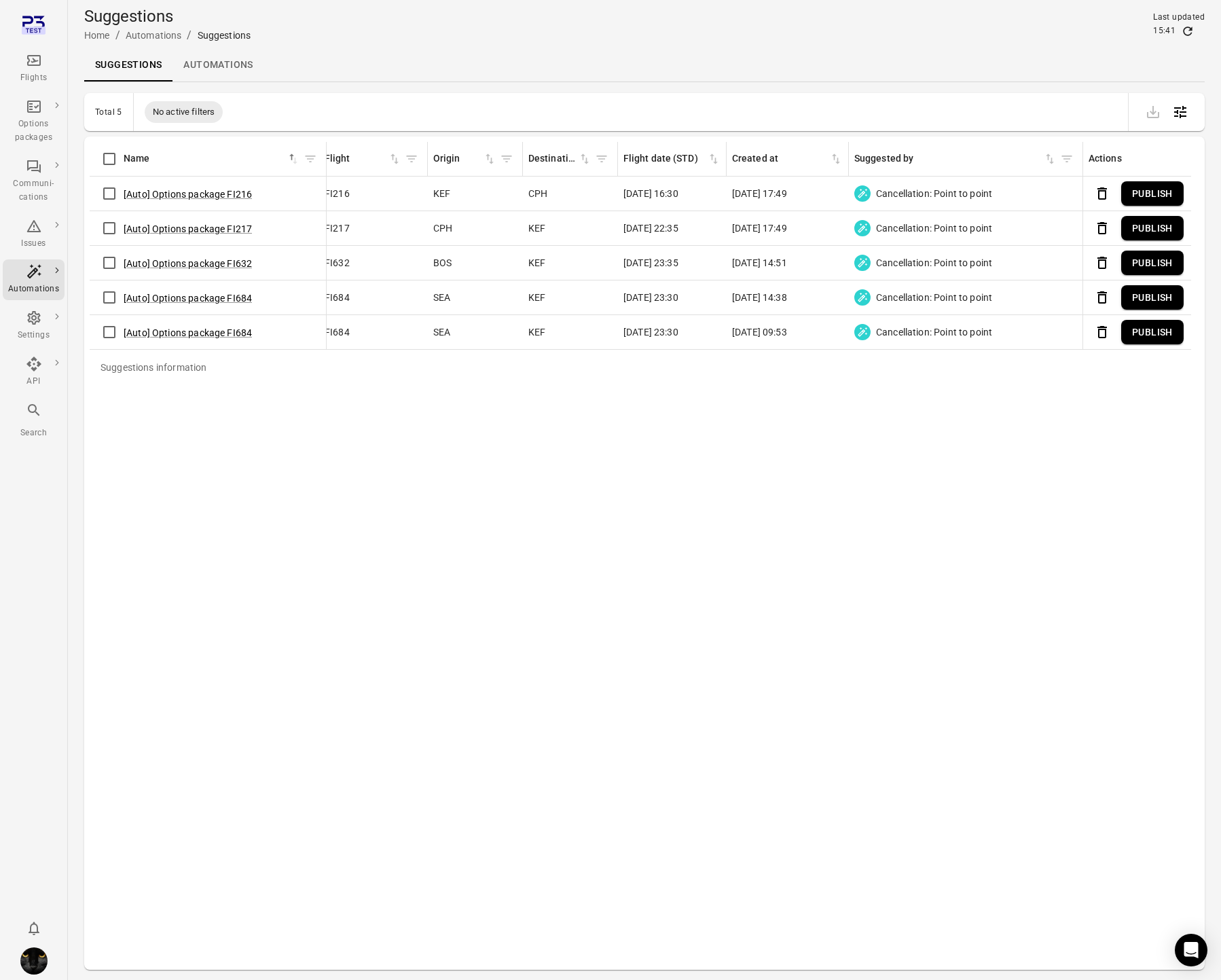
scroll to position [0, 475]
click at [1191, 30] on icon "Refresh data" at bounding box center [1189, 31] width 9 height 9
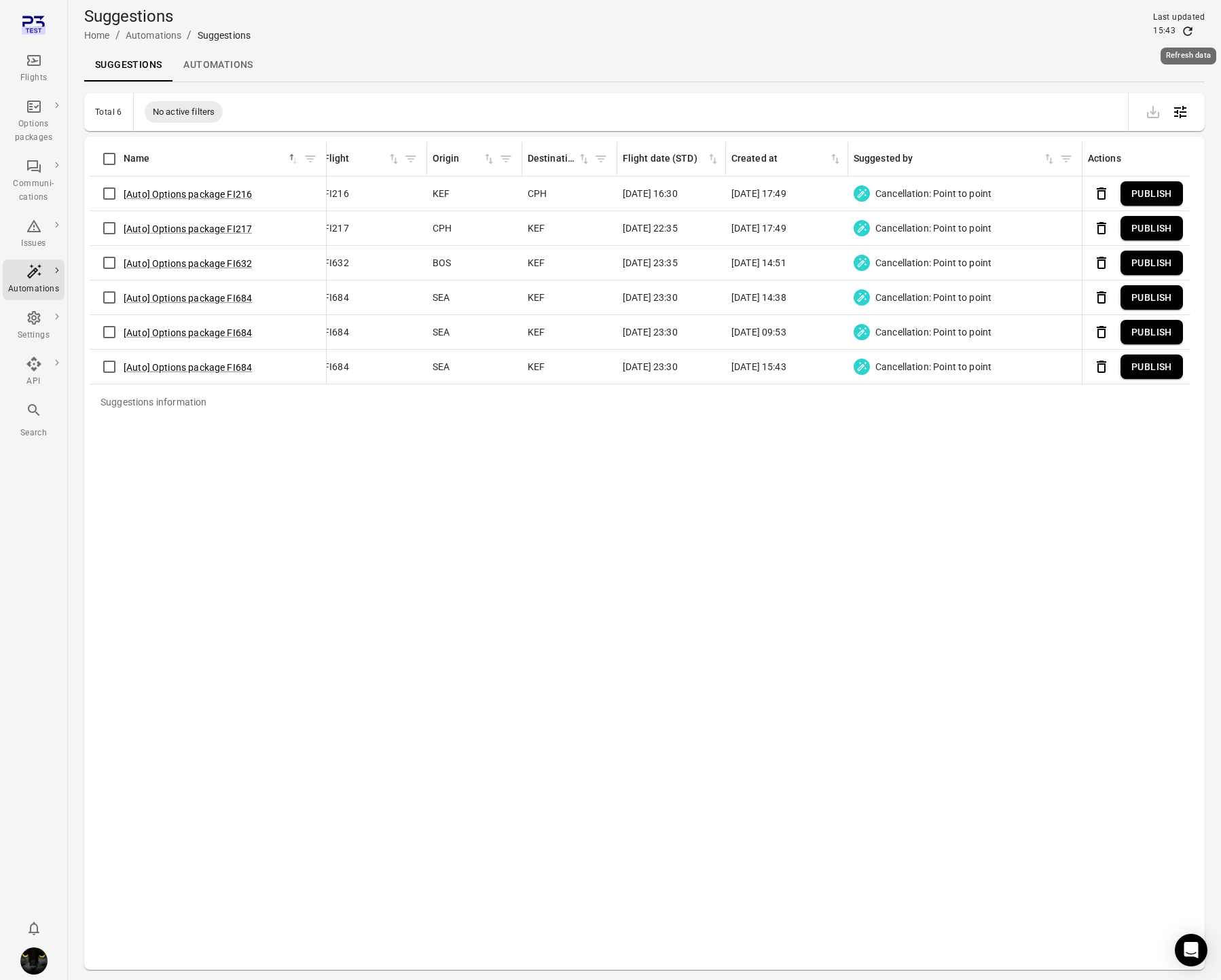
click at [1191, 30] on icon "Refresh data" at bounding box center [1189, 31] width 9 height 9
click at [1137, 367] on button "Publish" at bounding box center [1152, 367] width 63 height 25
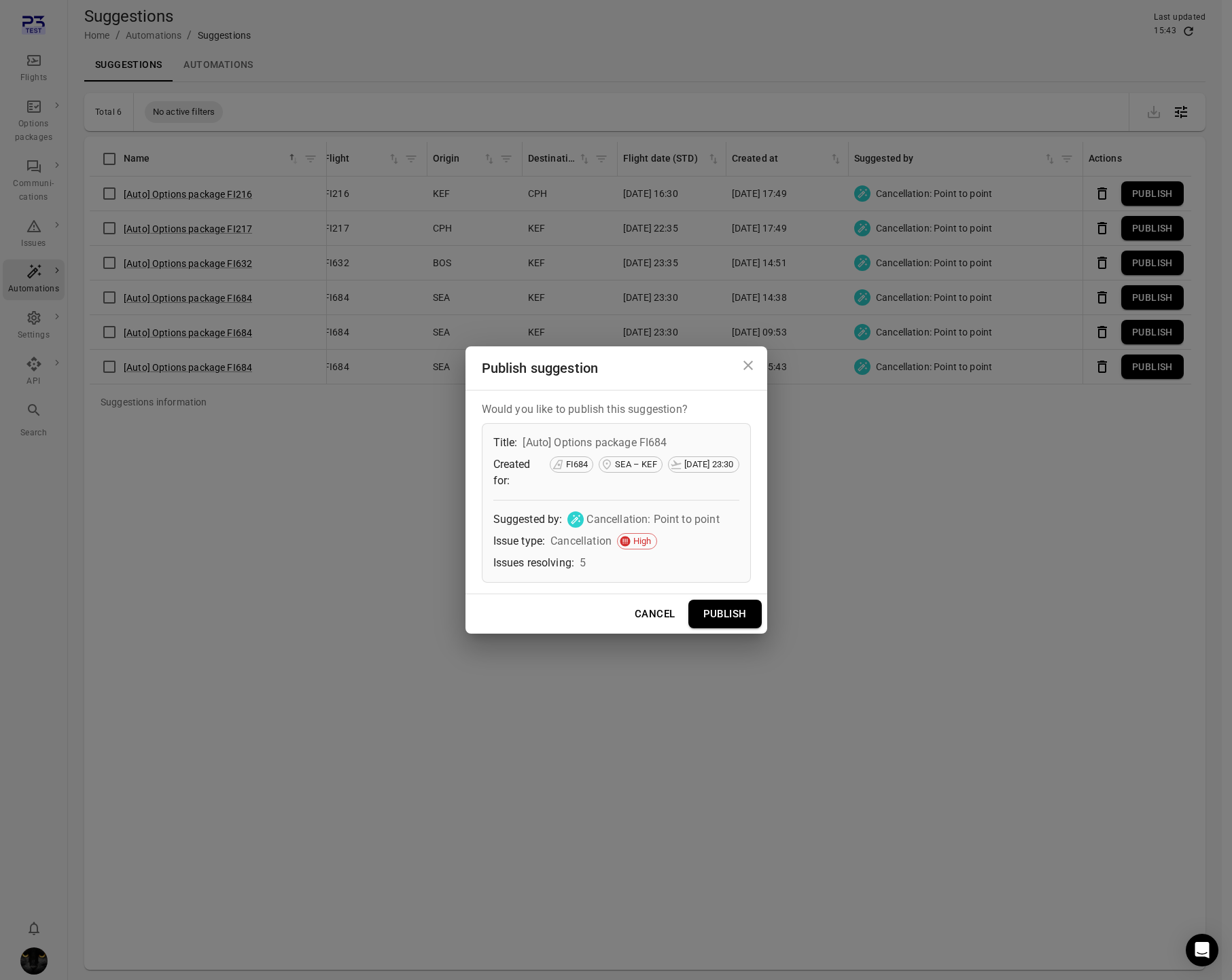
click at [736, 619] on button "Publish" at bounding box center [725, 614] width 73 height 29
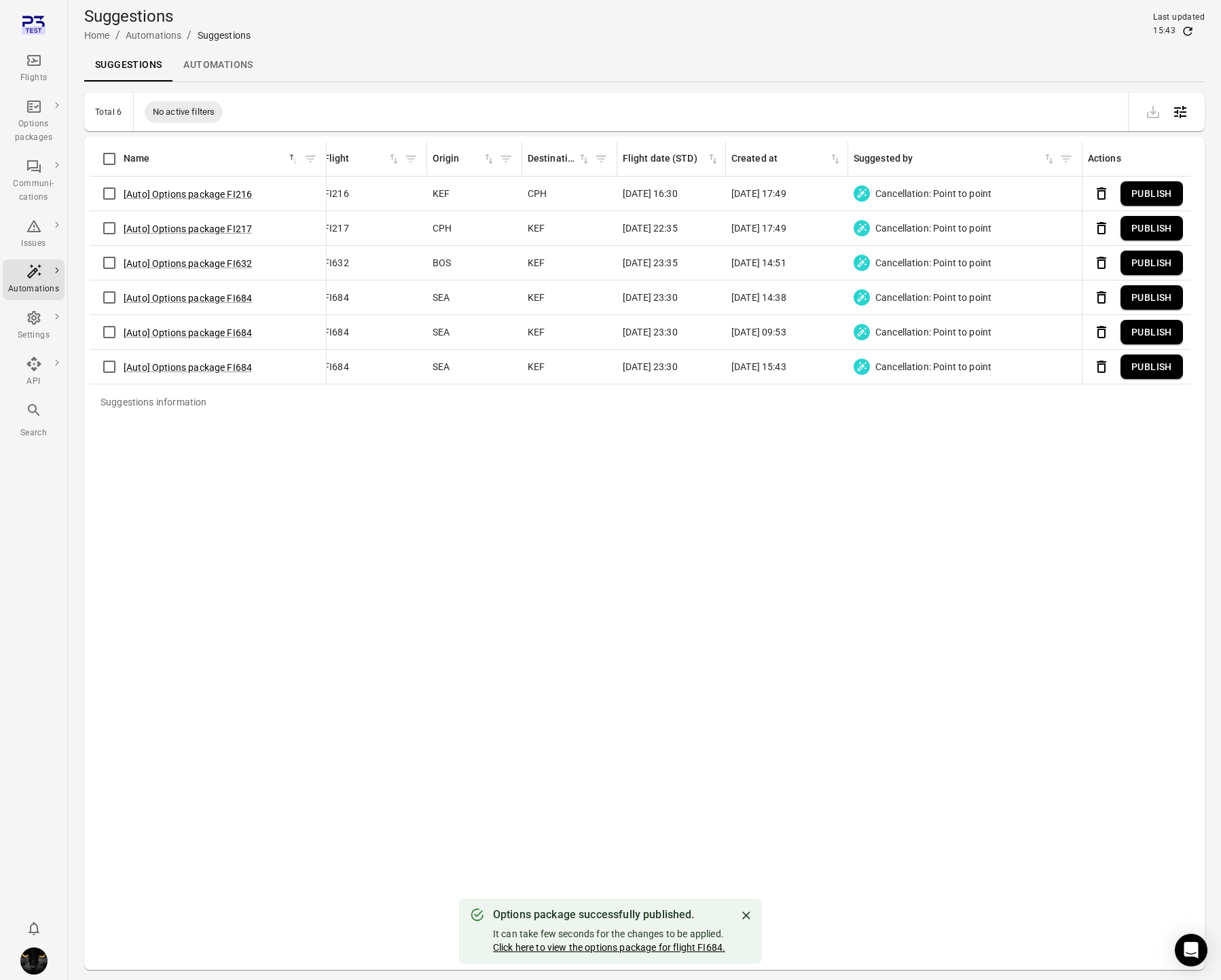
click at [636, 943] on link "Click here to view the options package for flight FI684." at bounding box center [609, 948] width 233 height 11
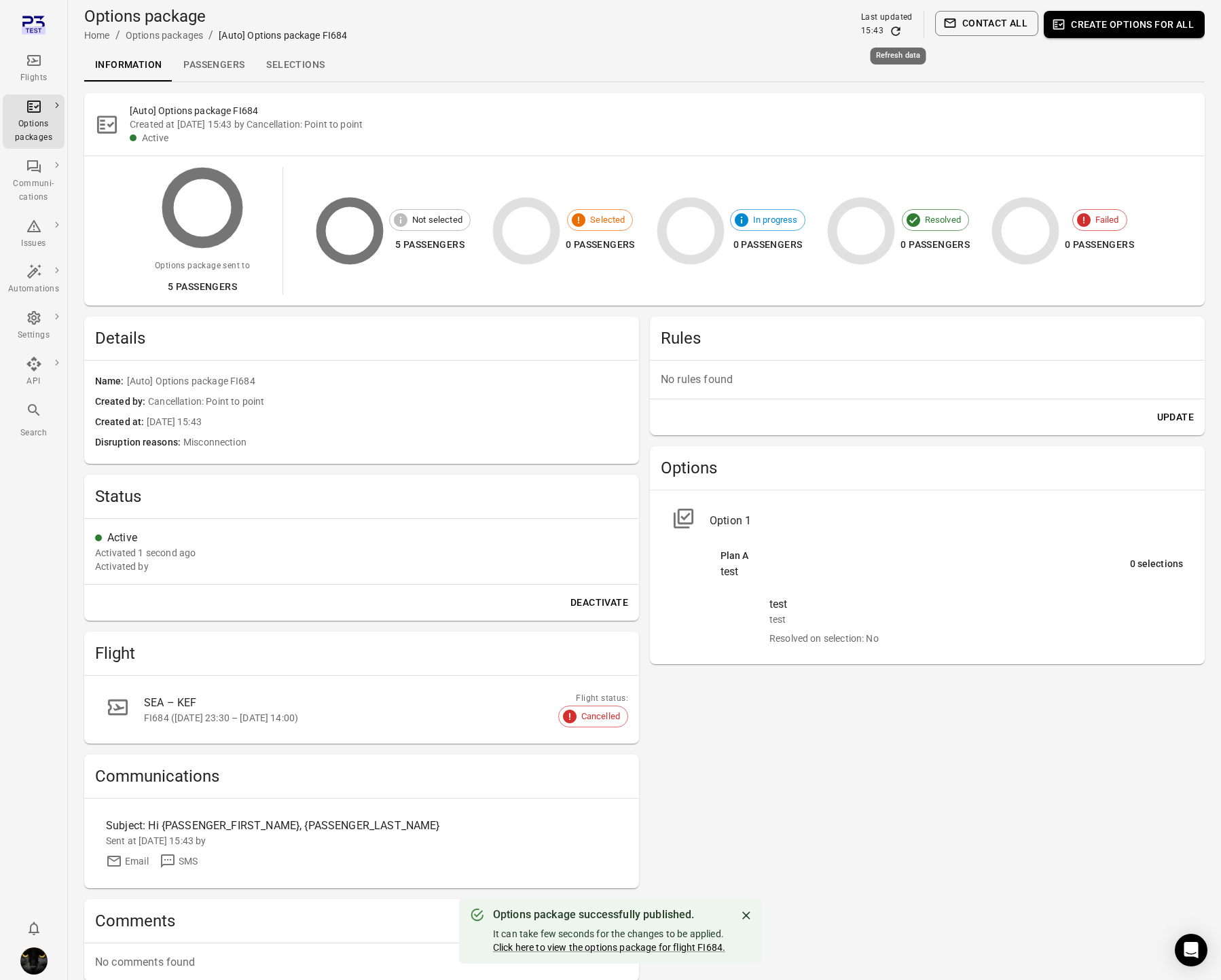
click at [896, 27] on icon "Refresh data" at bounding box center [896, 31] width 9 height 9
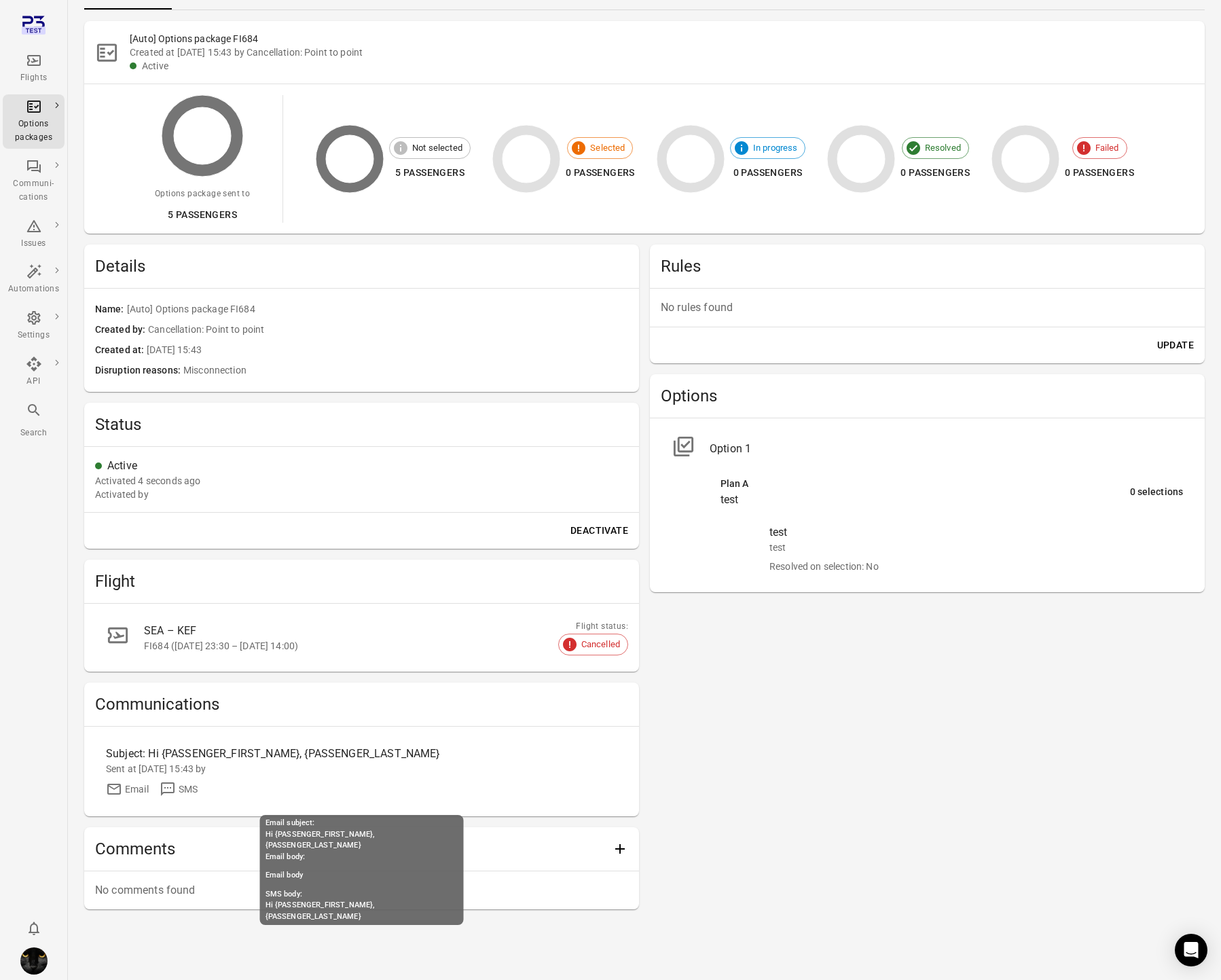
scroll to position [78, 0]
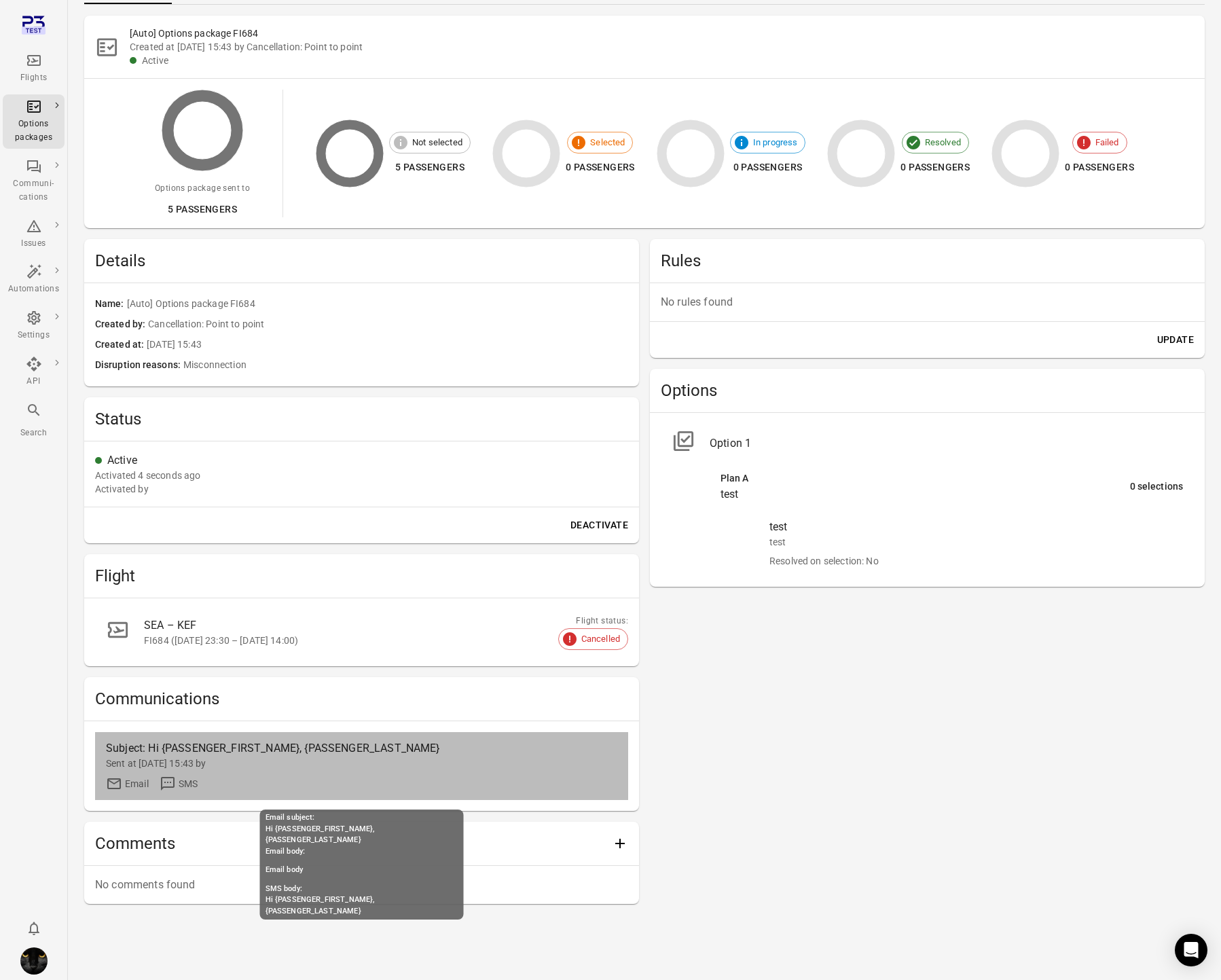
click at [210, 772] on div "Subject: Hi {PASSENGER_FIRST_NAME}, {PASSENGER_LAST_NAME} Sent at [DATE] 15:43 …" at bounding box center [361, 766] width 511 height 52
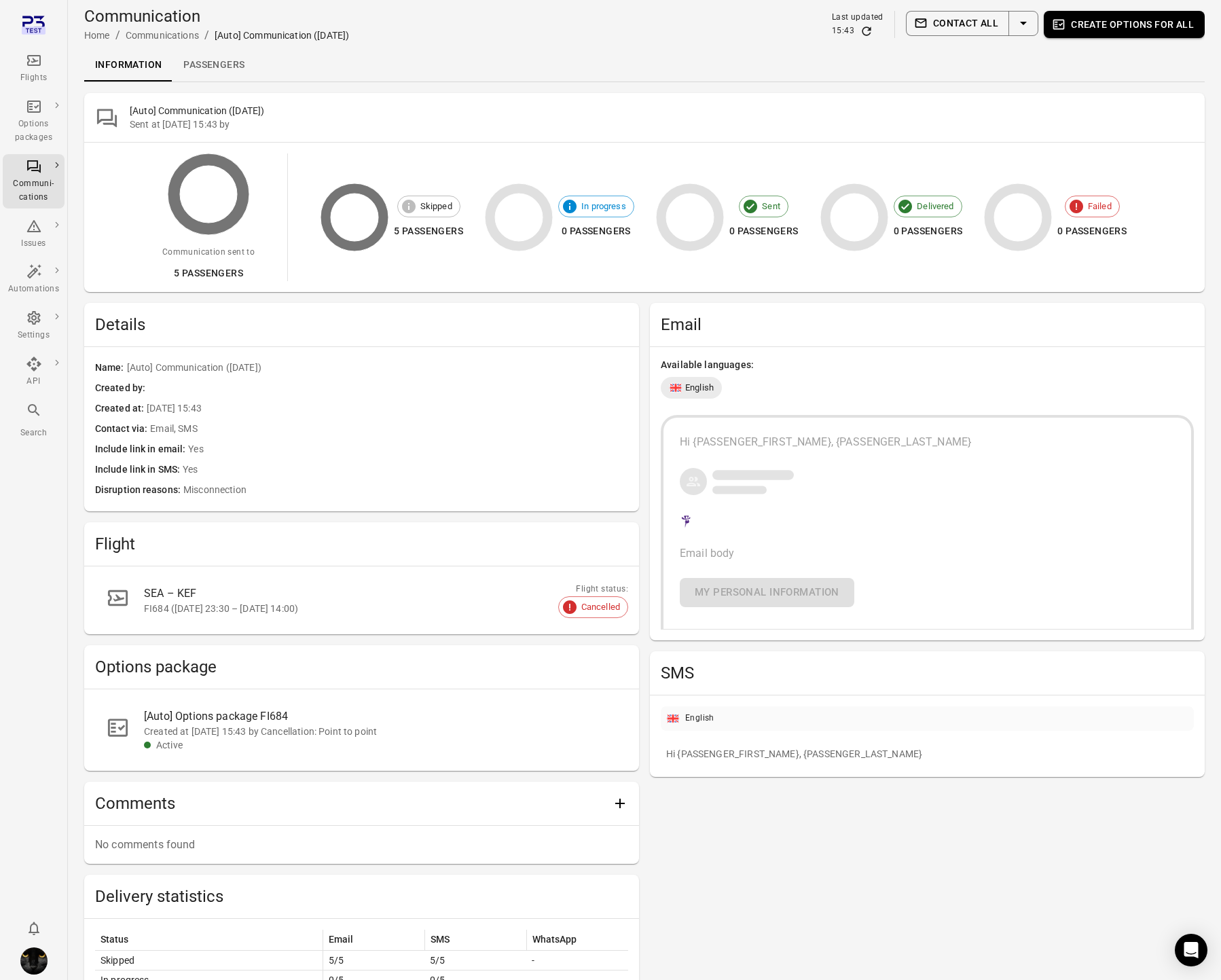
click at [36, 74] on div "Flights" at bounding box center [33, 78] width 51 height 14
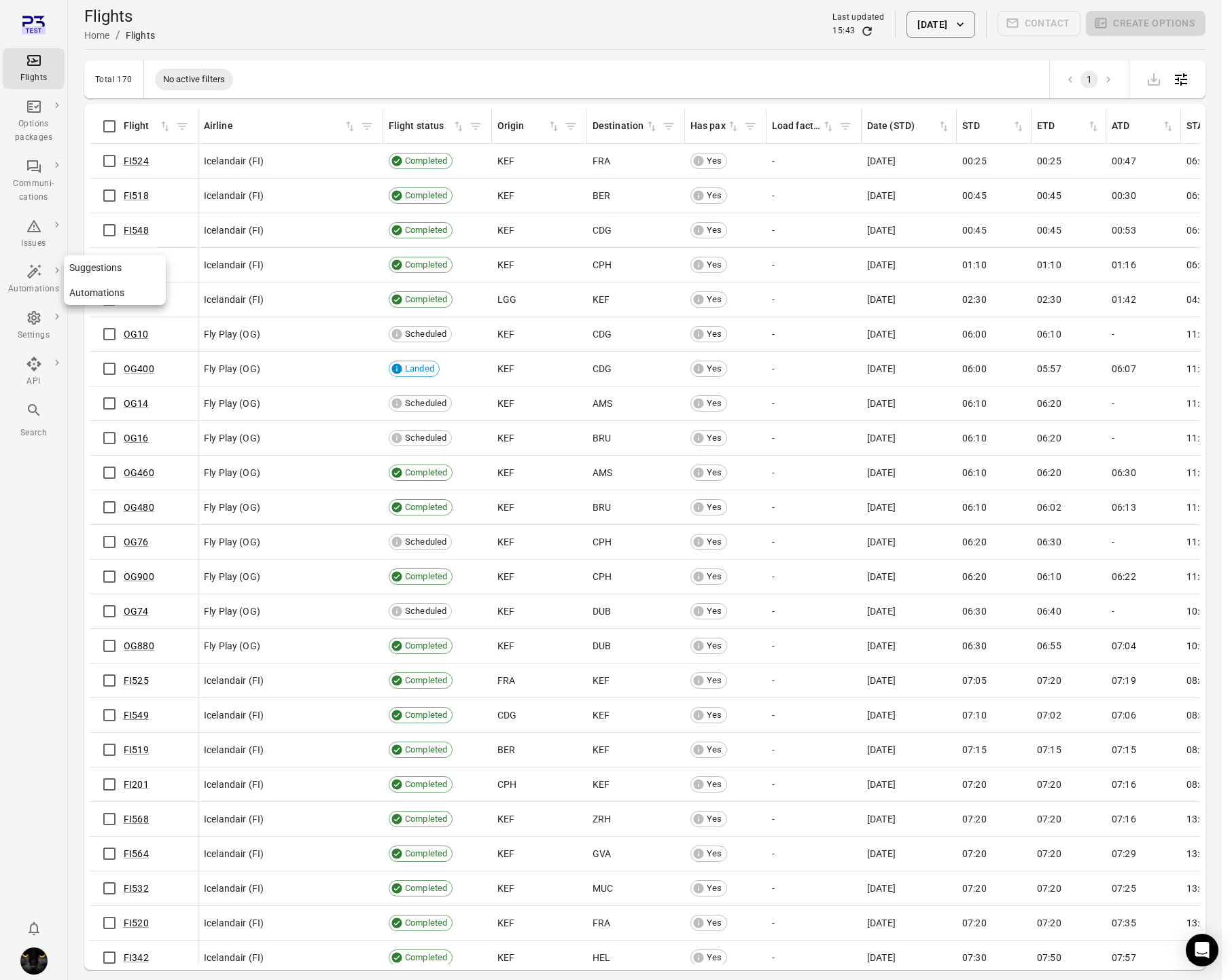
click at [35, 271] on icon "Main navigation" at bounding box center [34, 271] width 14 height 14
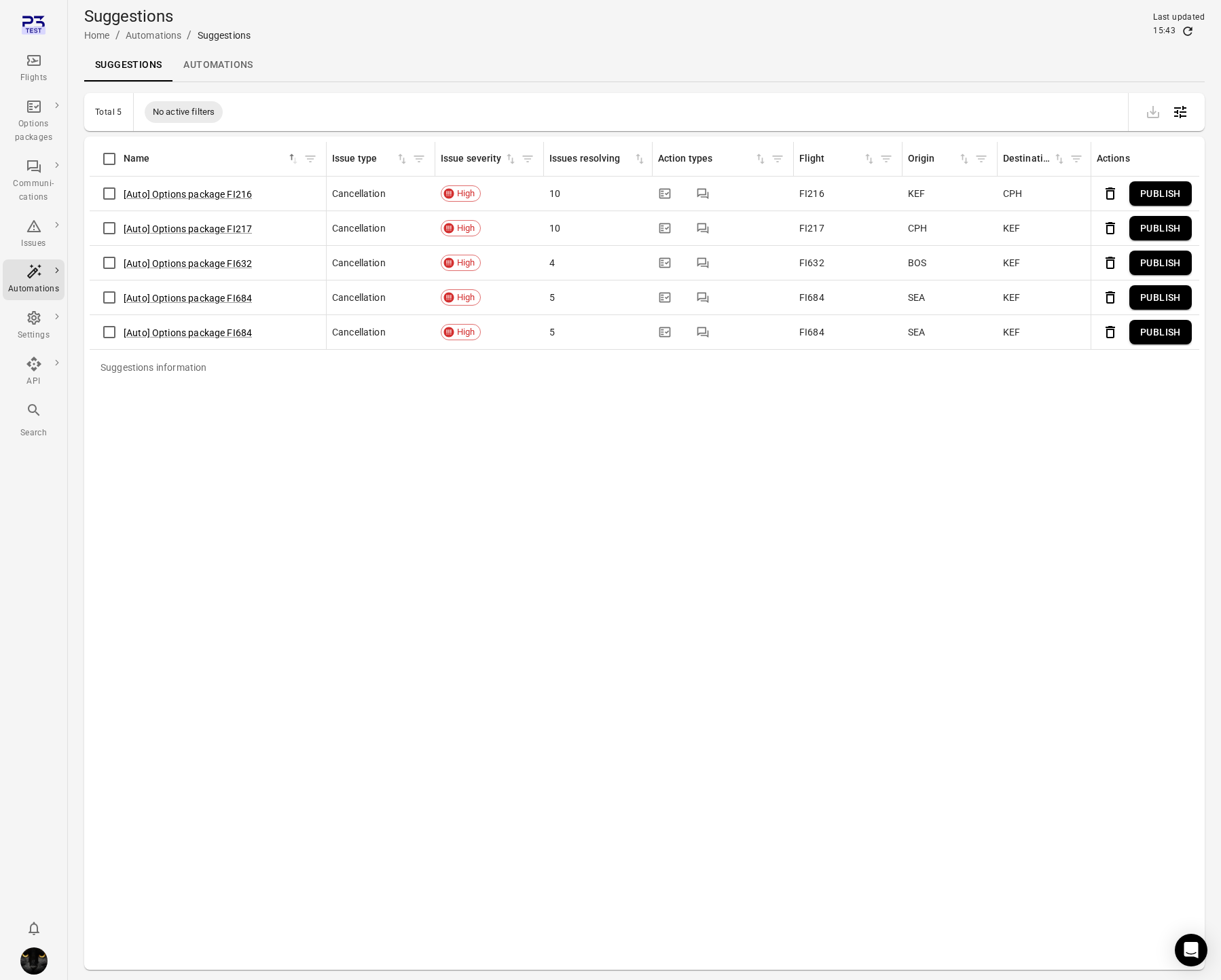
click at [221, 60] on link "Automations" at bounding box center [218, 65] width 91 height 32
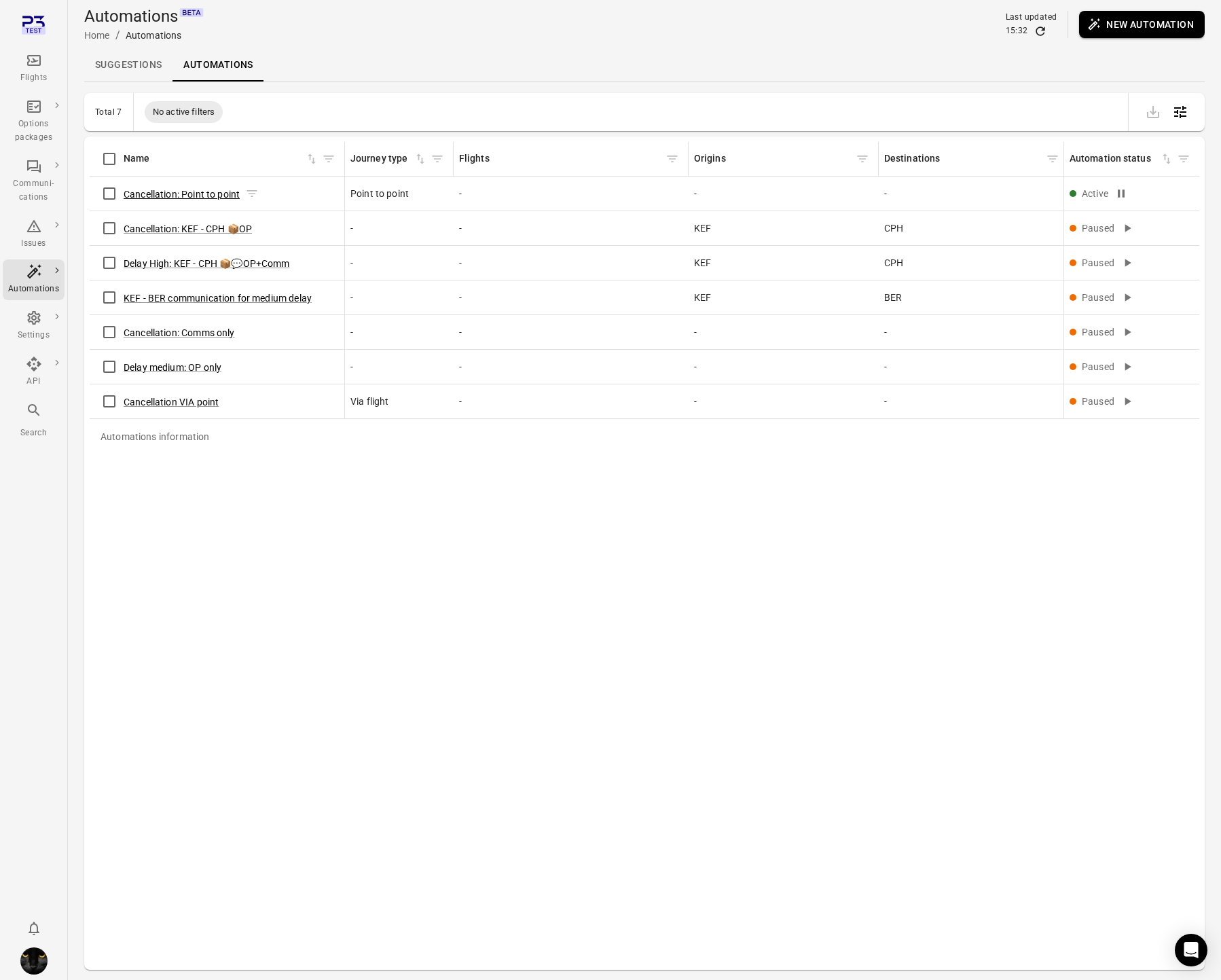
click at [197, 196] on button "Cancellation: Point to point" at bounding box center [181, 194] width 116 height 14
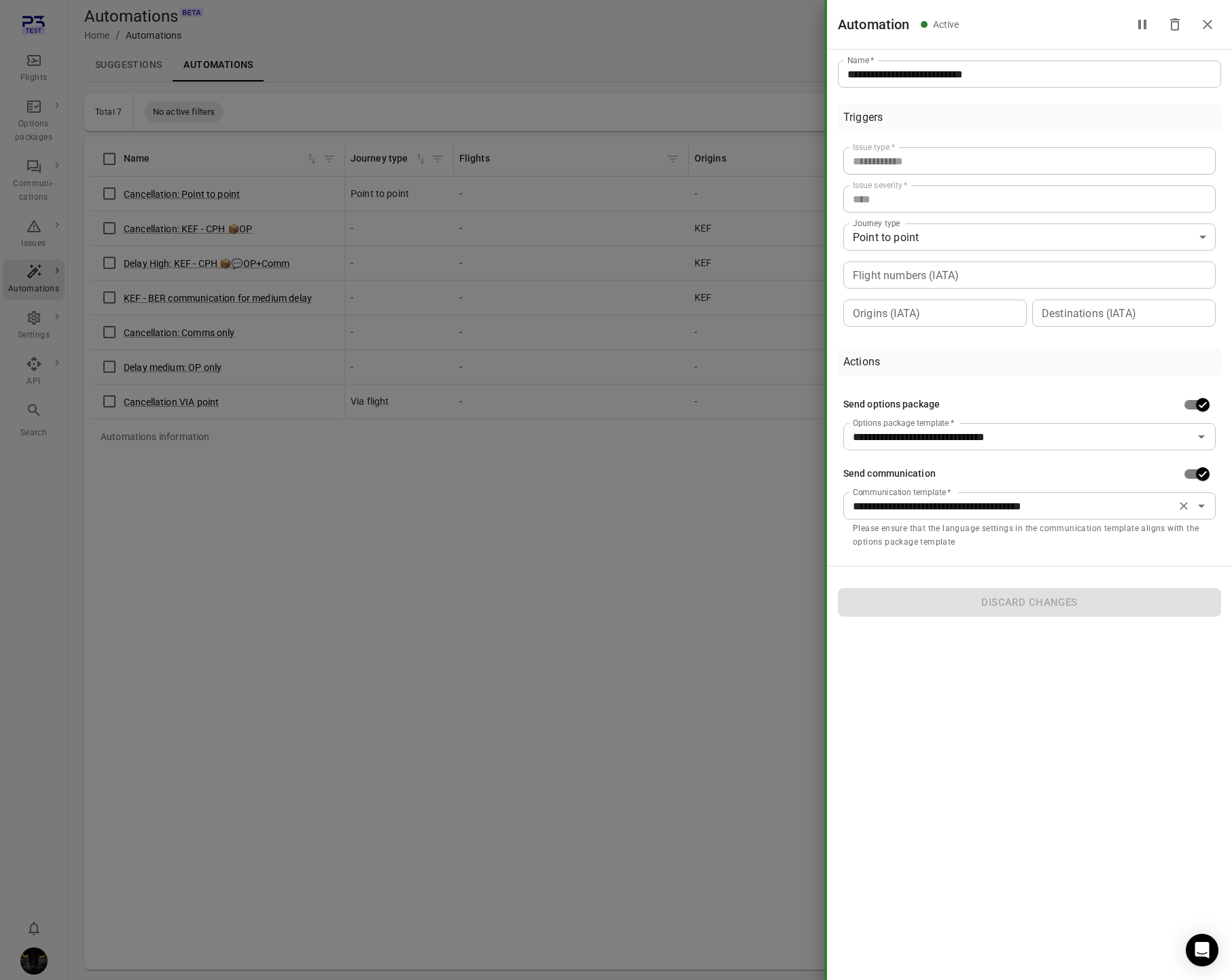
click at [1184, 505] on icon "Clear" at bounding box center [1183, 505] width 14 height 14
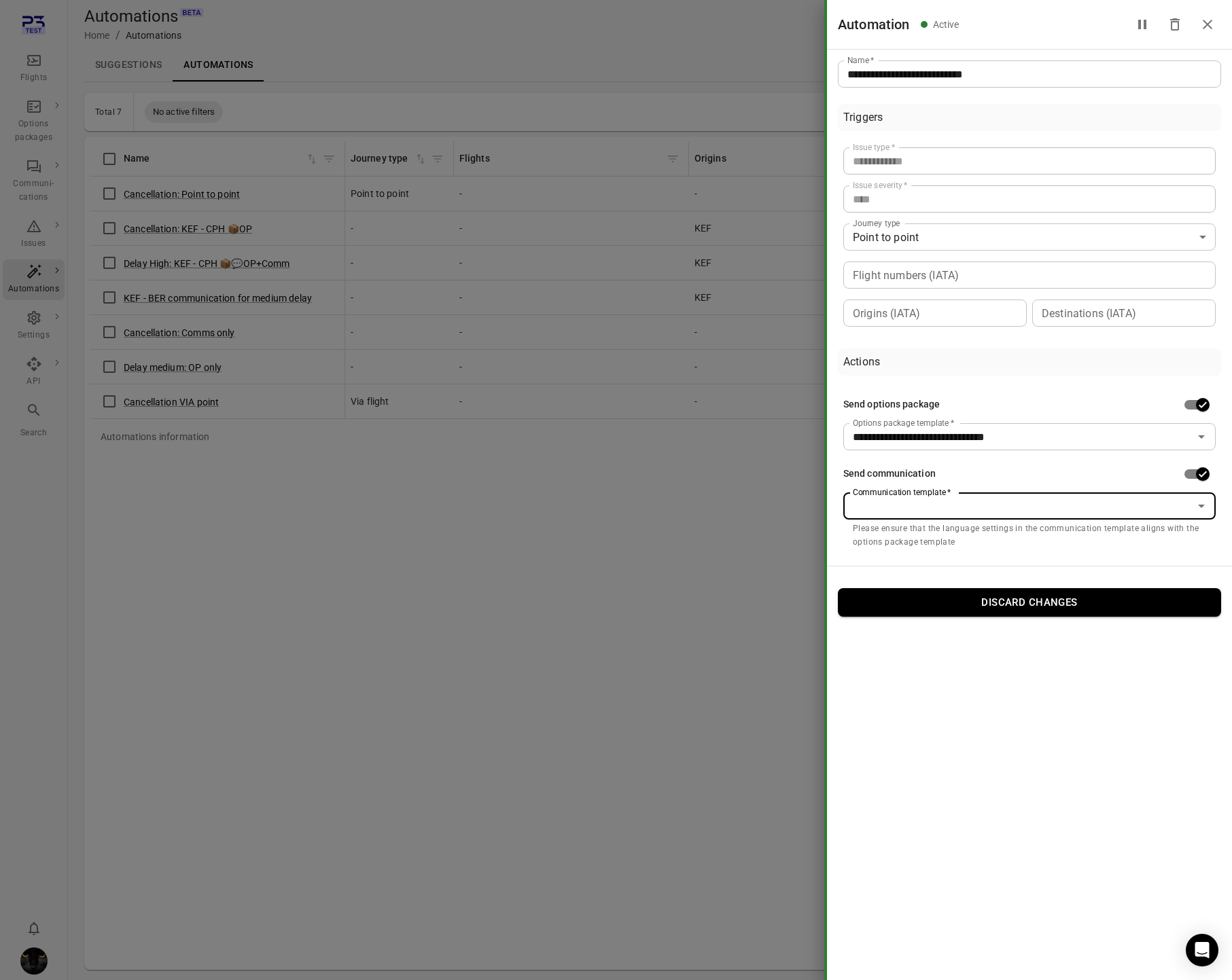
click at [1133, 508] on input "Communication template   *" at bounding box center [1018, 506] width 342 height 19
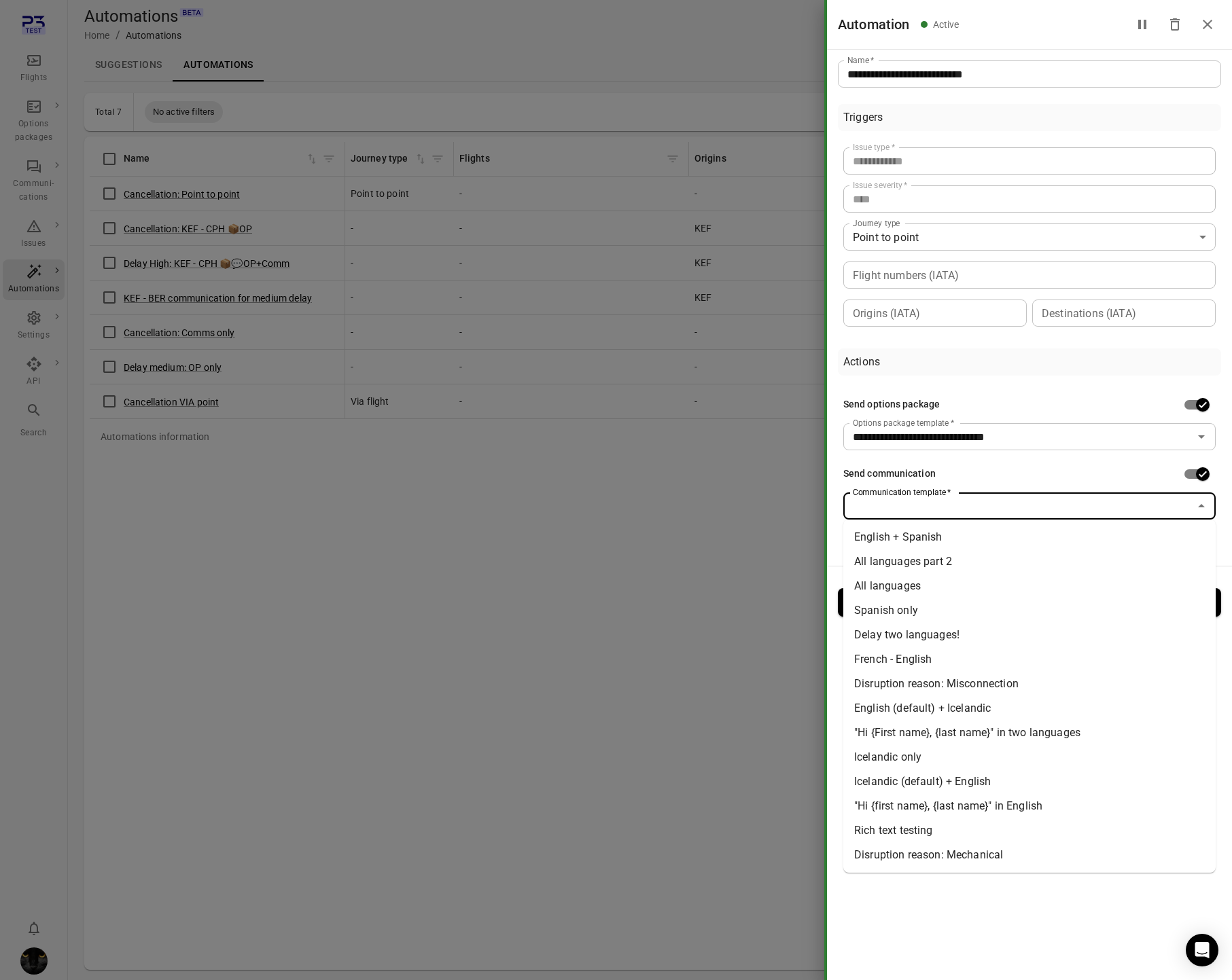
click at [1035, 684] on li "Disruption reason: Misconnection" at bounding box center [1029, 684] width 372 height 24
click at [948, 505] on input "**********" at bounding box center [1010, 506] width 324 height 19
click at [971, 852] on li "Disruption reason: Mechanical" at bounding box center [1029, 855] width 372 height 24
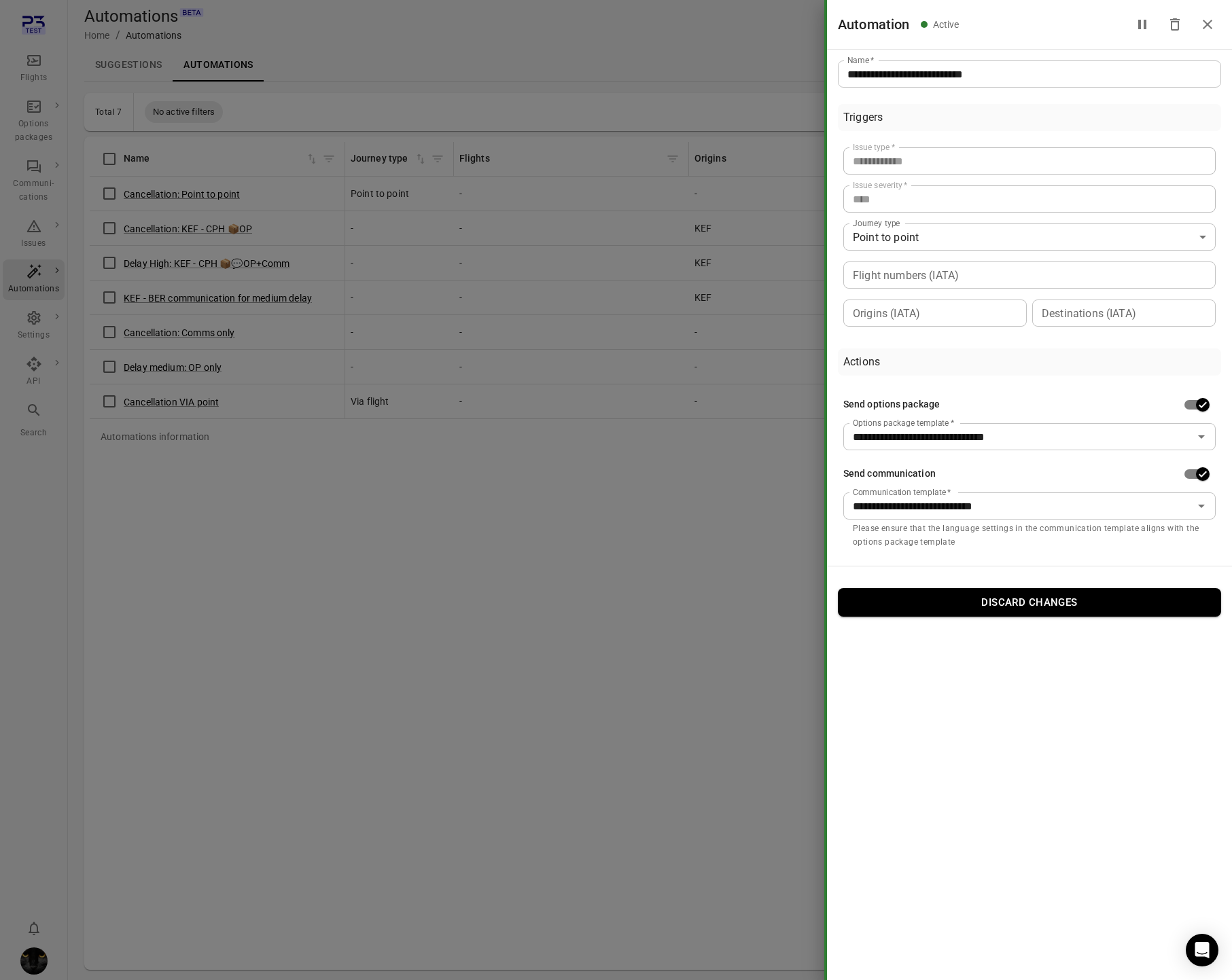
click at [661, 468] on div at bounding box center [616, 490] width 1232 height 980
type input "**********"
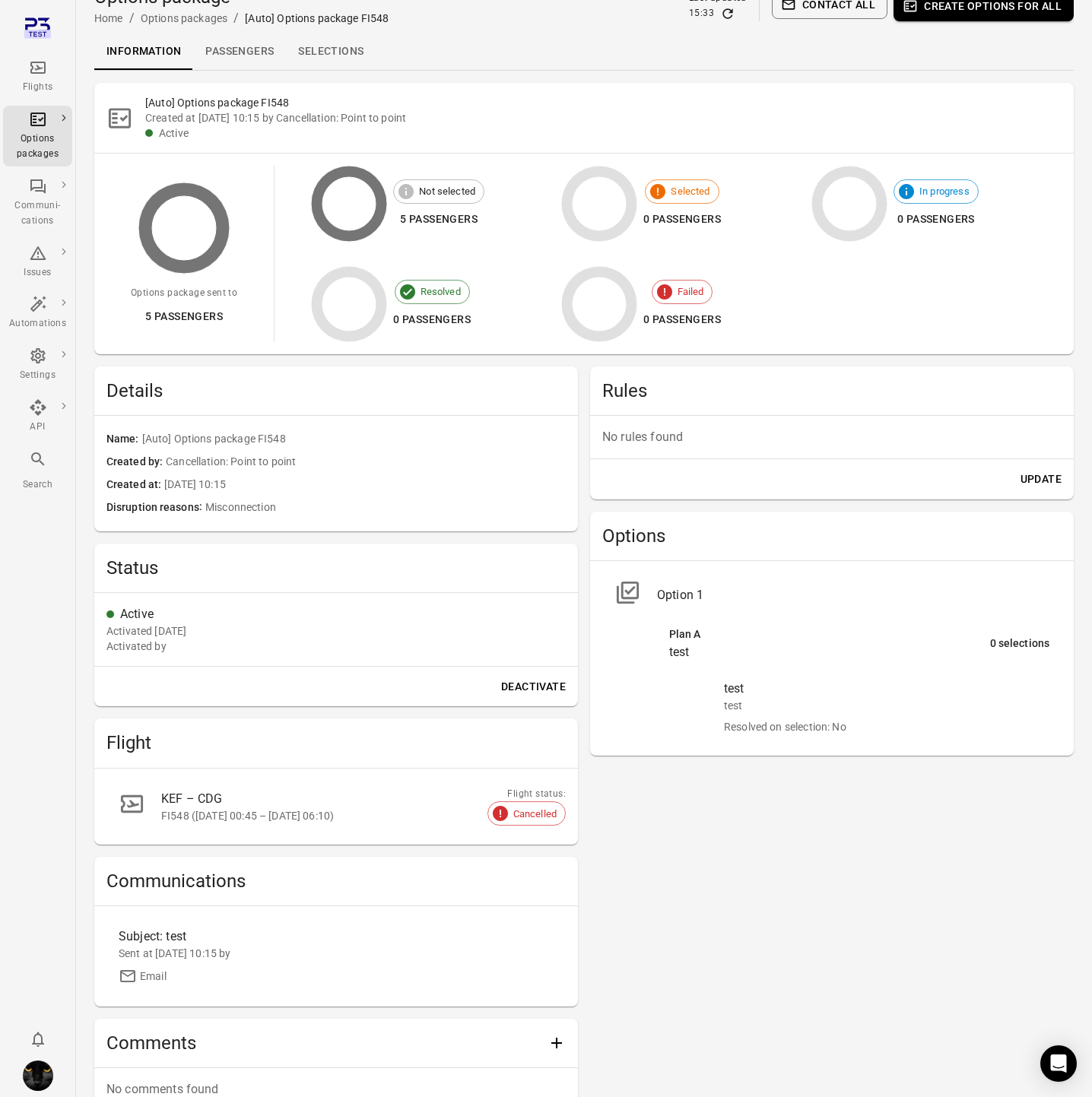
scroll to position [119, 0]
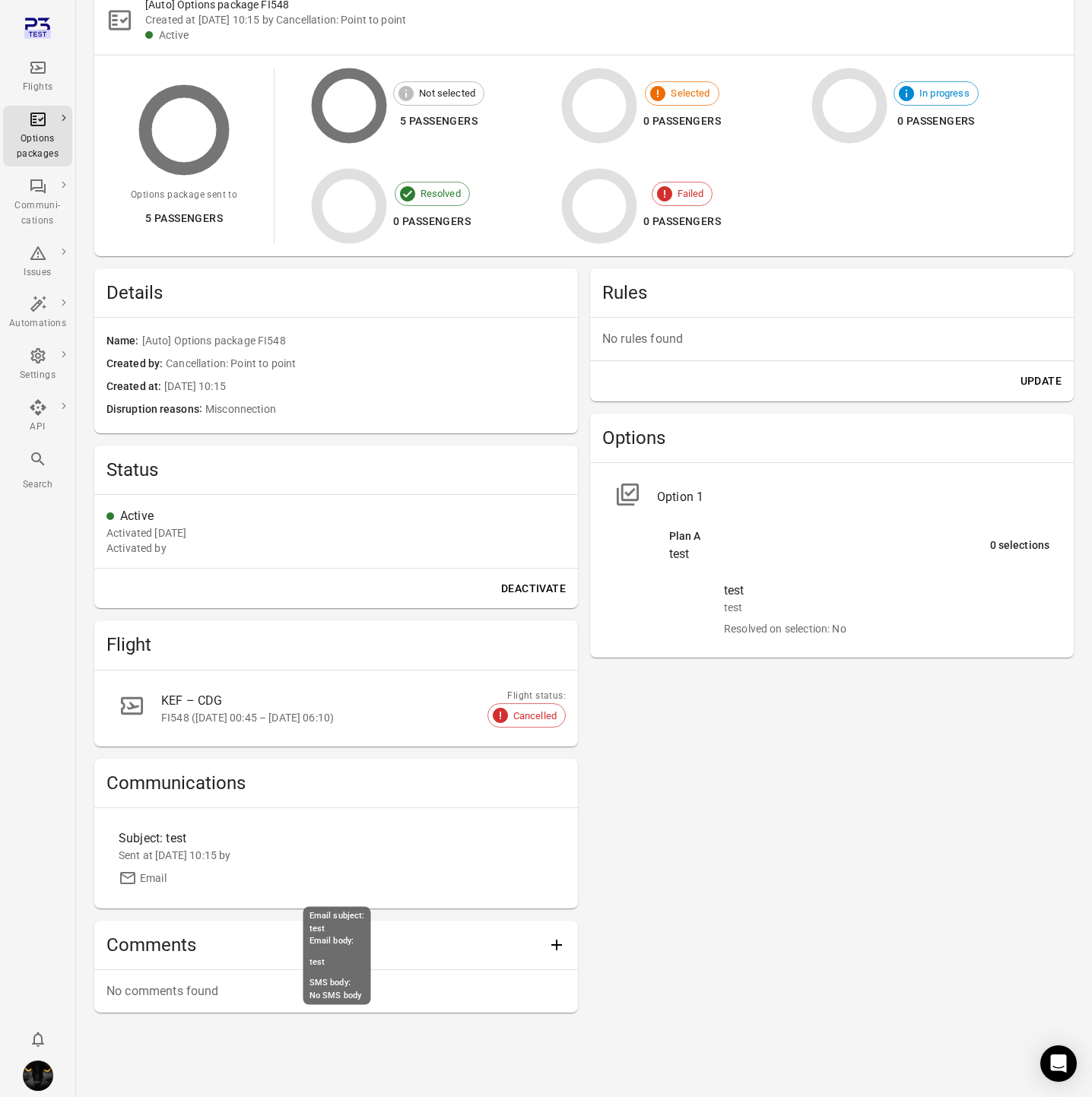
click at [184, 846] on div "Subject: test" at bounding box center [281, 838] width 326 height 19
